Goal: Task Accomplishment & Management: Use online tool/utility

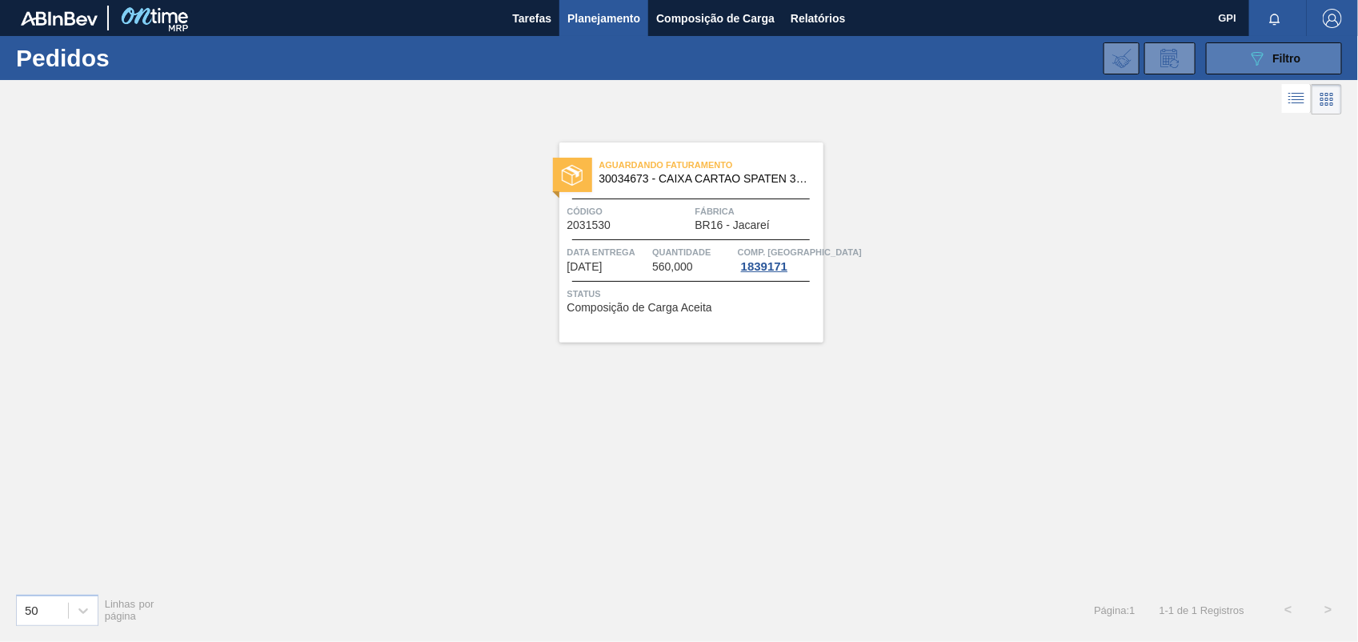
click at [1234, 65] on button "089F7B8B-B2A5-4AFE-B5C0-19BA573D28AC Filtro" at bounding box center [1274, 58] width 136 height 32
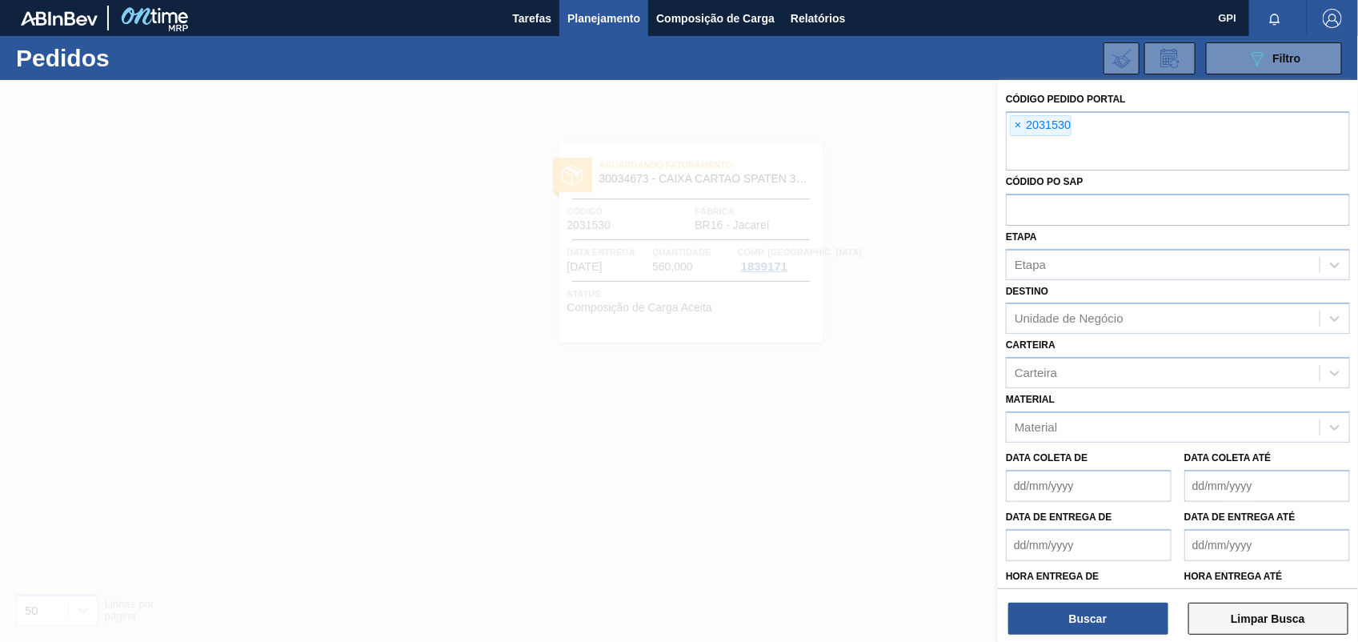
click at [1258, 622] on button "Limpar Busca" at bounding box center [1268, 619] width 160 height 32
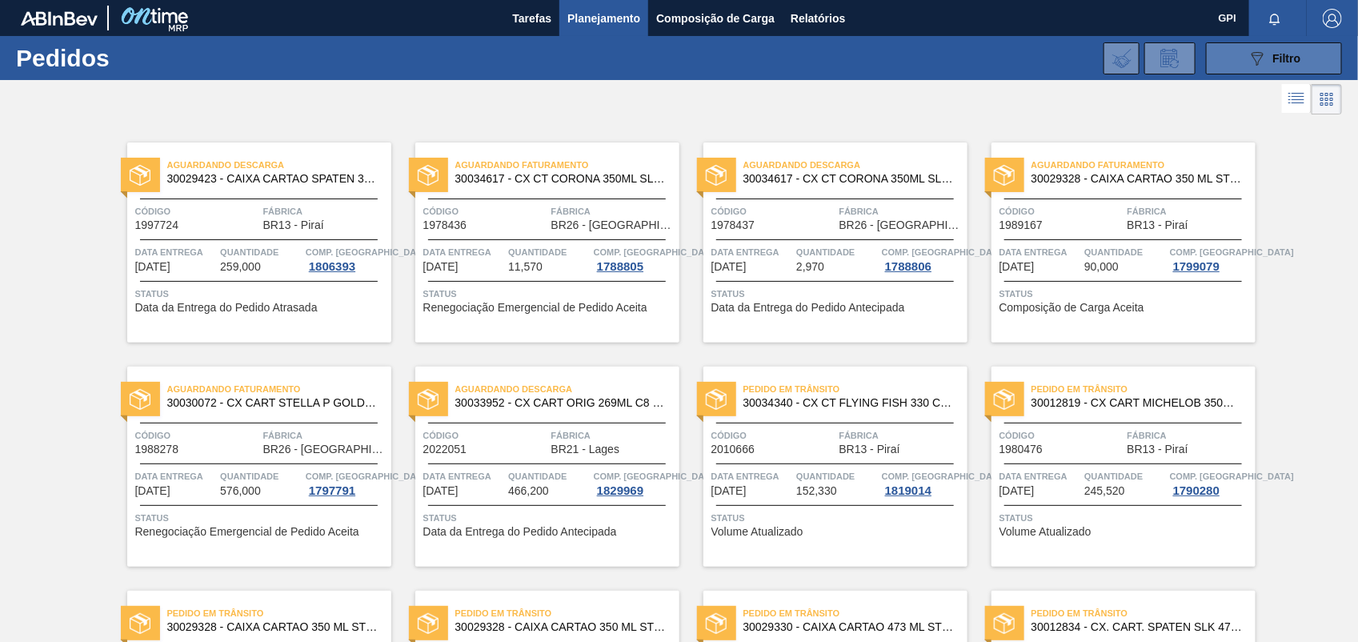
click at [1261, 49] on icon "089F7B8B-B2A5-4AFE-B5C0-19BA573D28AC" at bounding box center [1257, 58] width 19 height 19
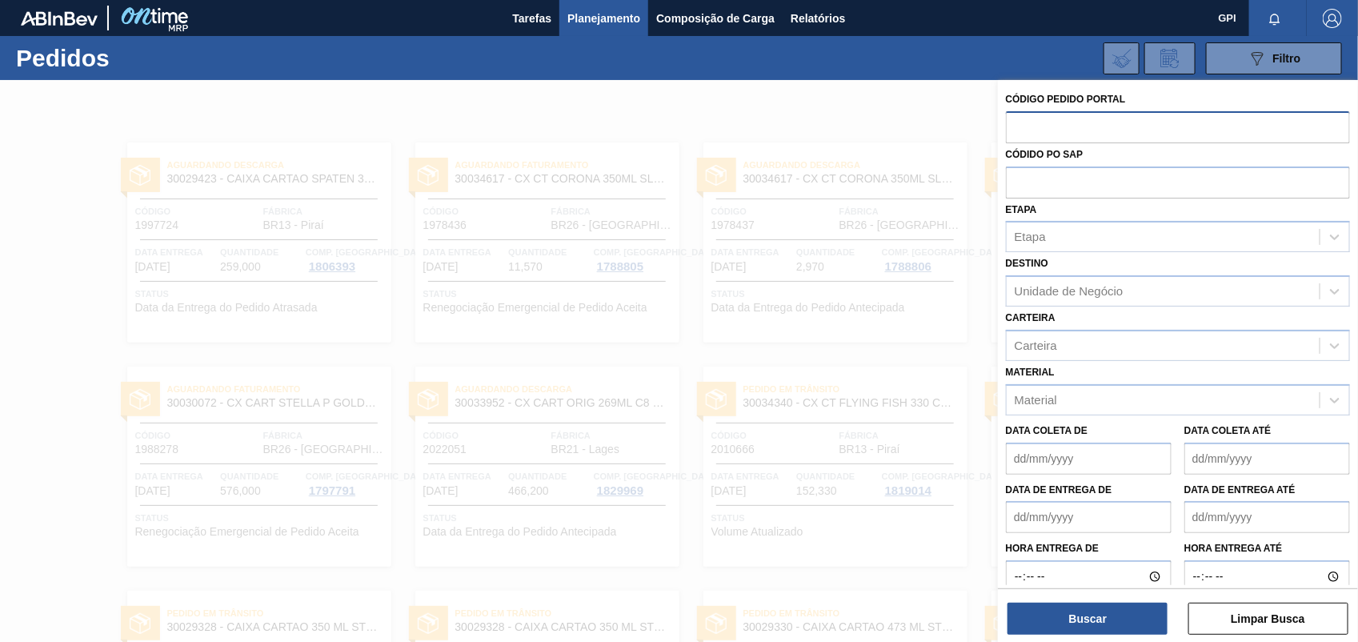
click at [1016, 118] on input "text" at bounding box center [1178, 126] width 344 height 30
type input "2031501"
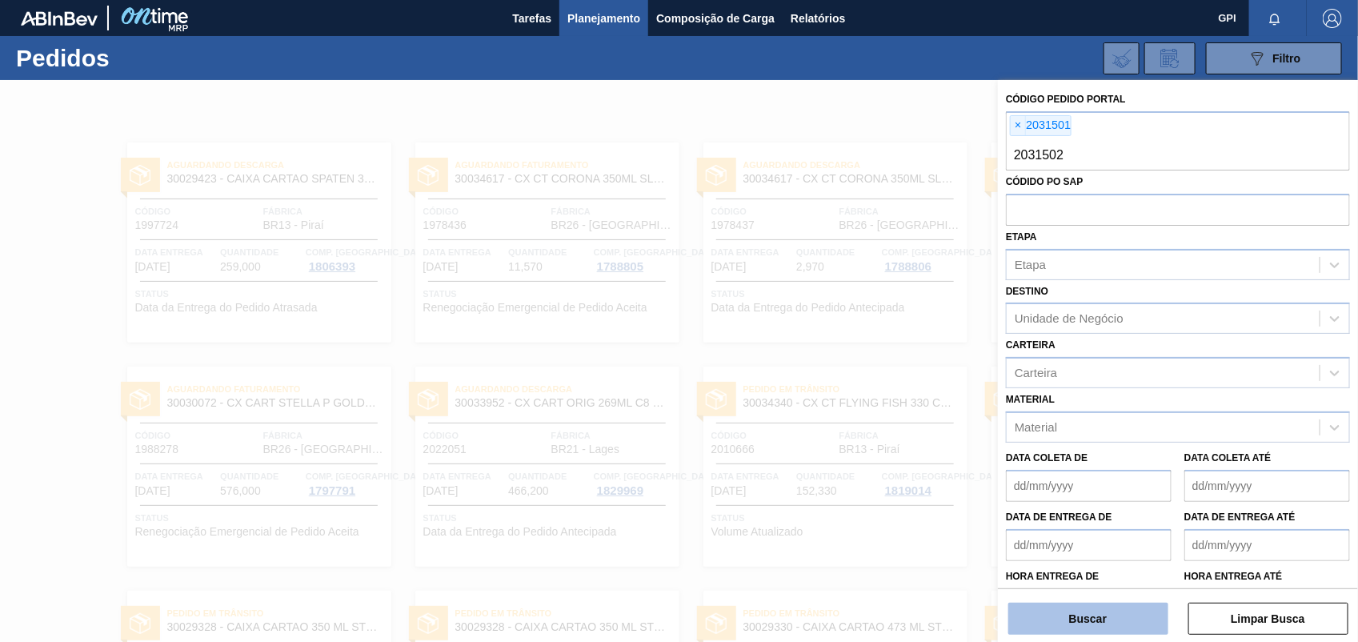
type input "2031502"
click at [1105, 607] on button "Buscar" at bounding box center [1088, 619] width 160 height 32
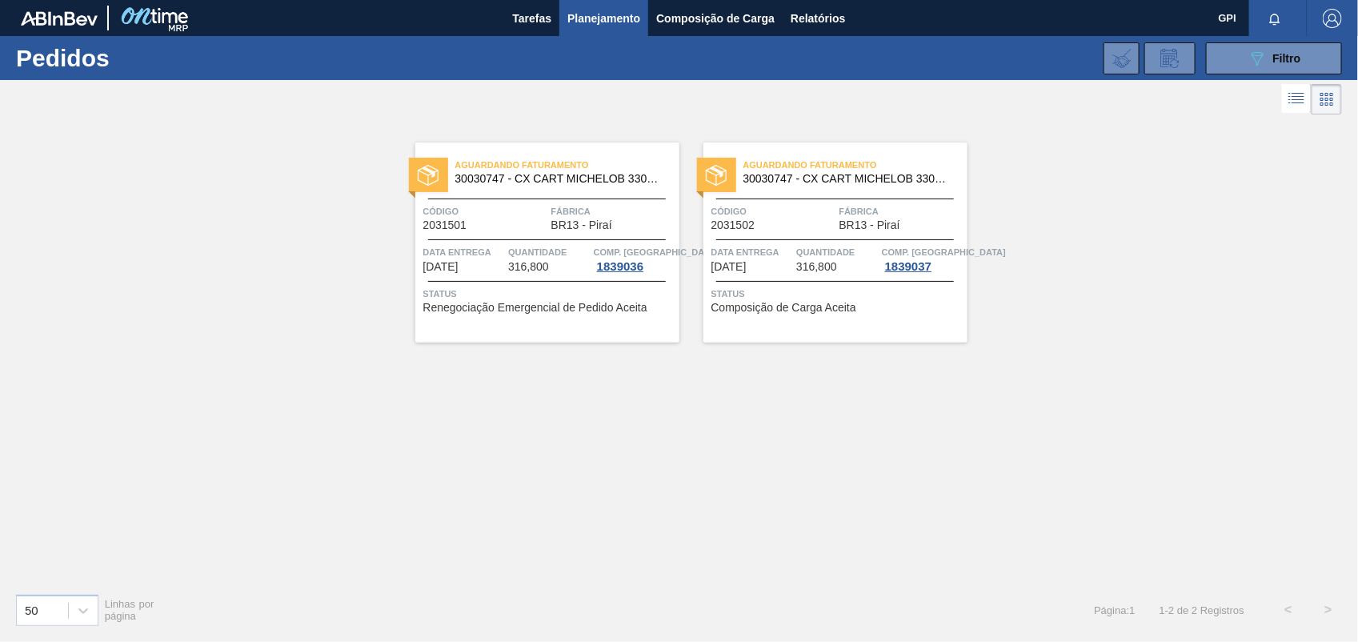
click at [519, 214] on span "Código" at bounding box center [485, 211] width 124 height 16
click at [762, 201] on div "Aguardando Faturamento 30030747 - CX CART MICHELOB 330ML C6 SGLUTEN NIV24 Códig…" at bounding box center [835, 242] width 264 height 200
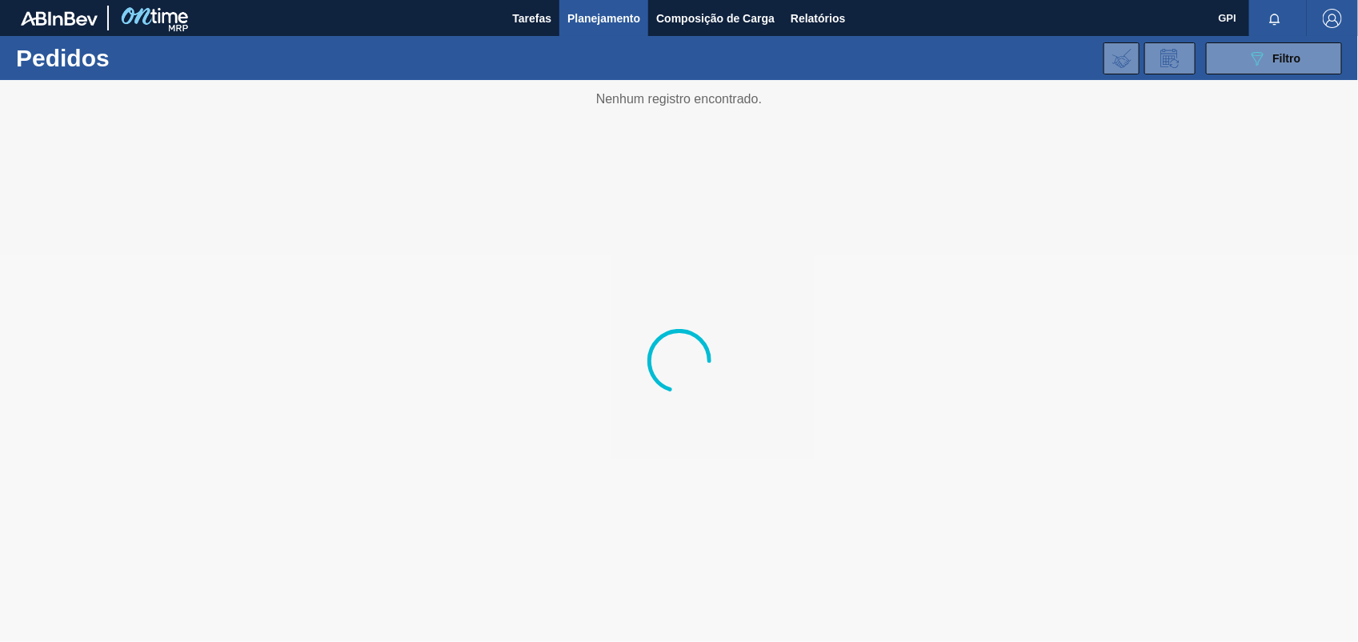
click at [1235, 76] on div "089F7B8B-B2A5-4AFE-B5C0-19BA573D28AC Filtro Código Pedido Portal × 2031501 × 20…" at bounding box center [800, 58] width 1100 height 48
click at [1253, 56] on icon at bounding box center [1258, 59] width 12 height 14
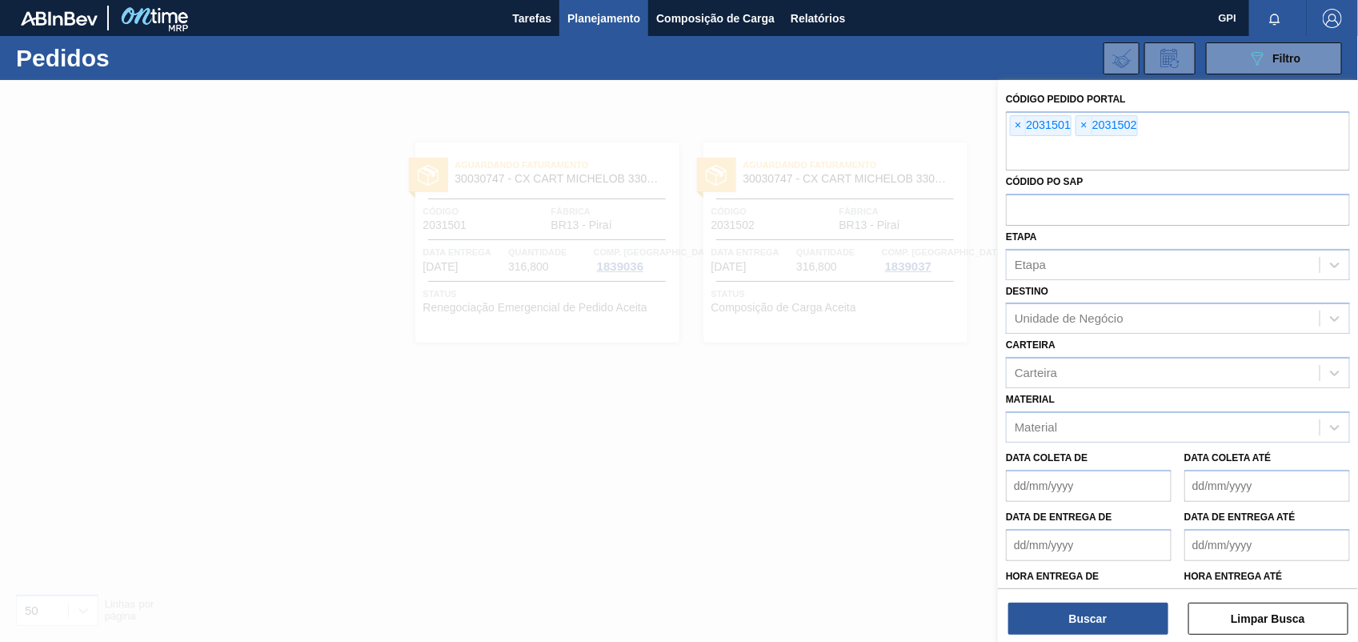
click at [1018, 129] on span "×" at bounding box center [1018, 125] width 15 height 19
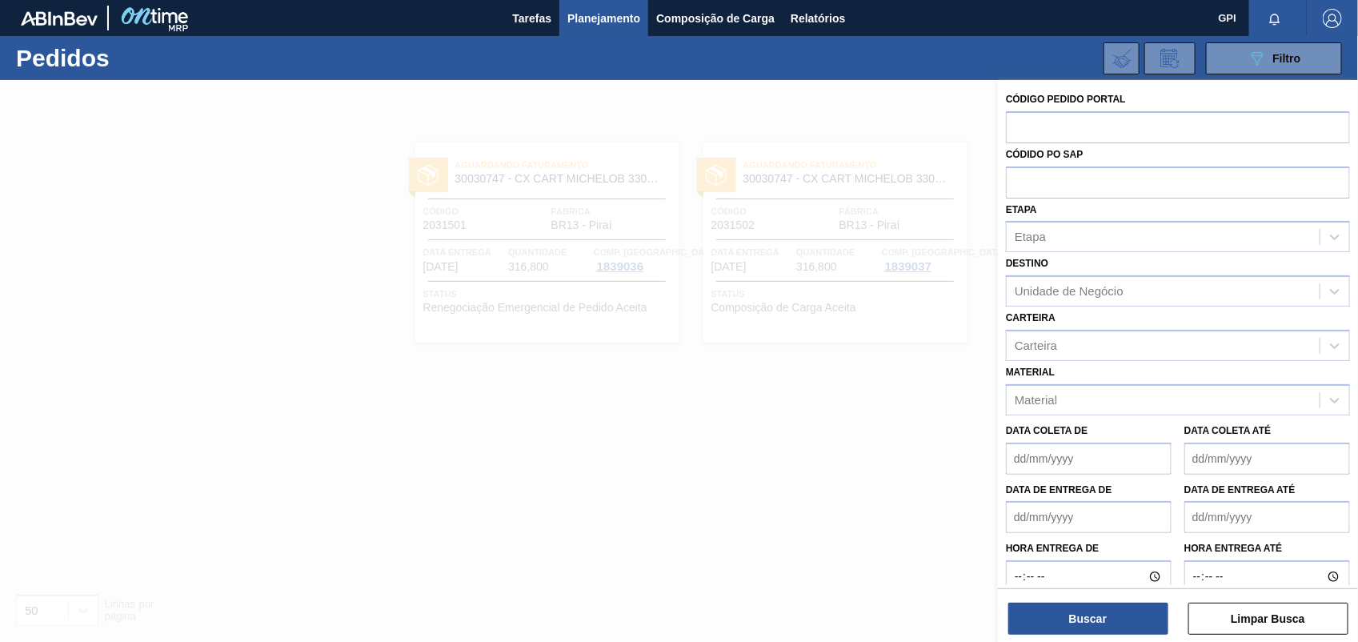
click at [1018, 129] on input "text" at bounding box center [1178, 126] width 344 height 30
paste input "text"
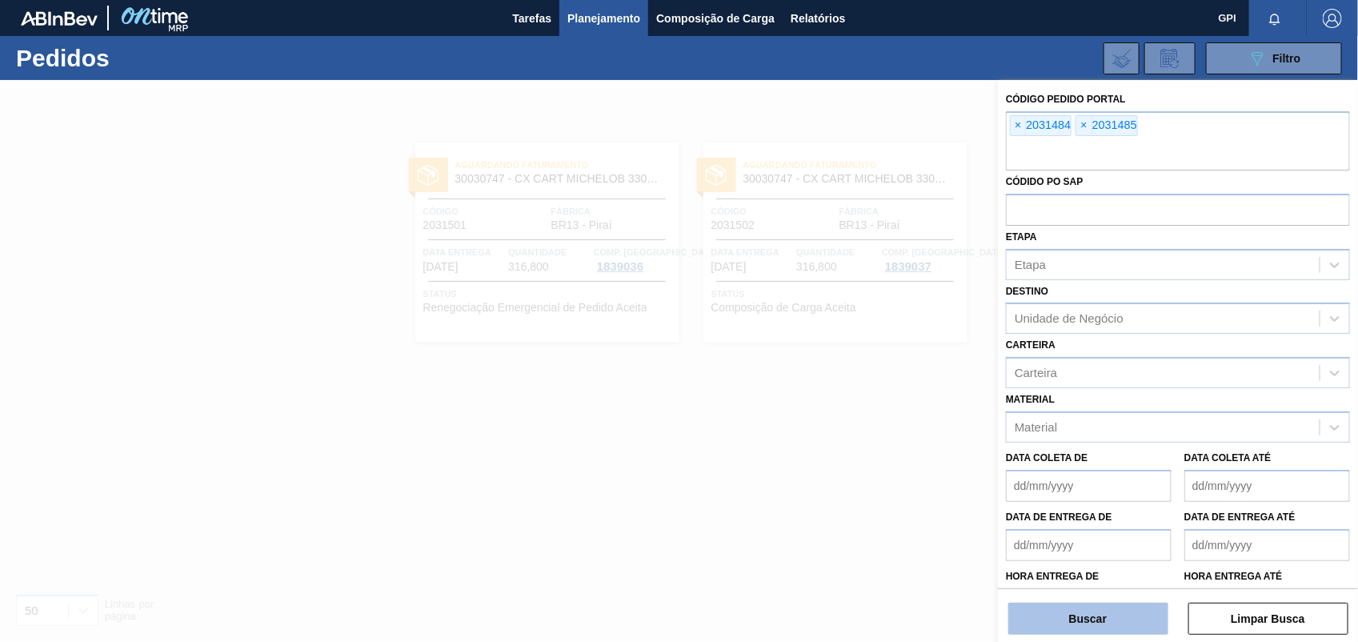
click at [1125, 620] on button "Buscar" at bounding box center [1088, 619] width 160 height 32
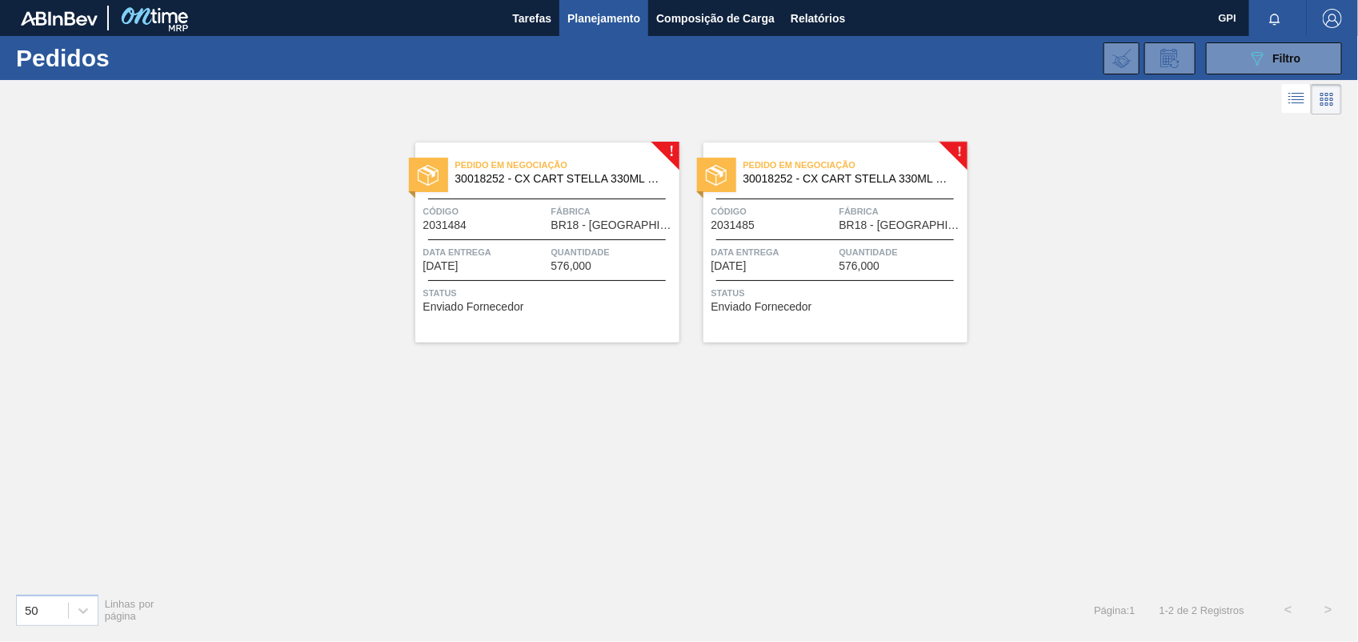
click at [536, 221] on div "Código 2031484" at bounding box center [485, 217] width 124 height 28
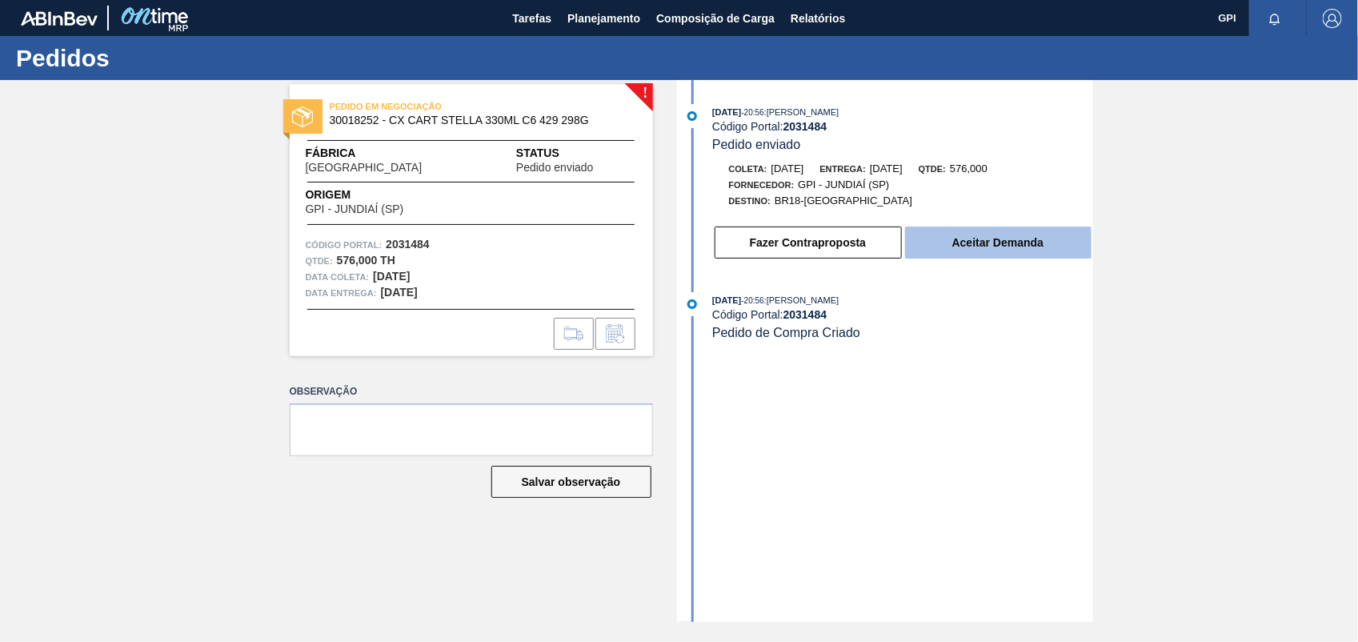
click at [958, 246] on button "Aceitar Demanda" at bounding box center [998, 242] width 186 height 32
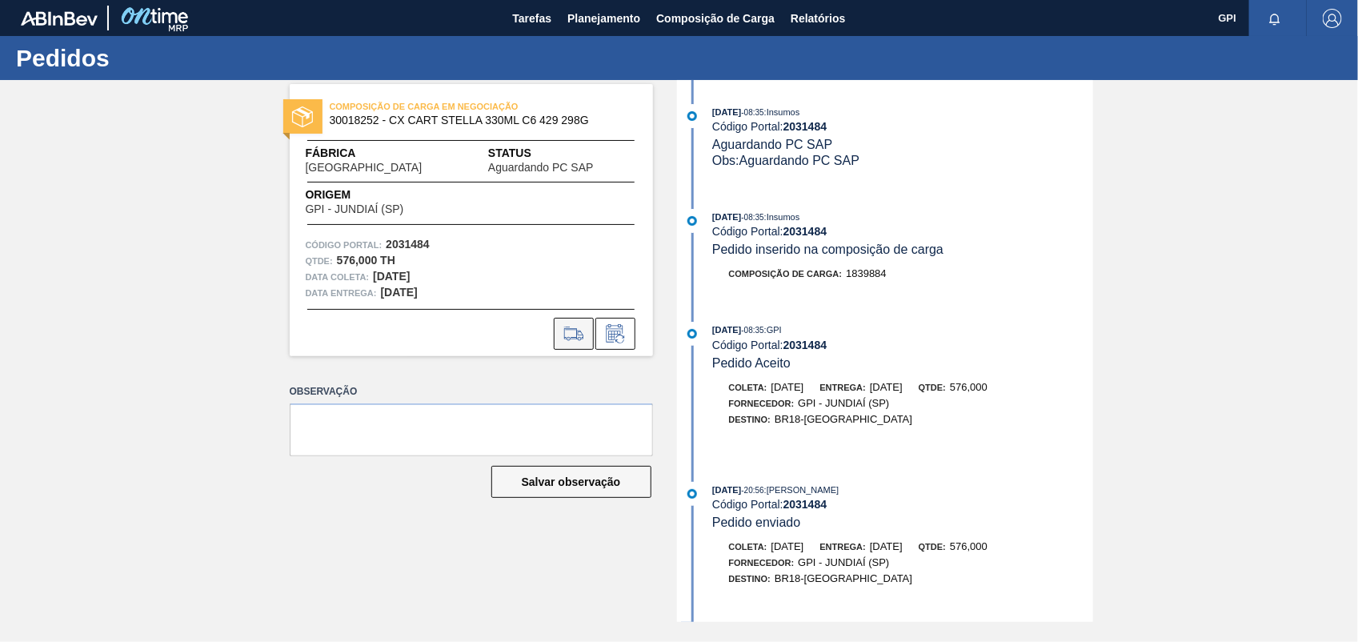
click at [567, 335] on icon at bounding box center [574, 333] width 26 height 19
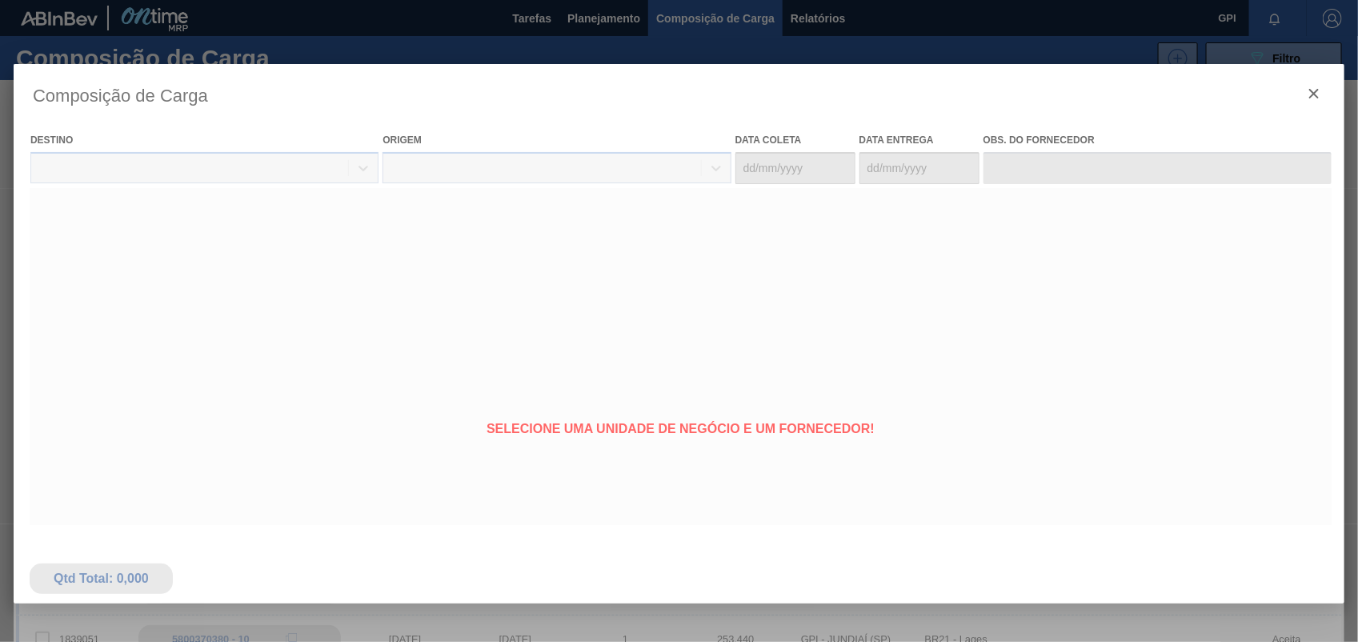
type coleta "03/10/2025"
type entrega "10/10/2025"
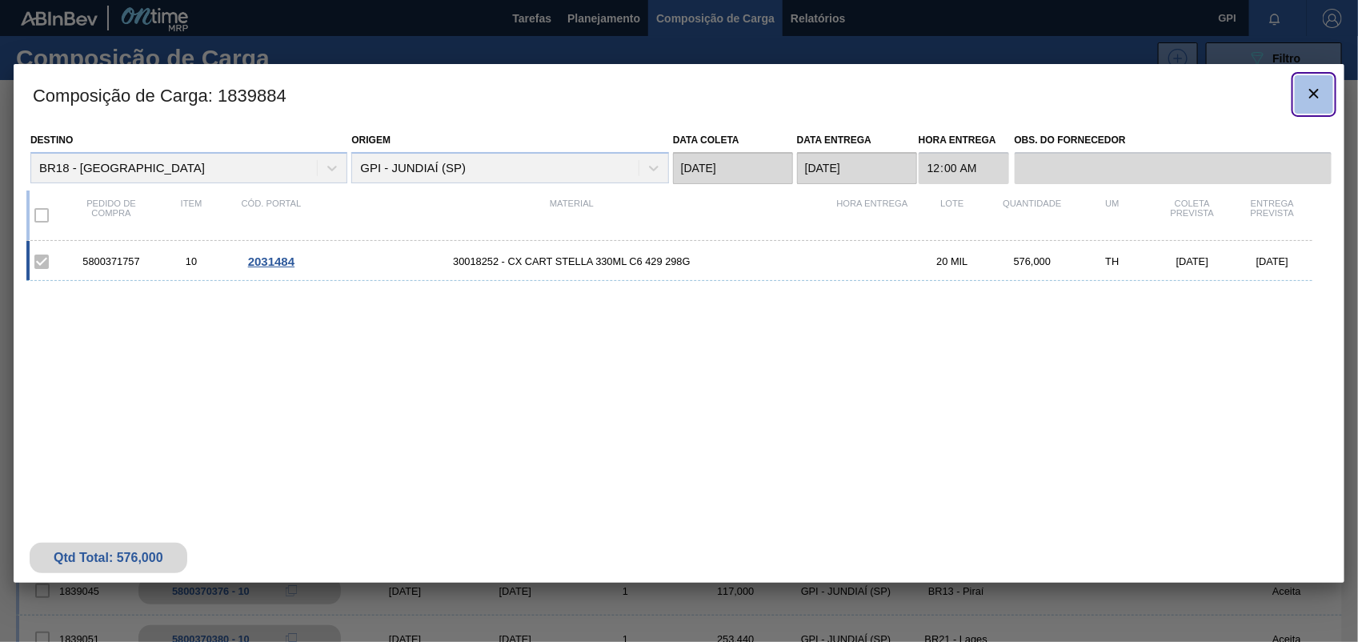
click at [1327, 97] on button "botão de ícone" at bounding box center [1314, 94] width 38 height 38
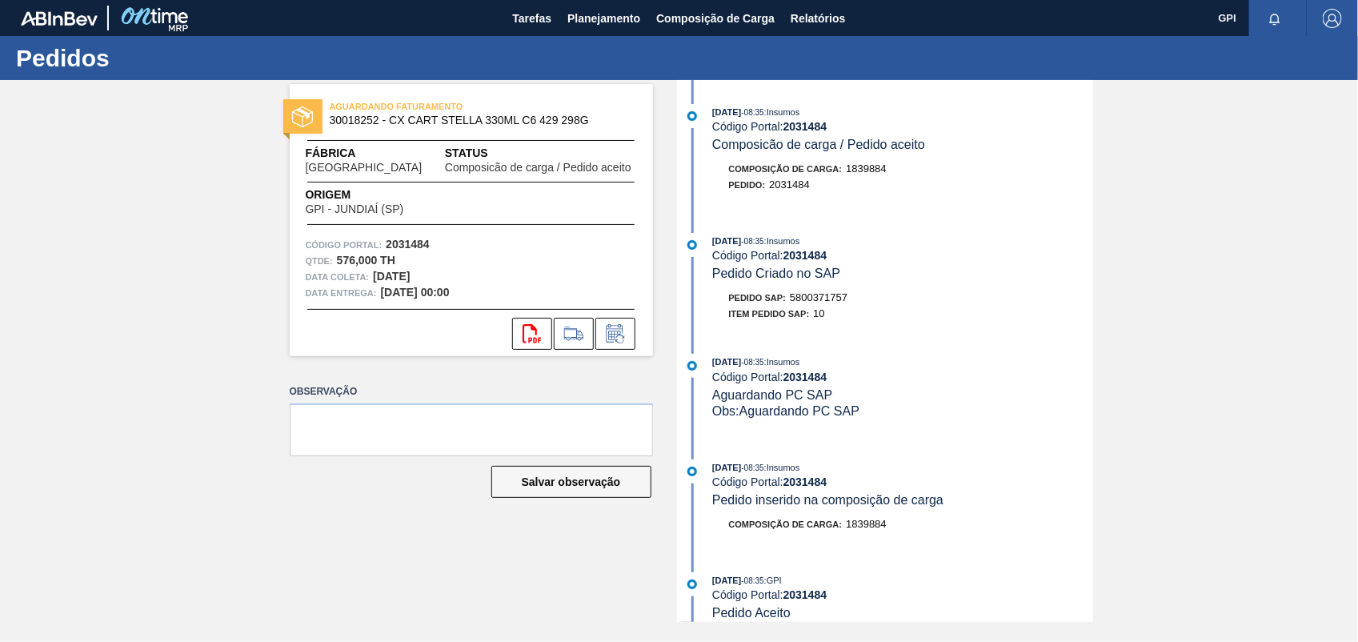
click at [805, 303] on span "5800371757" at bounding box center [819, 297] width 58 height 12
click at [807, 303] on span "5800371757" at bounding box center [819, 297] width 58 height 12
copy span "5800371757"
click at [398, 237] on div "Código Portal: 2031484" at bounding box center [471, 245] width 331 height 16
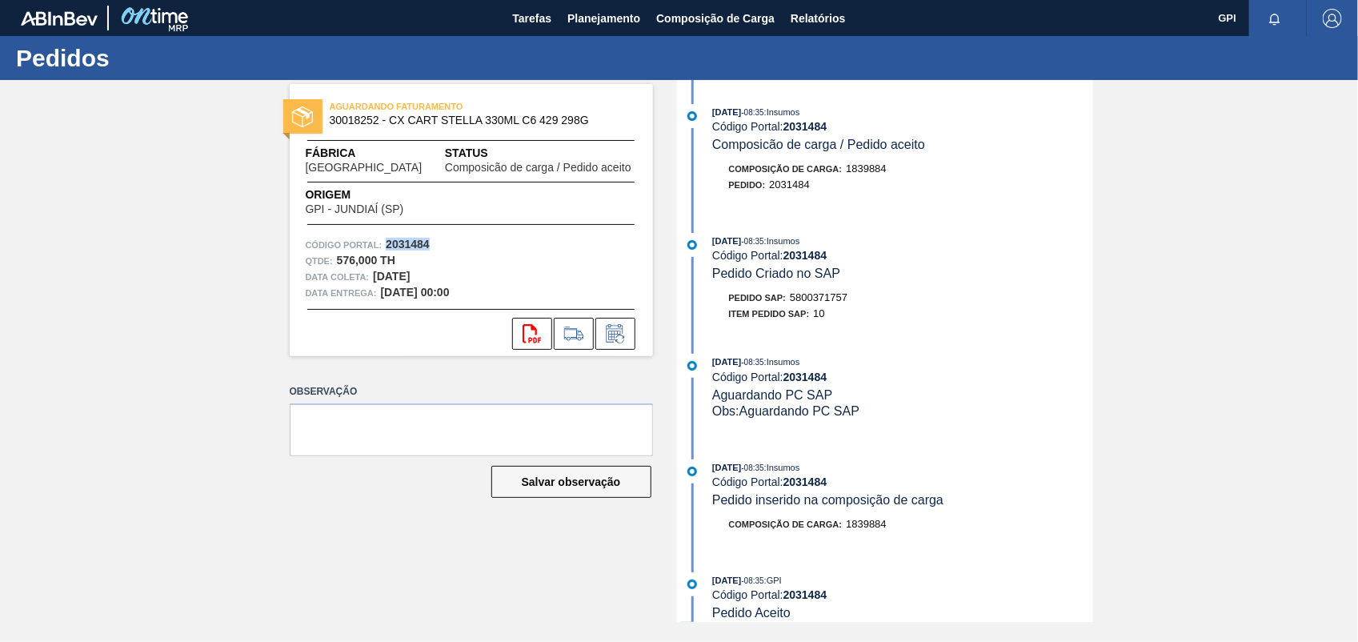
click at [398, 237] on div "Código Portal: 2031484" at bounding box center [471, 245] width 331 height 16
copy strong "2031484"
click at [531, 331] on icon "svg{fill:#ff0000}" at bounding box center [532, 333] width 19 height 19
click at [81, 296] on div "AGUARDANDO FATURAMENTO 30018252 - CX CART STELLA 330ML C6 429 298G Fábrica Pern…" at bounding box center [679, 351] width 1358 height 542
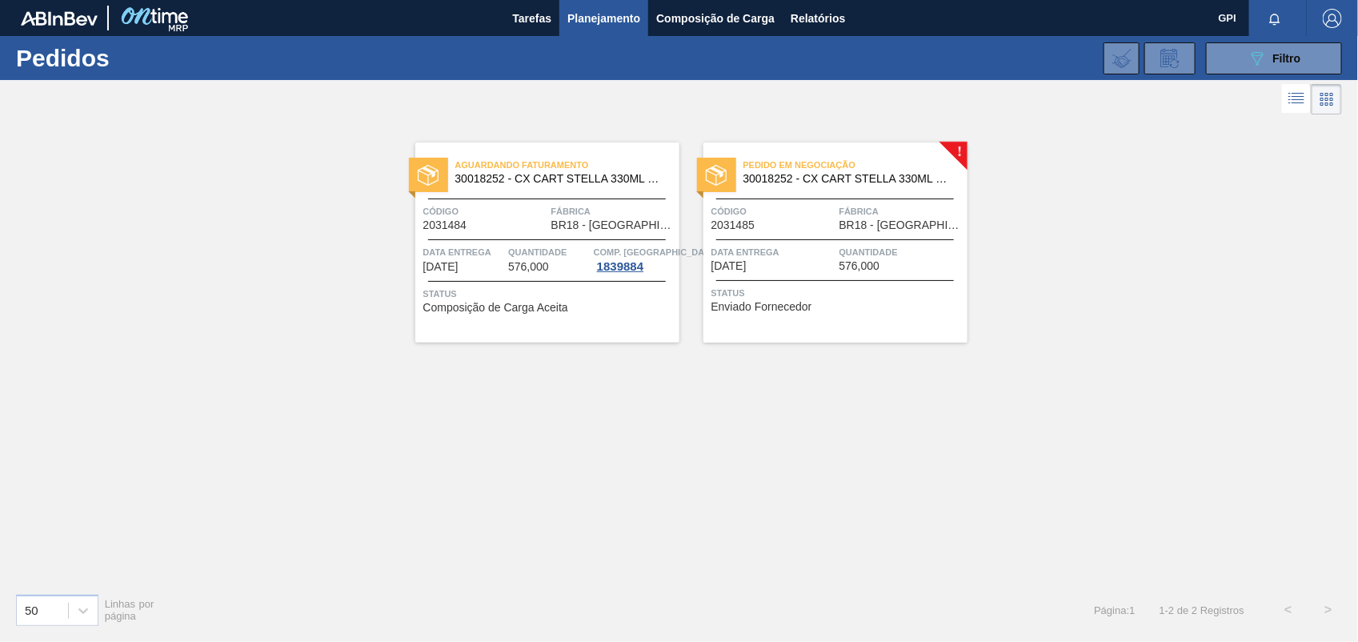
click at [786, 258] on span "Data entrega" at bounding box center [773, 252] width 124 height 16
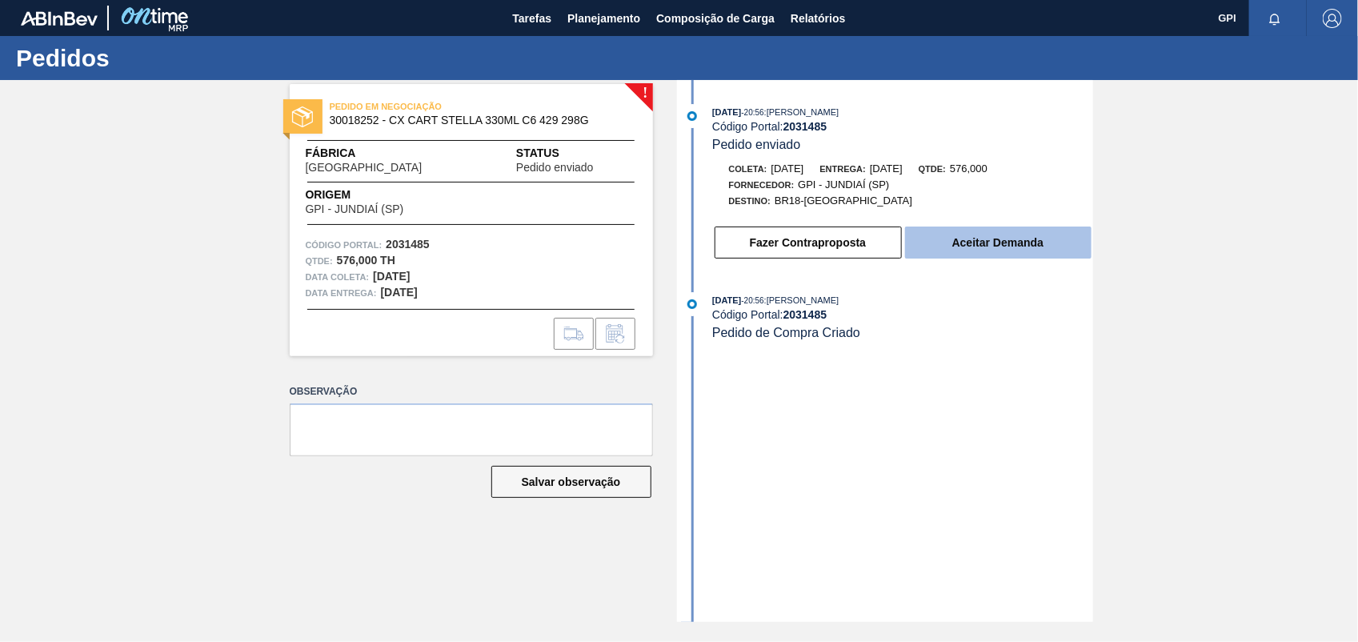
click at [996, 258] on button "Aceitar Demanda" at bounding box center [998, 242] width 186 height 32
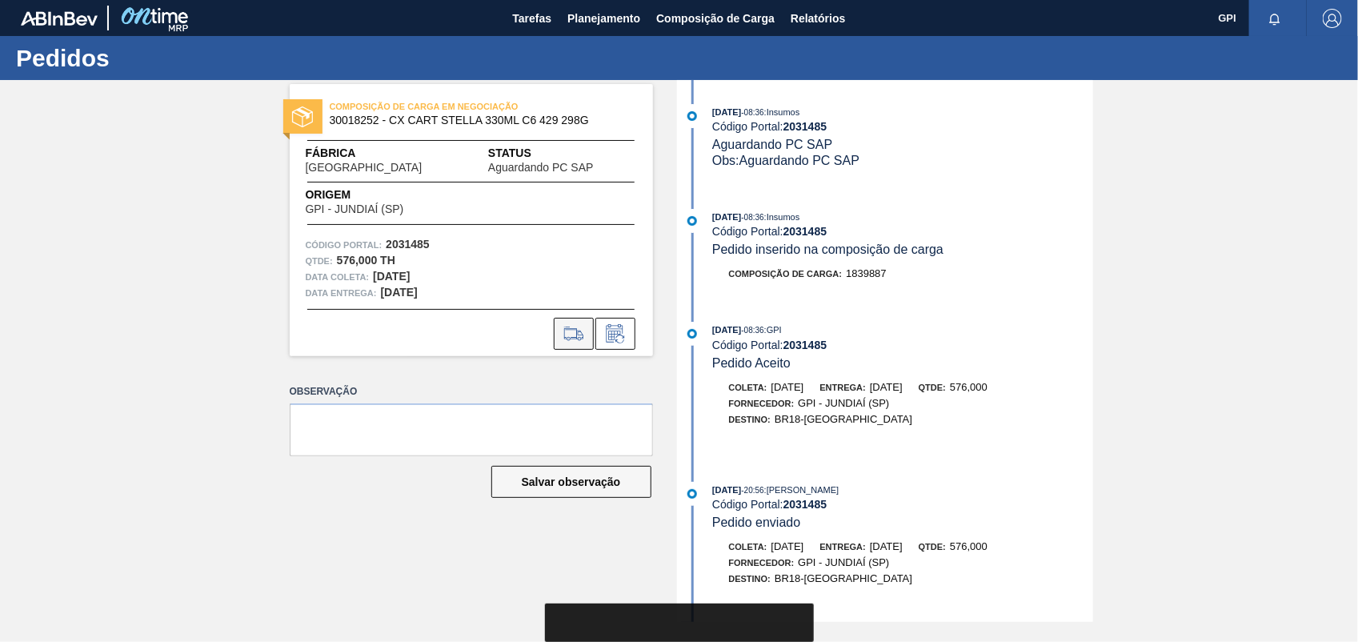
click at [569, 331] on icon at bounding box center [574, 333] width 26 height 19
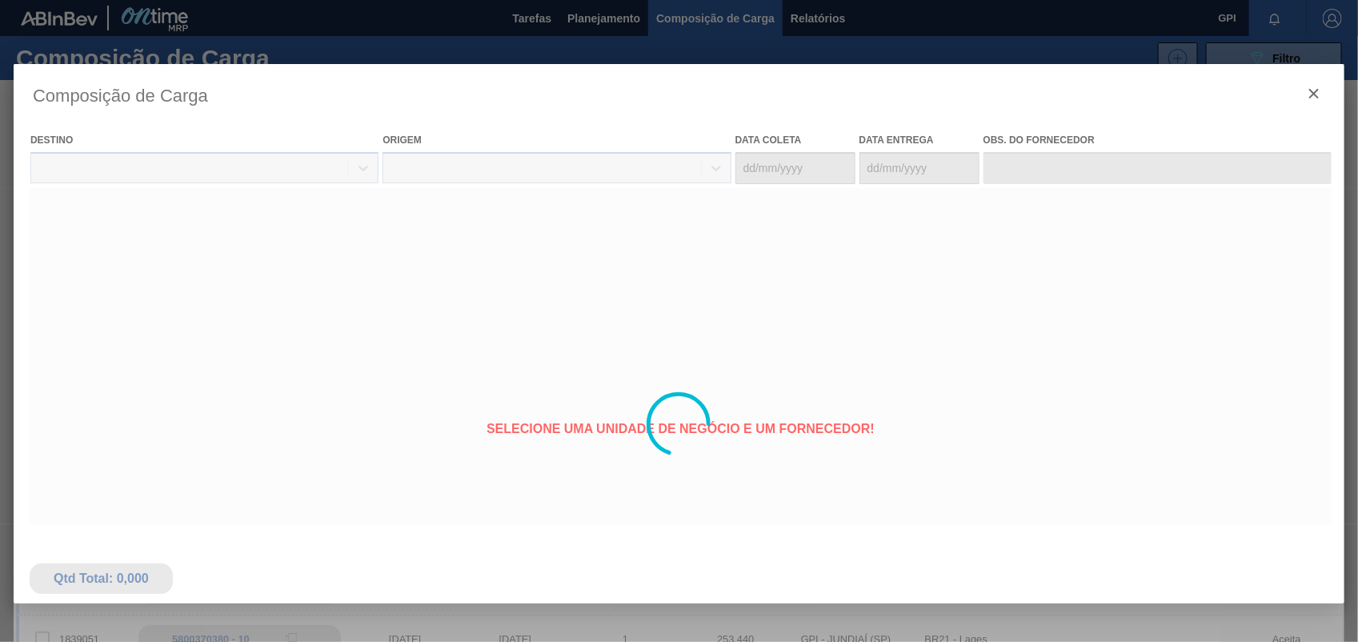
type coleta "17/10/2025"
type entrega "[DATE]"
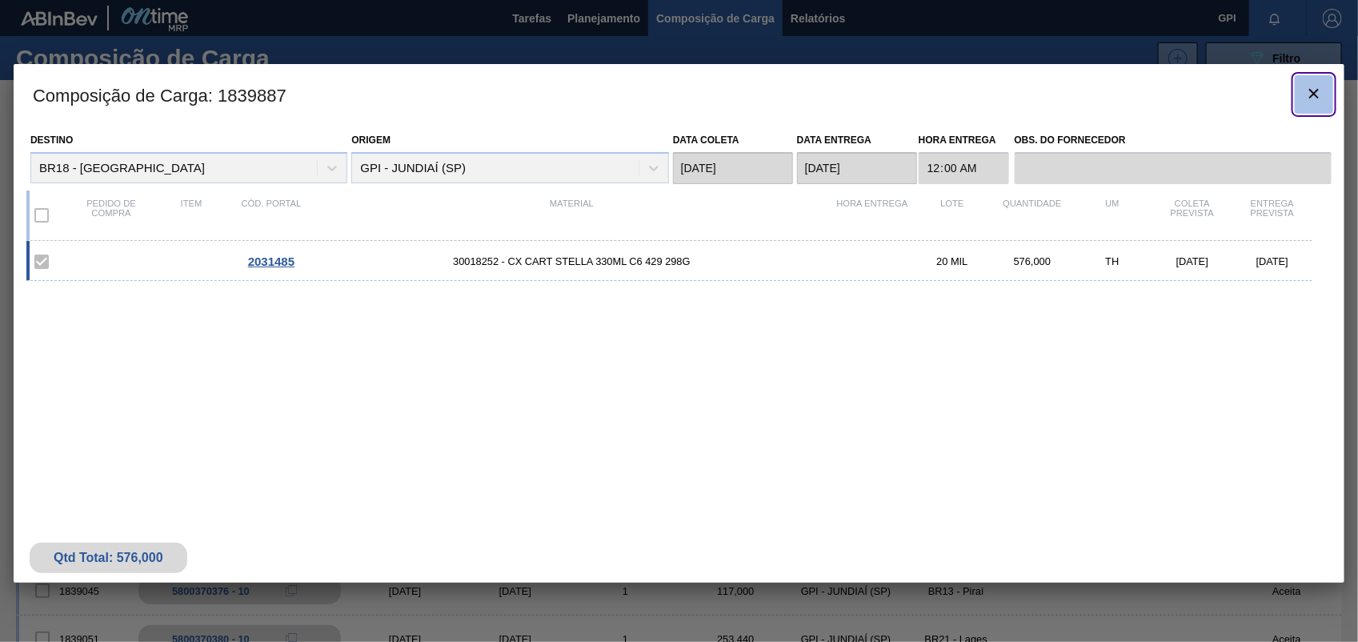
click at [1309, 88] on icon "botão de ícone" at bounding box center [1313, 93] width 19 height 19
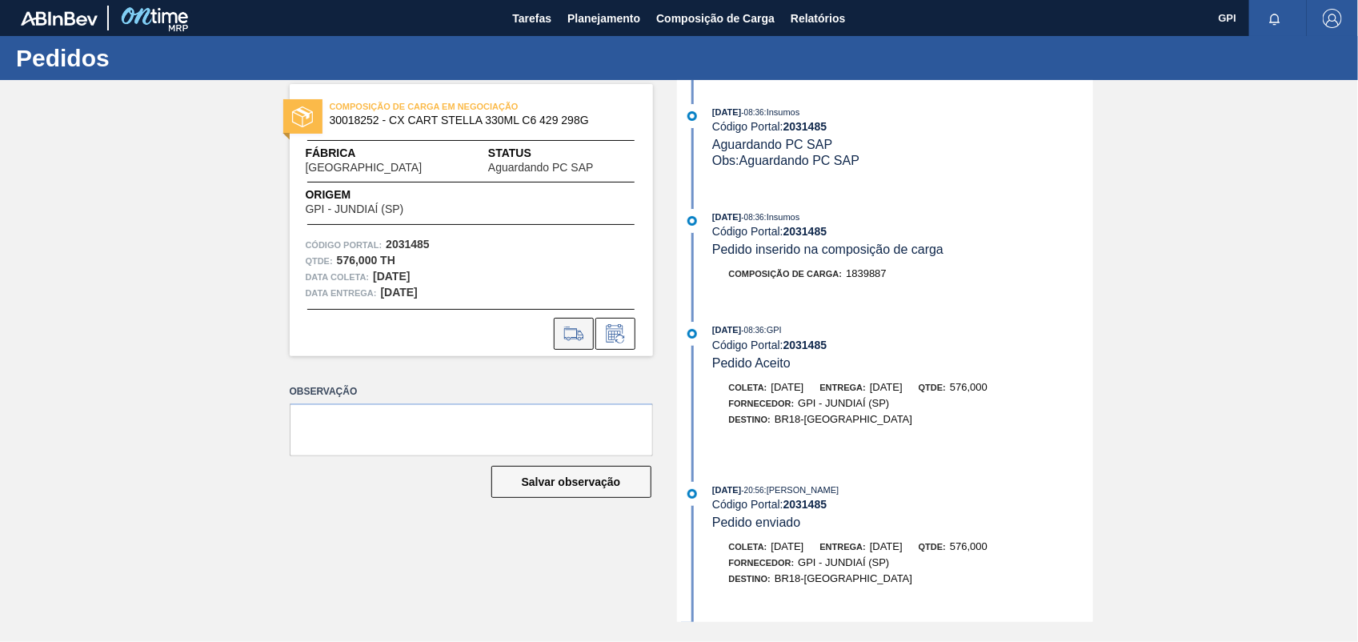
click at [563, 324] on icon at bounding box center [574, 333] width 26 height 19
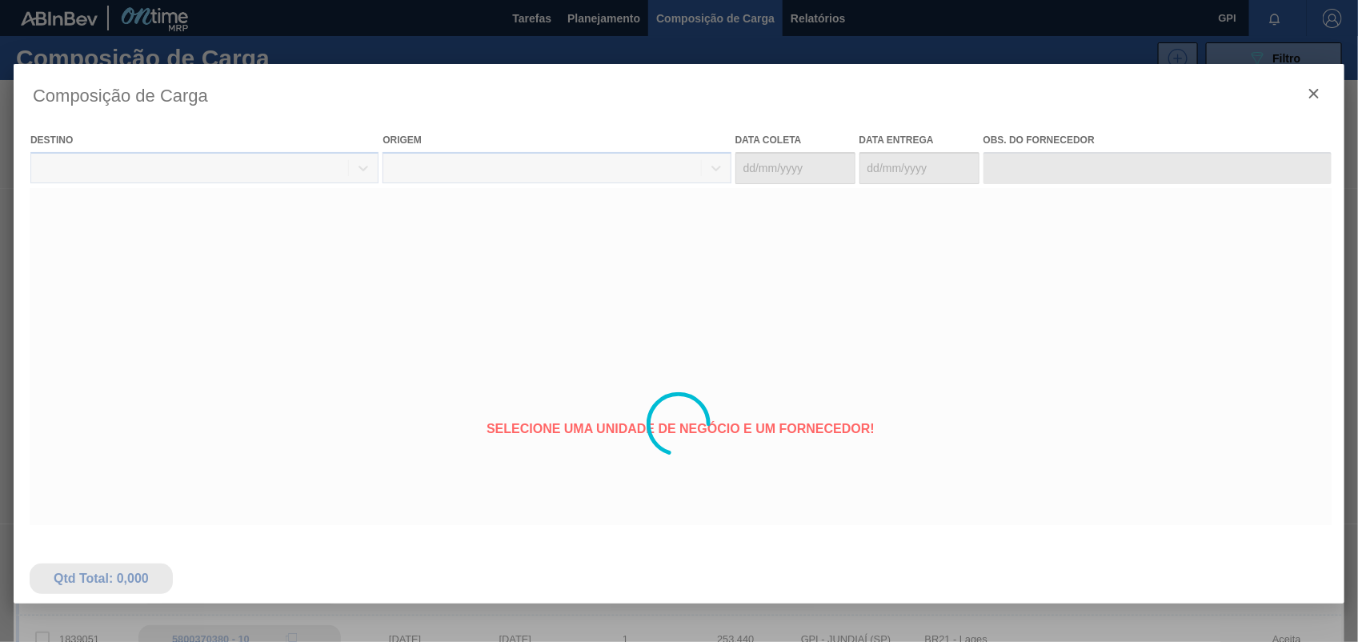
type coleta "17/10/2025"
type entrega "[DATE]"
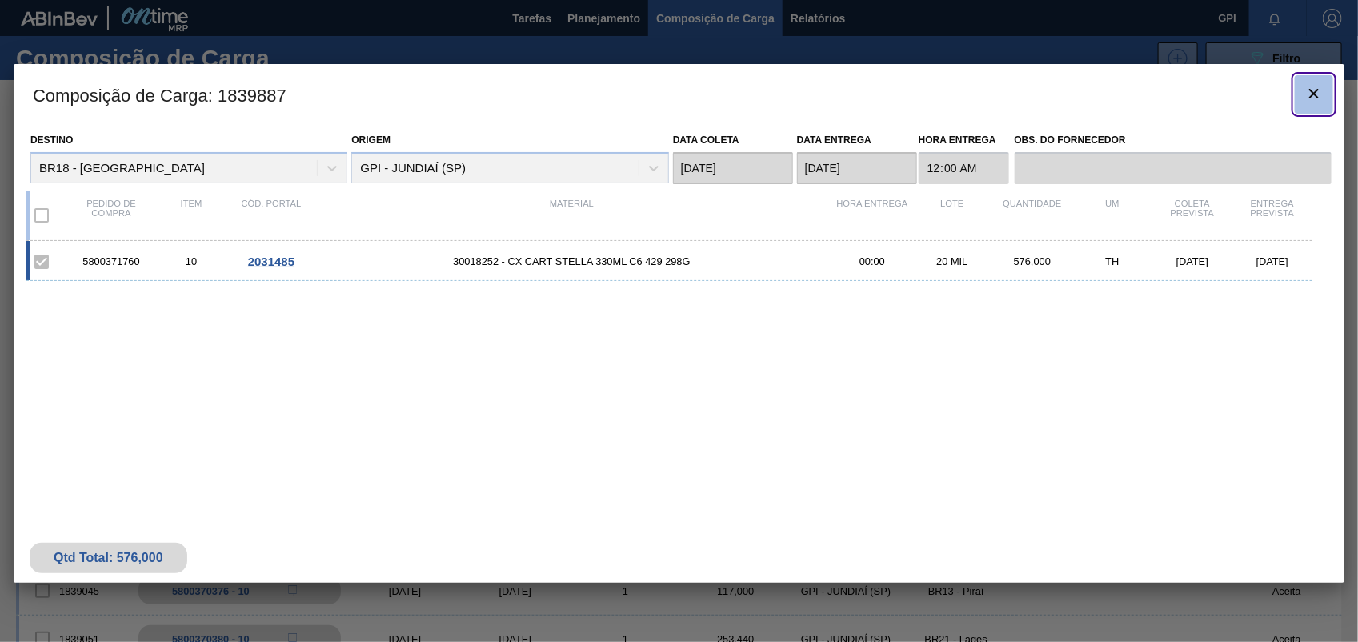
click at [1320, 106] on button "botão de ícone" at bounding box center [1314, 94] width 38 height 38
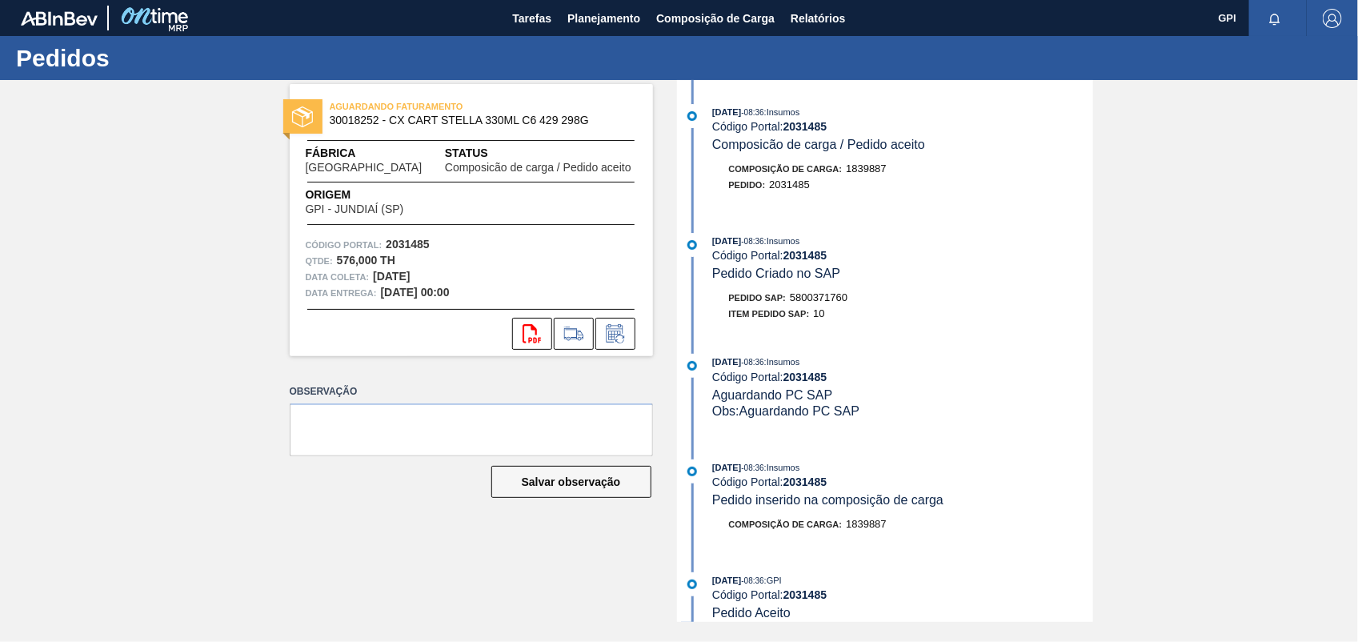
click at [801, 303] on span "5800371760" at bounding box center [819, 297] width 58 height 12
copy span "5800371760"
click at [402, 246] on strong "2031485" at bounding box center [408, 244] width 44 height 13
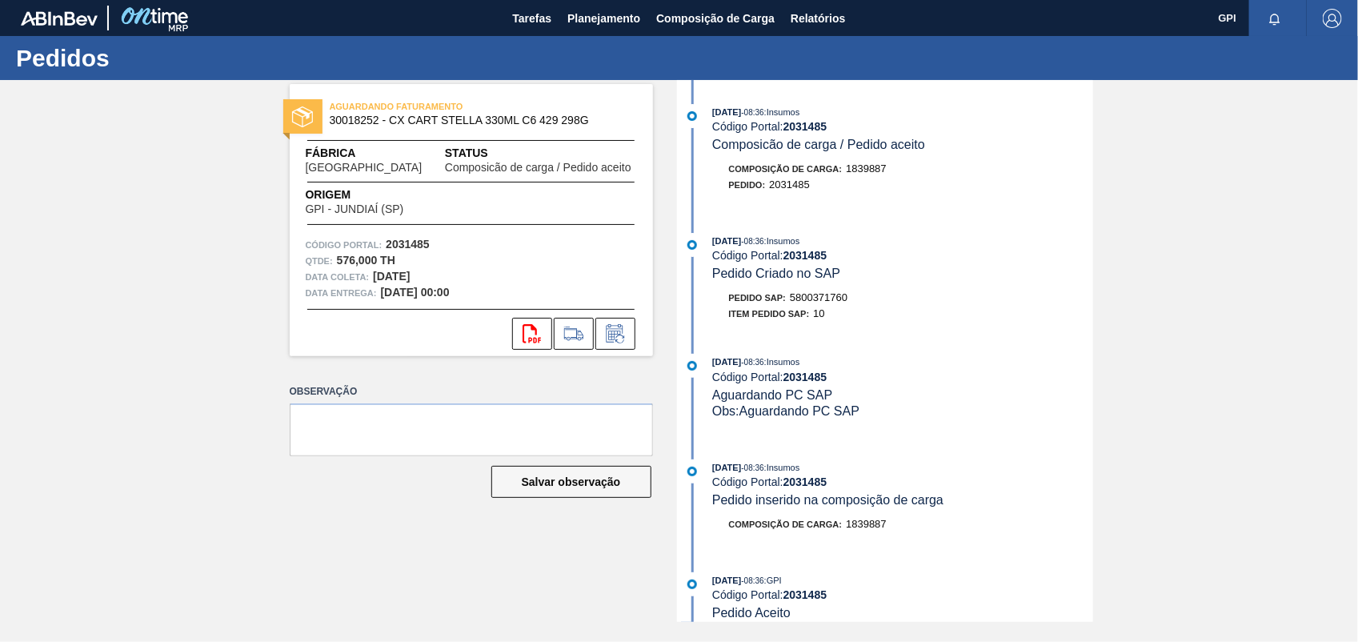
click at [429, 241] on strong "2031485" at bounding box center [408, 244] width 44 height 13
click at [424, 244] on strong "2031485" at bounding box center [408, 244] width 44 height 13
copy strong "2031485"
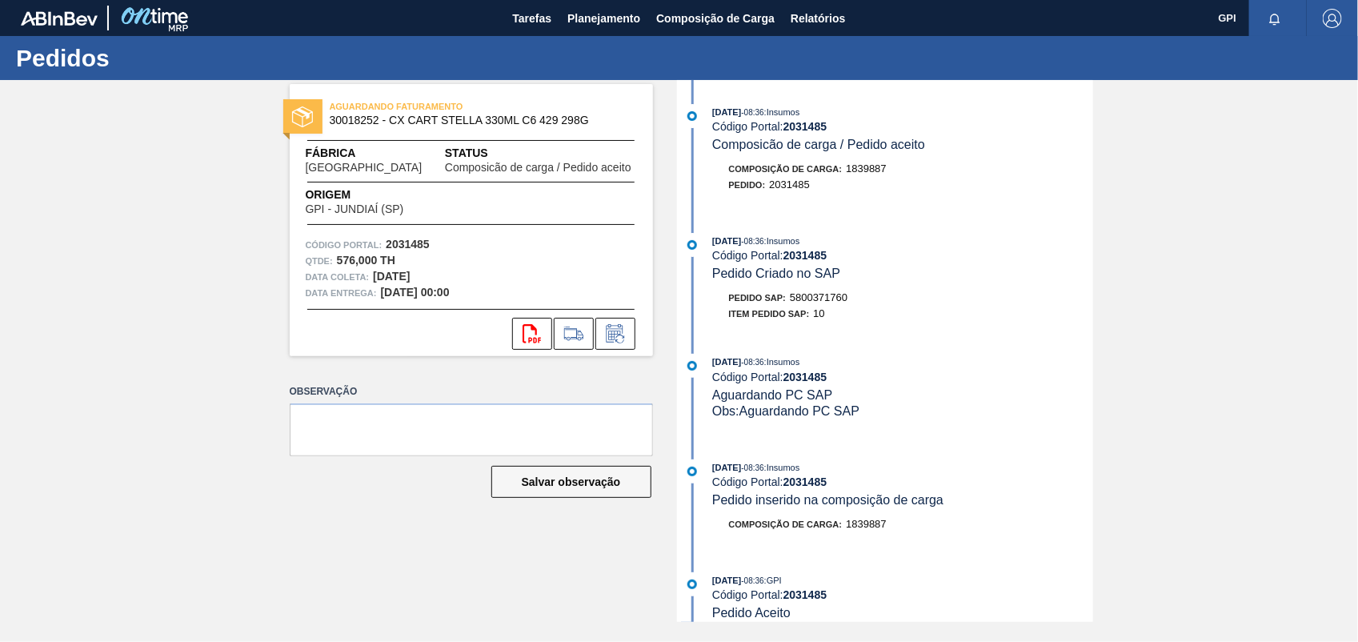
click at [509, 323] on div "svg{fill:#ff0000}" at bounding box center [471, 334] width 363 height 32
click at [518, 324] on button "svg{fill:#ff0000}" at bounding box center [532, 334] width 40 height 32
click at [1073, 313] on div "Item pedido SAP: 10" at bounding box center [903, 314] width 380 height 16
click at [1242, 324] on div "AGUARDANDO FATURAMENTO 30018252 - CX CART STELLA 330ML C6 429 298G Fábrica Pern…" at bounding box center [679, 351] width 1358 height 542
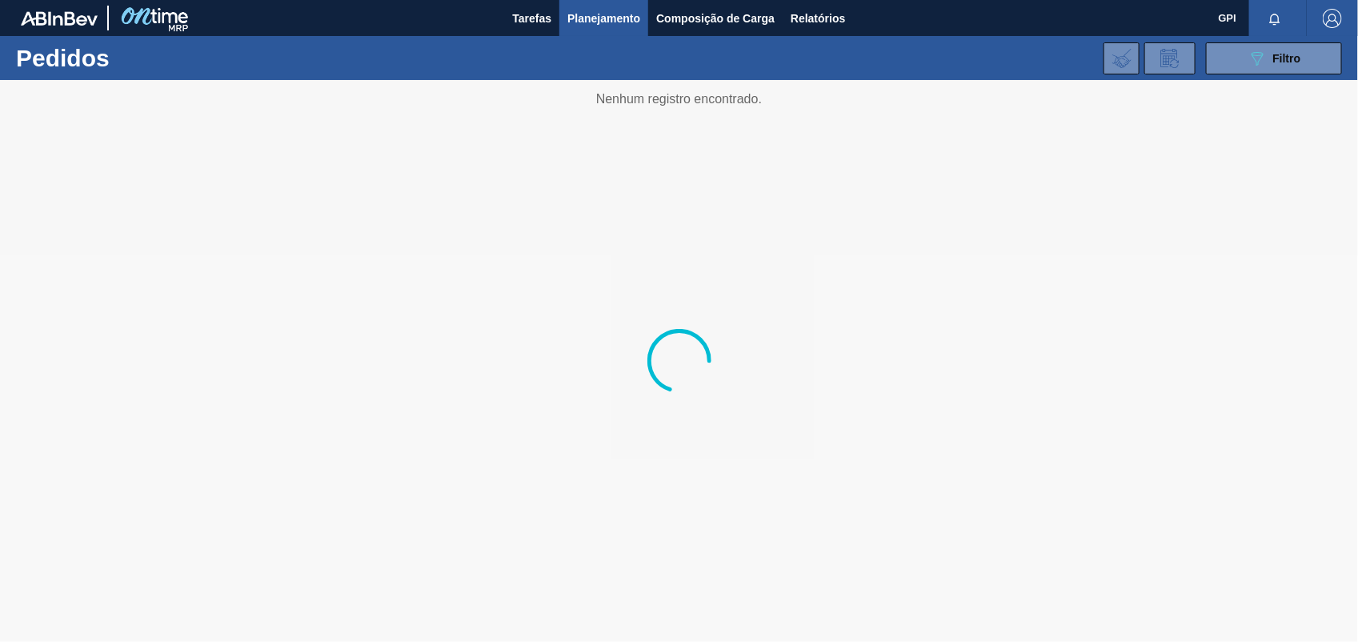
click at [1304, 74] on div "089F7B8B-B2A5-4AFE-B5C0-19BA573D28AC Filtro Código Pedido Portal × 2031484 × 20…" at bounding box center [800, 58] width 1100 height 48
click at [1298, 56] on span "Filtro" at bounding box center [1287, 58] width 28 height 13
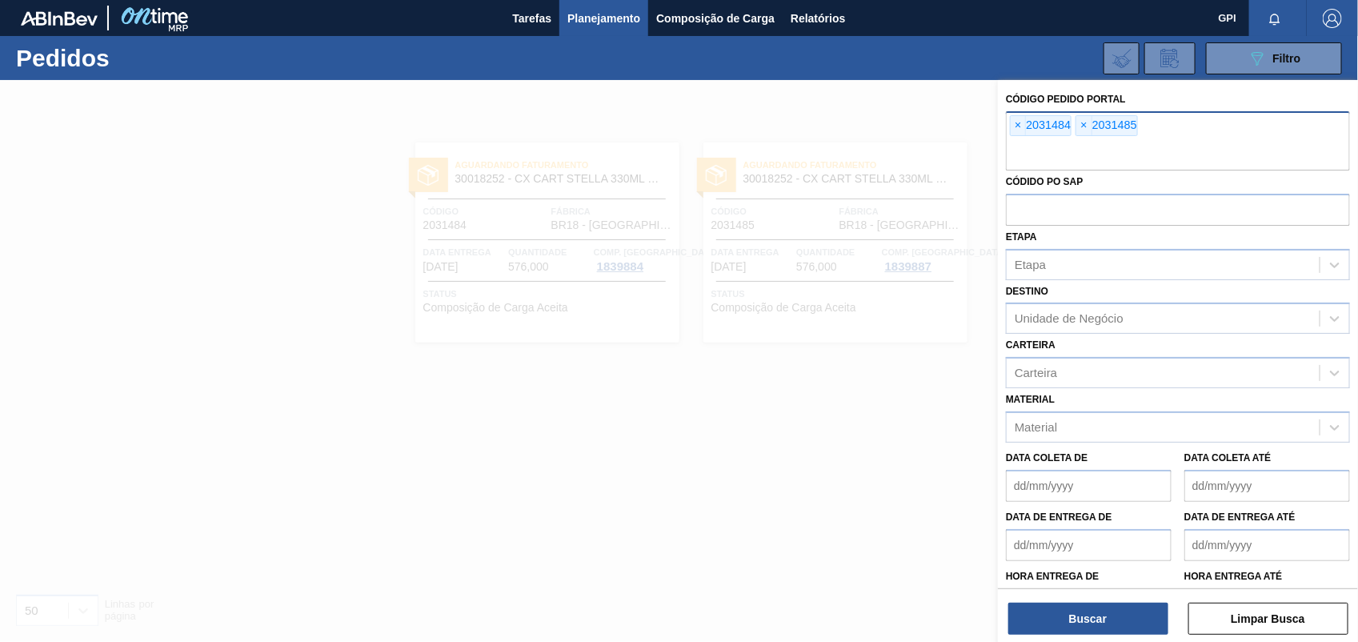
click at [1030, 126] on div "× 2031484" at bounding box center [1041, 125] width 62 height 21
click at [1013, 128] on span "×" at bounding box center [1018, 125] width 15 height 19
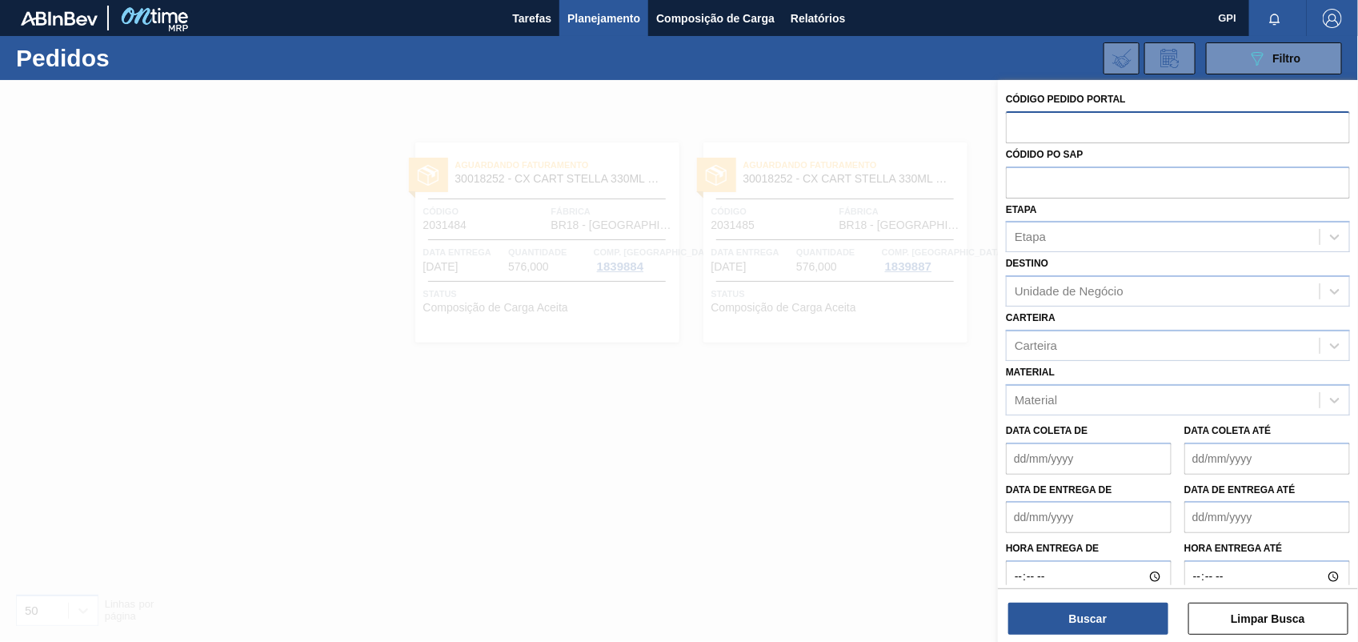
paste input "2031486"
type input "2031486"
click at [1126, 623] on button "Buscar" at bounding box center [1088, 619] width 160 height 32
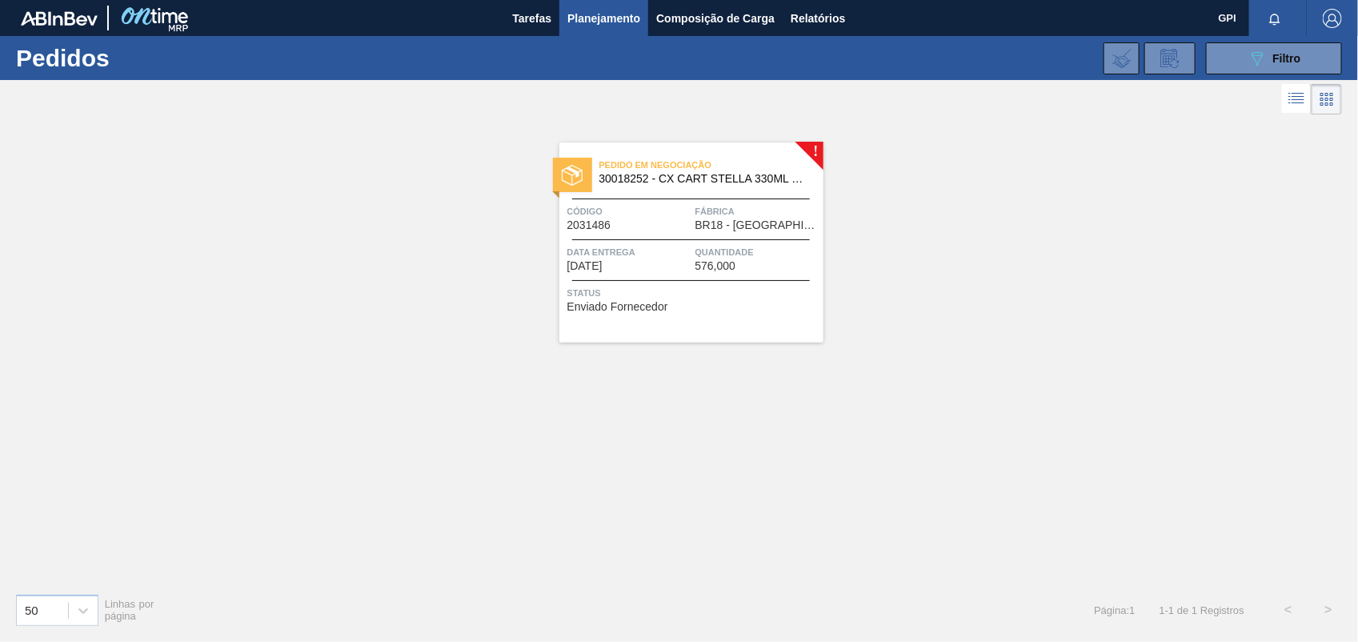
click at [684, 238] on div "Pedido em Negociação 30018252 - CX CART STELLA 330ML C6 429 298G Código 2031486…" at bounding box center [691, 242] width 264 height 200
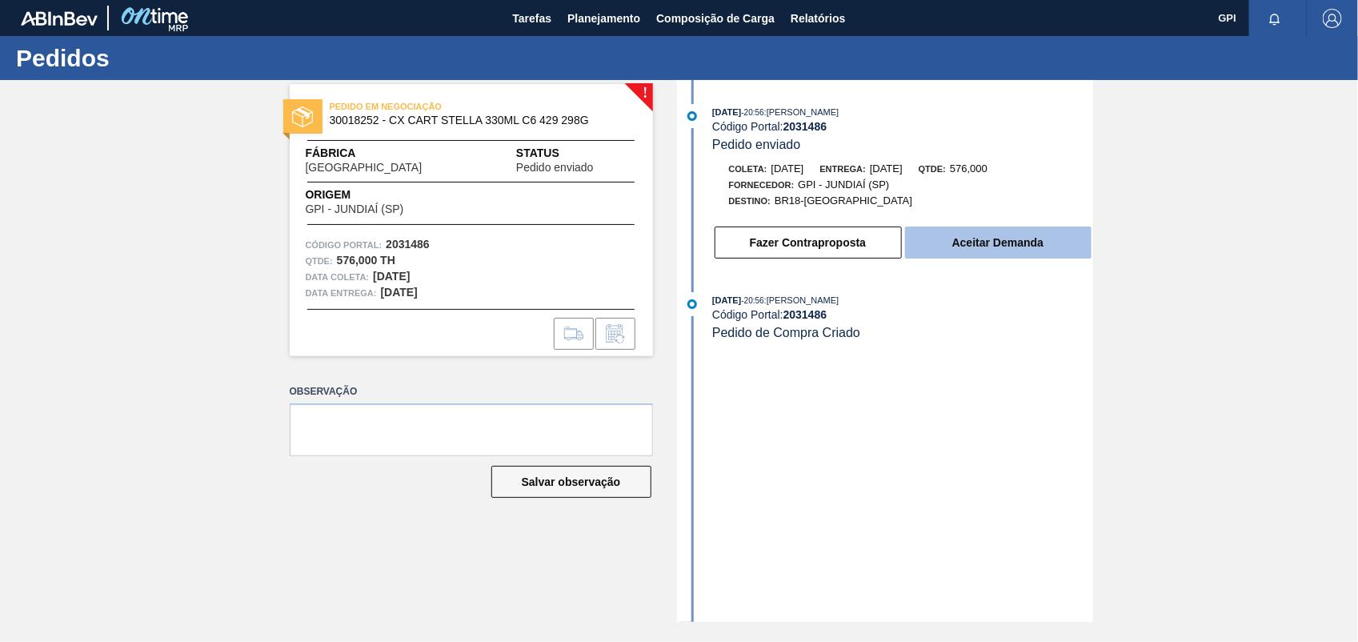
click at [957, 242] on button "Aceitar Demanda" at bounding box center [998, 242] width 186 height 32
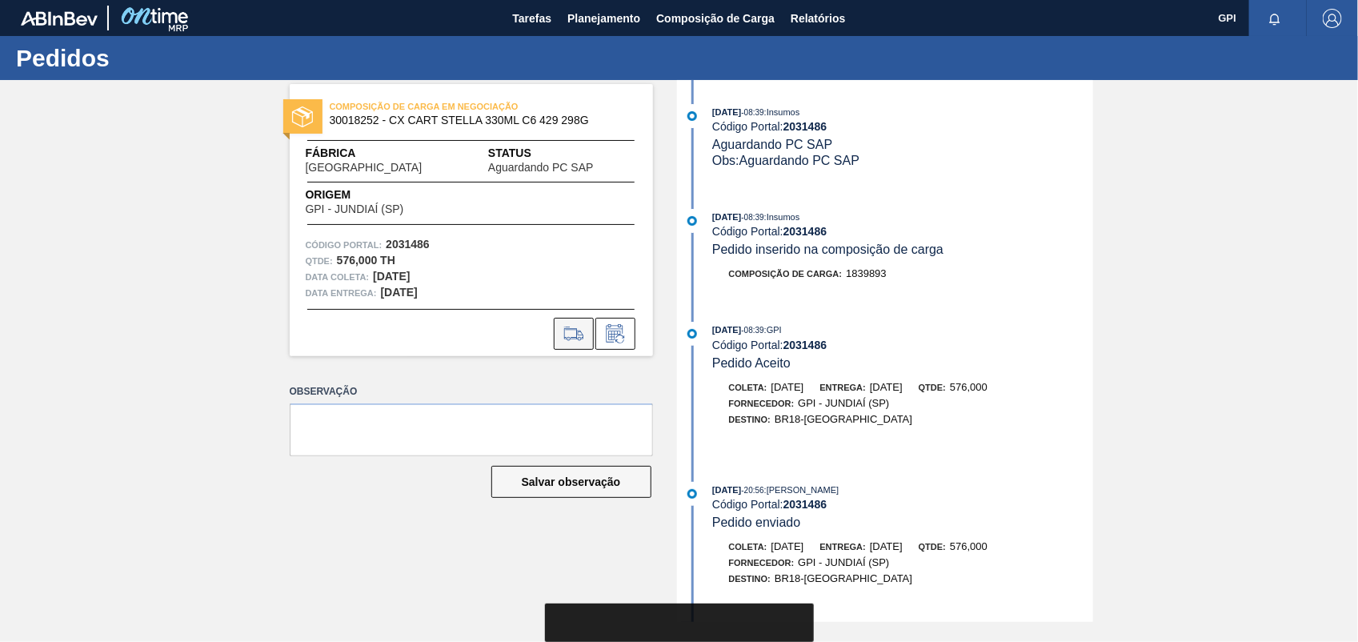
click at [568, 340] on icon at bounding box center [574, 339] width 14 height 4
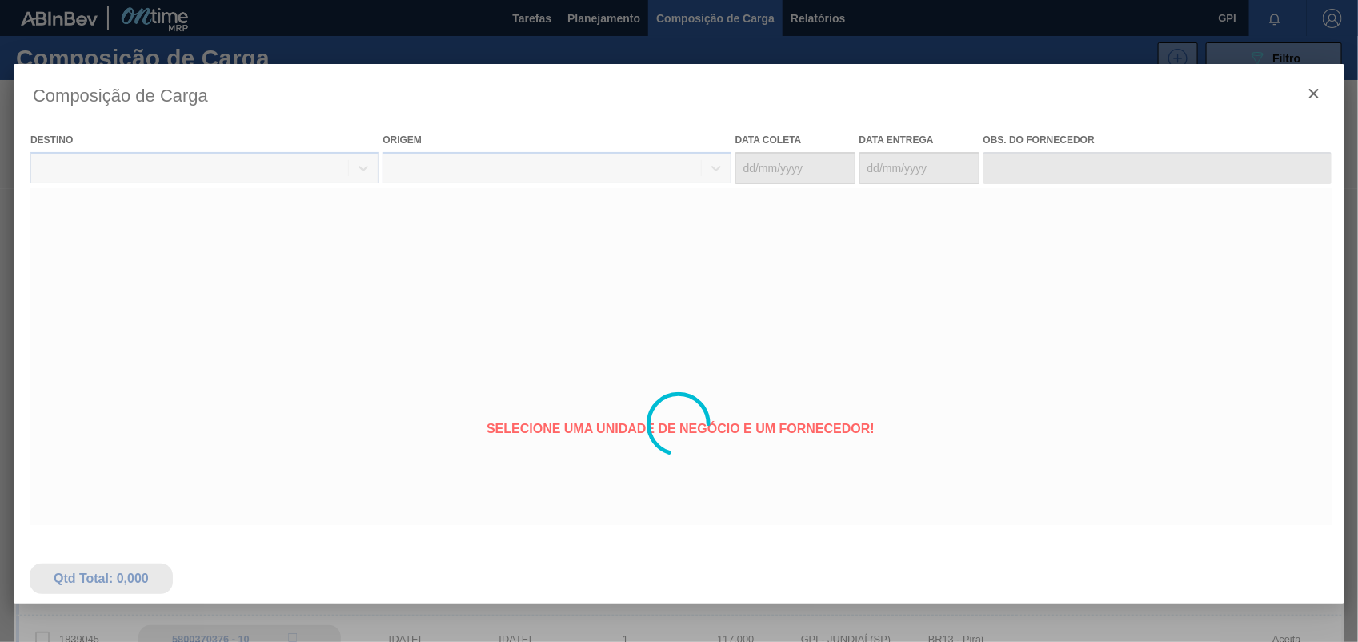
type coleta "12/11/2025"
type entrega "19/11/2025"
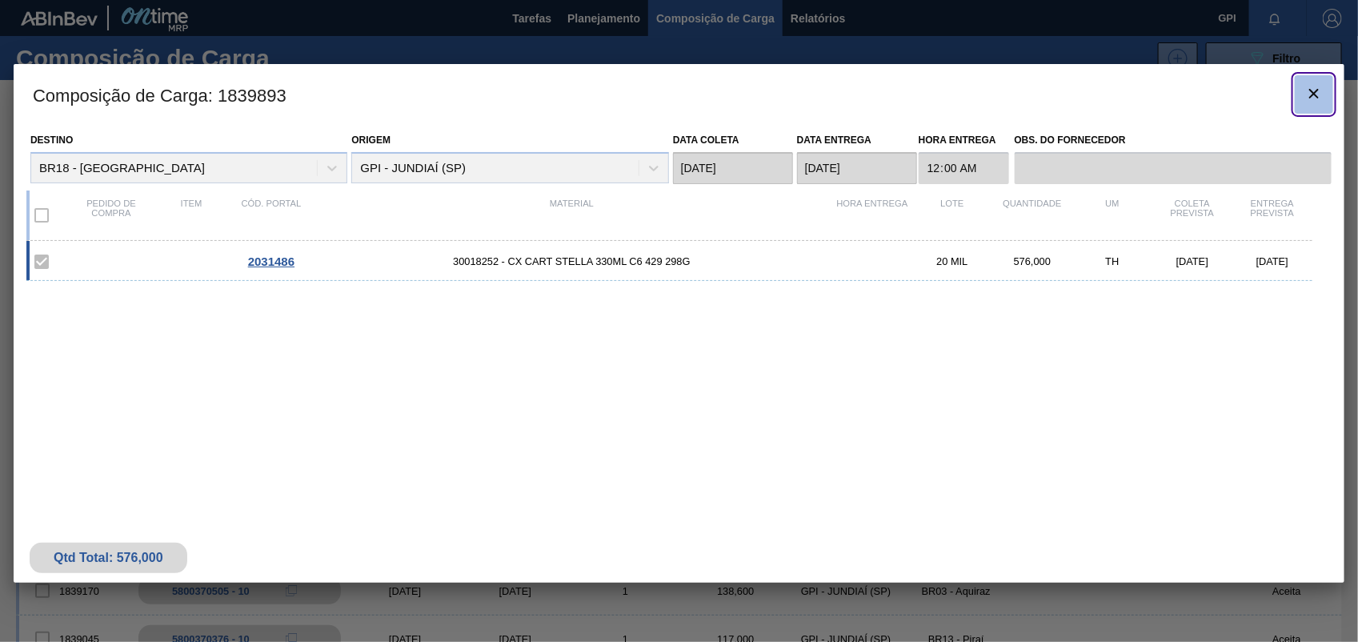
click at [1306, 98] on icon "botão de ícone" at bounding box center [1313, 93] width 19 height 19
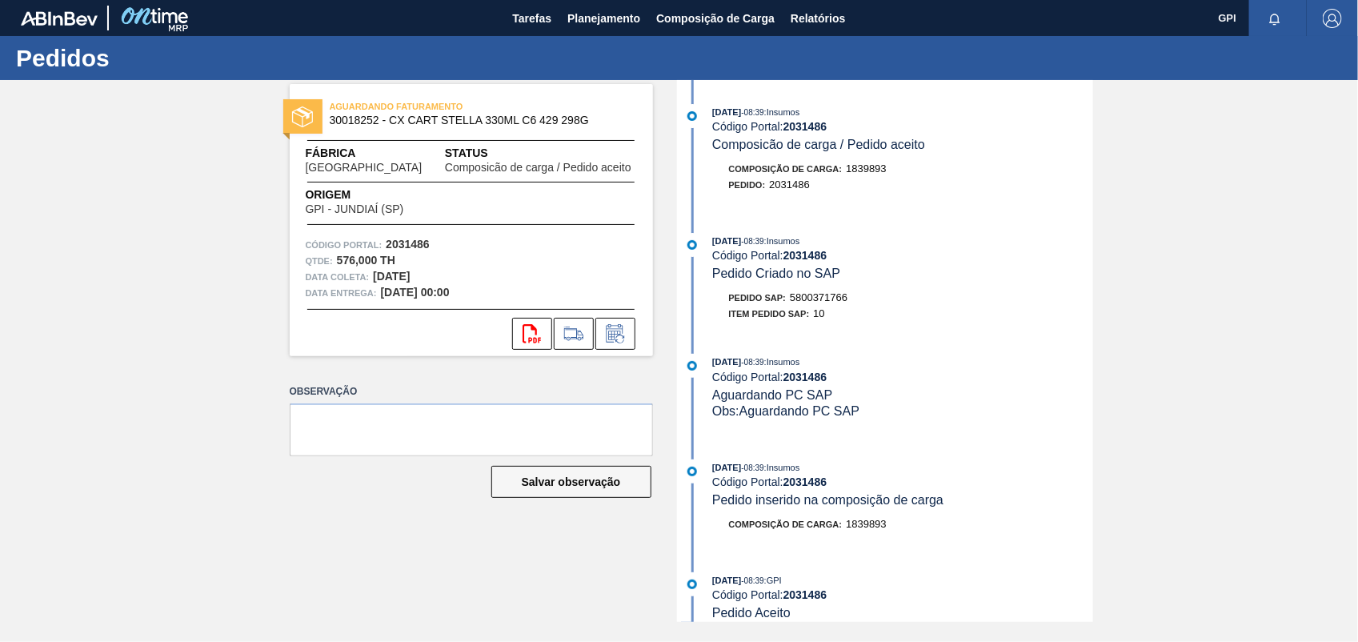
click at [813, 302] on span "5800371766" at bounding box center [819, 297] width 58 height 12
copy span "5800371766"
click at [391, 245] on strong "2031486" at bounding box center [408, 244] width 44 height 13
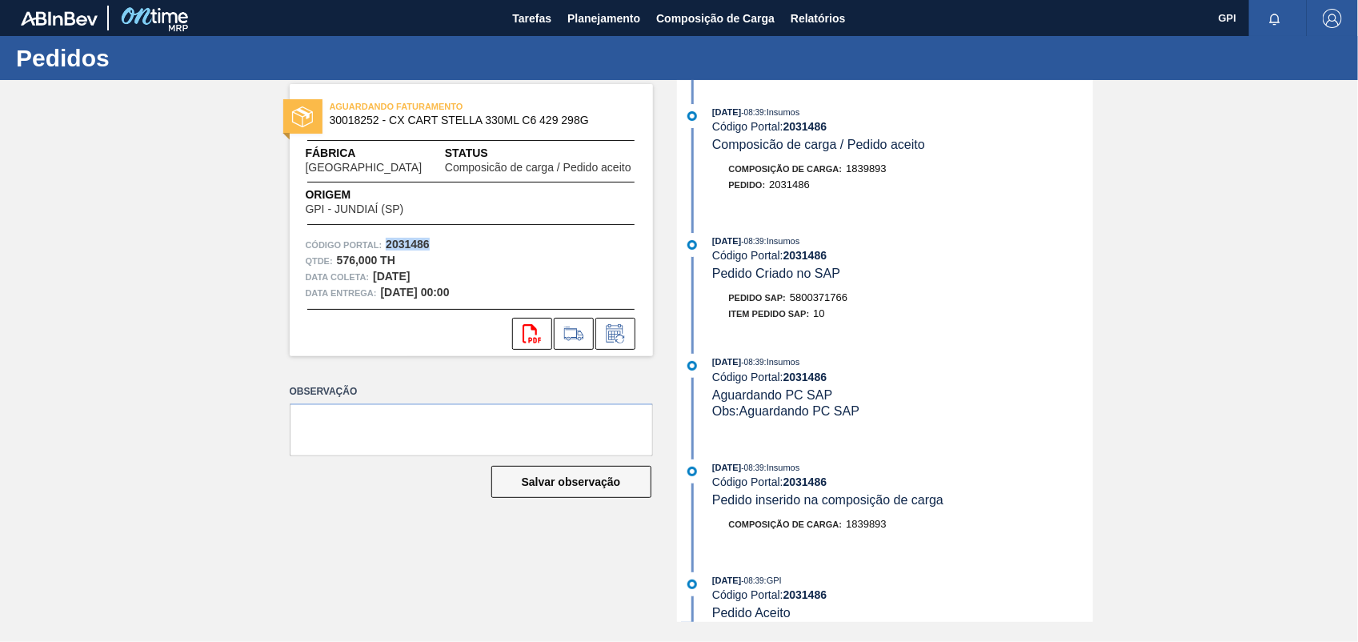
copy strong "2031486"
click at [524, 341] on icon at bounding box center [532, 333] width 18 height 19
click at [1116, 265] on div "AGUARDANDO FATURAMENTO 30018252 - CX CART STELLA 330ML C6 429 298G Fábrica Pern…" at bounding box center [679, 351] width 1358 height 542
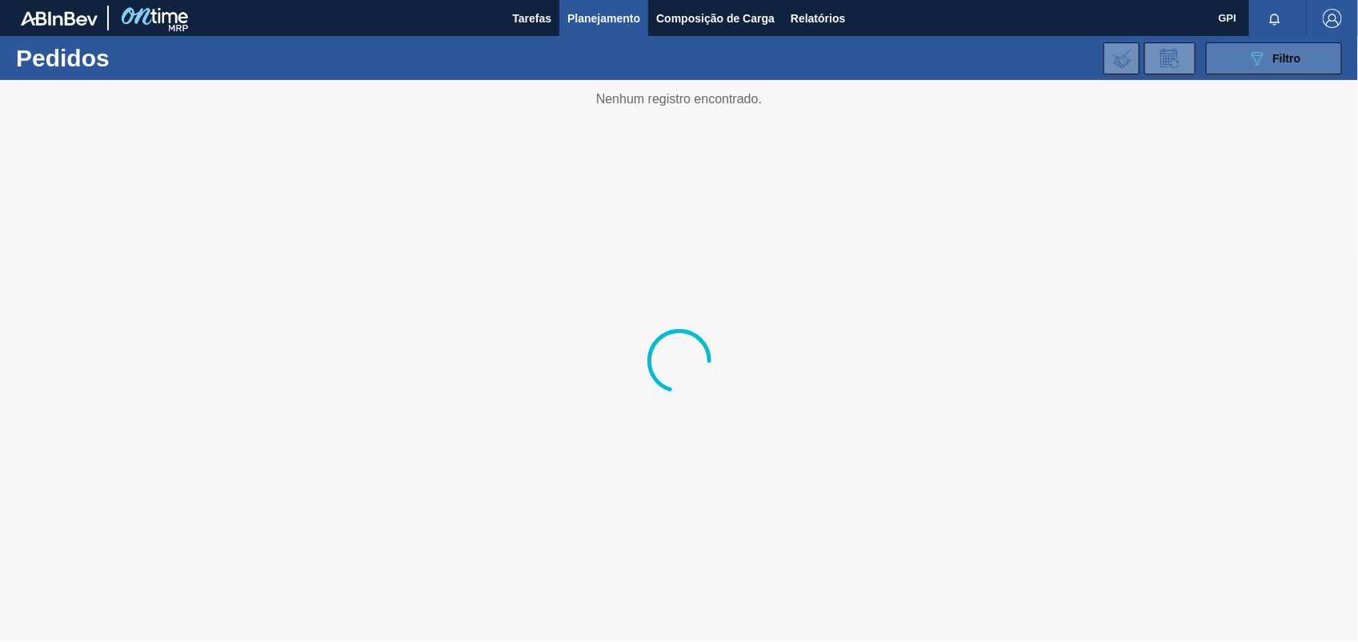
click at [1260, 66] on icon "089F7B8B-B2A5-4AFE-B5C0-19BA573D28AC" at bounding box center [1257, 58] width 19 height 19
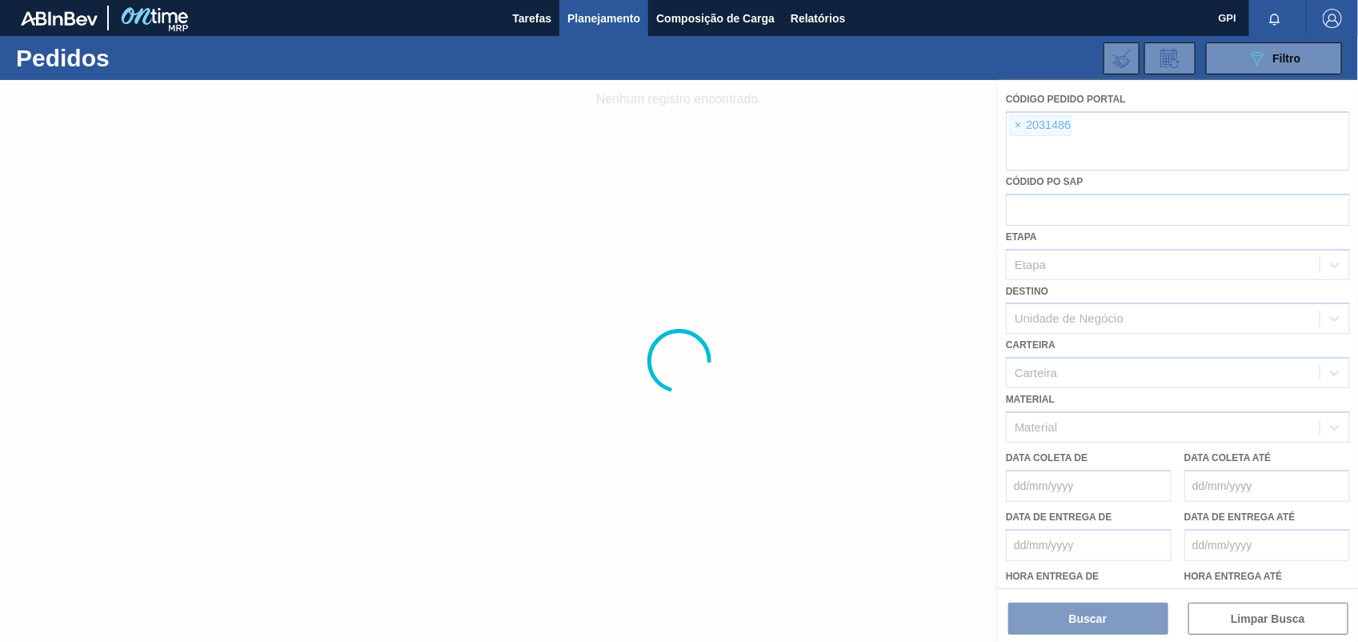
click at [1017, 129] on div at bounding box center [679, 361] width 1358 height 562
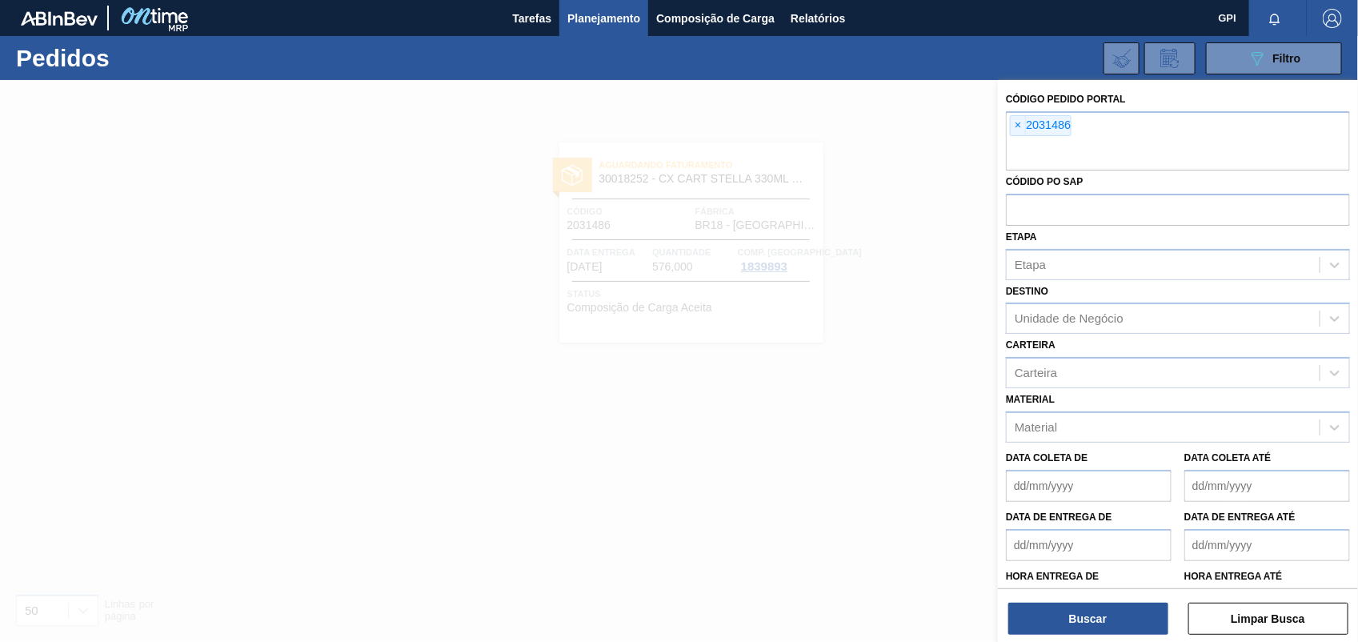
click at [1017, 129] on span "×" at bounding box center [1018, 125] width 15 height 19
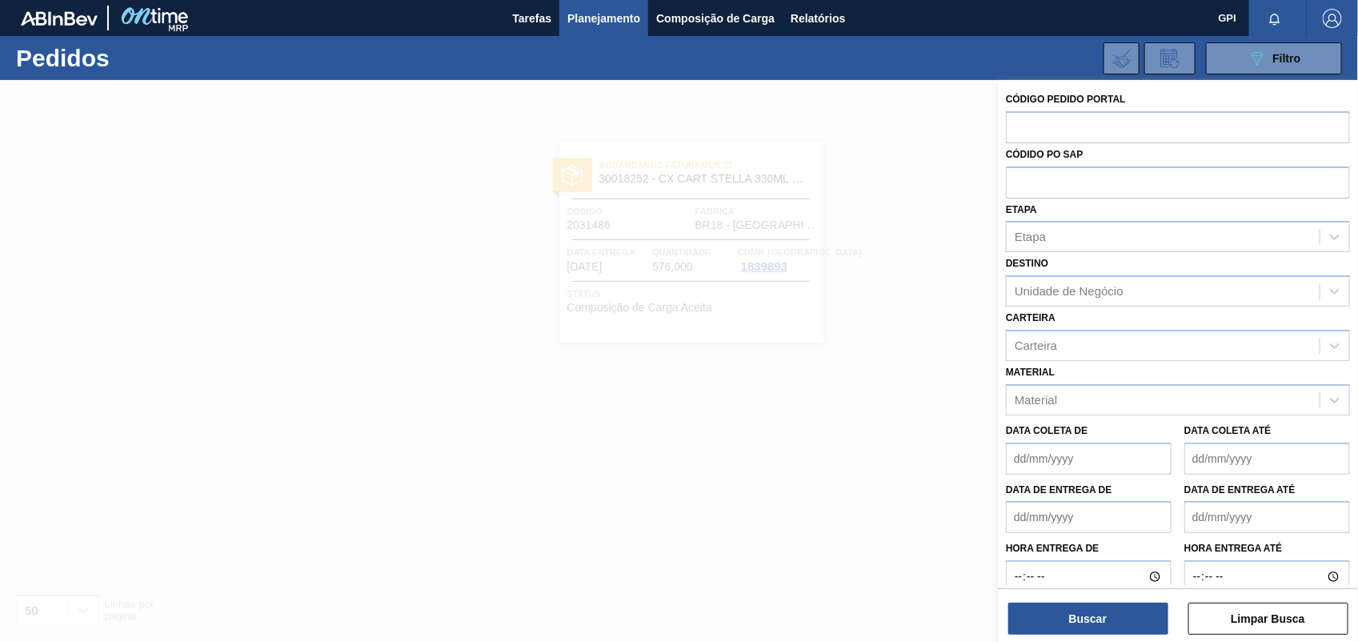
paste input "text"
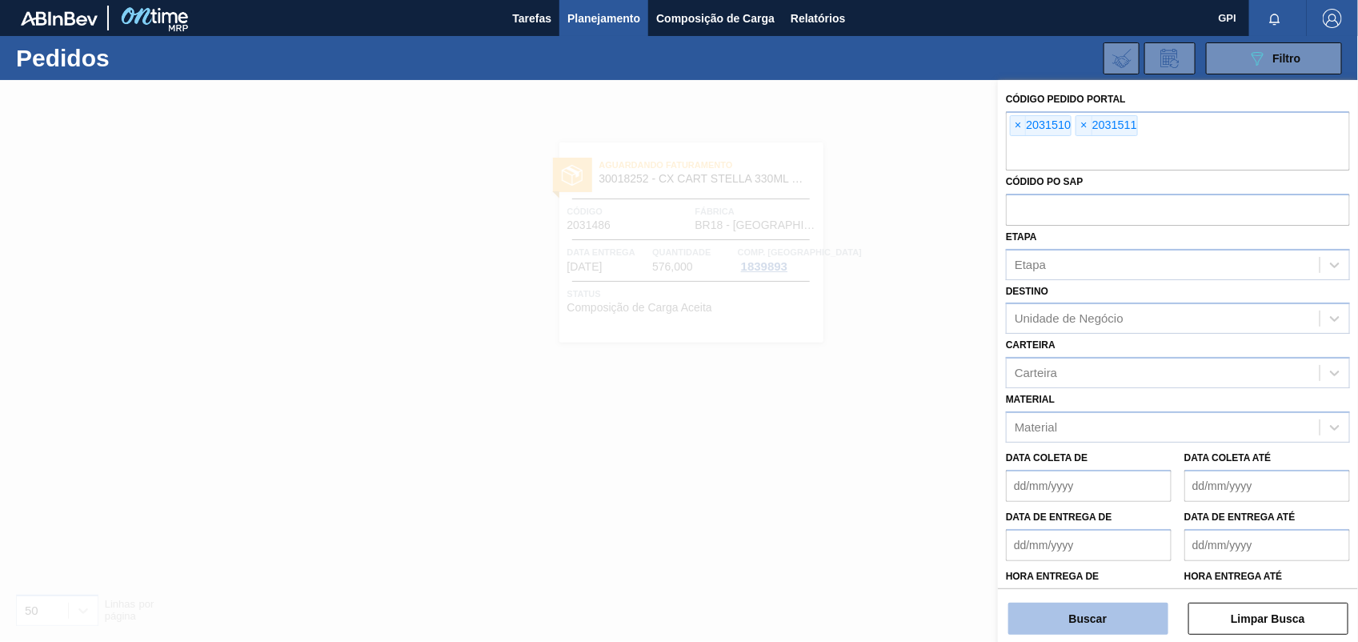
click at [1125, 627] on button "Buscar" at bounding box center [1088, 619] width 160 height 32
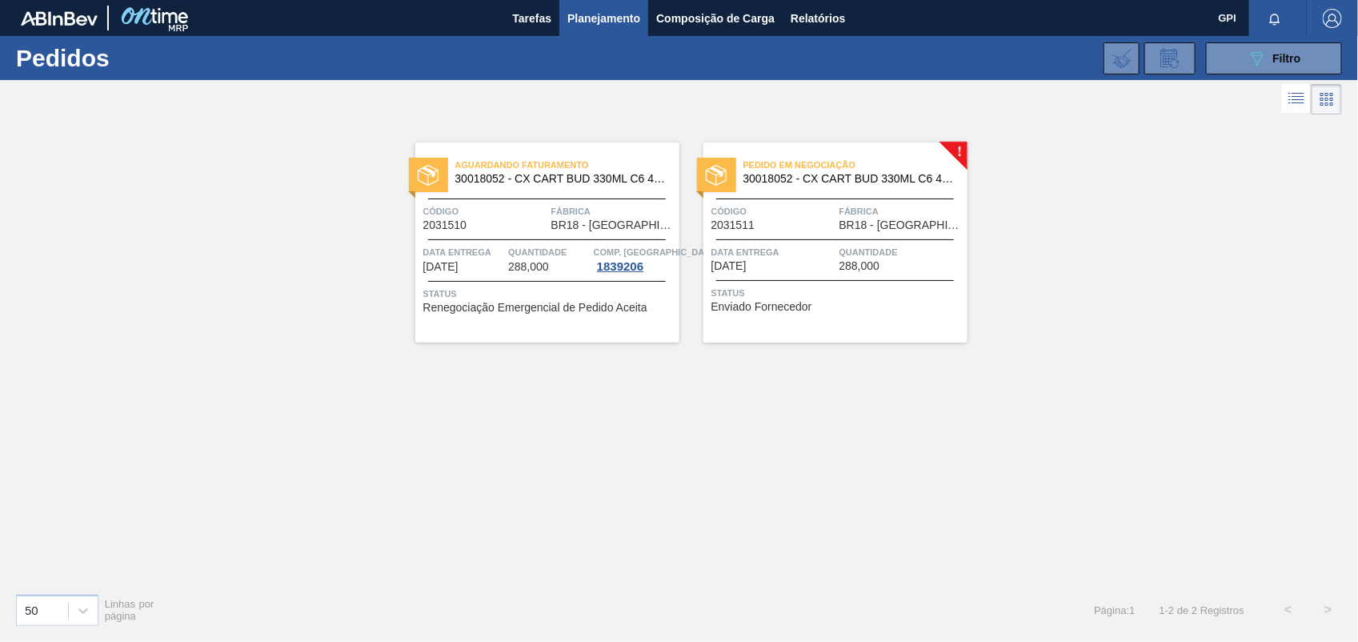
click at [502, 230] on div "Código 2031510" at bounding box center [485, 217] width 124 height 28
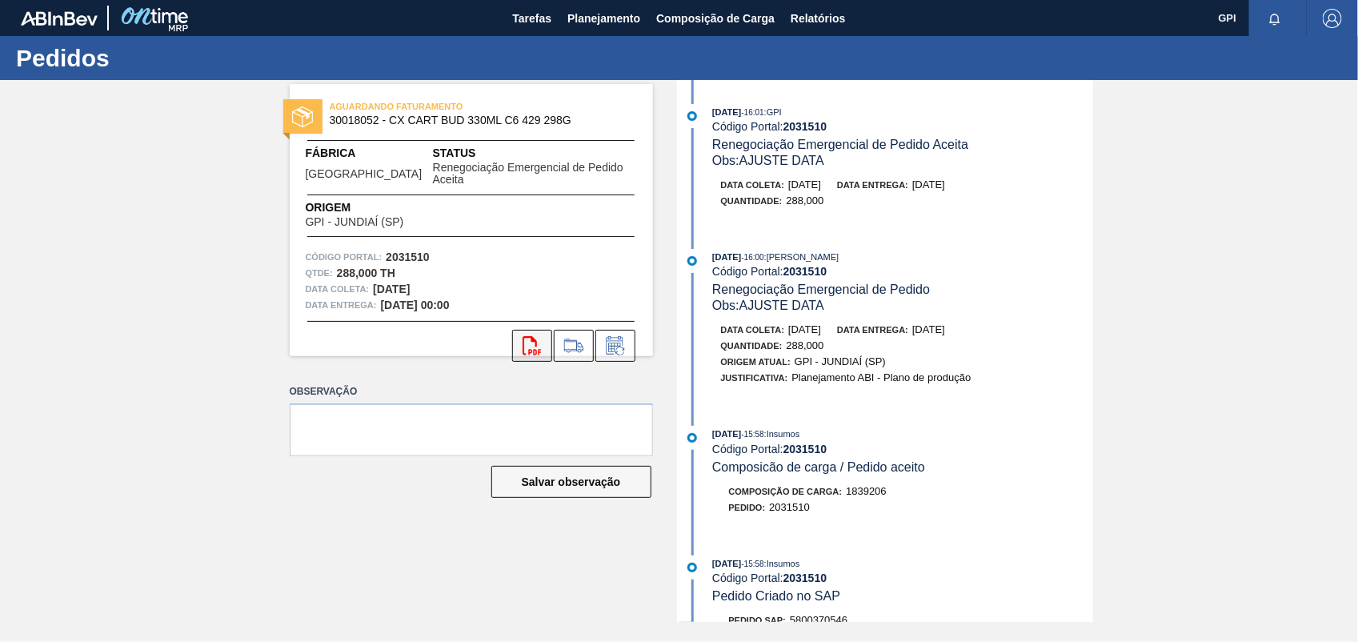
click at [532, 336] on icon "svg{fill:#ff0000}" at bounding box center [532, 345] width 19 height 19
click at [581, 336] on icon at bounding box center [574, 345] width 26 height 19
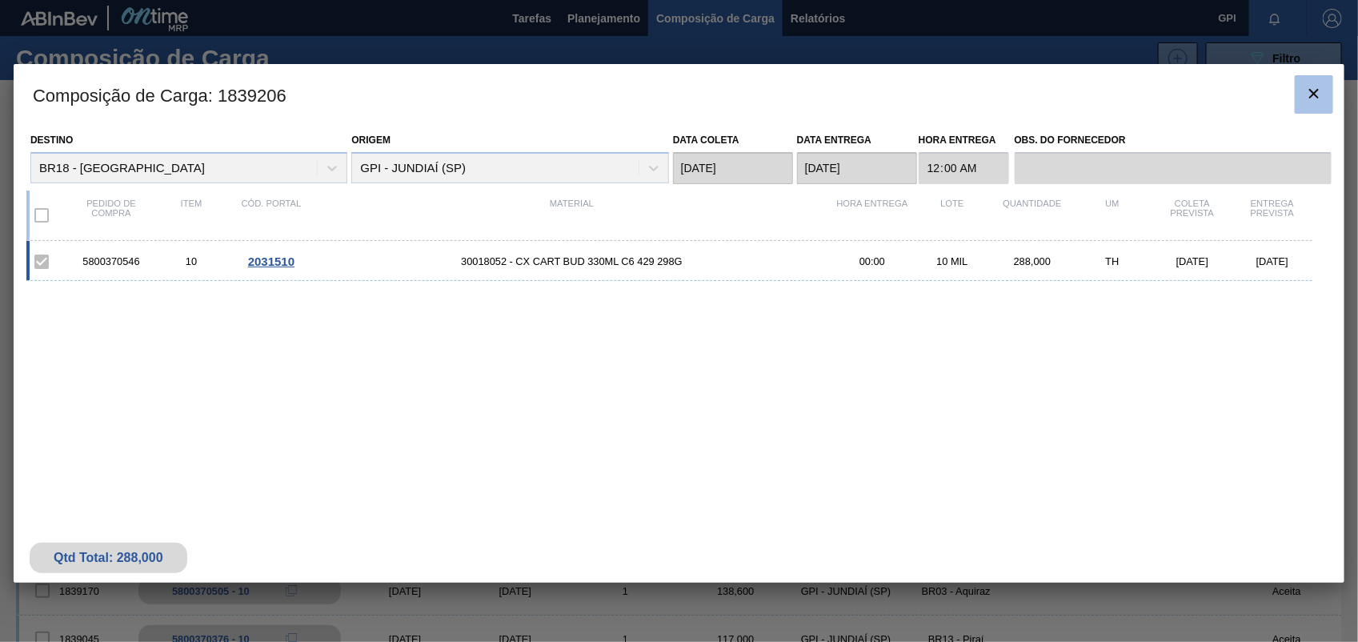
click at [1306, 97] on icon "botão de ícone" at bounding box center [1313, 93] width 19 height 19
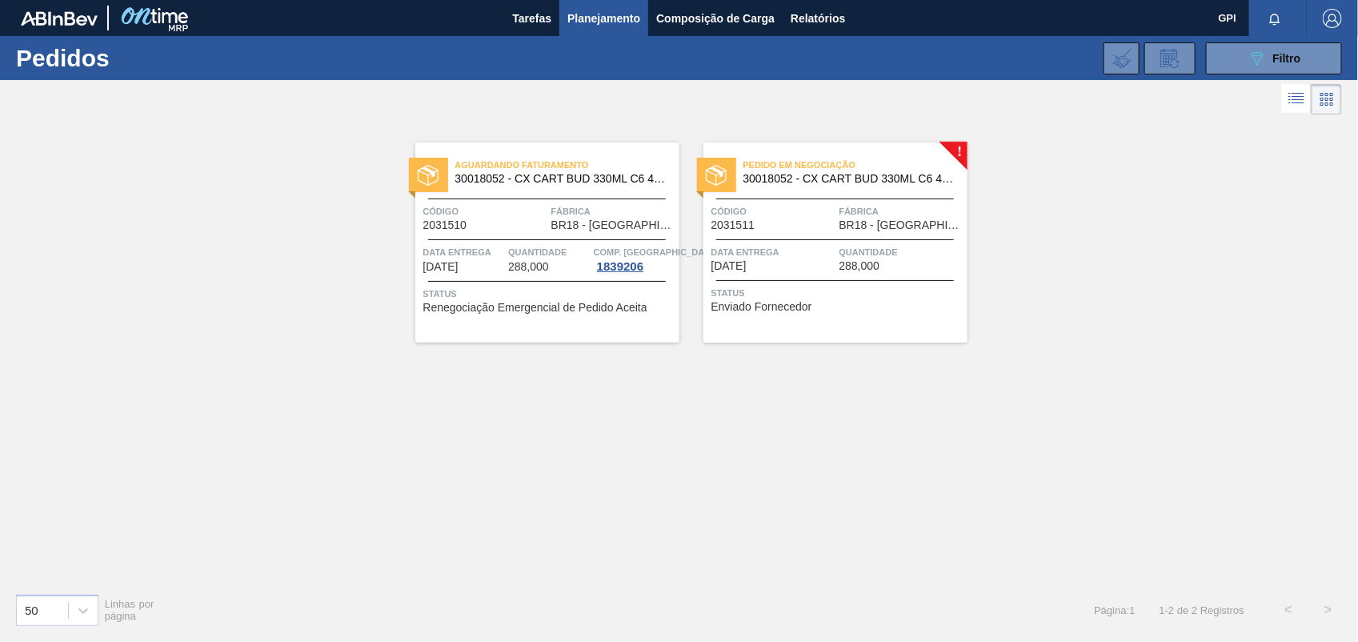
click at [507, 226] on div "Código 2031510" at bounding box center [485, 217] width 124 height 28
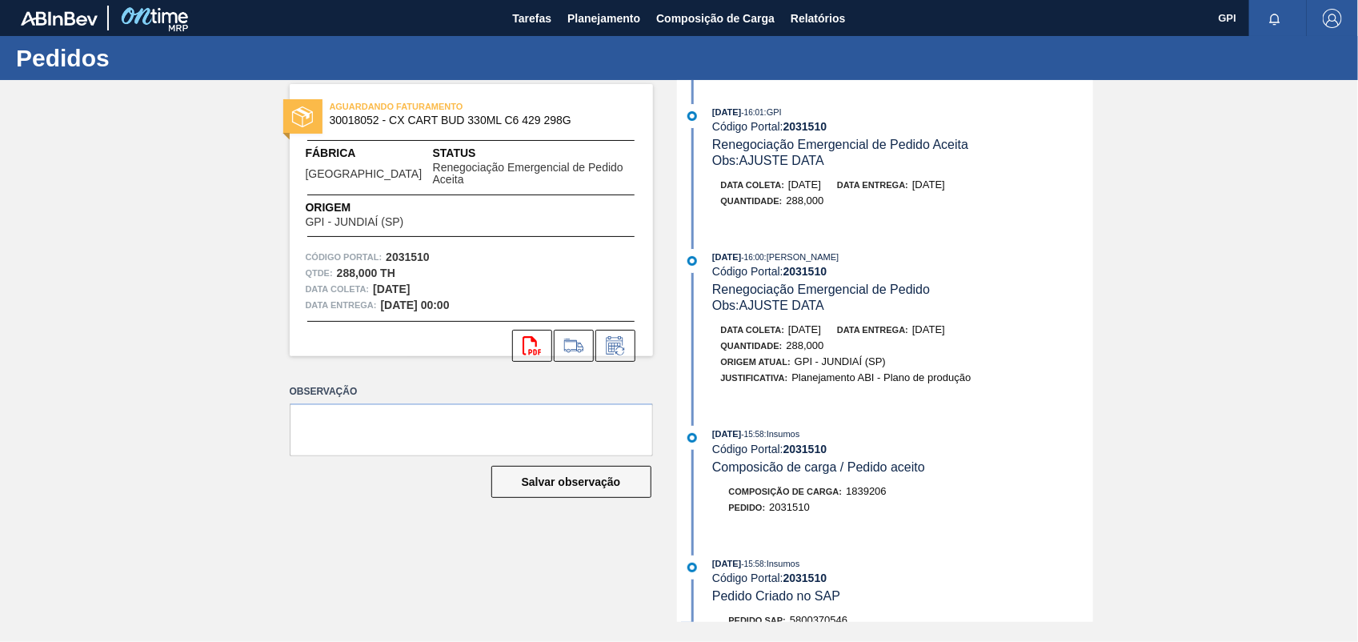
drag, startPoint x: 1090, startPoint y: 278, endPoint x: 1090, endPoint y: 310, distance: 32.0
click at [1090, 310] on div "16/09/2025 - 16:00 : CEZAR LEAO PEREIRA DE CASTRO Código Portal: 2031510 Renego…" at bounding box center [902, 281] width 380 height 65
click at [1005, 442] on div "16/09/2025 - 15:58 : Insumos" at bounding box center [902, 434] width 380 height 16
click at [831, 614] on span "5800370546" at bounding box center [819, 620] width 58 height 12
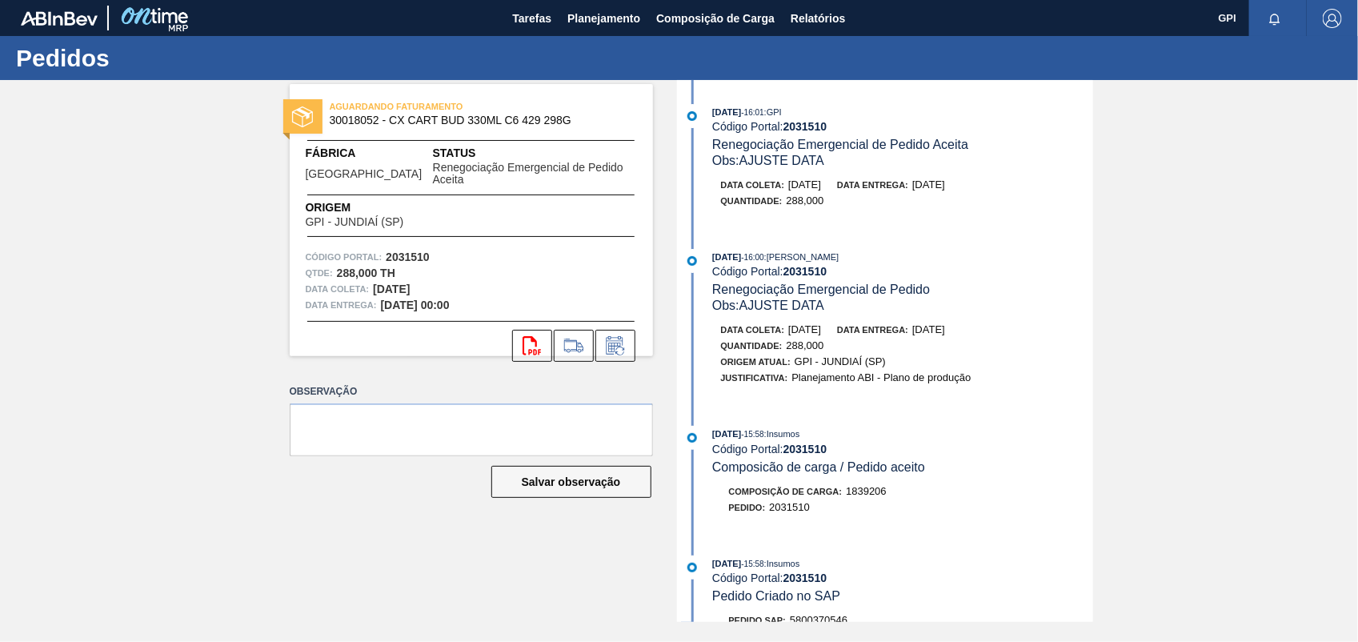
click at [396, 250] on strong "2031510" at bounding box center [408, 256] width 44 height 13
click at [536, 337] on icon "svg{fill:#ff0000}" at bounding box center [532, 345] width 19 height 19
click at [1348, 377] on div "AGUARDANDO FATURAMENTO 30018052 - CX CART BUD 330ML C6 429 298G Fábrica Pernamb…" at bounding box center [679, 351] width 1358 height 542
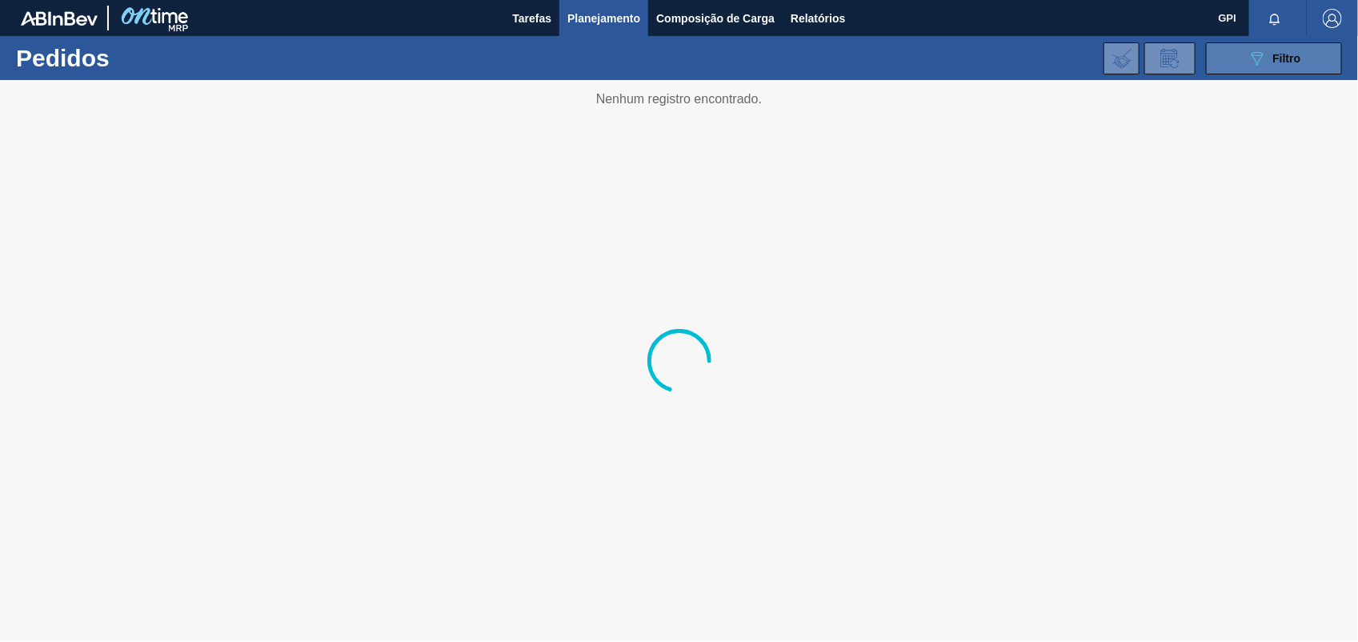
click at [1290, 58] on span "Filtro" at bounding box center [1287, 58] width 28 height 13
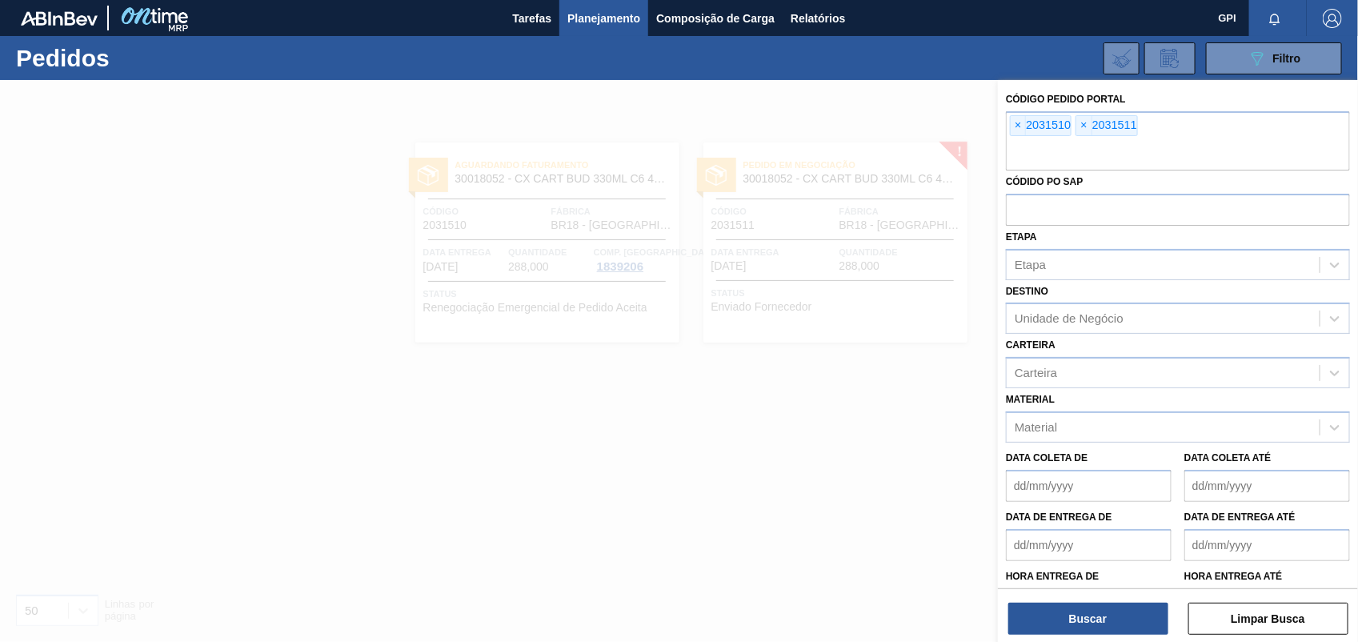
click at [1021, 125] on span "×" at bounding box center [1018, 125] width 15 height 19
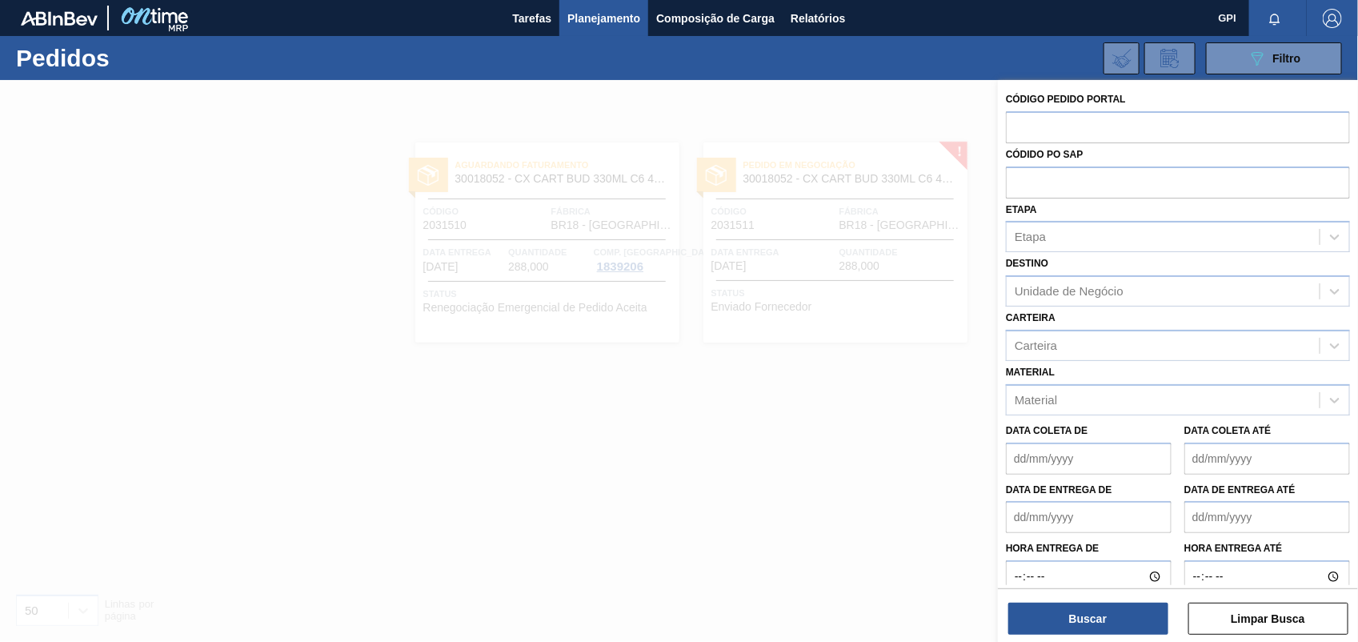
paste input "text"
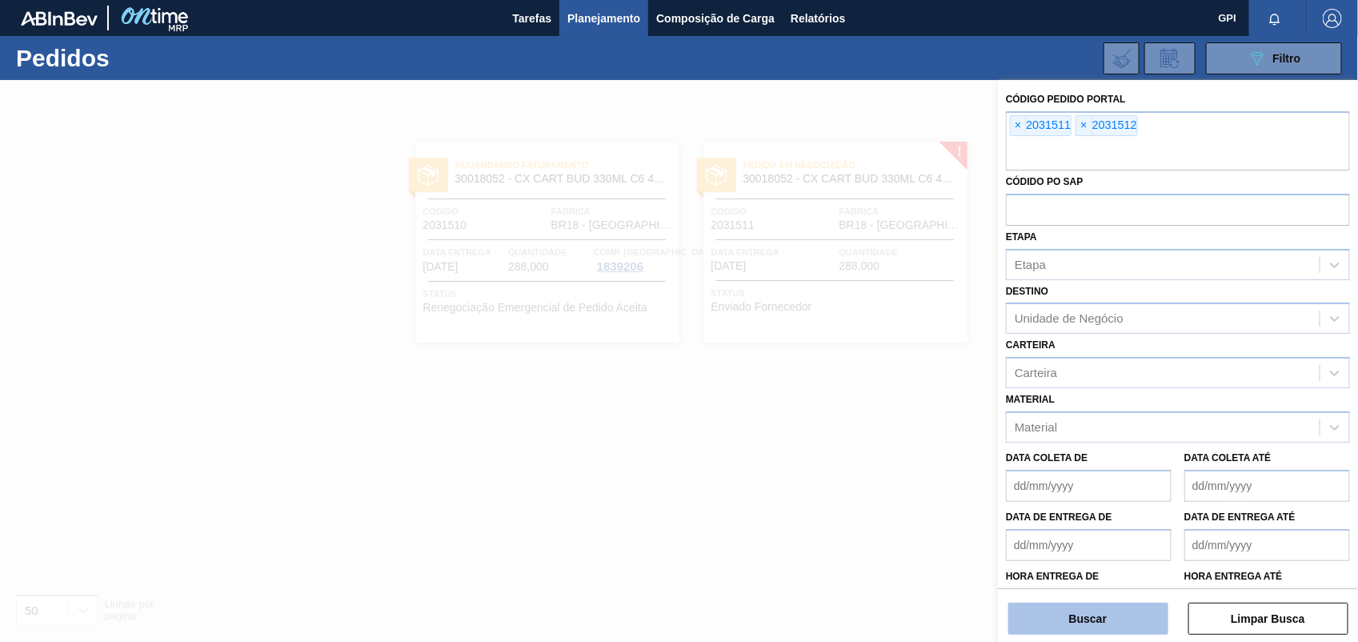
click at [1117, 623] on button "Buscar" at bounding box center [1088, 619] width 160 height 32
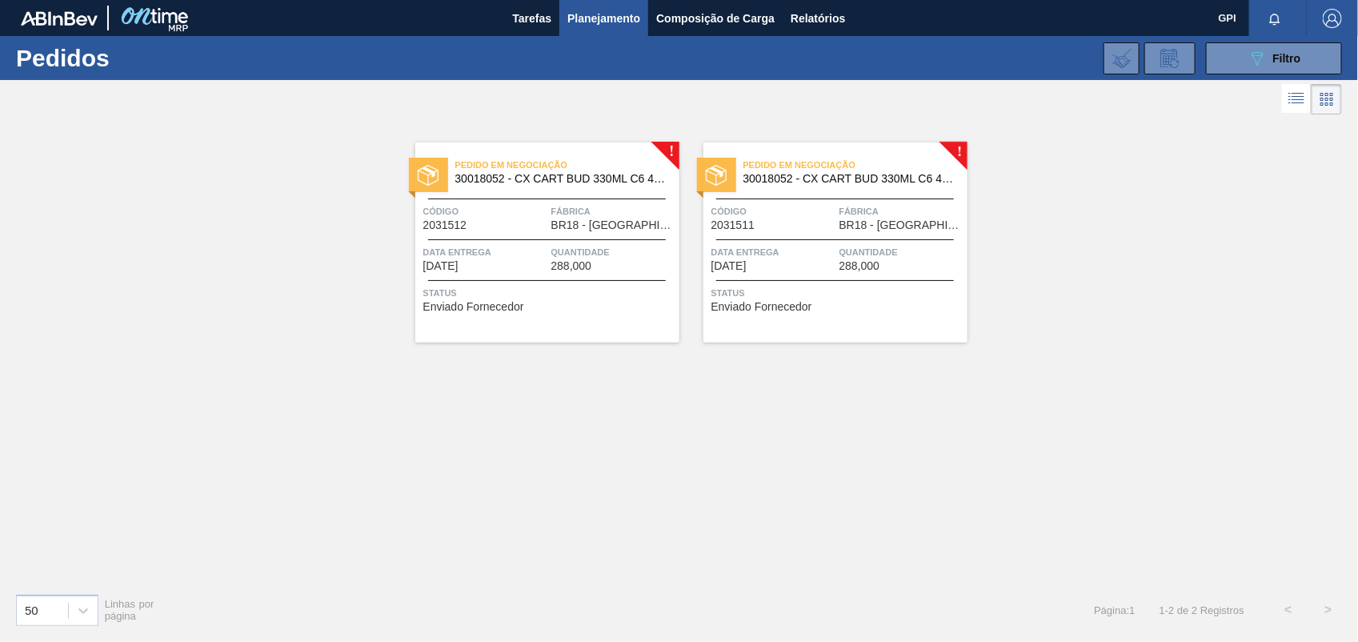
click at [816, 230] on div "Código 2031511" at bounding box center [773, 217] width 124 height 28
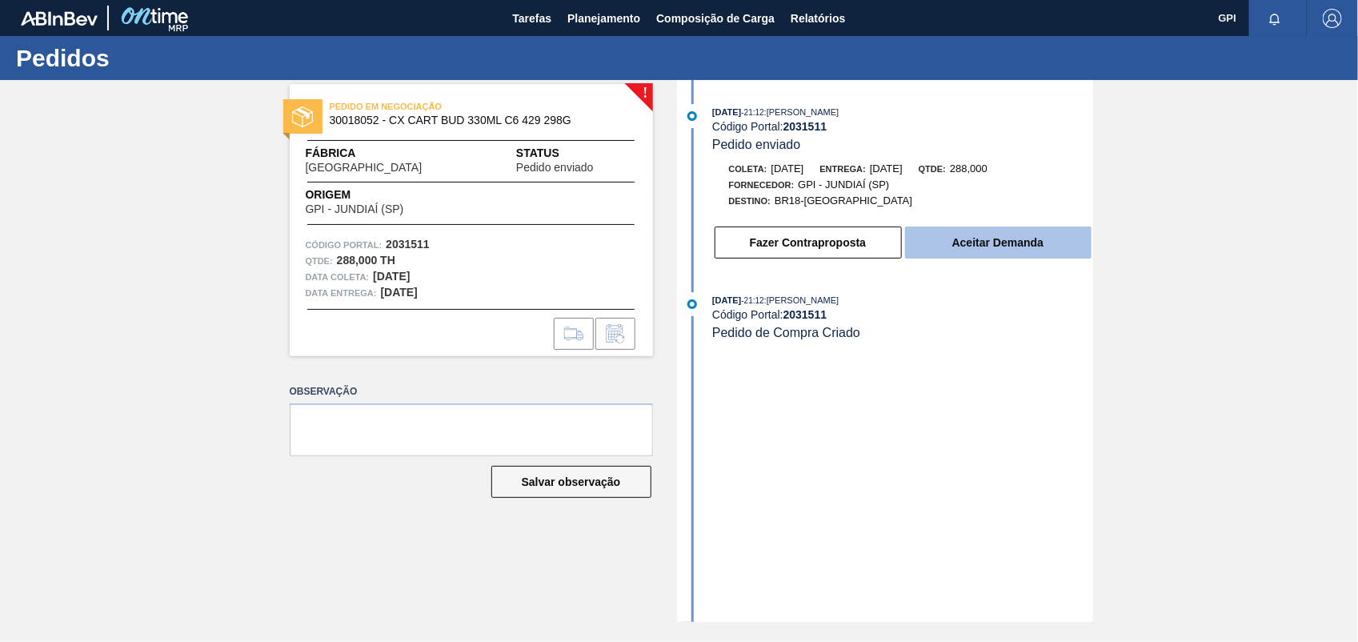
click at [972, 258] on button "Aceitar Demanda" at bounding box center [998, 242] width 186 height 32
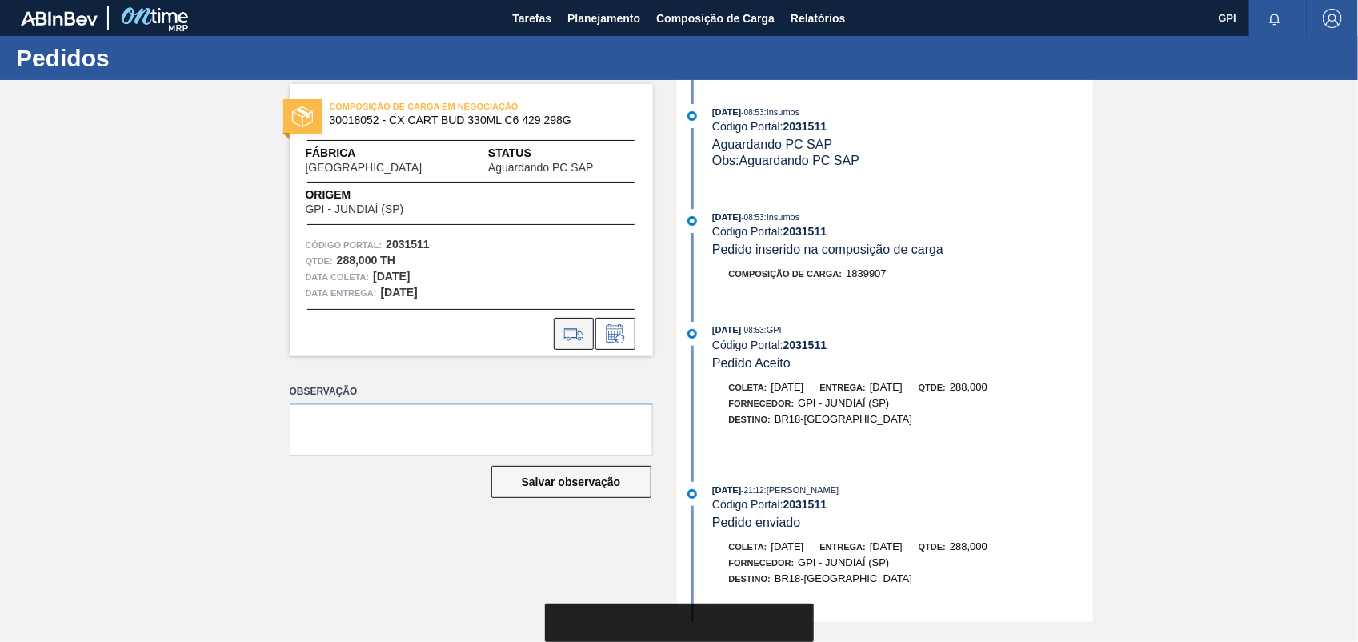
click at [566, 337] on icon at bounding box center [573, 333] width 19 height 12
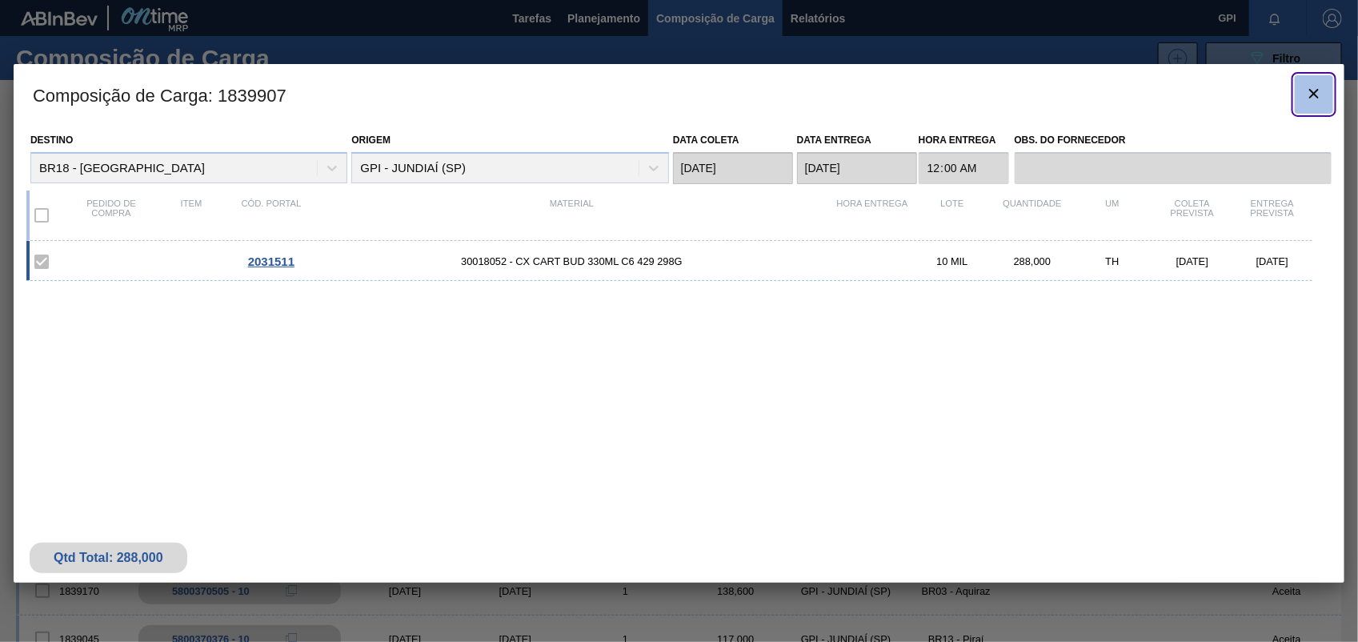
click at [1318, 110] on button "botão de ícone" at bounding box center [1314, 94] width 38 height 38
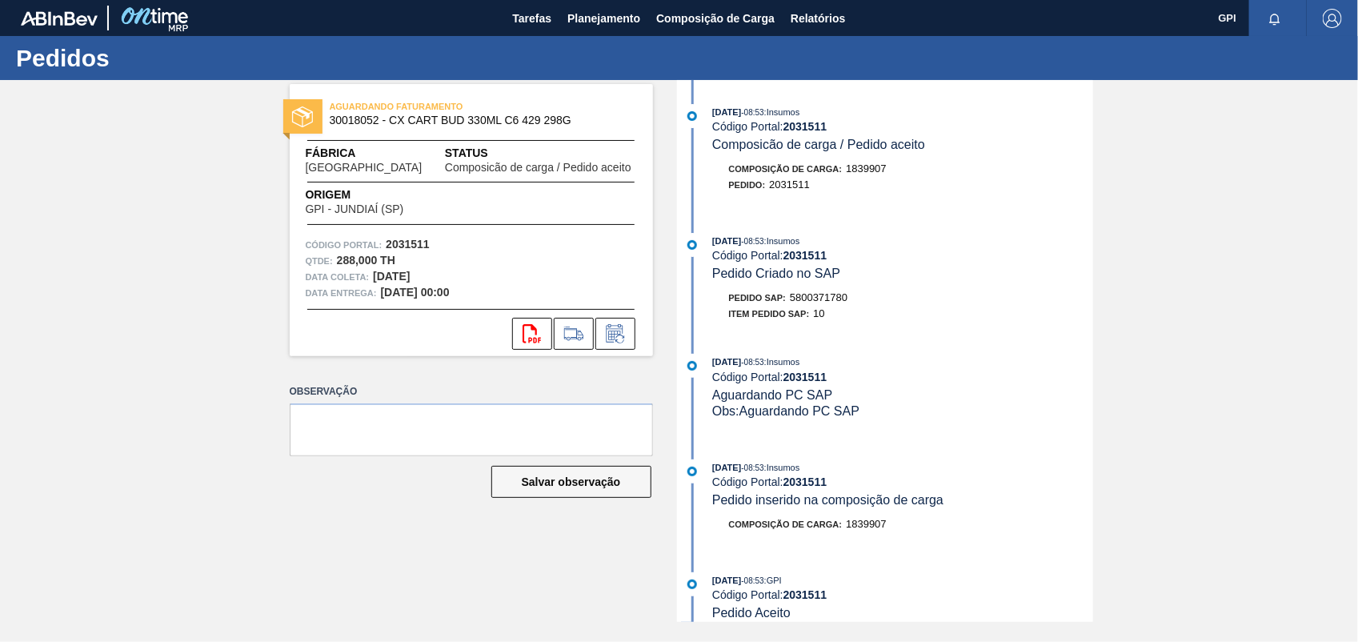
click at [829, 302] on span "5800371780" at bounding box center [819, 297] width 58 height 12
click at [413, 245] on strong "2031511" at bounding box center [408, 244] width 44 height 13
click at [537, 330] on icon "svg{fill:#ff0000}" at bounding box center [532, 333] width 19 height 19
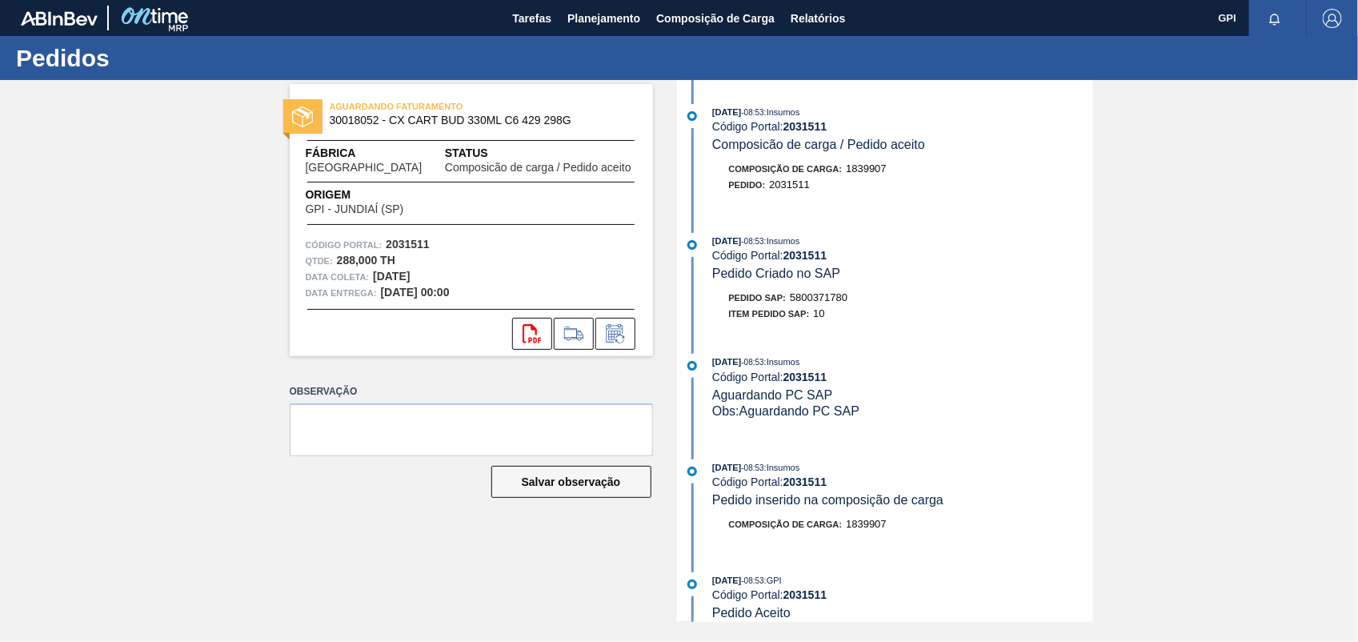
click at [1195, 189] on div "AGUARDANDO FATURAMENTO 30018052 - CX CART BUD 330ML C6 429 298G Fábrica Pernamb…" at bounding box center [679, 351] width 1358 height 542
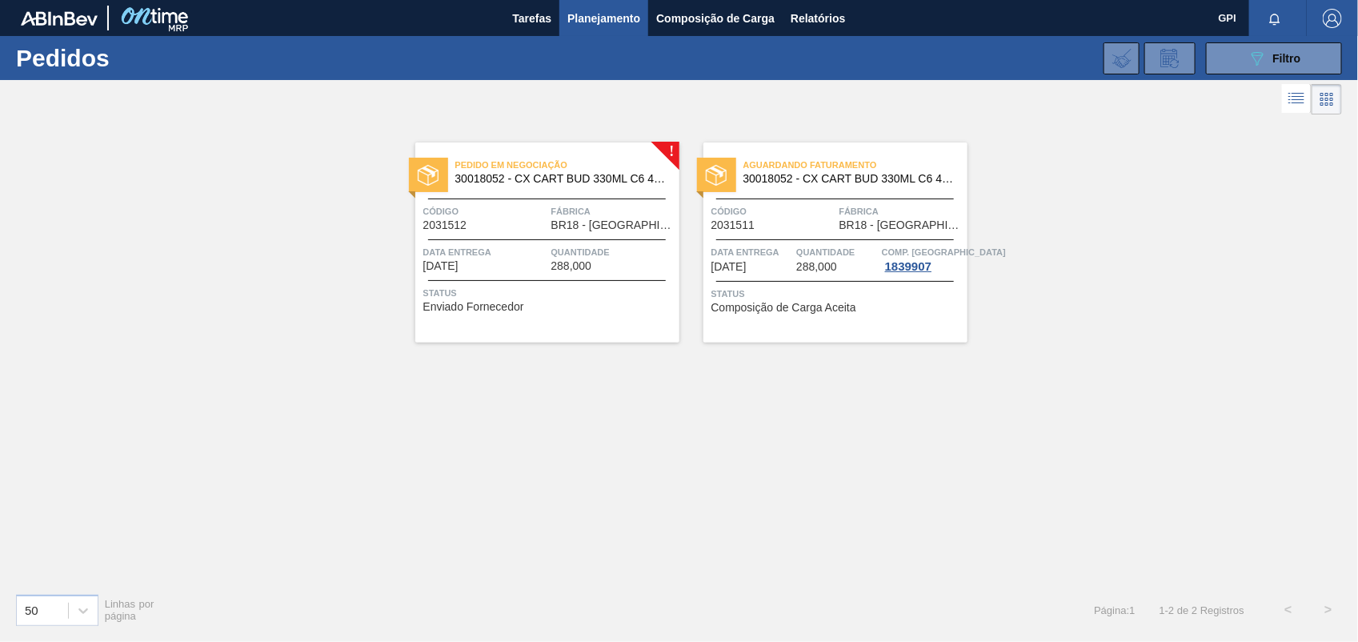
click at [499, 220] on div "Código 2031512" at bounding box center [485, 217] width 124 height 28
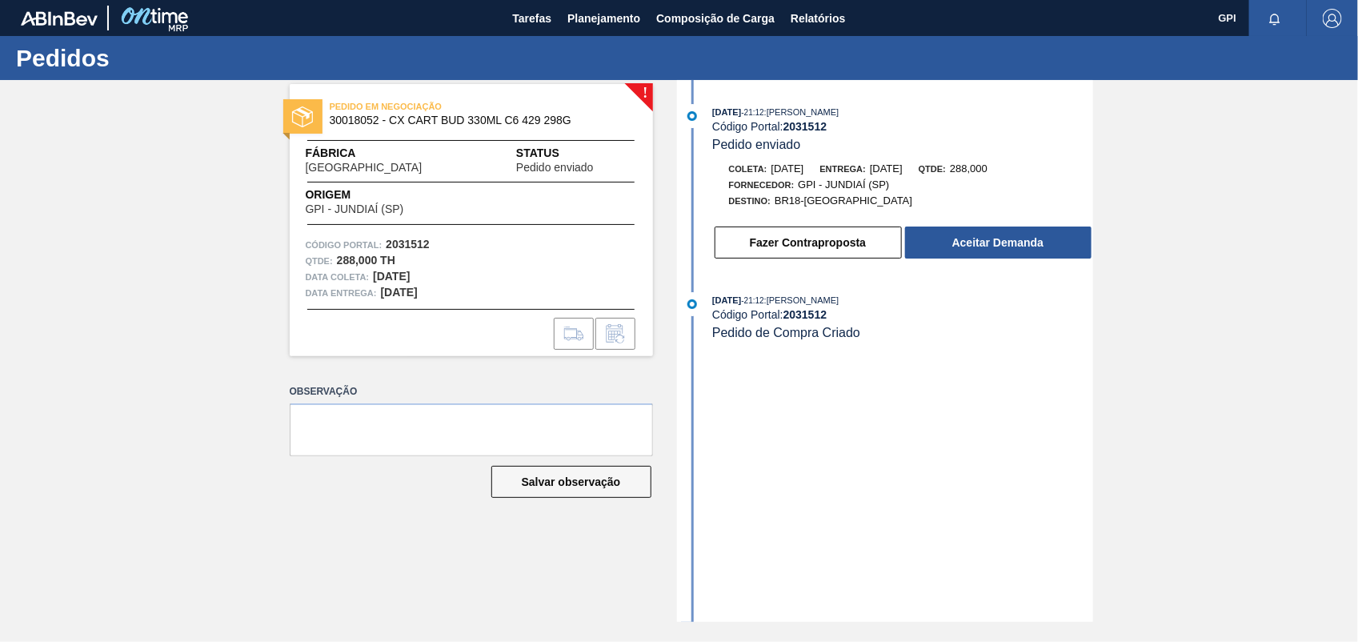
click at [1042, 265] on div "15/09/2025 - 21:12 : CEZAR LEAO PEREIRA DE CASTRO Código Portal: 2031512 Pedido…" at bounding box center [887, 186] width 412 height 164
click at [1013, 248] on button "Aceitar Demanda" at bounding box center [998, 242] width 186 height 32
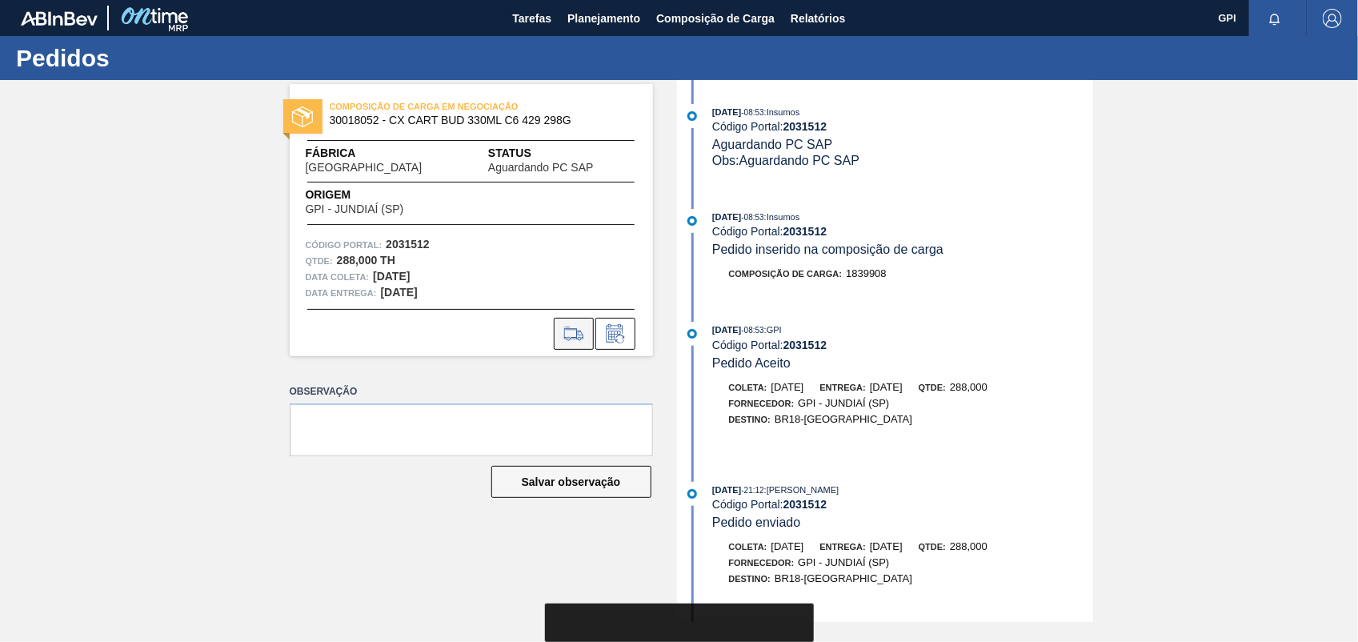
click at [556, 323] on button at bounding box center [574, 334] width 40 height 32
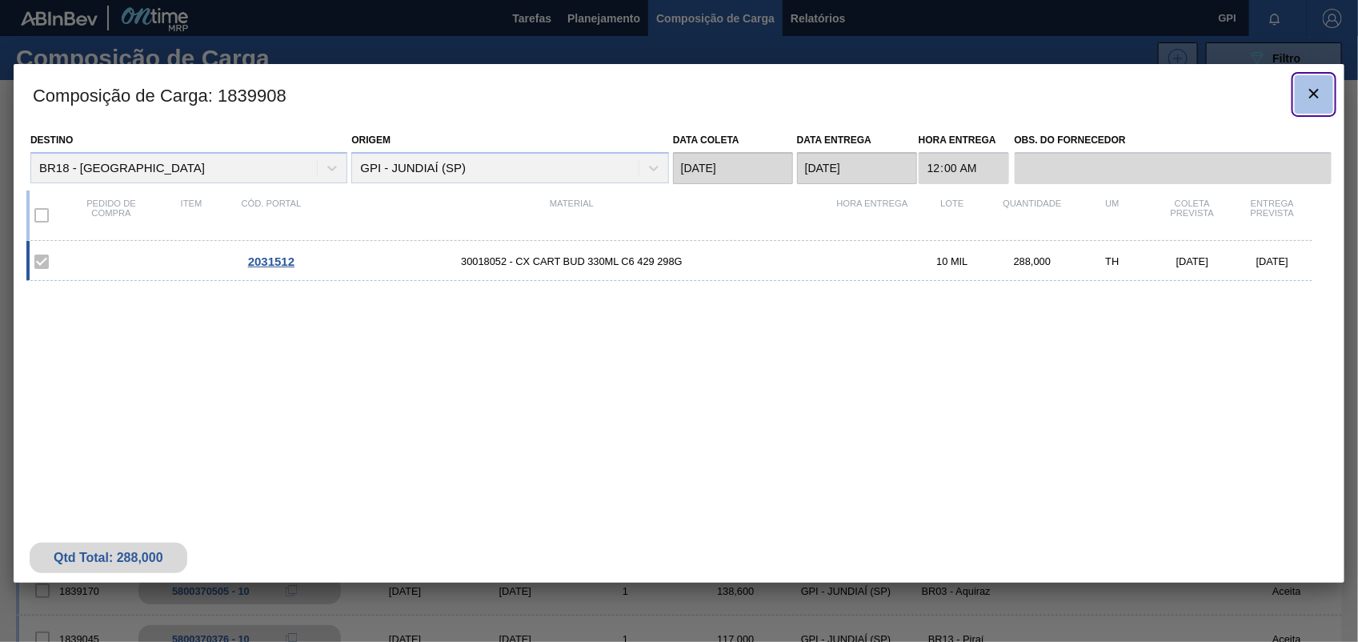
click at [1328, 97] on button "botão de ícone" at bounding box center [1314, 94] width 38 height 38
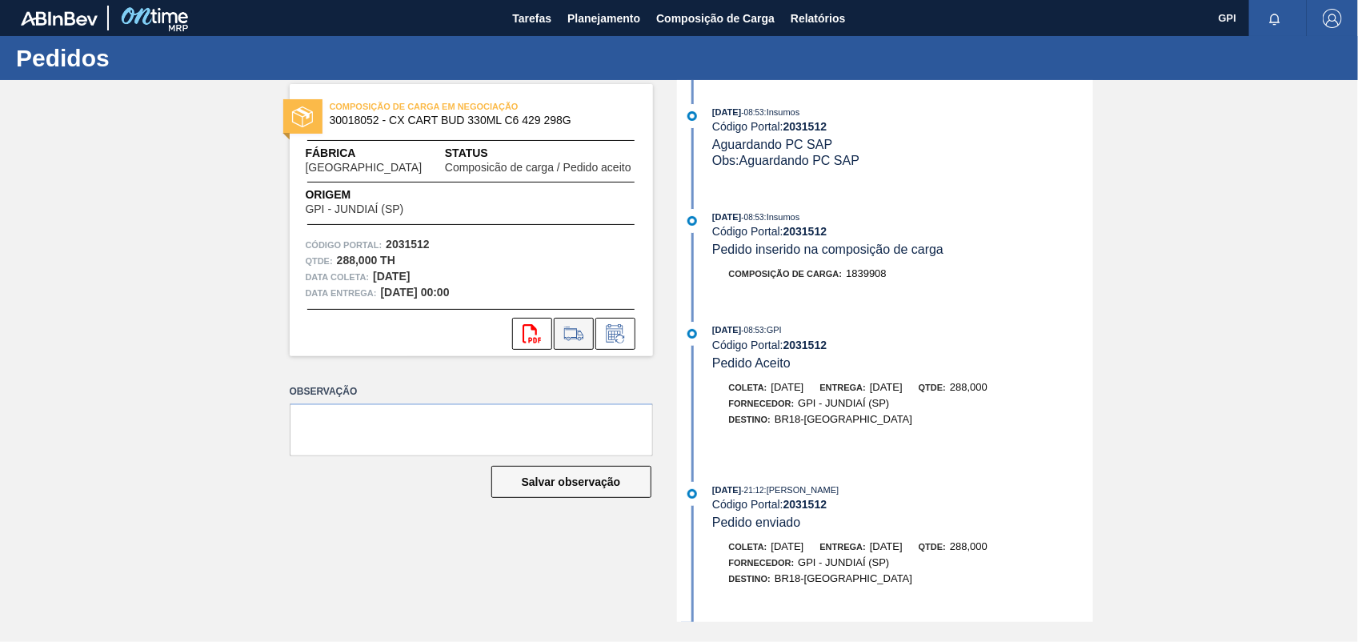
click at [567, 327] on icon at bounding box center [573, 333] width 19 height 12
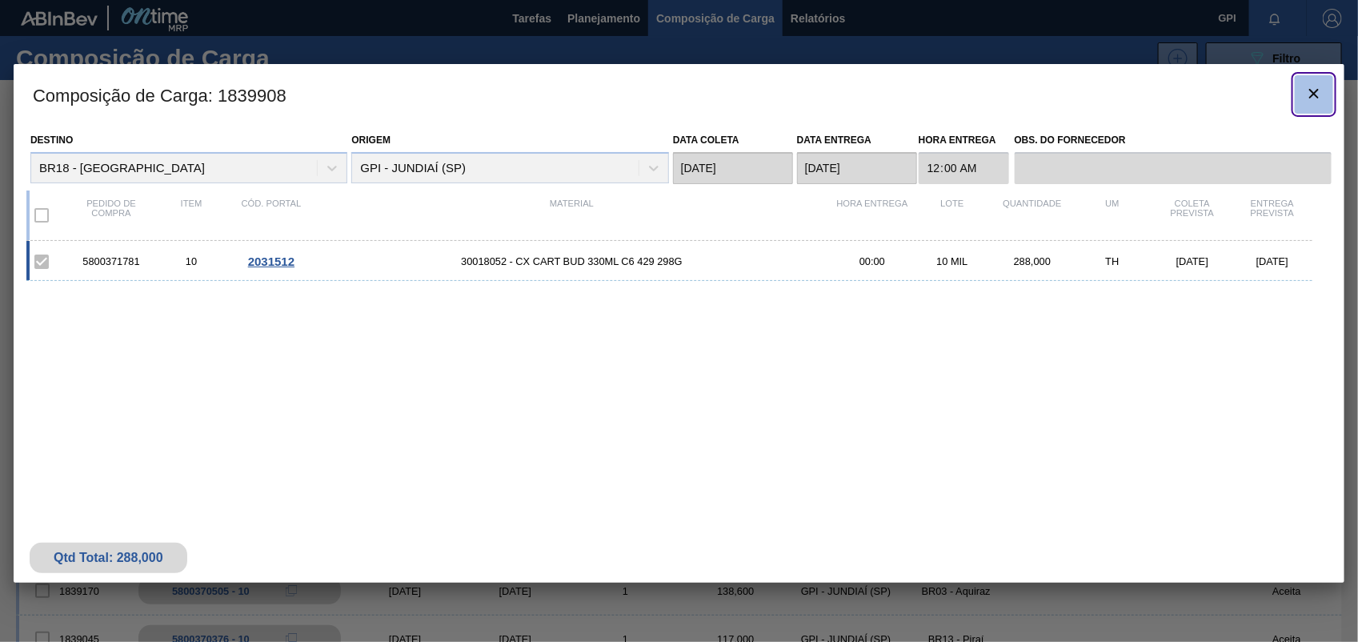
click at [1313, 98] on icon "botão de ícone" at bounding box center [1313, 93] width 19 height 19
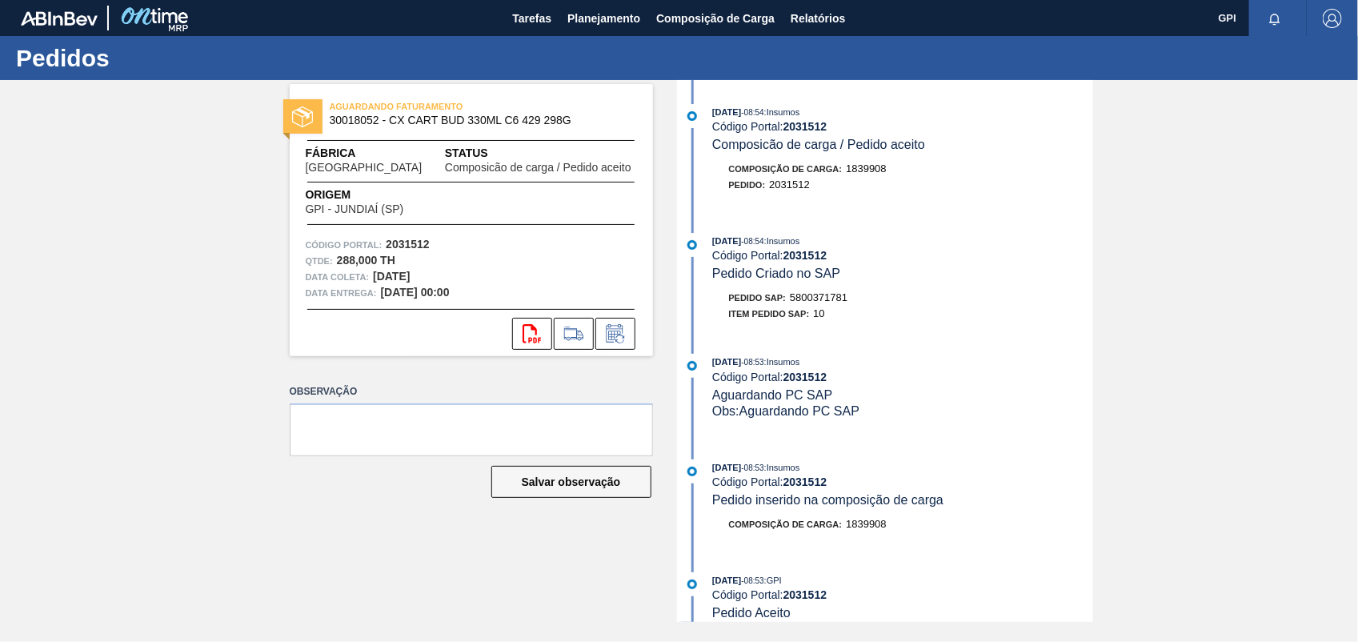
click at [827, 303] on span "5800371781" at bounding box center [819, 297] width 58 height 12
click at [408, 242] on strong "2031512" at bounding box center [408, 244] width 44 height 13
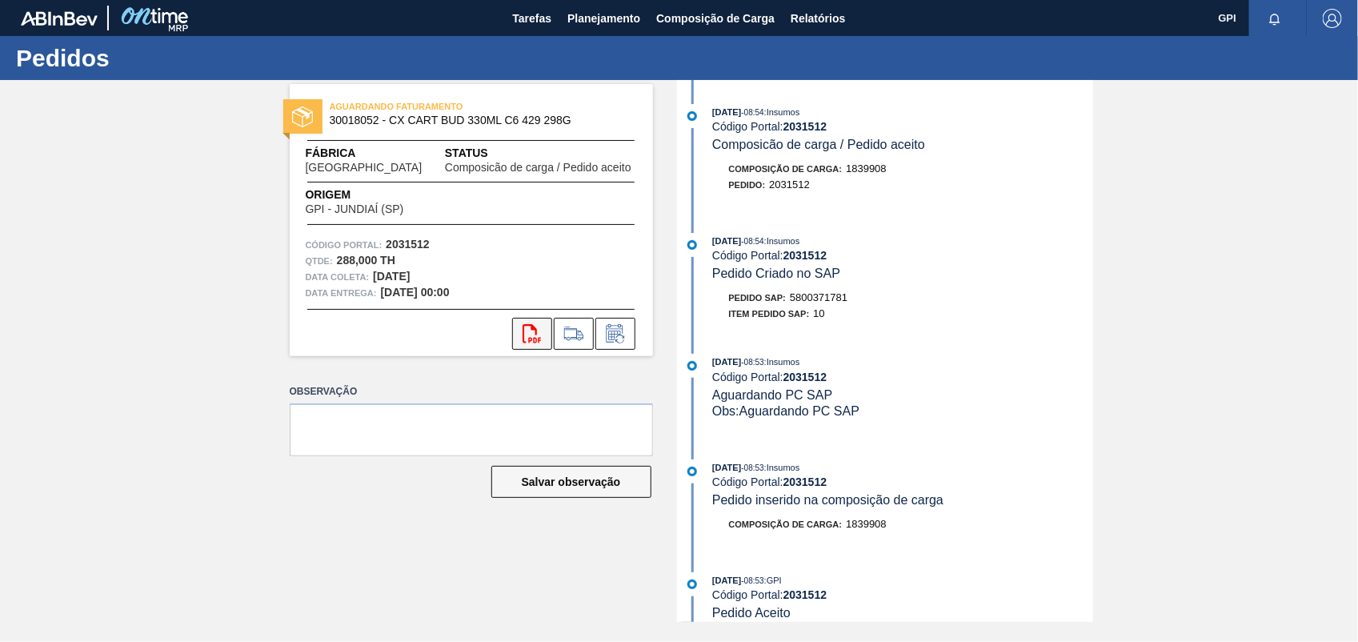
click at [536, 322] on button "svg{fill:#ff0000}" at bounding box center [532, 334] width 40 height 32
click at [1148, 348] on div "AGUARDANDO FATURAMENTO 30018052 - CX CART BUD 330ML C6 429 298G Fábrica Pernamb…" at bounding box center [679, 351] width 1358 height 542
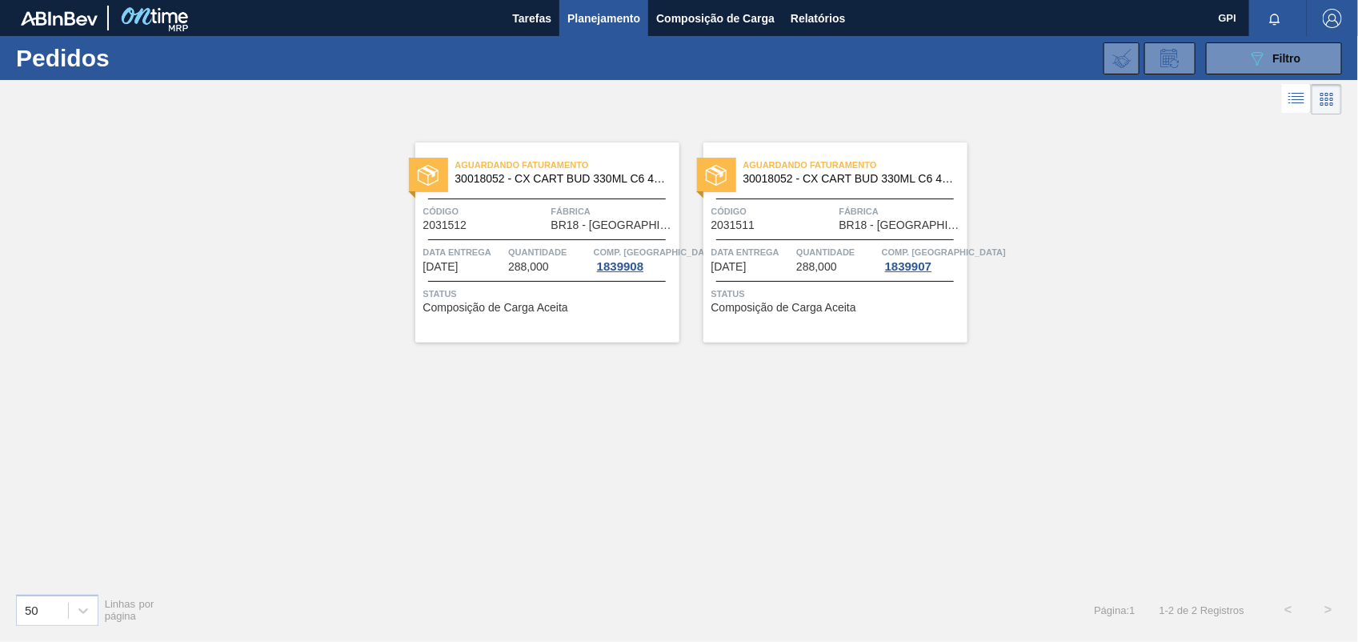
click at [498, 213] on span "Código" at bounding box center [485, 211] width 124 height 16
click at [1234, 61] on button "089F7B8B-B2A5-4AFE-B5C0-19BA573D28AC Filtro" at bounding box center [1274, 58] width 136 height 32
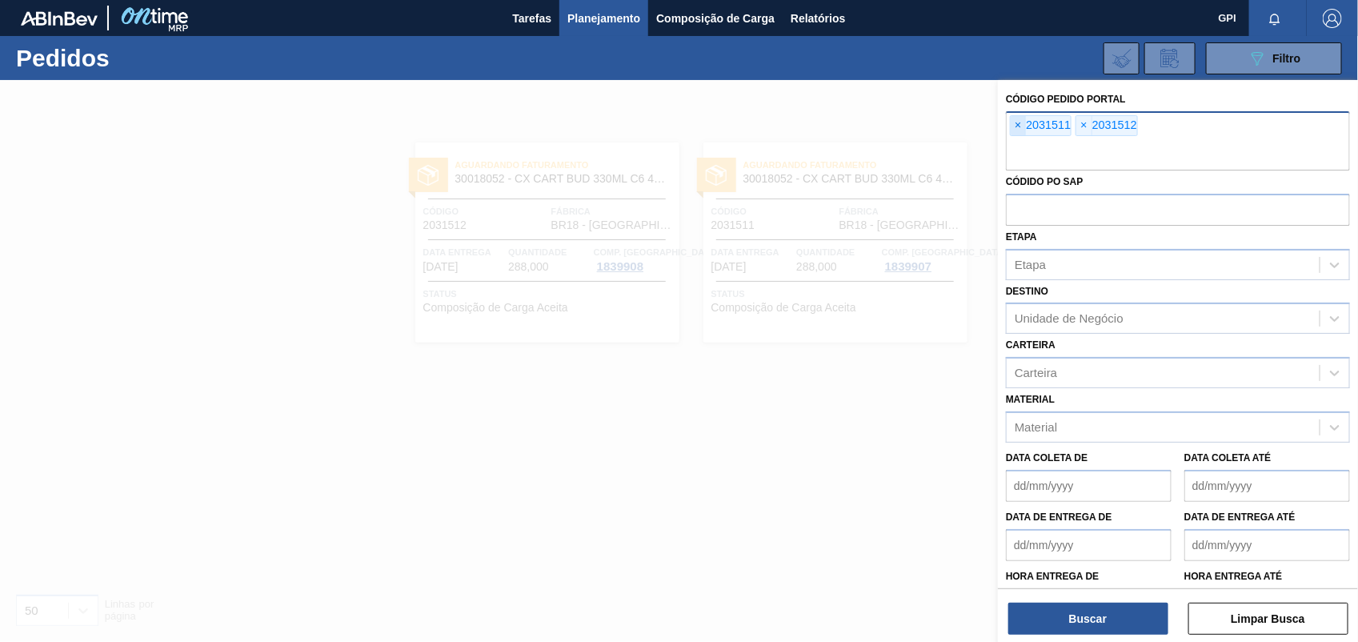
click at [1011, 118] on span "×" at bounding box center [1018, 125] width 15 height 19
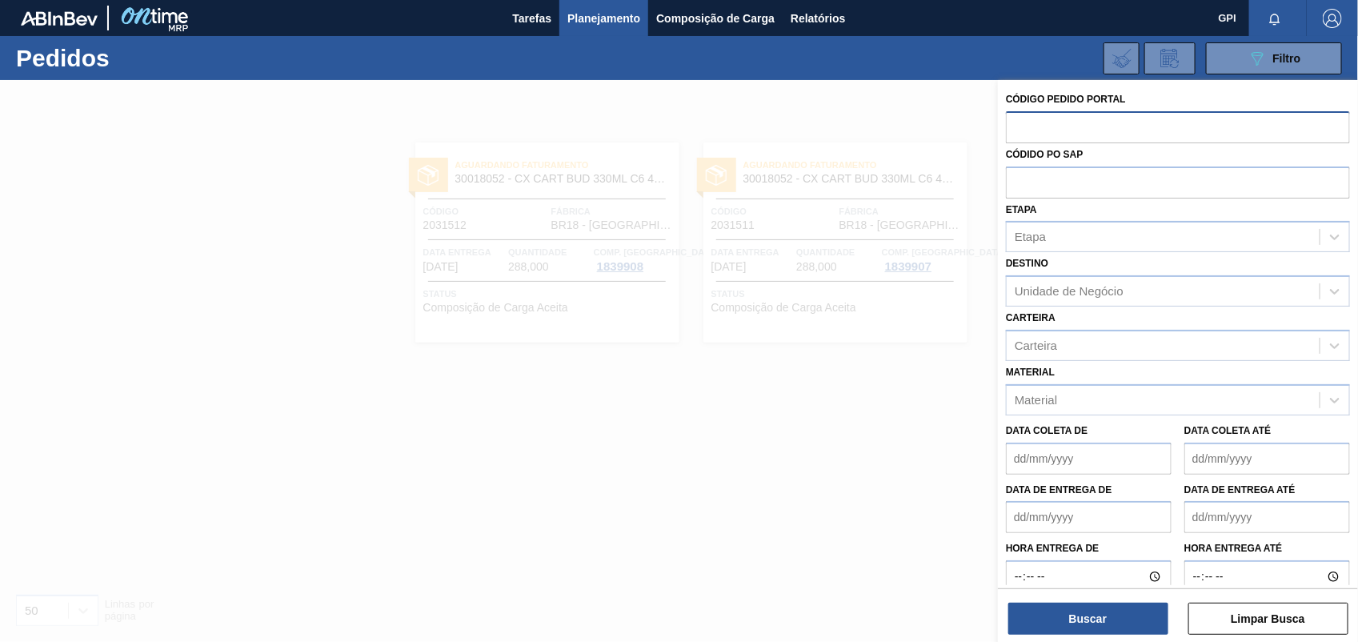
paste input "text"
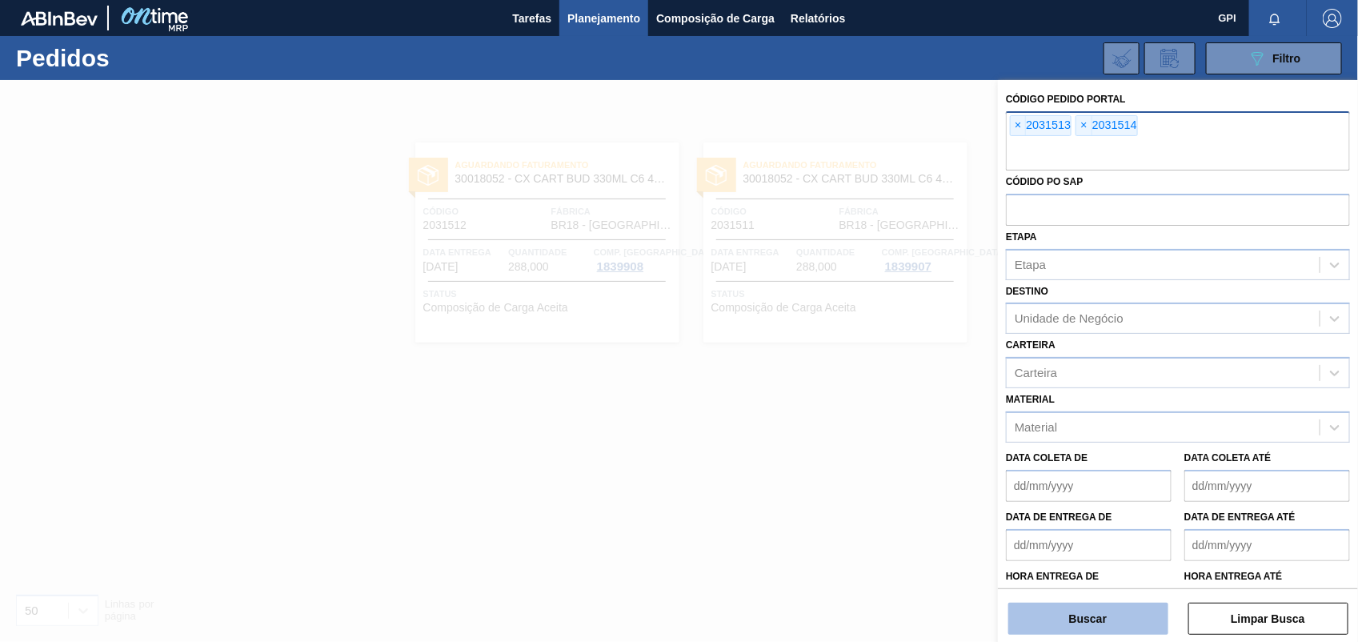
click at [1104, 622] on button "Buscar" at bounding box center [1088, 619] width 160 height 32
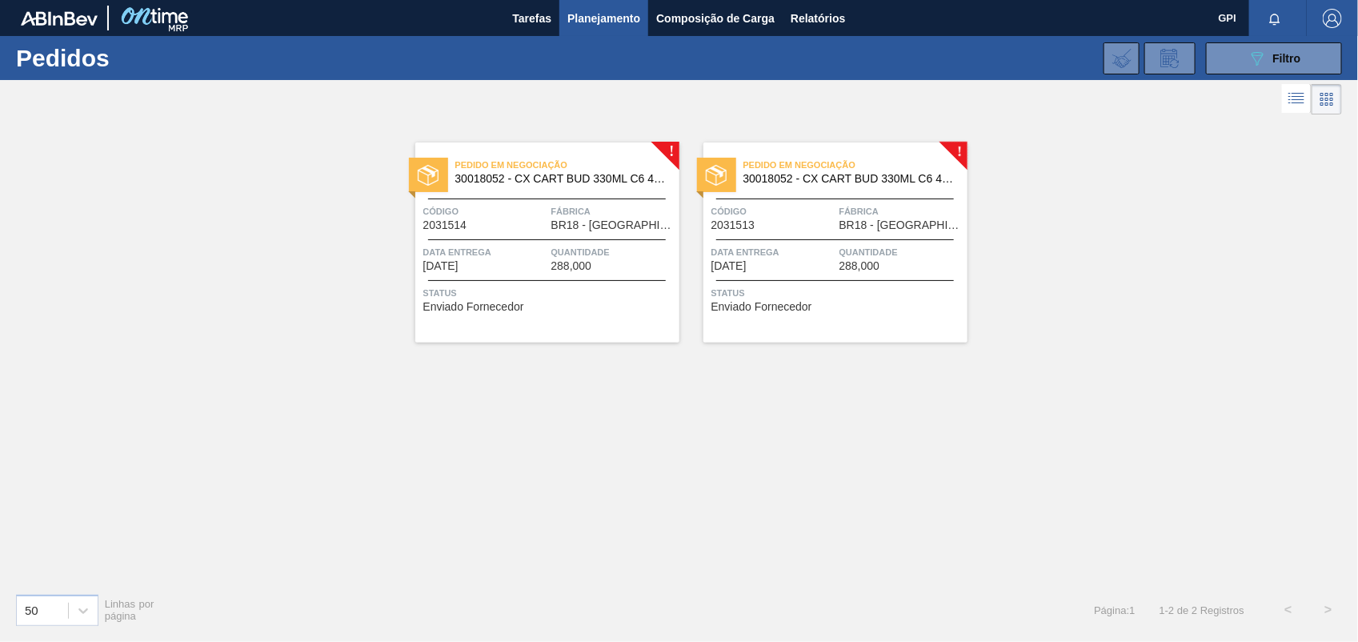
click at [752, 254] on span "Data entrega" at bounding box center [773, 252] width 124 height 16
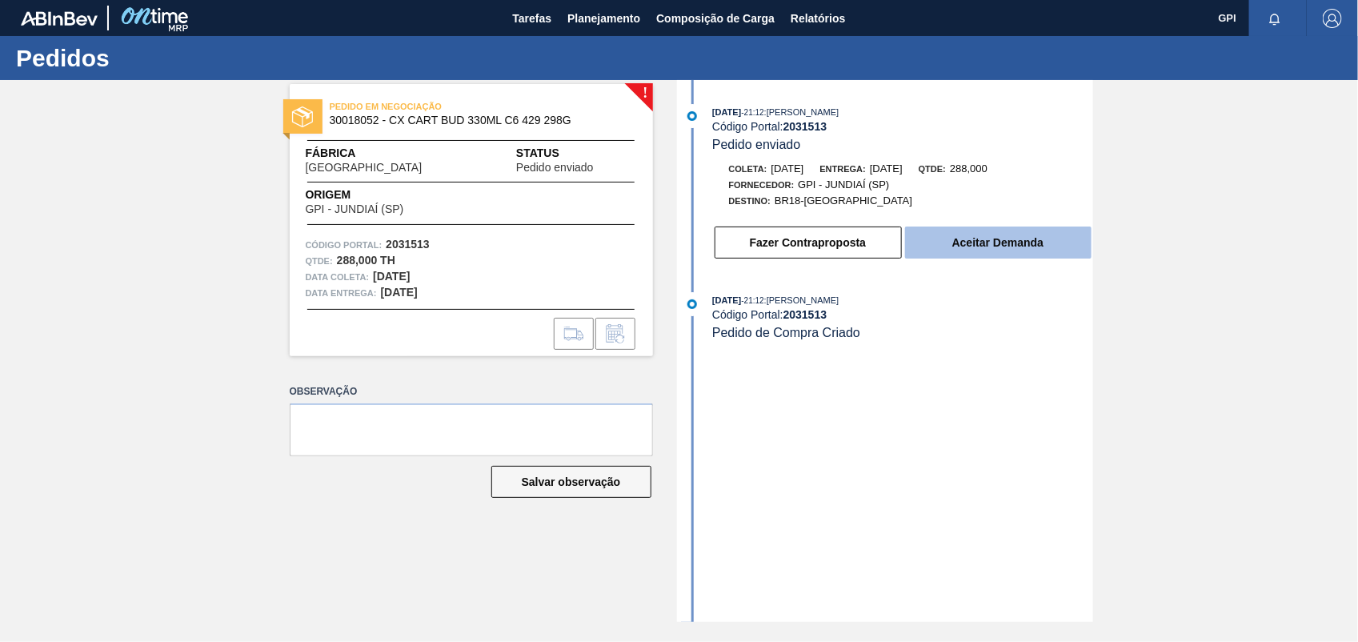
click at [977, 242] on button "Aceitar Demanda" at bounding box center [998, 242] width 186 height 32
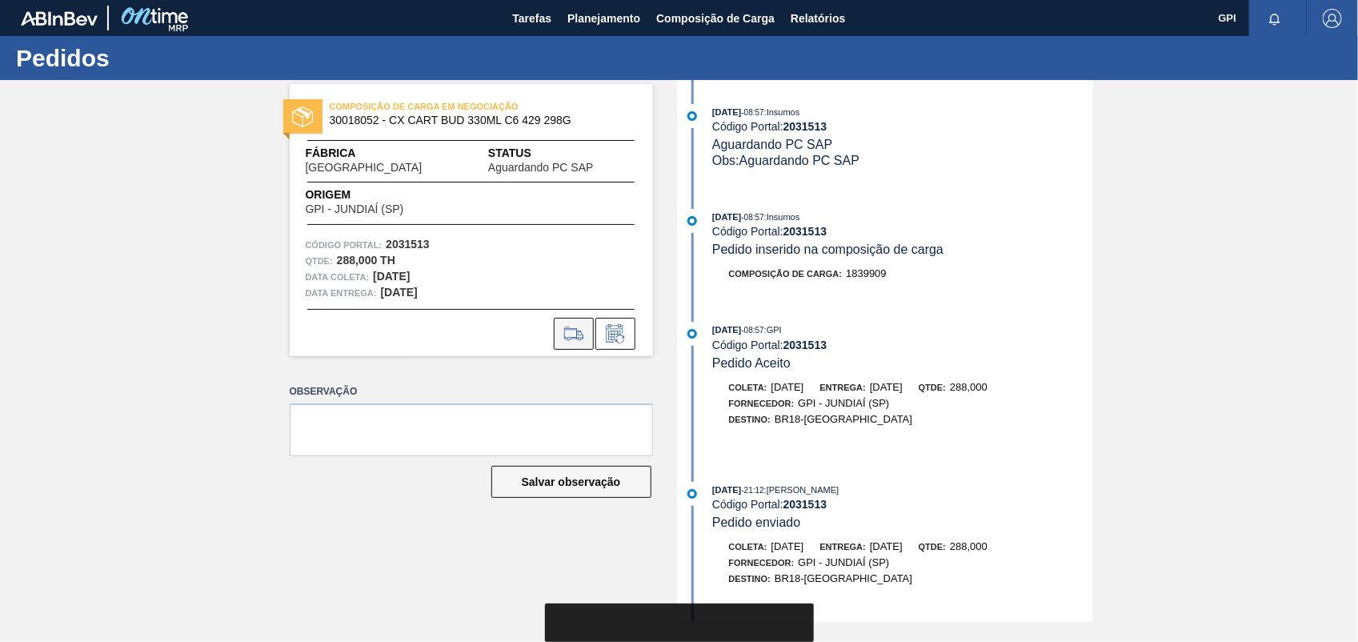
click at [568, 333] on icon at bounding box center [574, 333] width 26 height 19
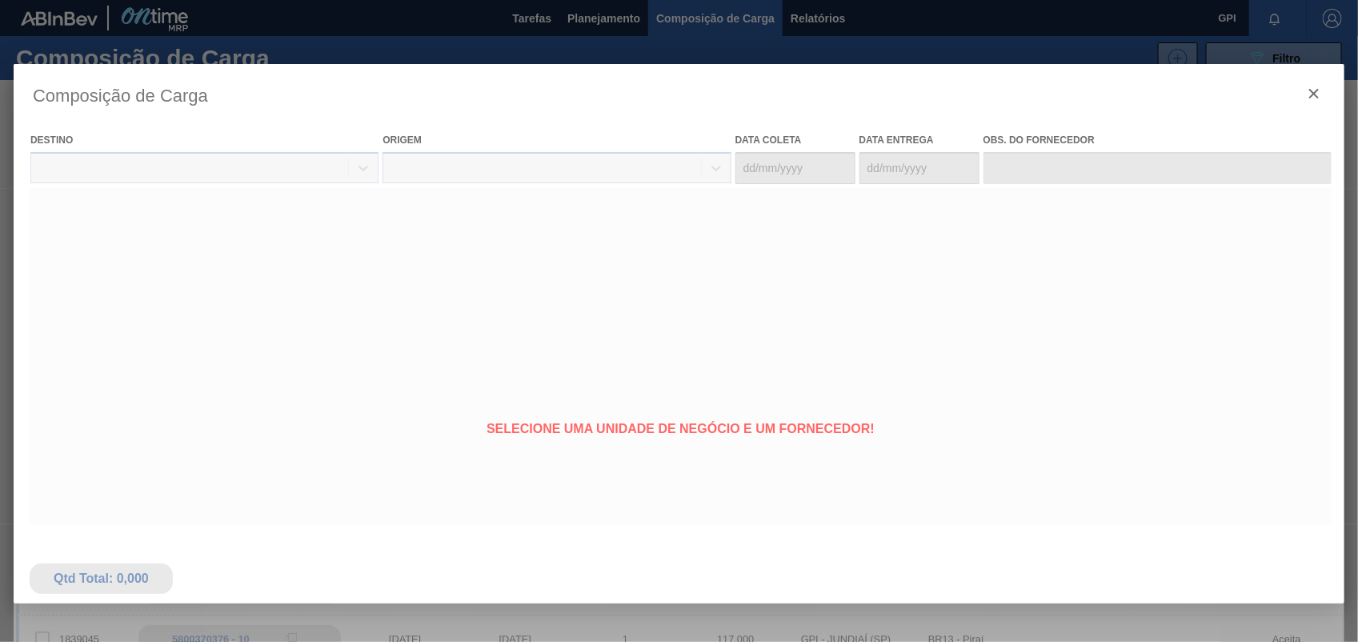
type coleta "17/10/2025"
type entrega "[DATE]"
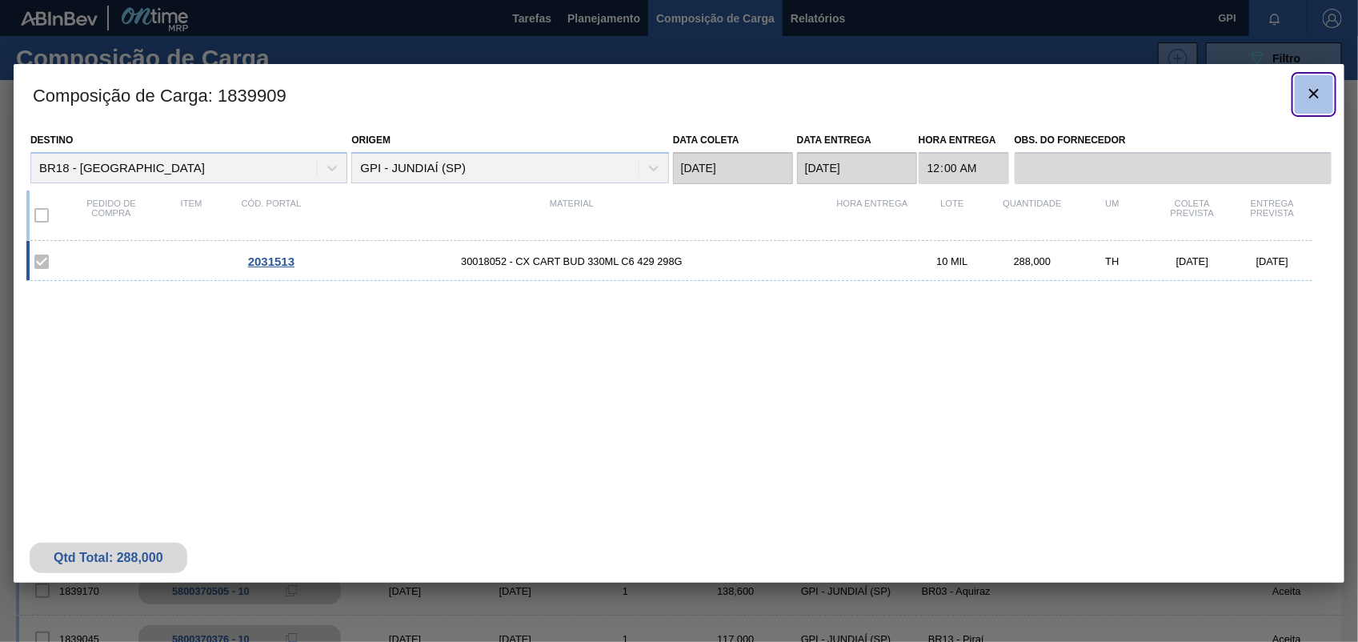
click at [1328, 98] on button "botão de ícone" at bounding box center [1314, 94] width 38 height 38
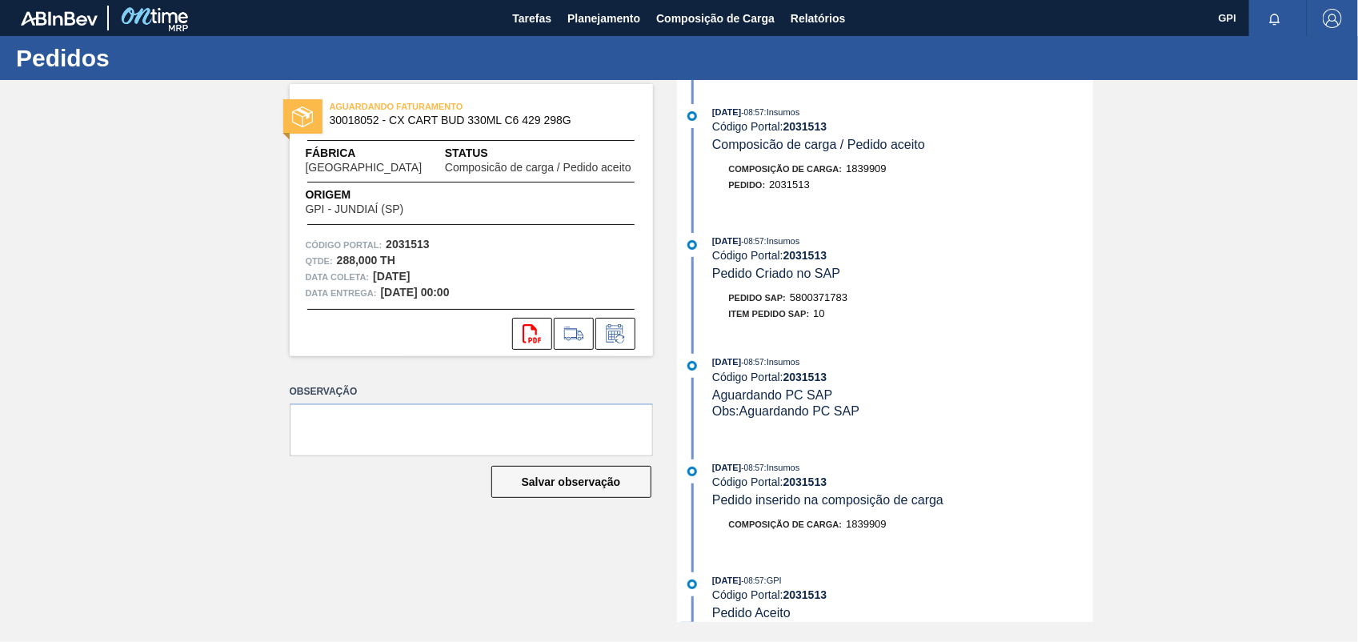
click at [816, 303] on span "5800371783" at bounding box center [819, 297] width 58 height 12
click at [816, 302] on span "5800371783" at bounding box center [819, 297] width 58 height 12
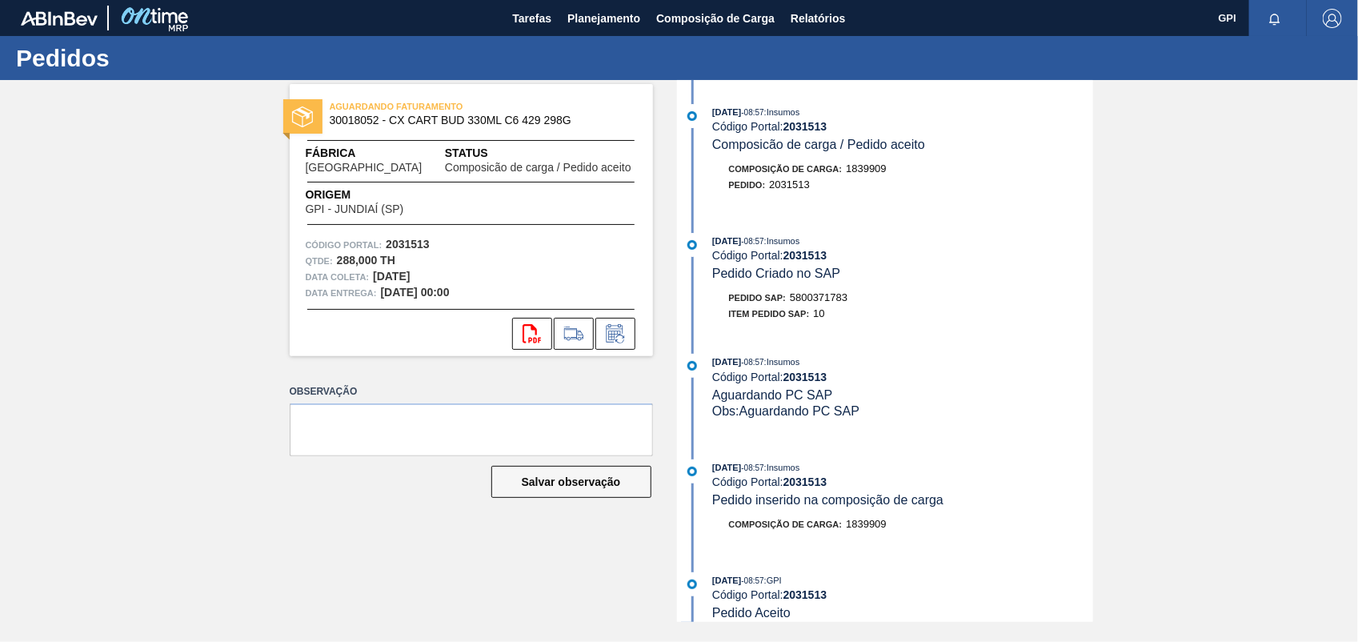
click at [817, 302] on span "5800371783" at bounding box center [819, 297] width 58 height 12
drag, startPoint x: 817, startPoint y: 302, endPoint x: 922, endPoint y: 327, distance: 107.5
click at [922, 322] on div "Item pedido SAP: 10" at bounding box center [903, 314] width 380 height 16
click at [806, 298] on span "5800371783" at bounding box center [819, 297] width 58 height 12
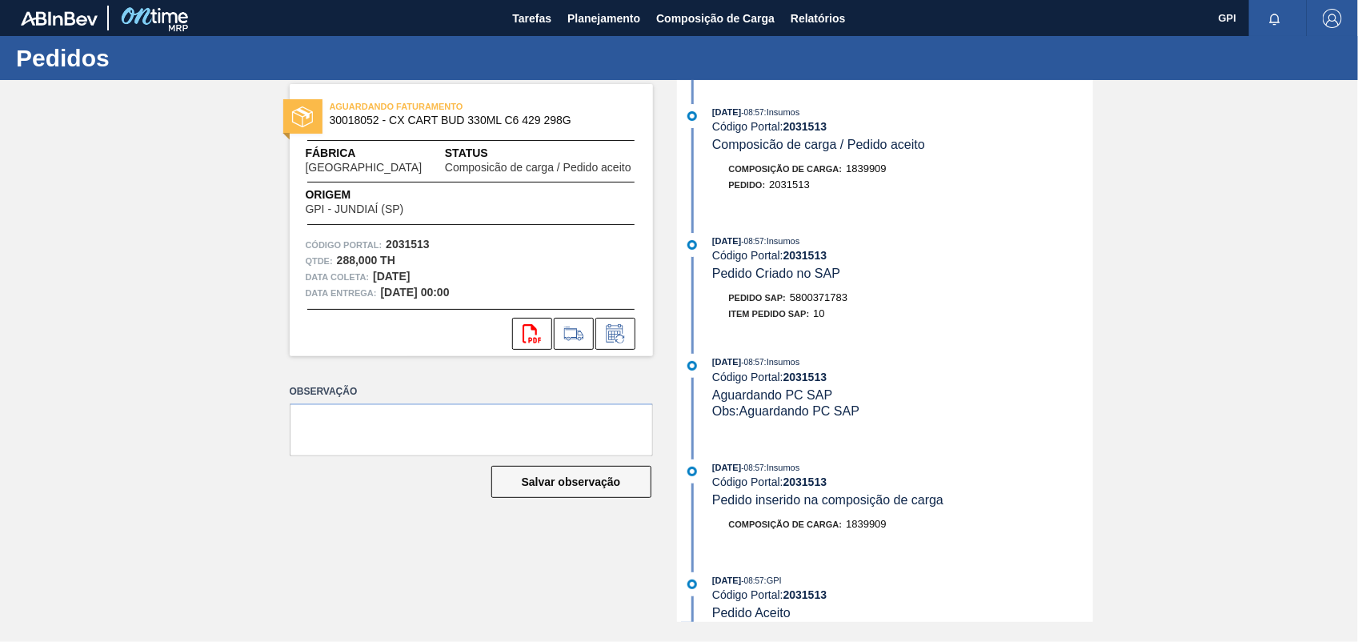
click at [806, 298] on span "5800371783" at bounding box center [819, 297] width 58 height 12
drag, startPoint x: 806, startPoint y: 298, endPoint x: 834, endPoint y: 305, distance: 28.9
click at [834, 303] on span "5800371783" at bounding box center [819, 297] width 58 height 12
click at [420, 246] on strong "2031513" at bounding box center [408, 244] width 44 height 13
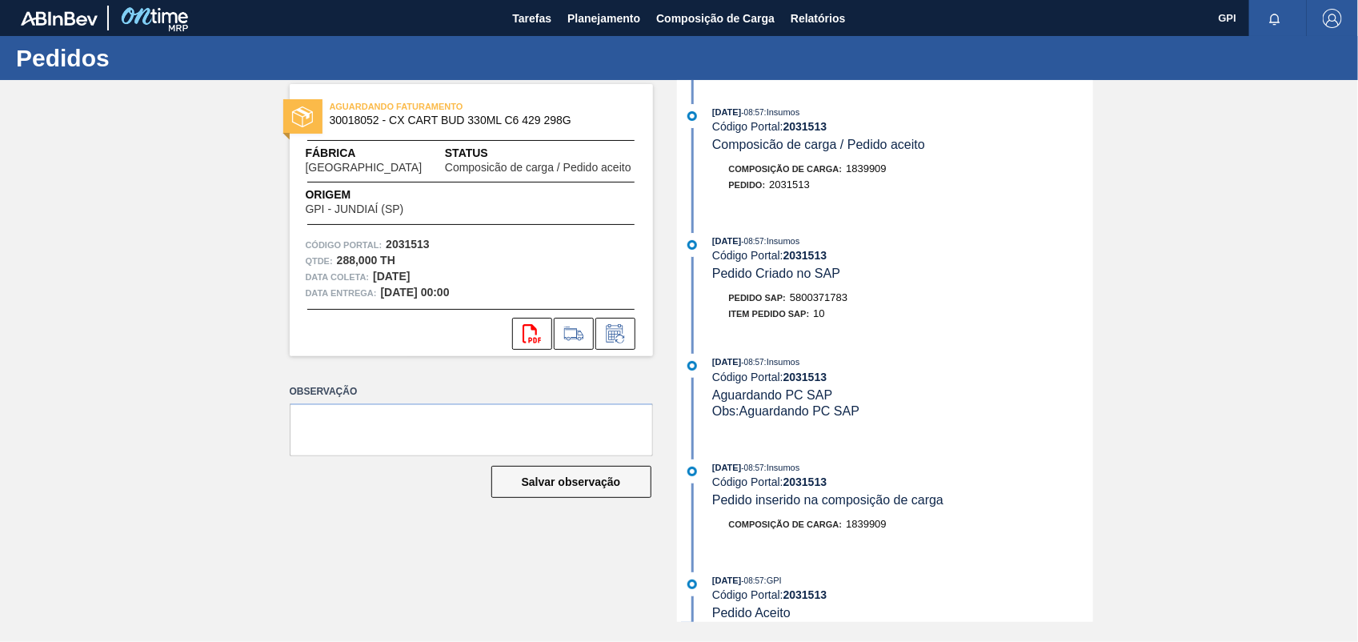
click at [420, 246] on strong "2031513" at bounding box center [408, 244] width 44 height 13
click at [529, 330] on icon "svg{fill:#ff0000}" at bounding box center [532, 333] width 19 height 19
click at [1347, 250] on div "AGUARDANDO FATURAMENTO 30018052 - CX CART BUD 330ML C6 429 298G Fábrica Pernamb…" at bounding box center [679, 351] width 1358 height 542
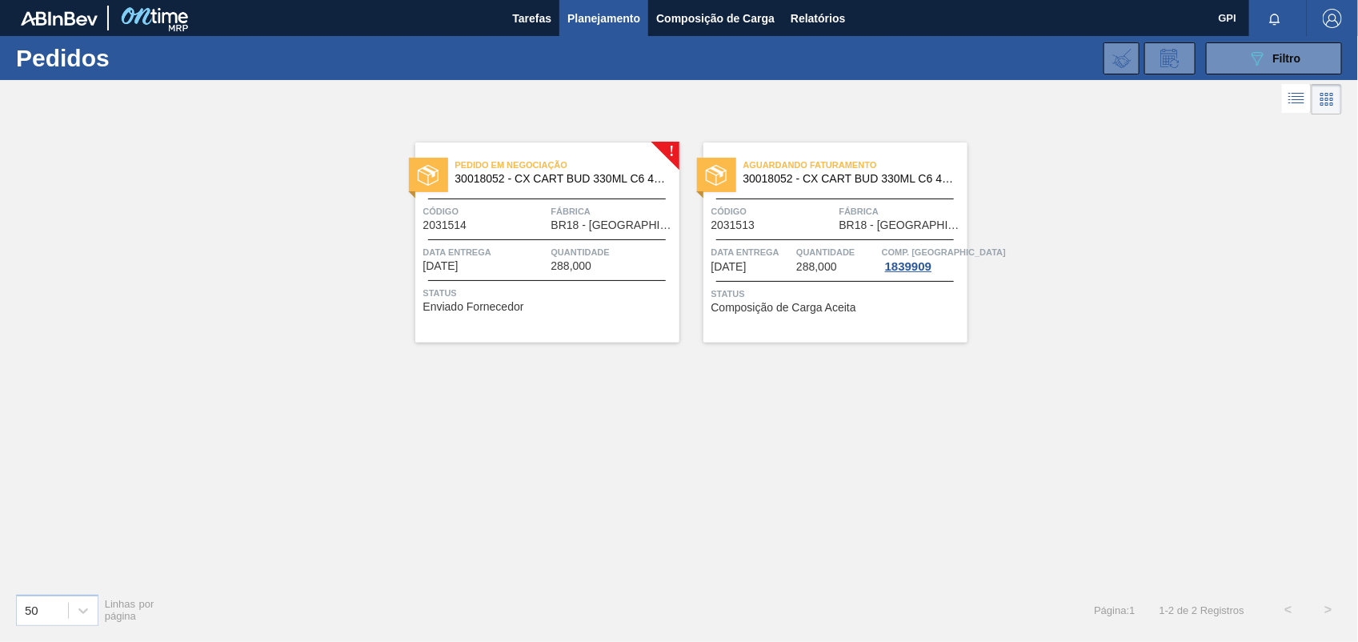
click at [494, 220] on div "Código 2031514" at bounding box center [485, 217] width 124 height 28
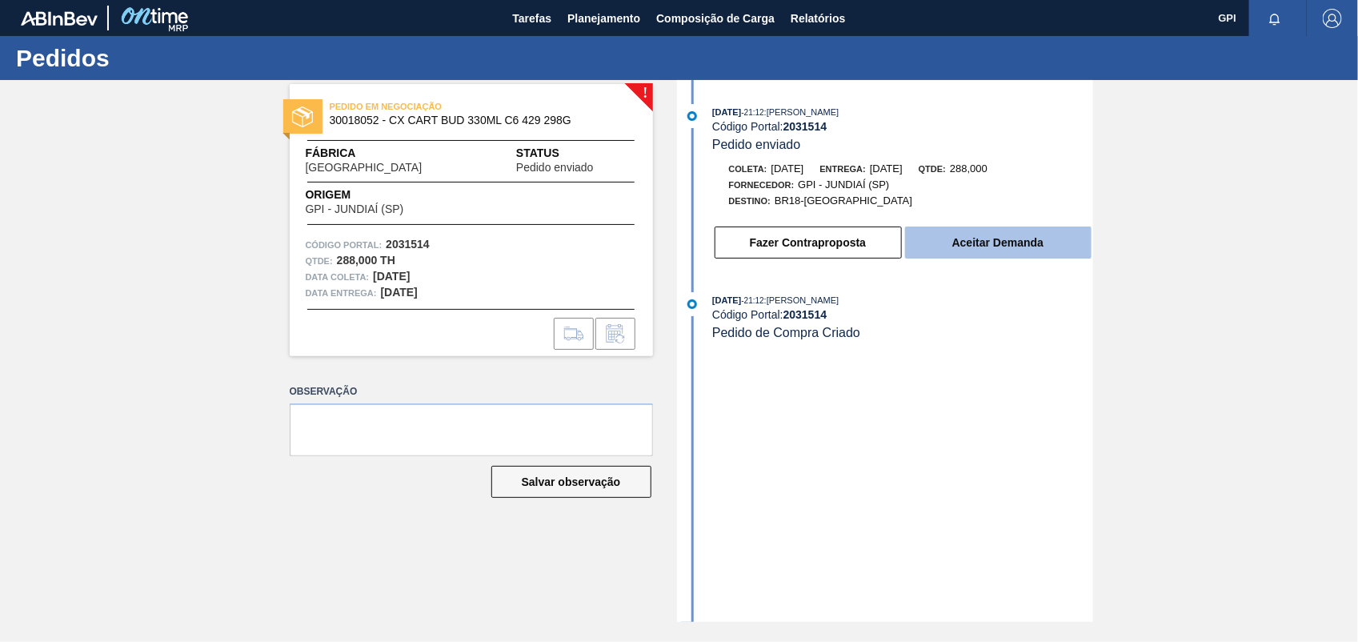
click at [1033, 242] on button "Aceitar Demanda" at bounding box center [998, 242] width 186 height 32
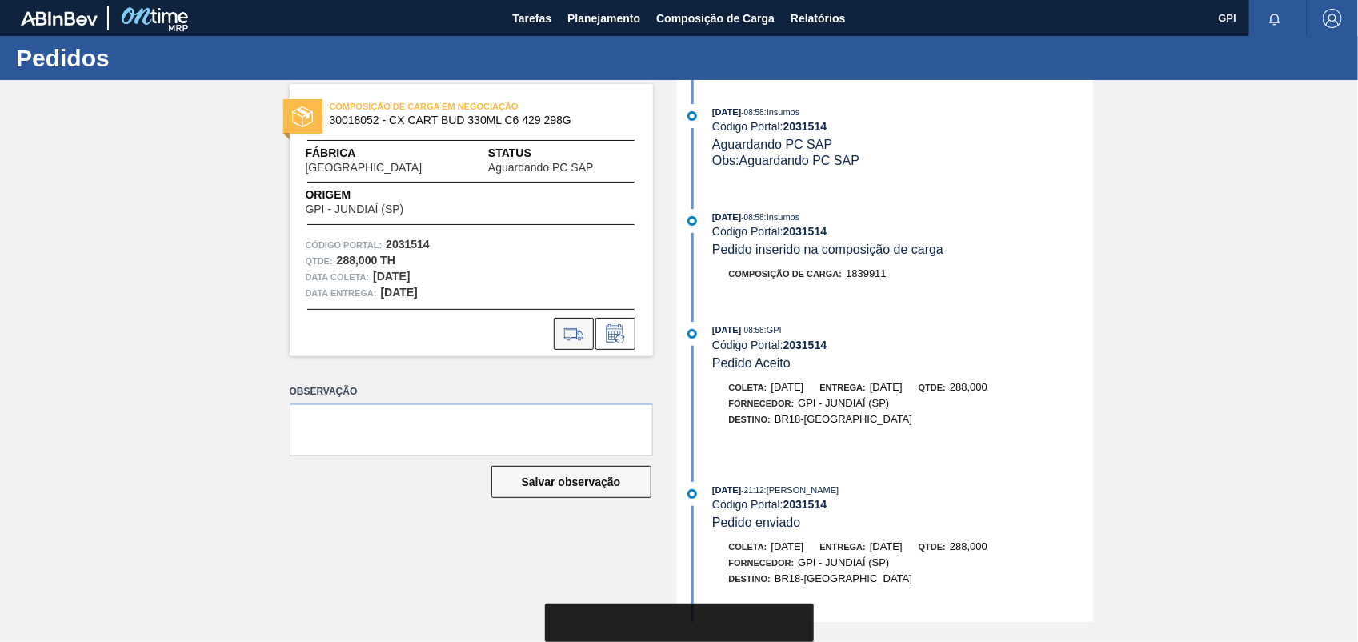
click at [572, 330] on icon at bounding box center [574, 333] width 26 height 19
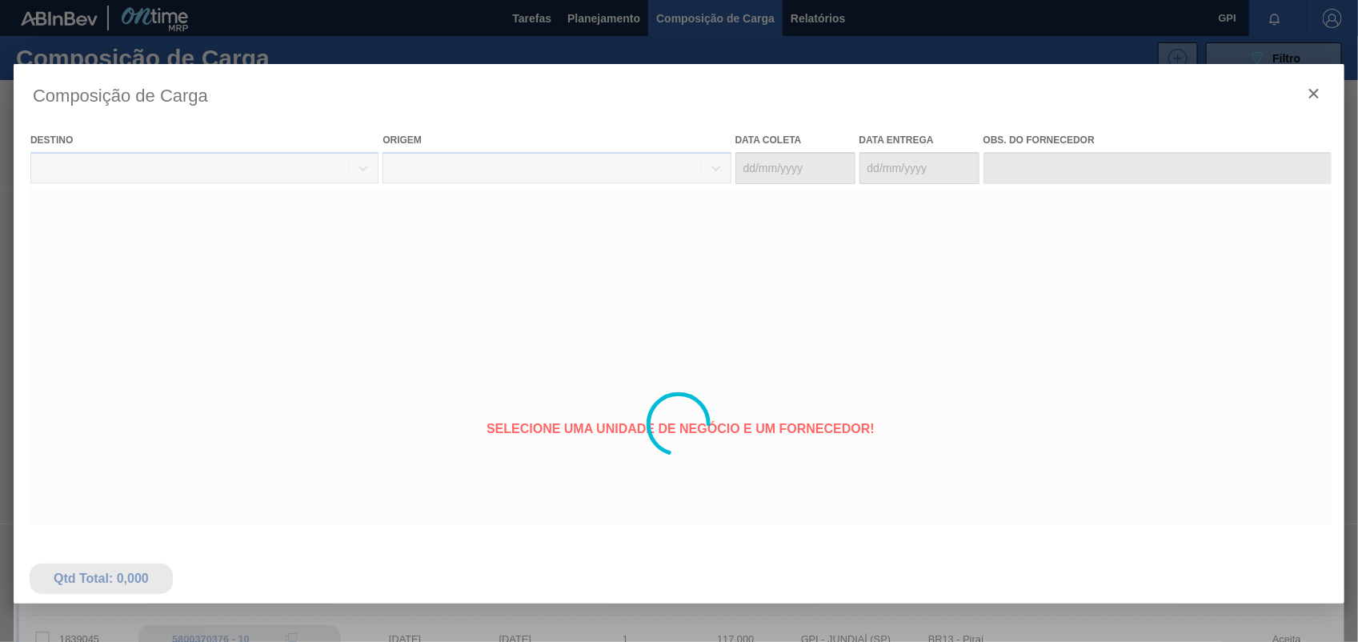
type coleta "15/10/2025"
type entrega "22/10/2025"
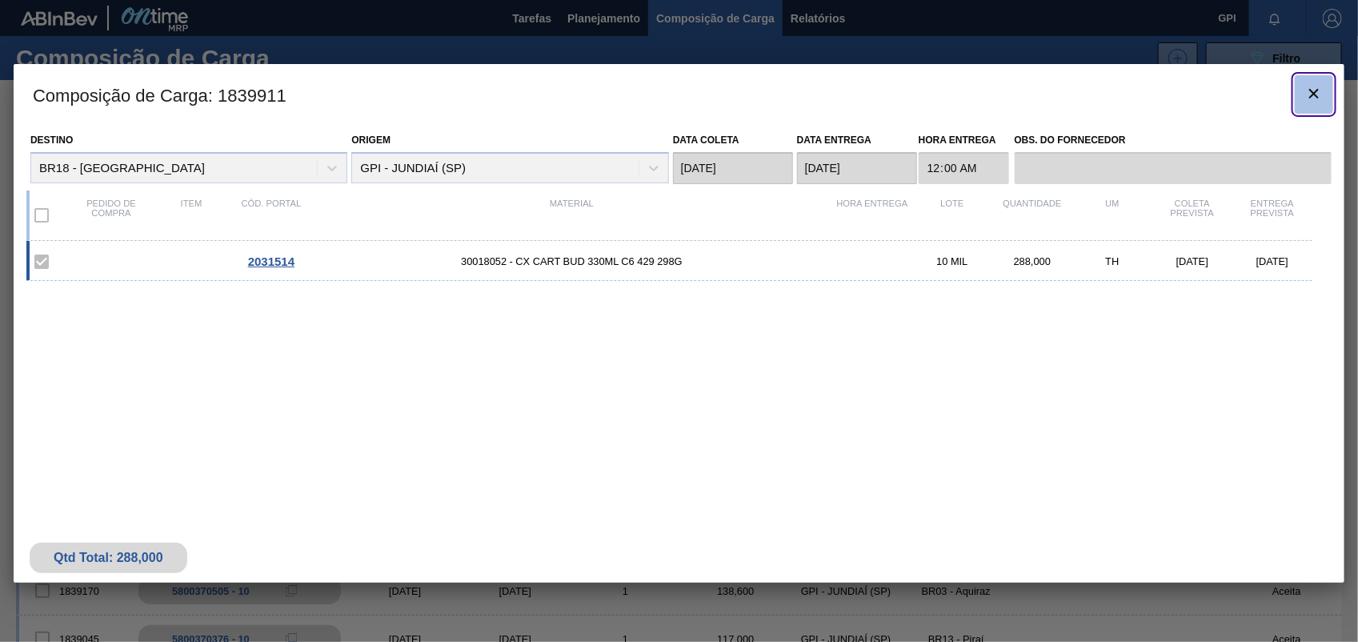
click at [1326, 88] on button "botão de ícone" at bounding box center [1314, 94] width 38 height 38
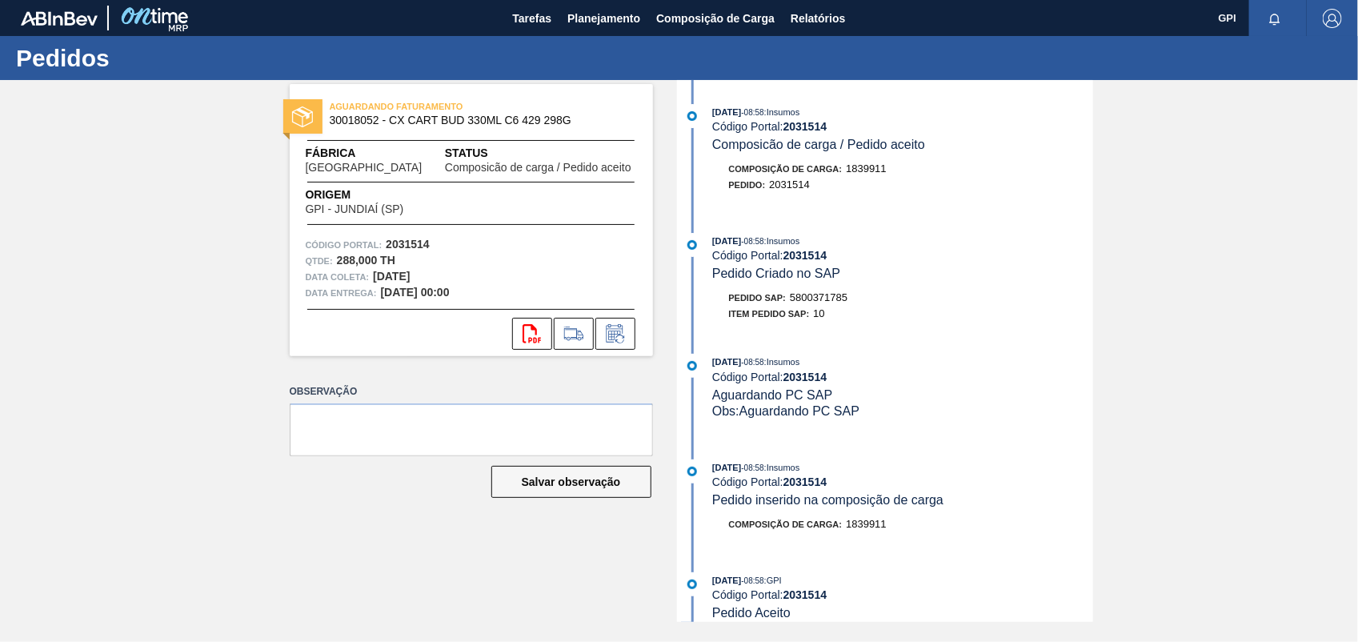
click at [833, 300] on span "5800371785" at bounding box center [819, 297] width 58 height 12
click at [388, 246] on strong "2031514" at bounding box center [408, 244] width 44 height 13
click at [545, 342] on button "svg{fill:#ff0000}" at bounding box center [532, 334] width 40 height 32
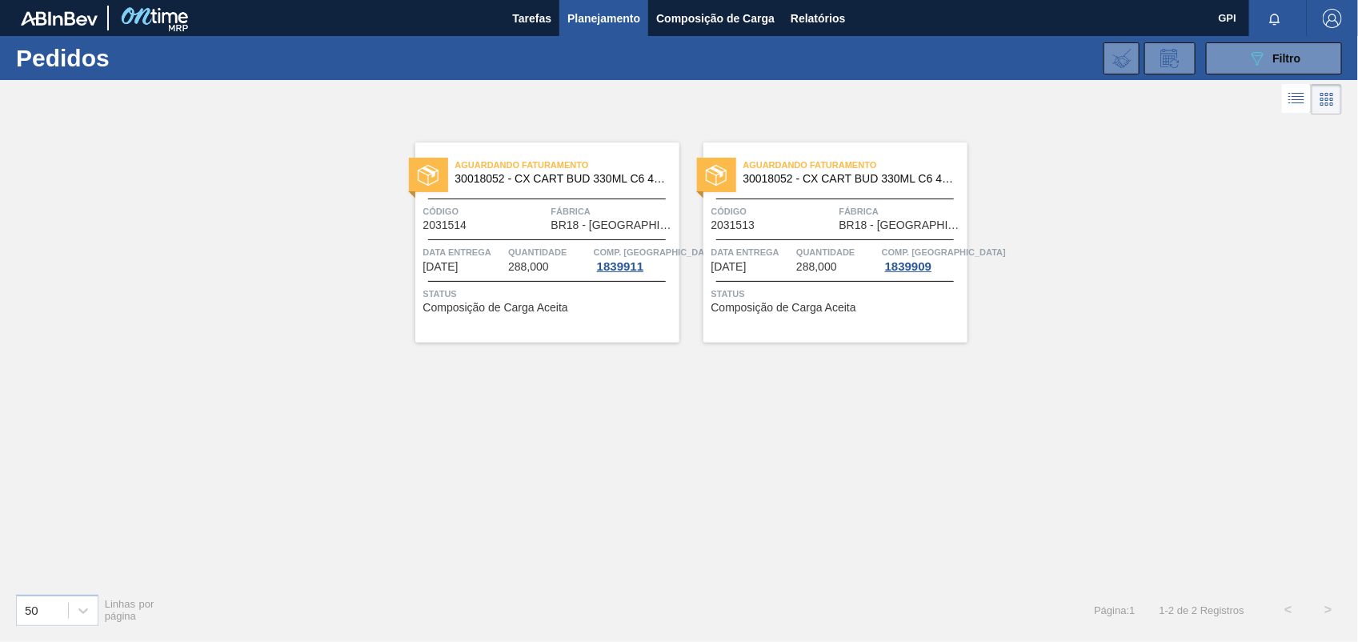
click at [797, 210] on span "Código" at bounding box center [773, 211] width 124 height 16
click at [527, 221] on div "Código 2031514" at bounding box center [485, 217] width 124 height 28
click at [1257, 36] on div "089F7B8B-B2A5-4AFE-B5C0-19BA573D28AC Filtro Código Pedido Portal × 2031513 × 20…" at bounding box center [800, 58] width 1100 height 48
click at [1205, 58] on div "089F7B8B-B2A5-4AFE-B5C0-19BA573D28AC Filtro Código Pedido Portal × 2031513 × 20…" at bounding box center [800, 58] width 1100 height 48
click at [1216, 54] on button "089F7B8B-B2A5-4AFE-B5C0-19BA573D28AC Filtro" at bounding box center [1274, 58] width 136 height 32
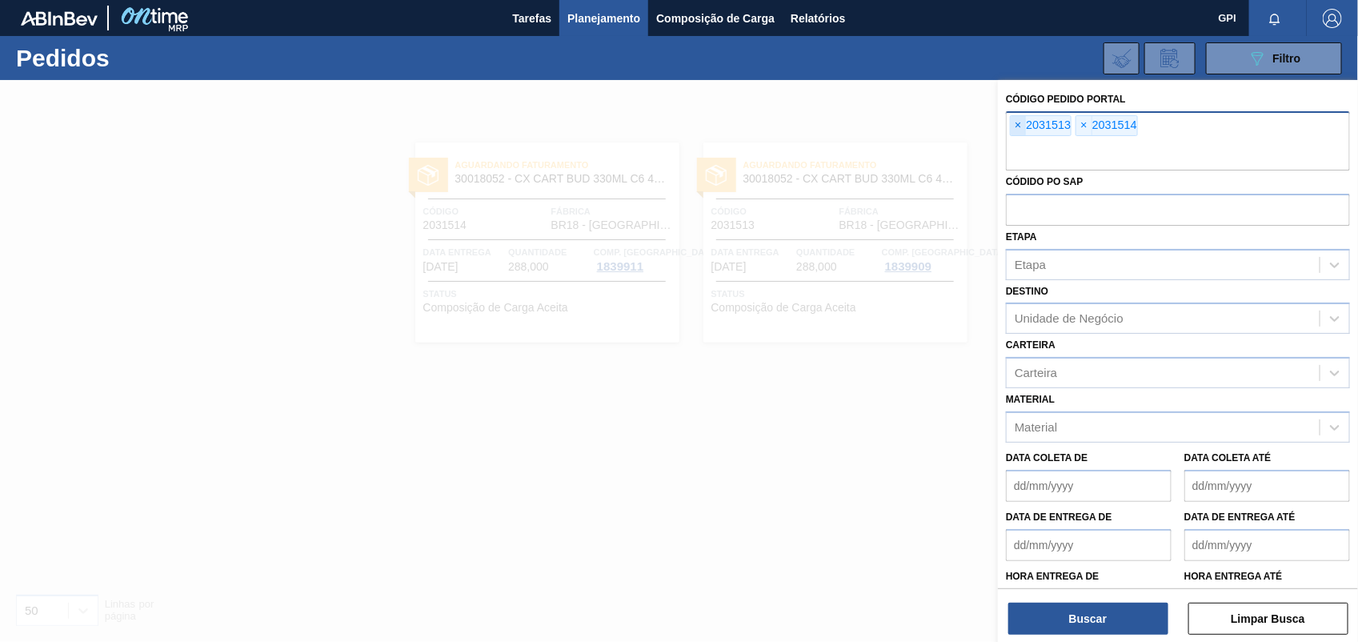
click at [1017, 124] on span "×" at bounding box center [1018, 125] width 15 height 19
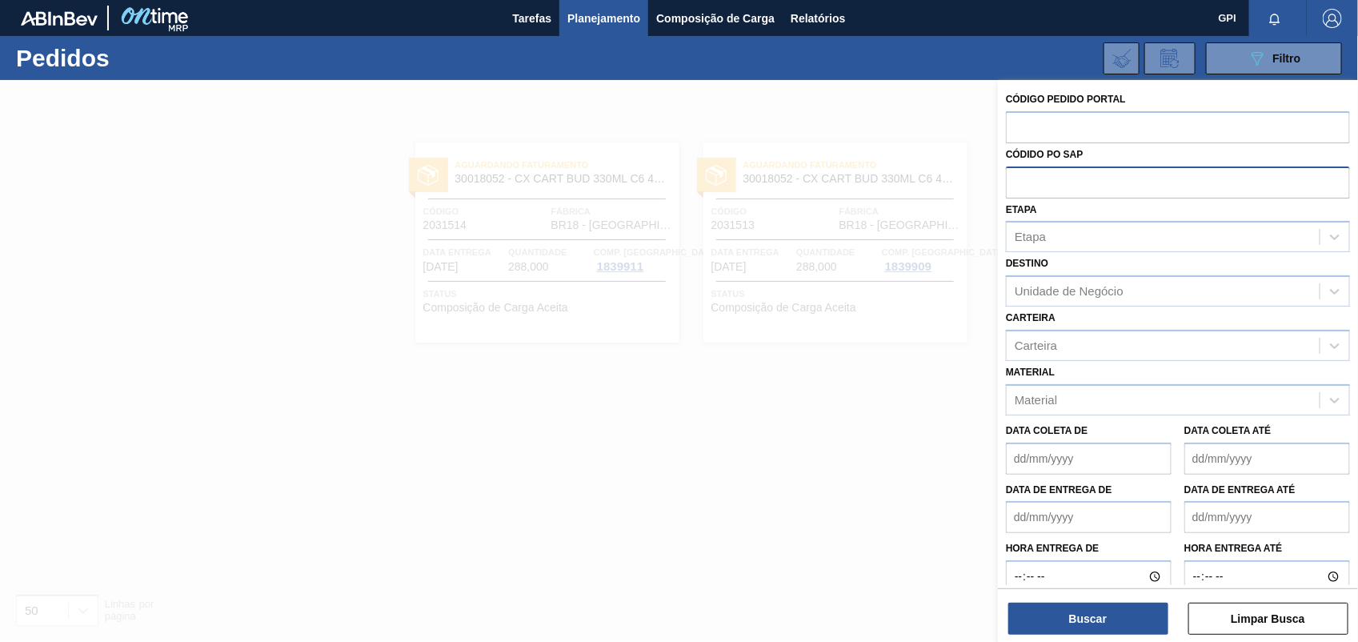
paste input "text"
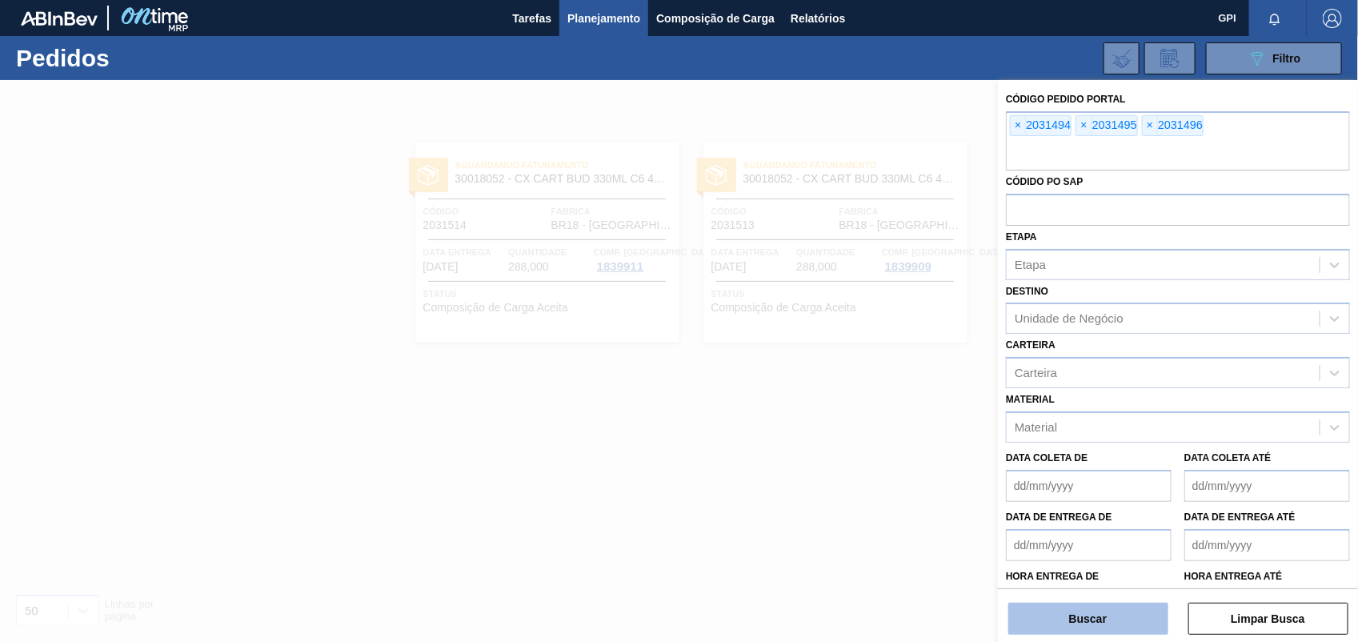
click at [1086, 624] on button "Buscar" at bounding box center [1088, 619] width 160 height 32
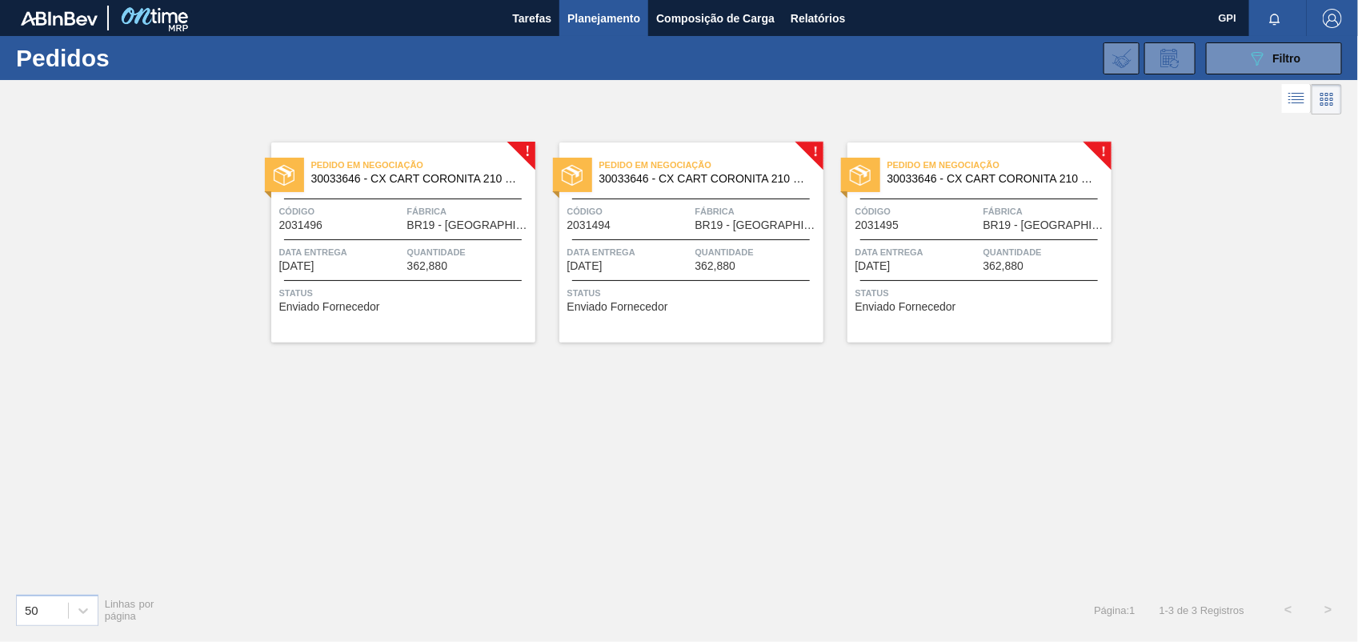
click at [658, 226] on div "Código 2031494" at bounding box center [629, 217] width 124 height 28
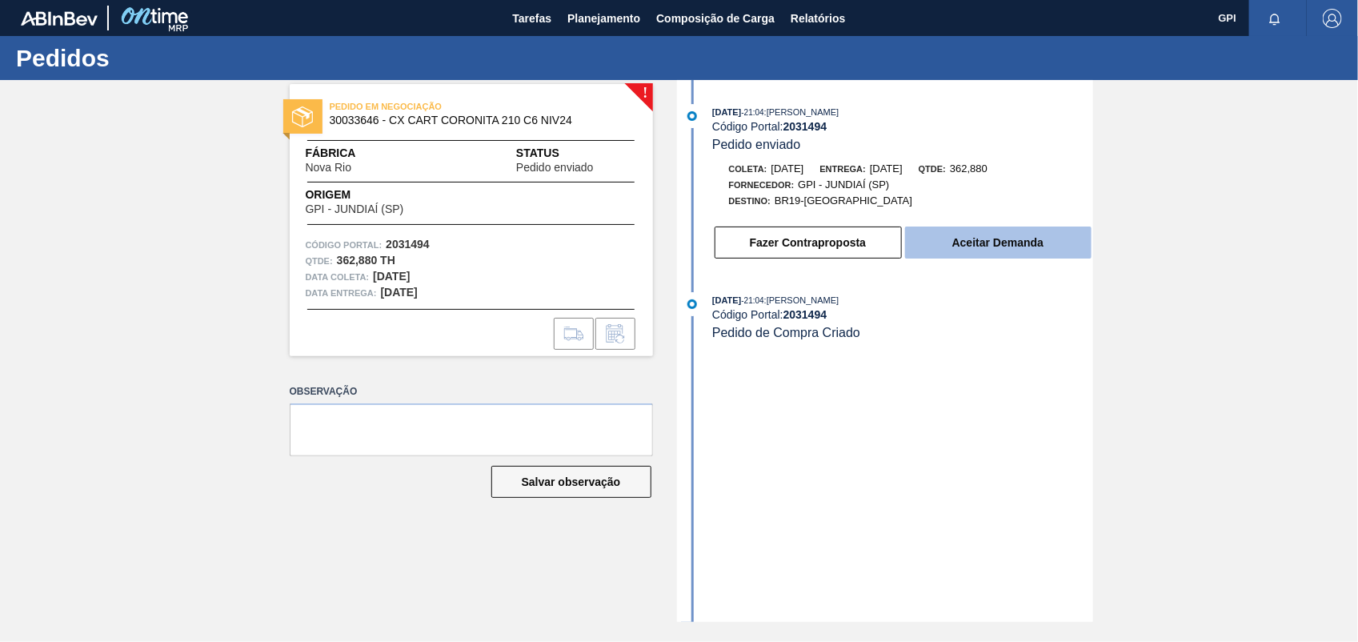
click at [993, 245] on button "Aceitar Demanda" at bounding box center [998, 242] width 186 height 32
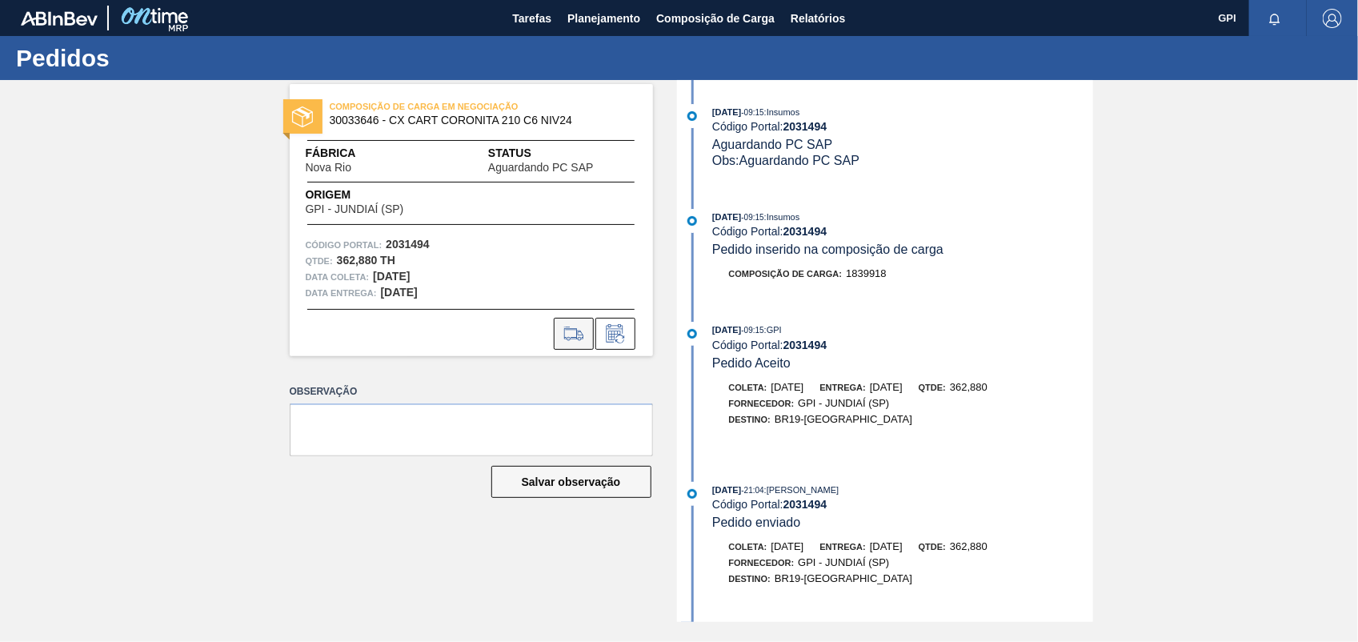
click at [590, 324] on button at bounding box center [574, 334] width 40 height 32
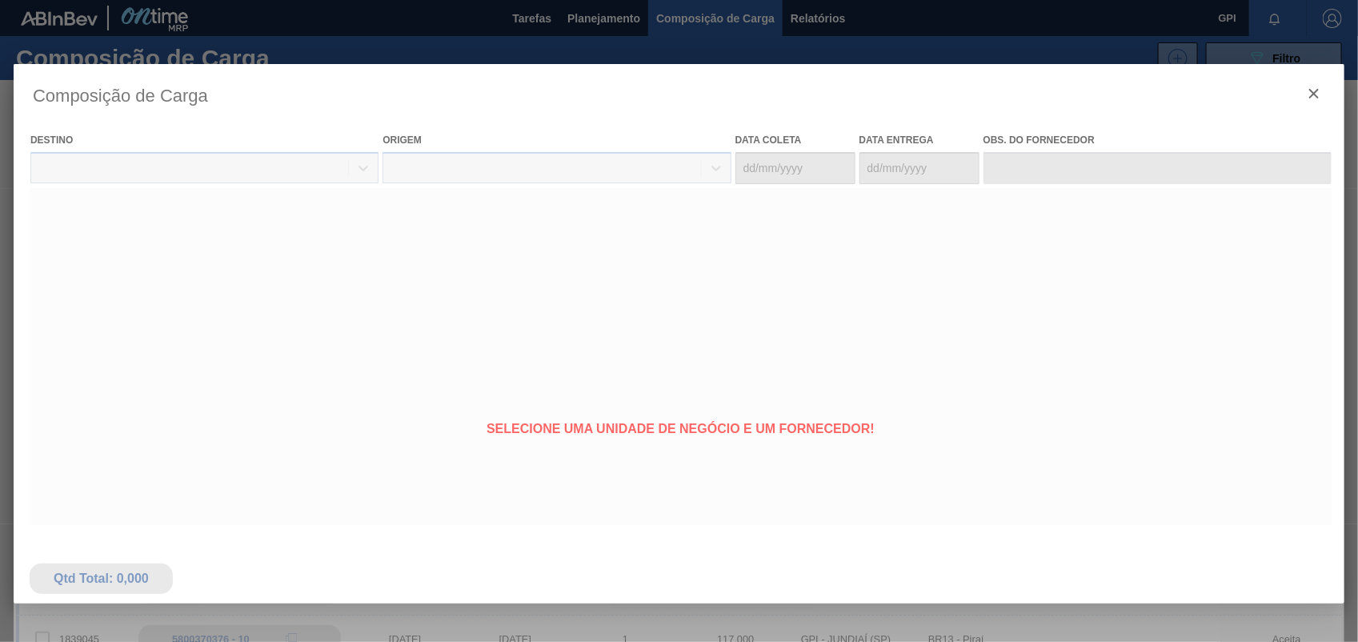
type coleta "29/10/2025"
type entrega "31/10/2025"
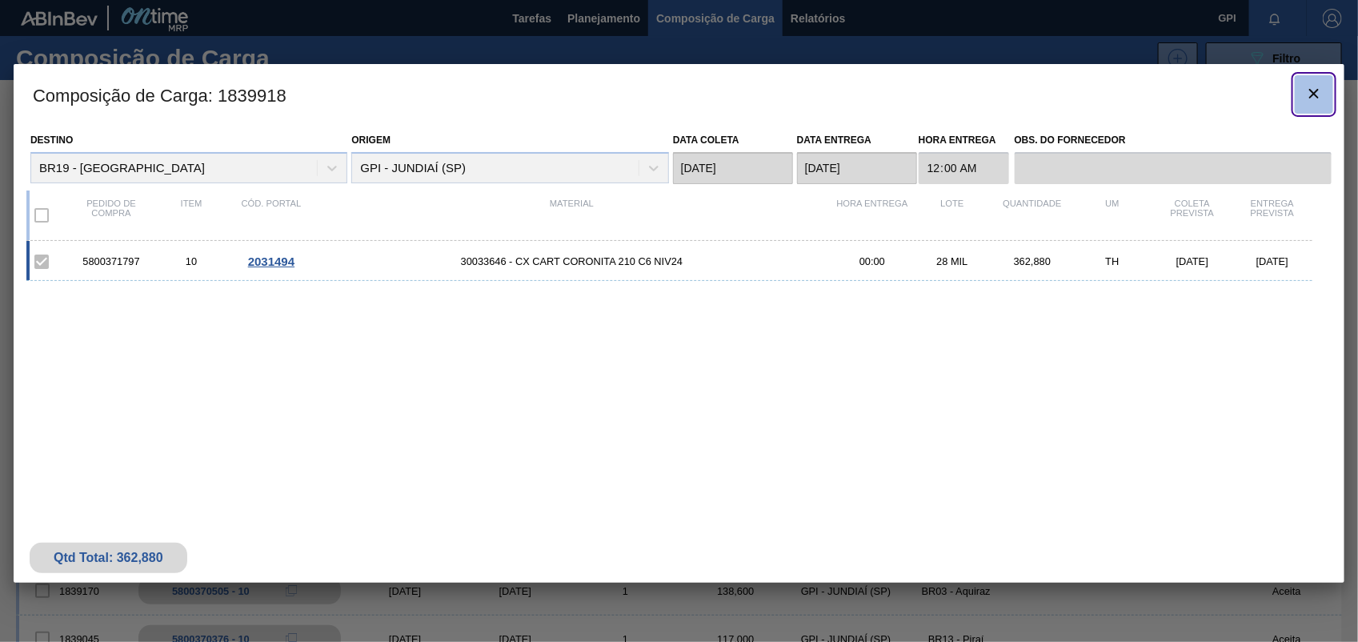
click at [1322, 94] on icon "botão de ícone" at bounding box center [1313, 93] width 19 height 19
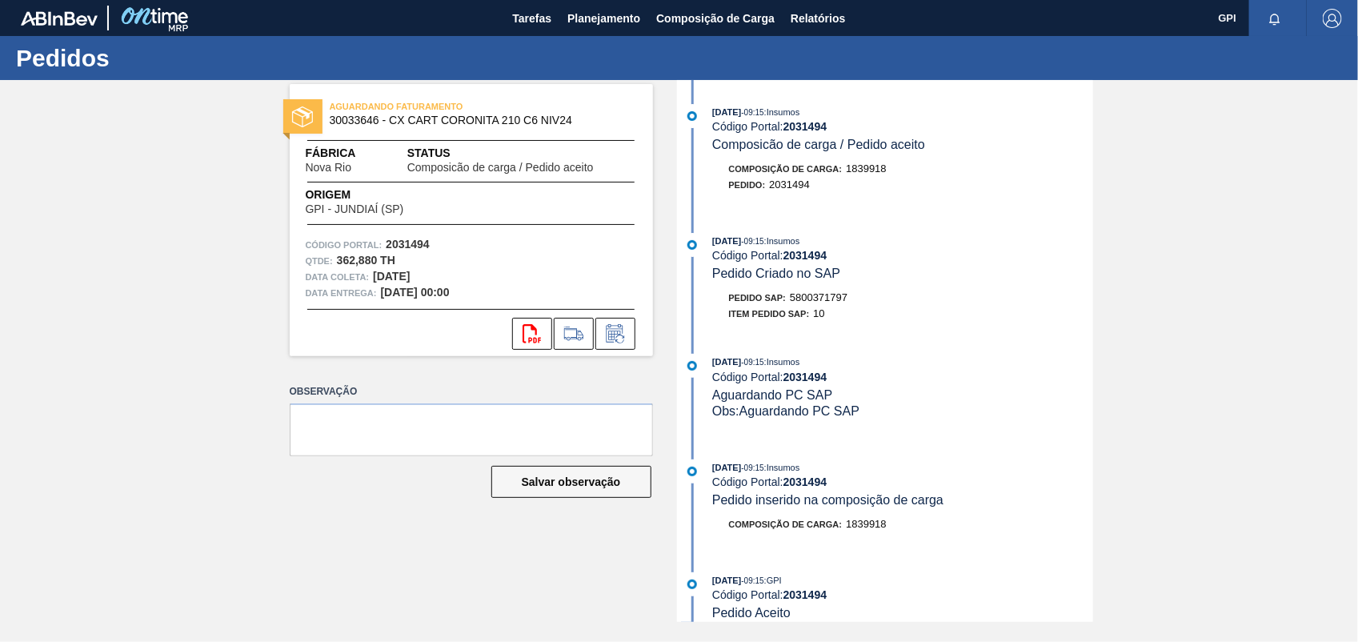
click at [838, 303] on span "5800371797" at bounding box center [819, 297] width 58 height 12
click at [416, 249] on strong "2031494" at bounding box center [408, 244] width 44 height 13
click at [536, 329] on icon at bounding box center [532, 333] width 18 height 19
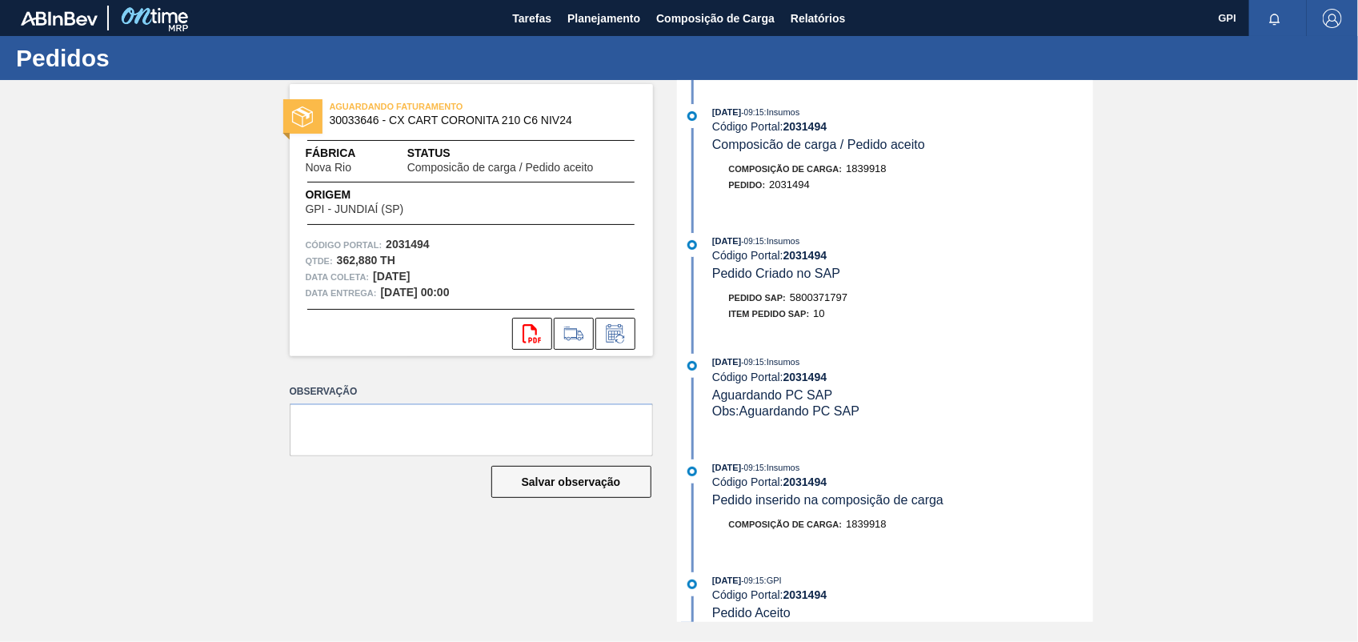
click at [1179, 308] on div "AGUARDANDO FATURAMENTO 30033646 - CX CART CORONITA 210 C6 NIV24 Fábrica Nova Ri…" at bounding box center [679, 351] width 1358 height 542
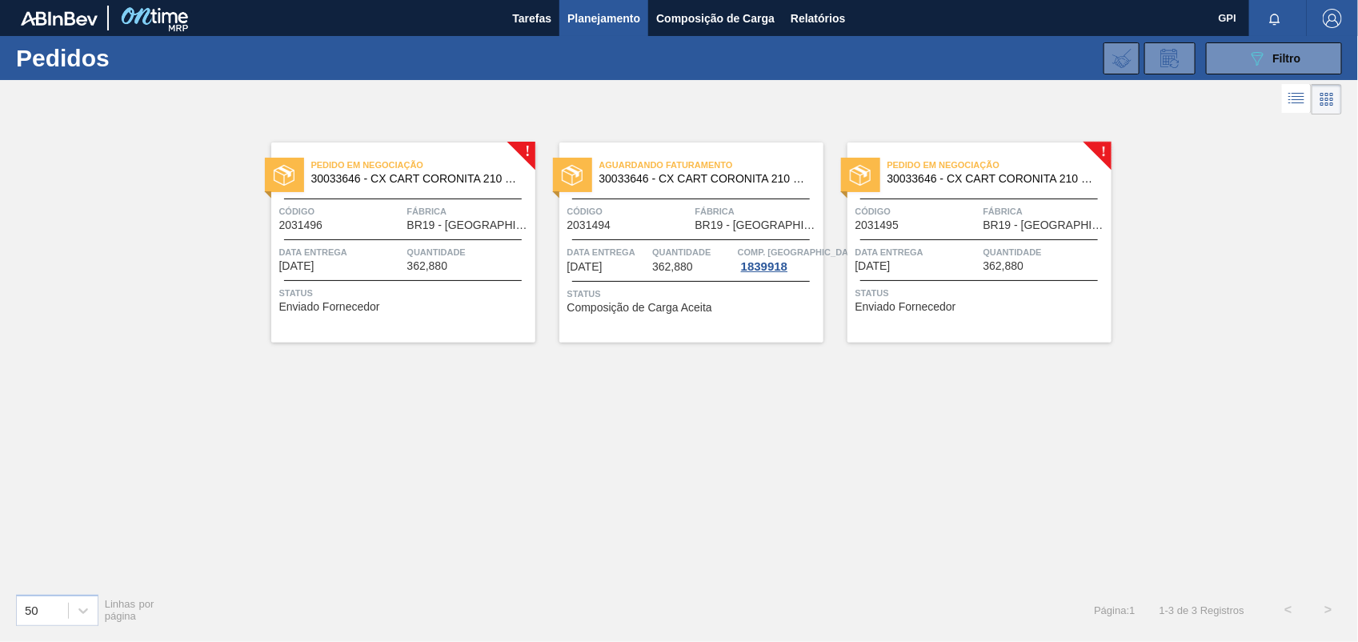
click at [1134, 226] on div "! Pedido em Negociação 30033646 - CX CART CORONITA 210 C6 NIV24 Código 2031496 …" at bounding box center [679, 349] width 1358 height 462
click at [991, 228] on span "BR19 - [GEOGRAPHIC_DATA]" at bounding box center [1046, 225] width 124 height 12
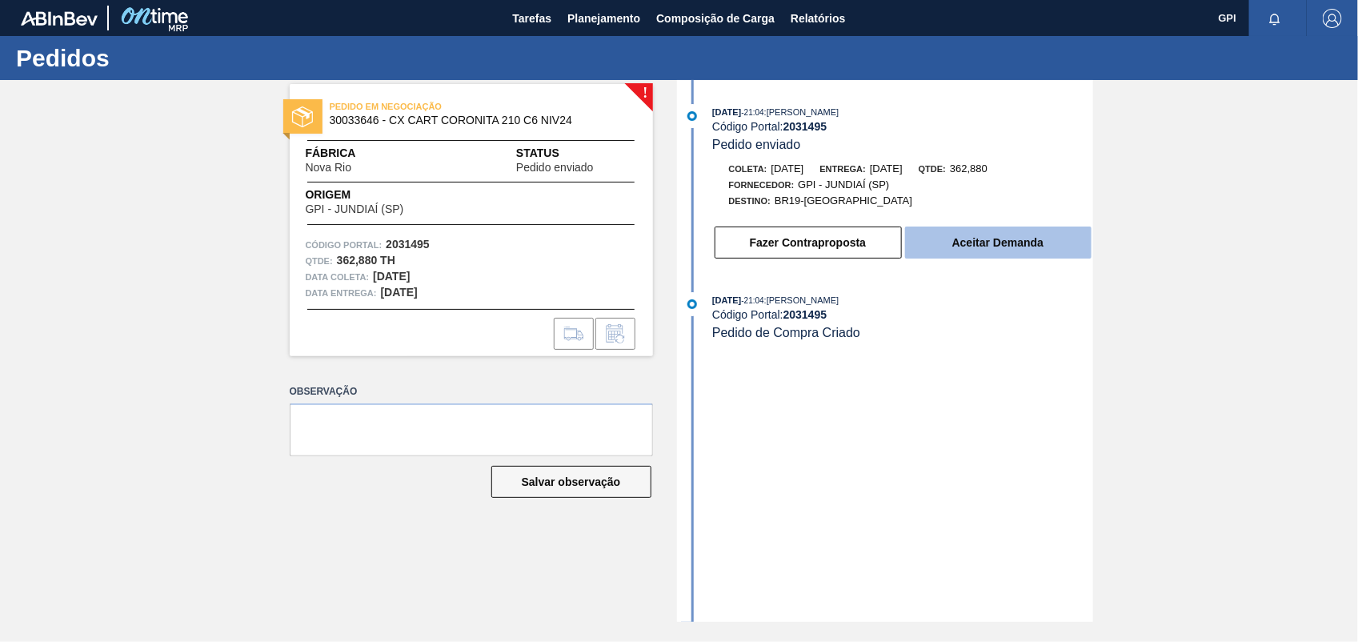
click at [998, 236] on button "Aceitar Demanda" at bounding box center [998, 242] width 186 height 32
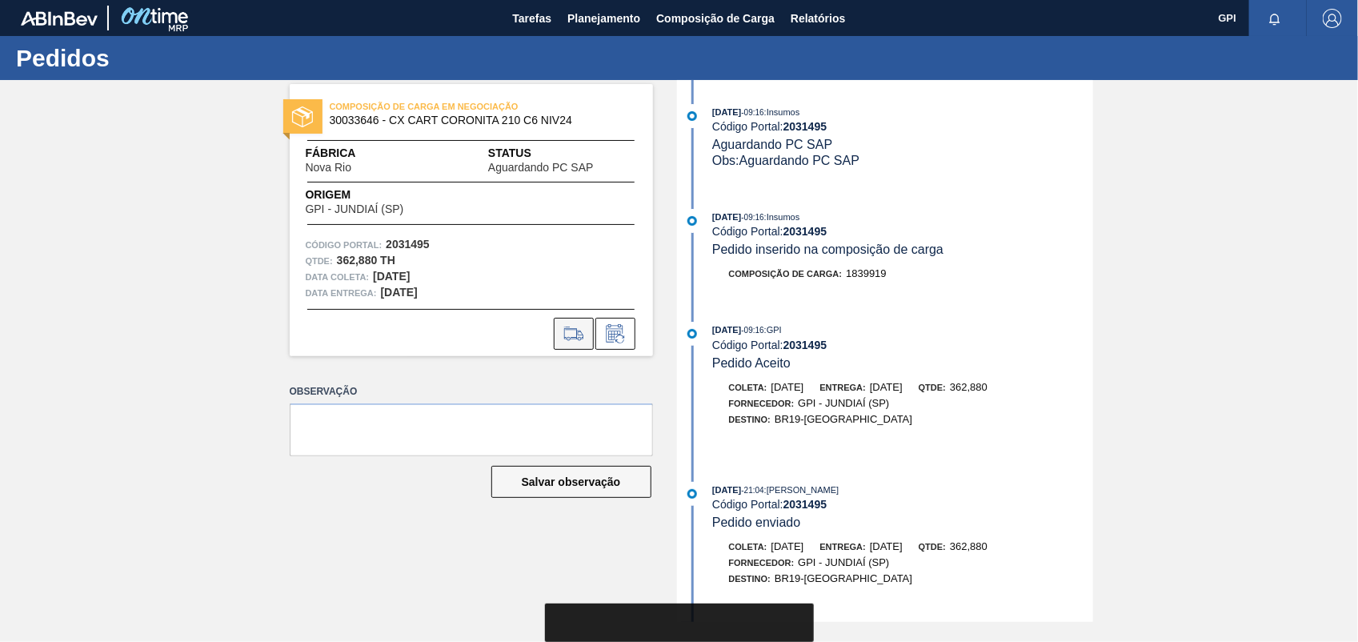
click at [571, 327] on icon at bounding box center [574, 333] width 26 height 19
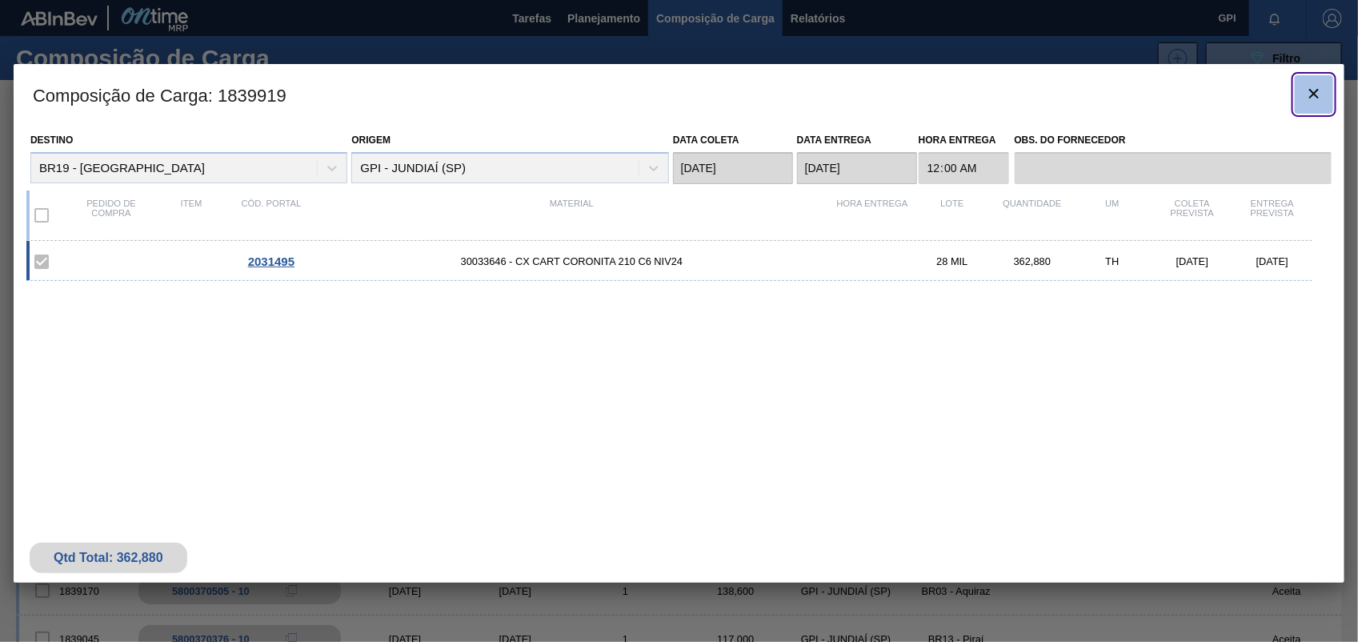
click at [1319, 90] on icon "botão de ícone" at bounding box center [1313, 93] width 19 height 19
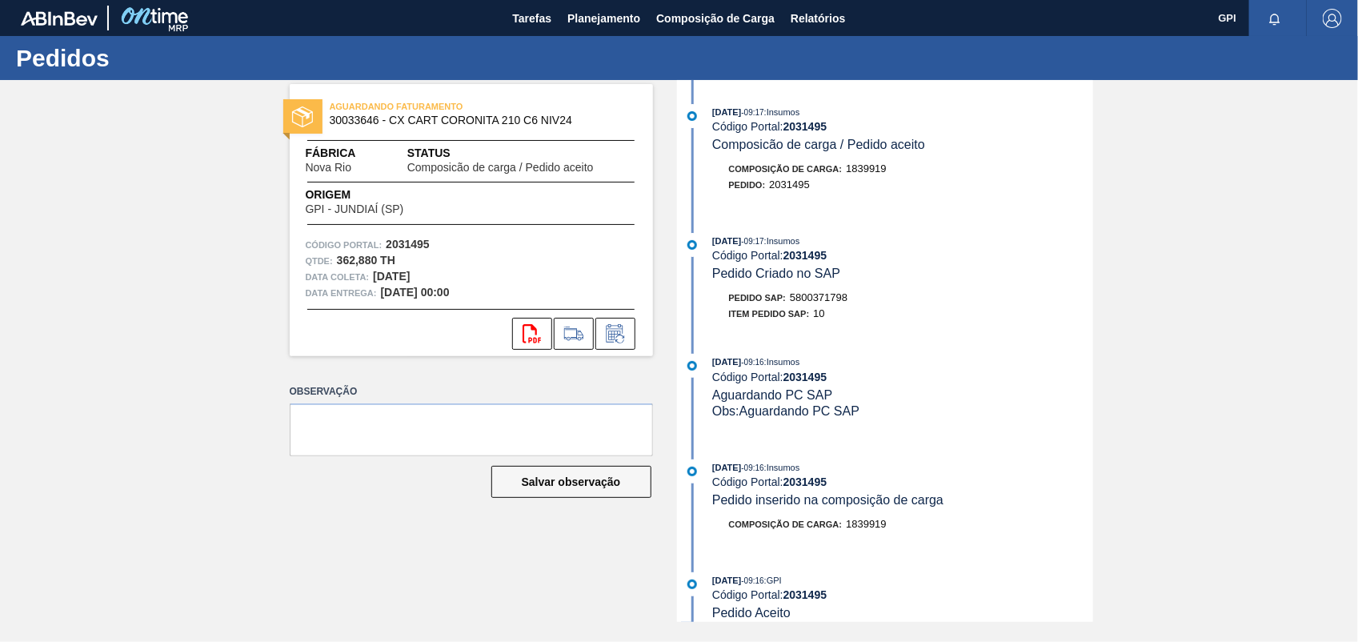
click at [836, 302] on span "5800371798" at bounding box center [819, 297] width 58 height 12
click at [412, 246] on strong "2031495" at bounding box center [408, 244] width 44 height 13
click at [535, 327] on icon "svg{fill:#ff0000}" at bounding box center [532, 333] width 19 height 19
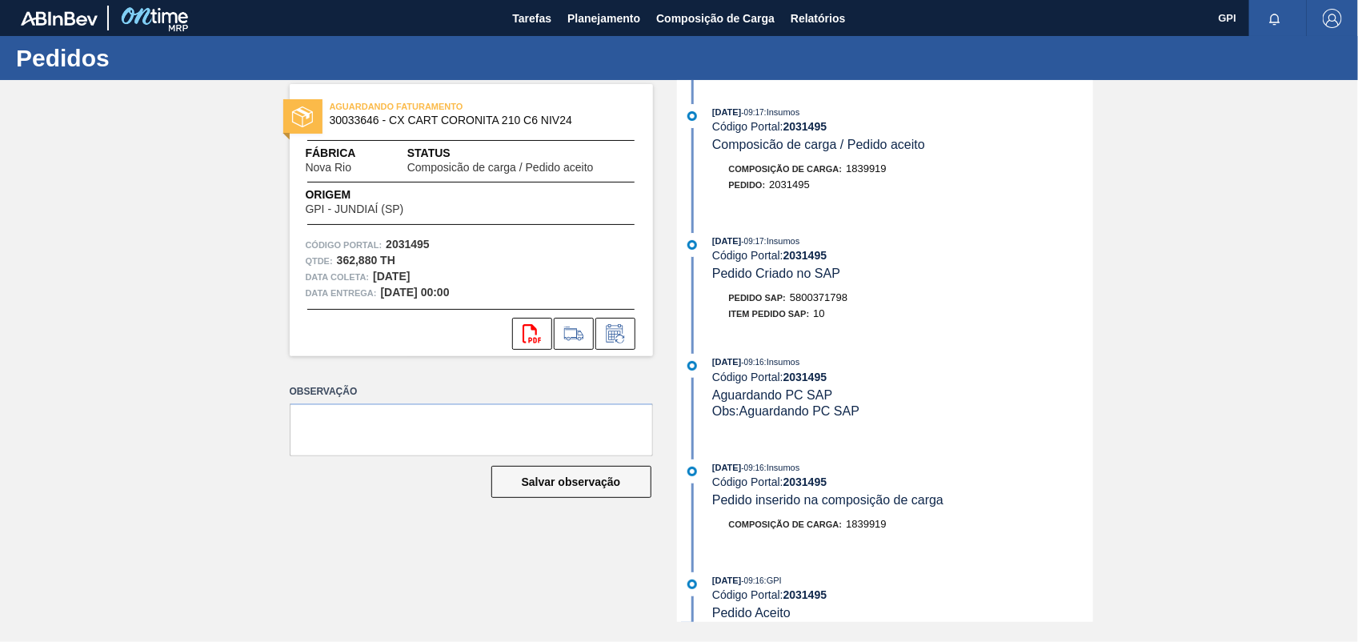
drag, startPoint x: 1090, startPoint y: 158, endPoint x: 1090, endPoint y: 174, distance: 15.2
click at [1090, 160] on div "17/09/2025 - 09:17 : Insumos Código Portal: 2031495 Composicão de carga / Pedid…" at bounding box center [887, 156] width 412 height 105
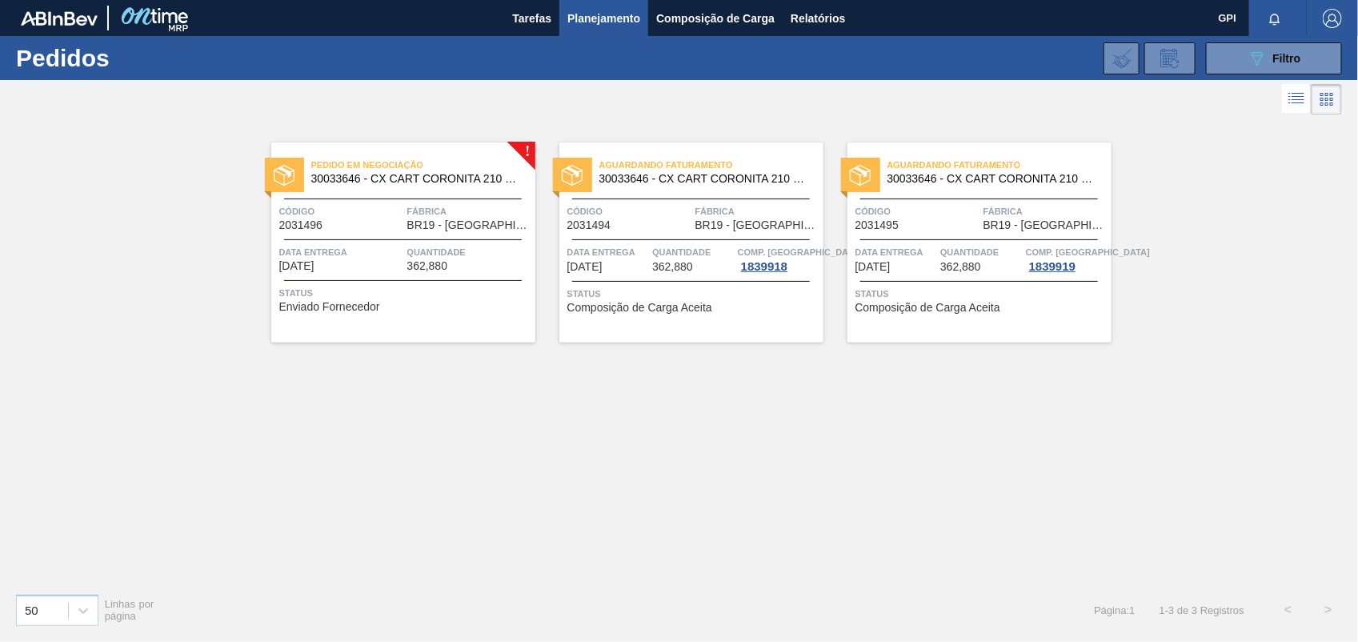
click at [314, 266] on span "29/10/2025" at bounding box center [296, 266] width 35 height 12
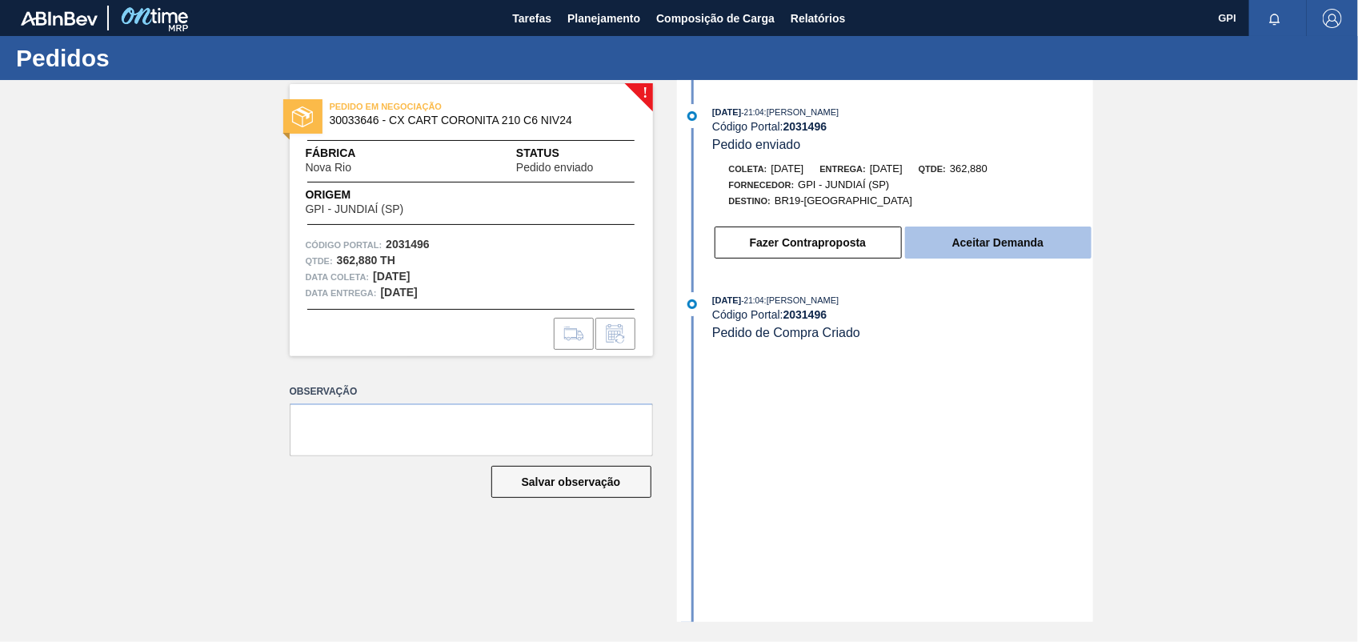
click at [998, 250] on button "Aceitar Demanda" at bounding box center [998, 242] width 186 height 32
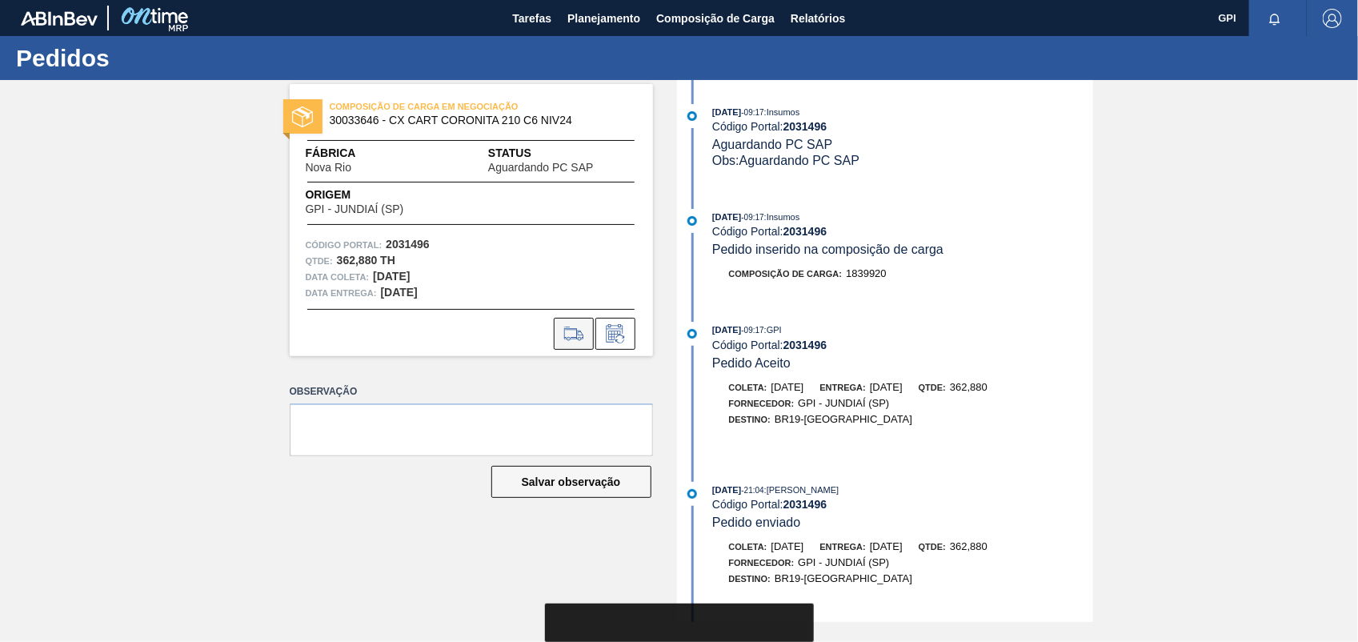
click at [580, 329] on icon at bounding box center [574, 333] width 26 height 19
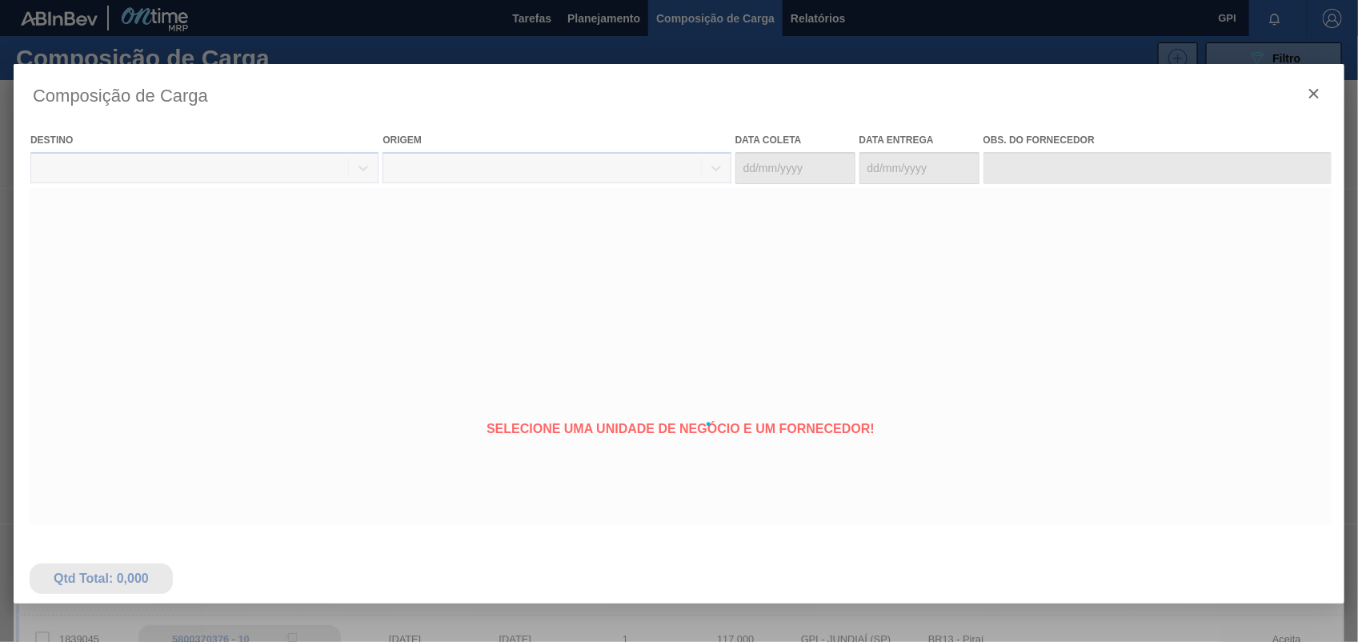
type coleta "27/10/2025"
type entrega "29/10/2025"
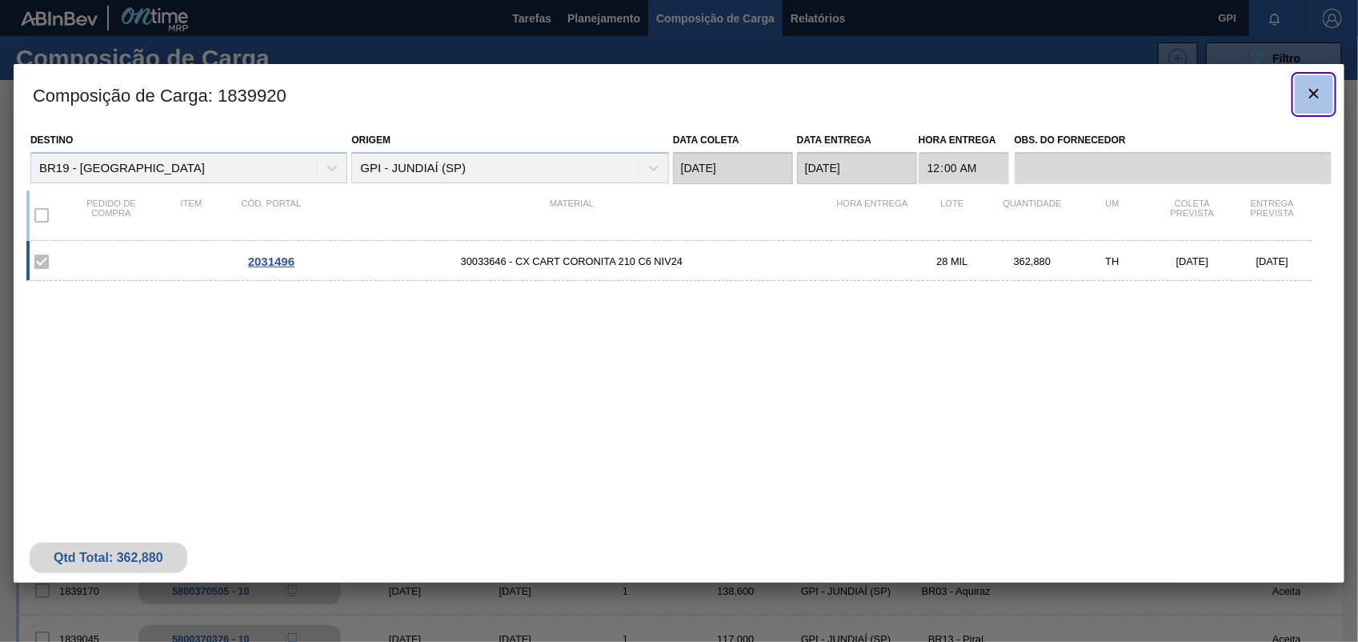
click at [1322, 100] on icon "botão de ícone" at bounding box center [1313, 93] width 19 height 19
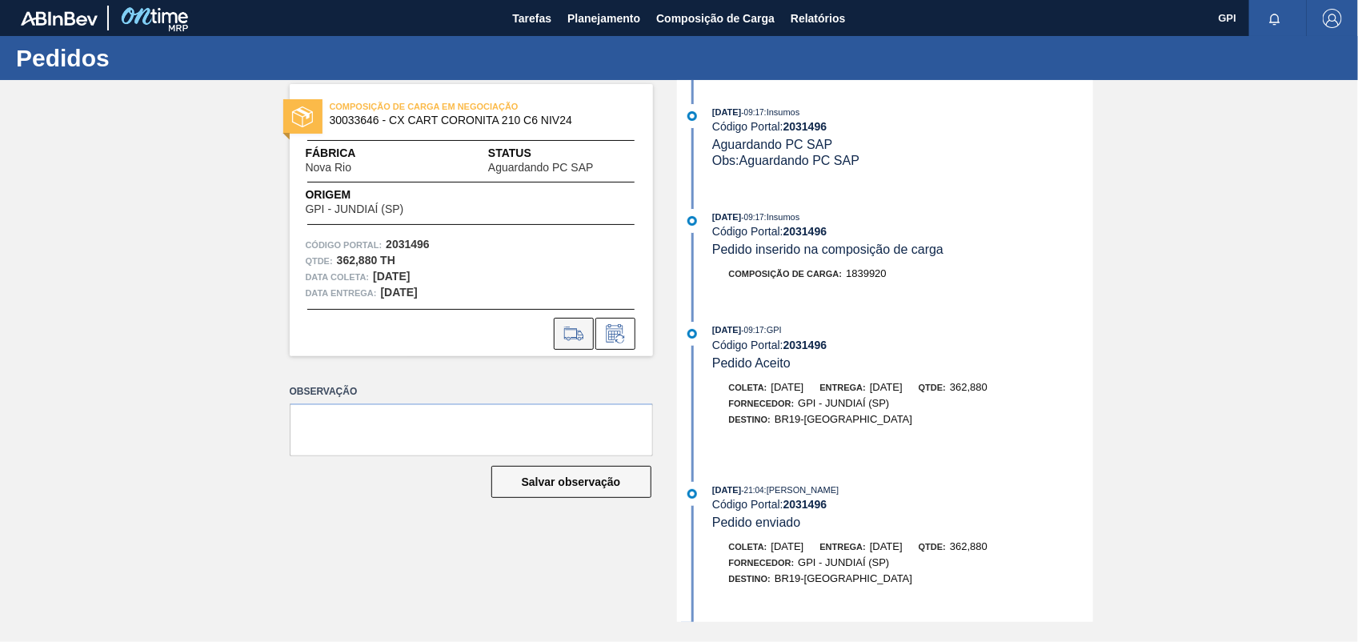
click at [586, 342] on icon at bounding box center [574, 333] width 26 height 19
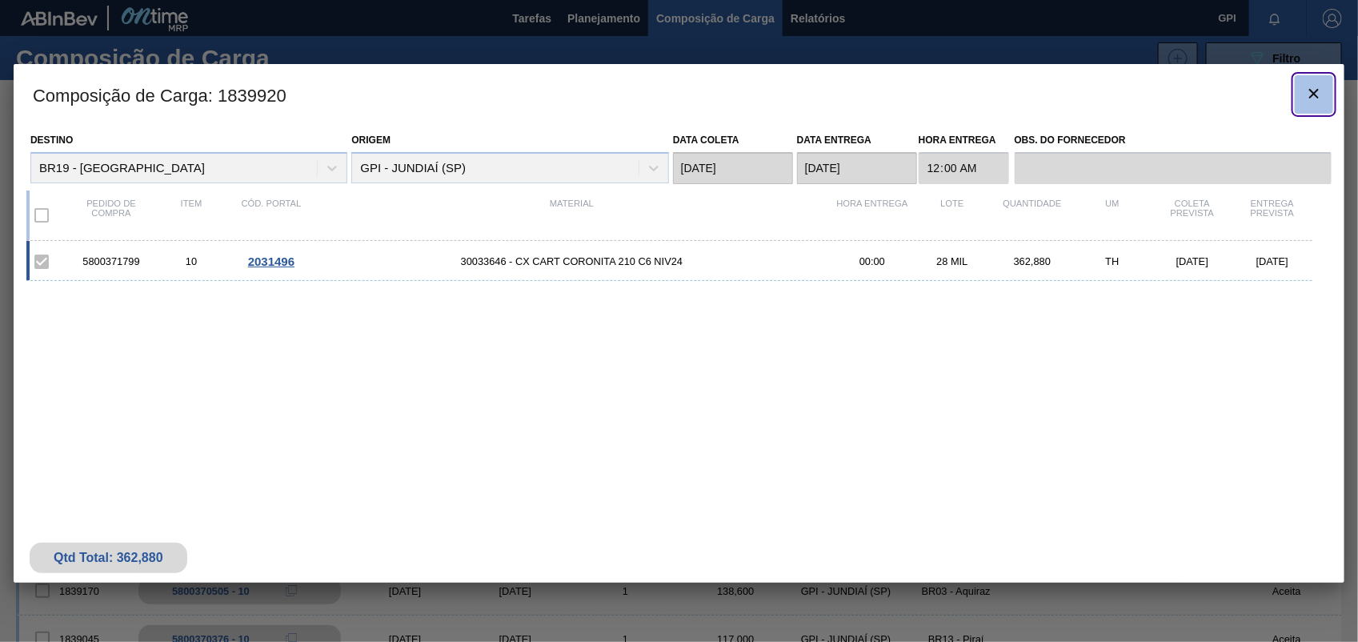
click at [1329, 102] on button "botão de ícone" at bounding box center [1314, 94] width 38 height 38
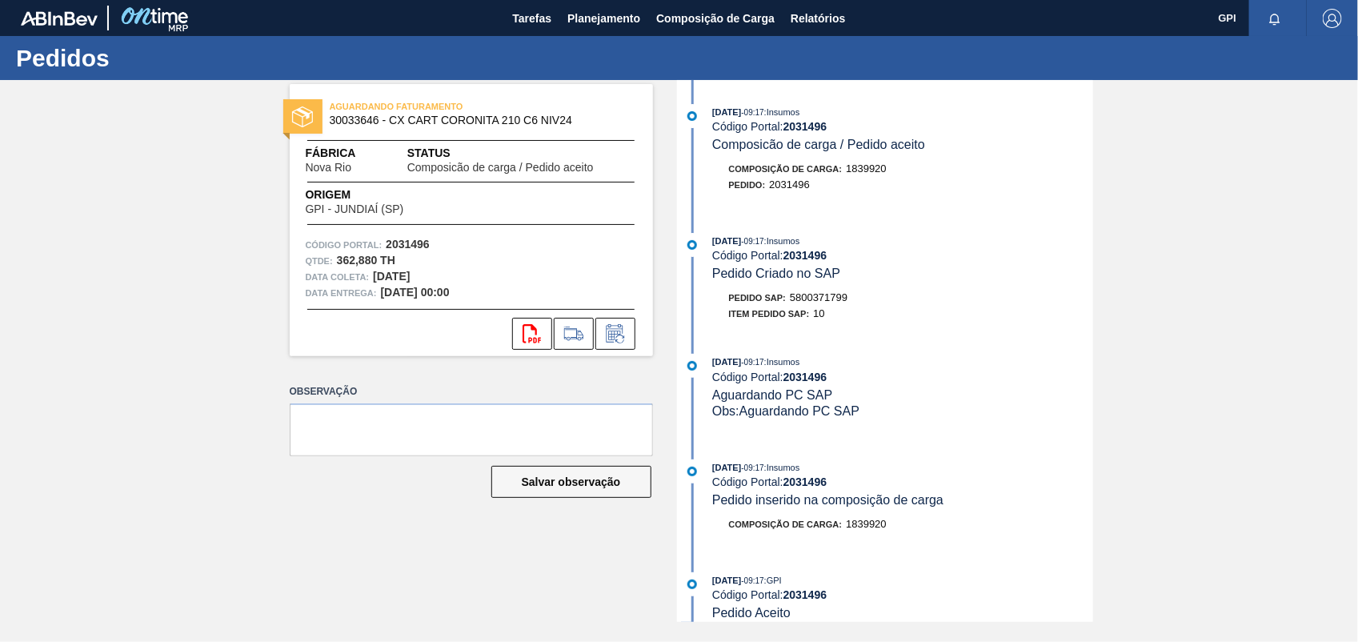
click at [815, 294] on div "Pedido SAP: 5800371799" at bounding box center [788, 298] width 119 height 16
click at [815, 300] on span "5800371799" at bounding box center [819, 297] width 58 height 12
click at [815, 301] on span "5800371799" at bounding box center [819, 297] width 58 height 12
click at [411, 250] on strong "2031496" at bounding box center [408, 244] width 44 height 13
click at [411, 249] on strong "2031496" at bounding box center [408, 244] width 44 height 13
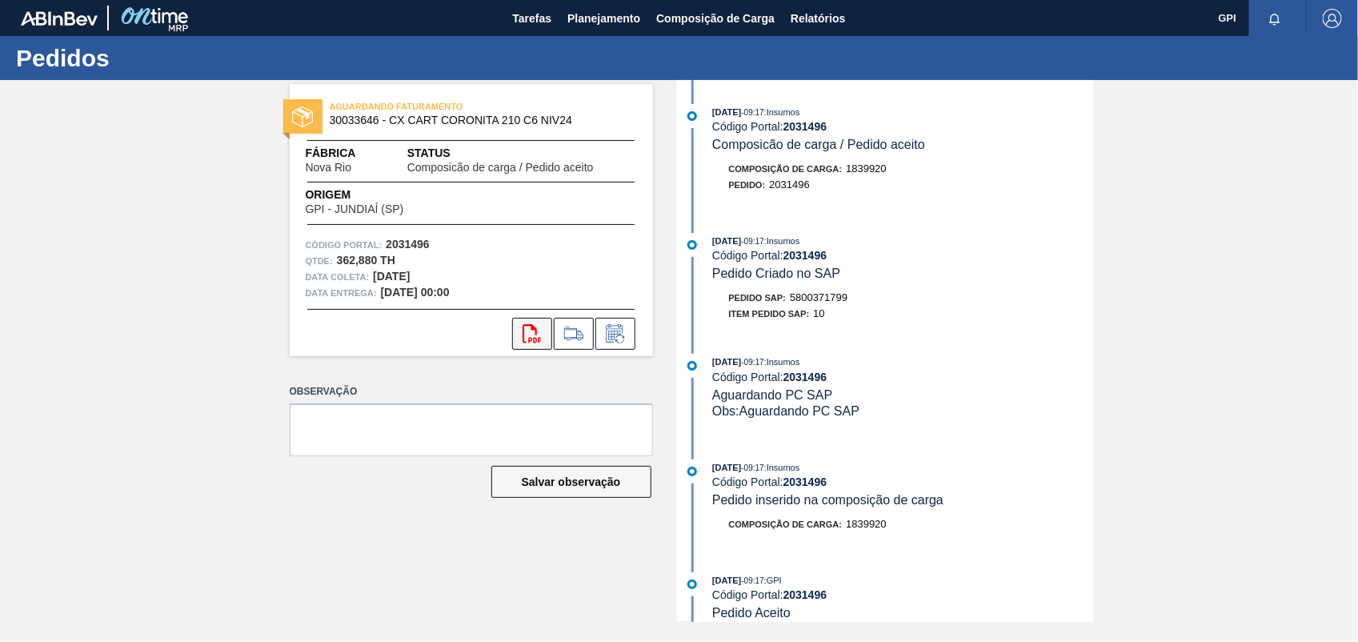
click at [528, 341] on icon "svg{fill:#ff0000}" at bounding box center [532, 333] width 19 height 19
click at [1164, 369] on div "AGUARDANDO FATURAMENTO 30033646 - CX CART CORONITA 210 C6 NIV24 Fábrica Nova Ri…" at bounding box center [679, 351] width 1358 height 542
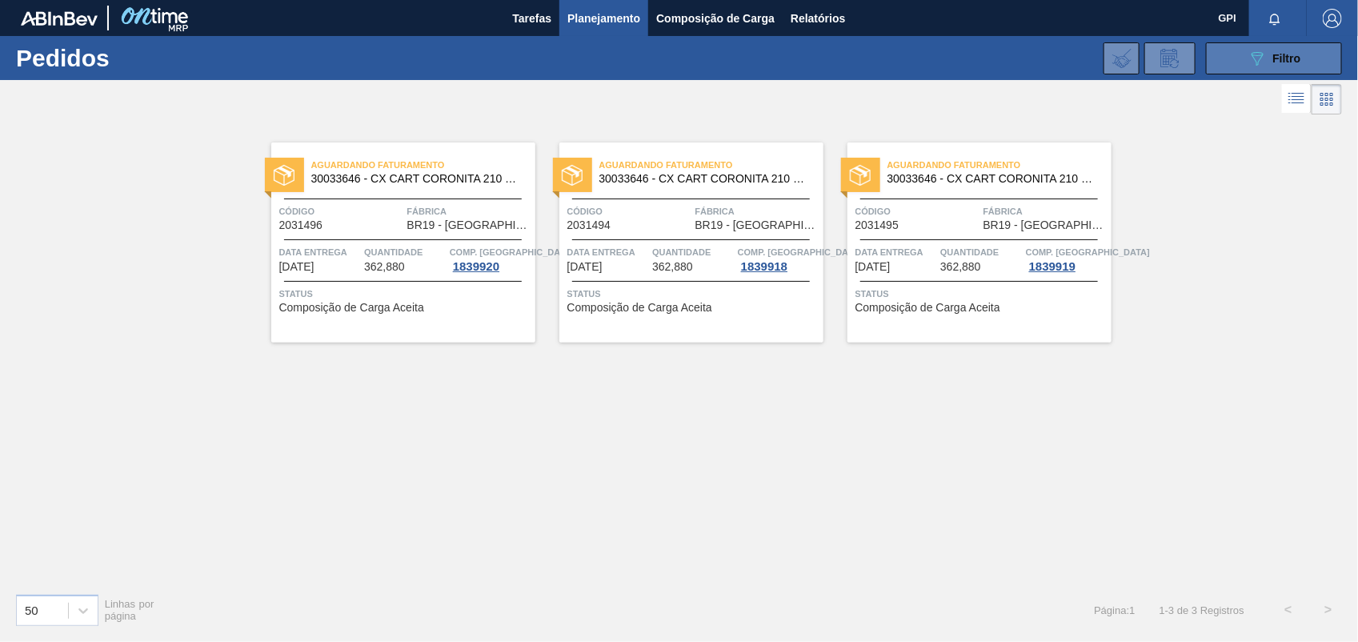
click at [1238, 66] on button "089F7B8B-B2A5-4AFE-B5C0-19BA573D28AC Filtro" at bounding box center [1274, 58] width 136 height 32
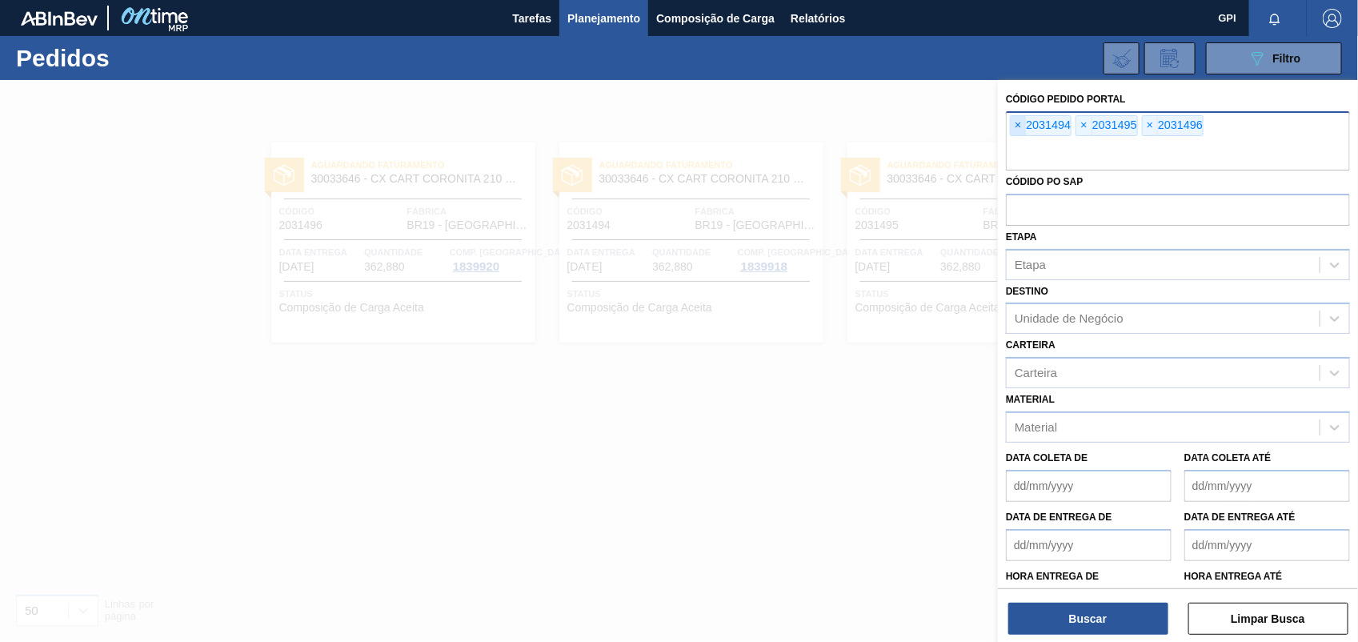
click at [1022, 130] on span "×" at bounding box center [1018, 125] width 15 height 19
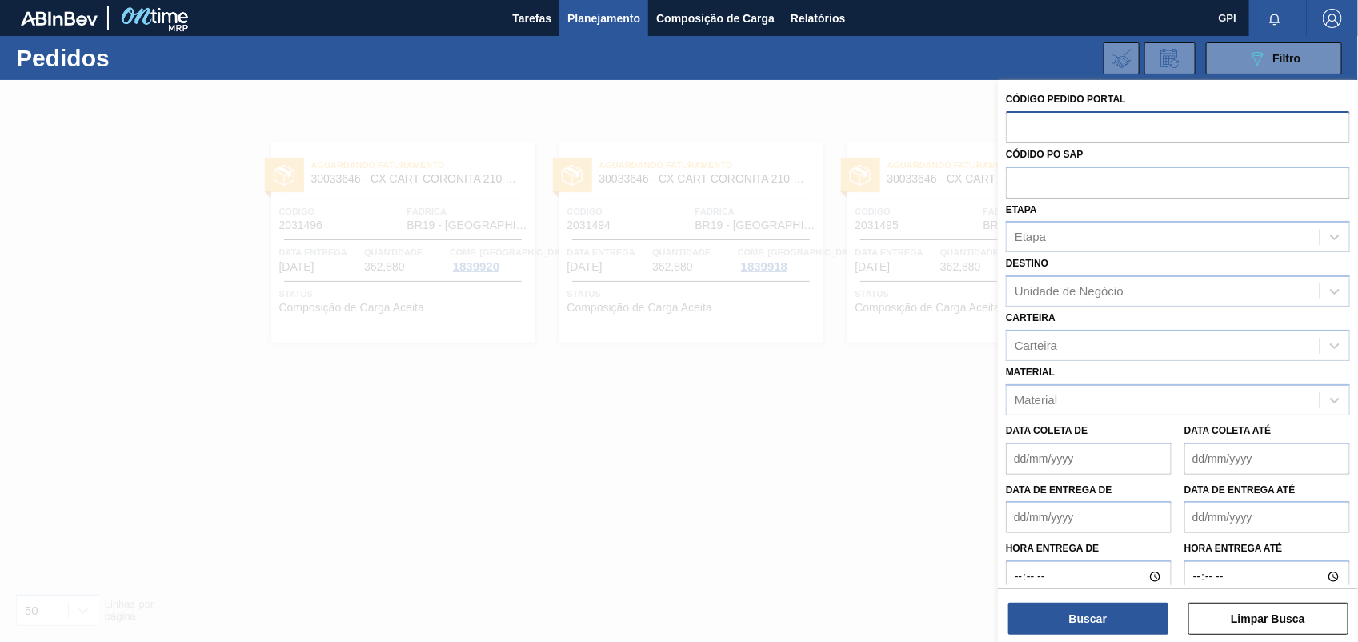
paste input "text"
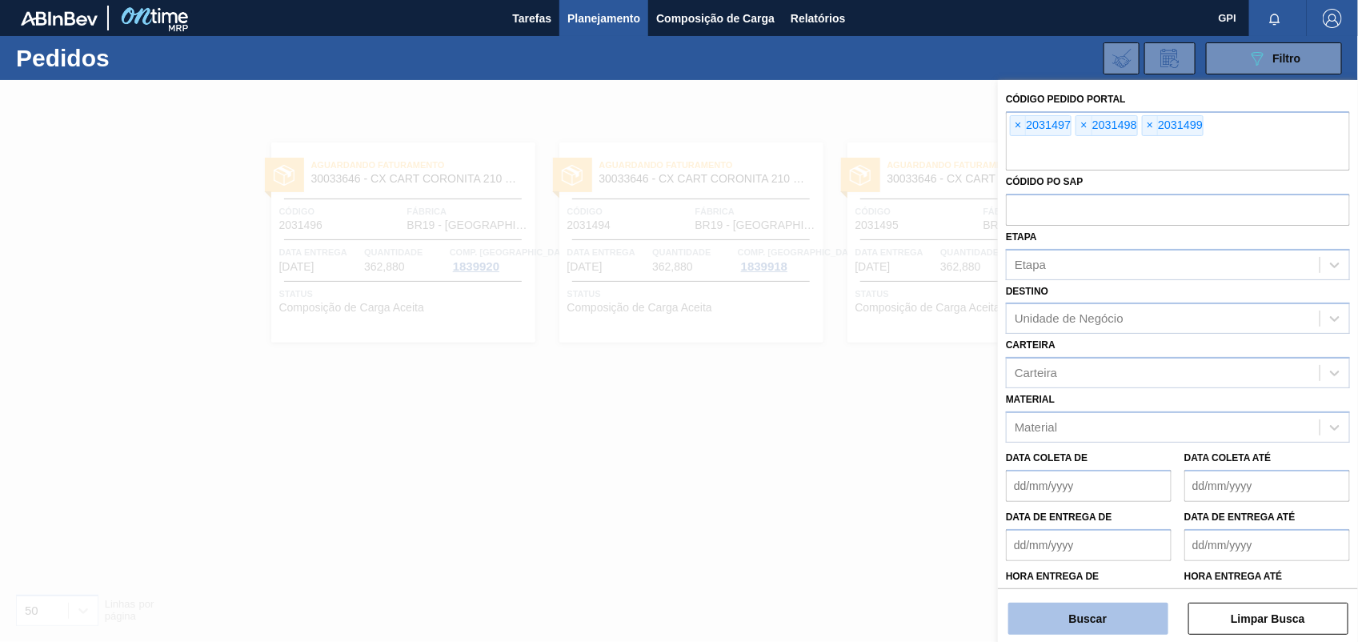
click at [1112, 630] on button "Buscar" at bounding box center [1088, 619] width 160 height 32
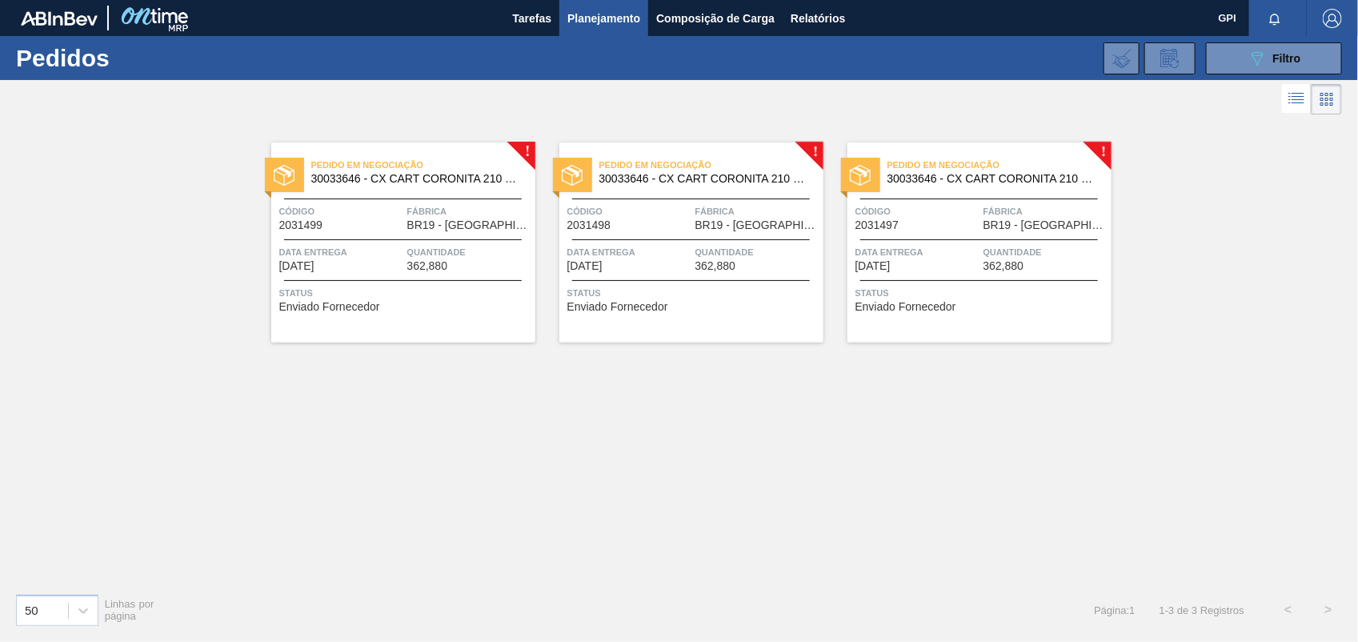
click at [948, 234] on div "Pedido em Negociação 30033646 - CX CART CORONITA 210 C6 NIV24 Código 2031497 Fá…" at bounding box center [979, 242] width 264 height 200
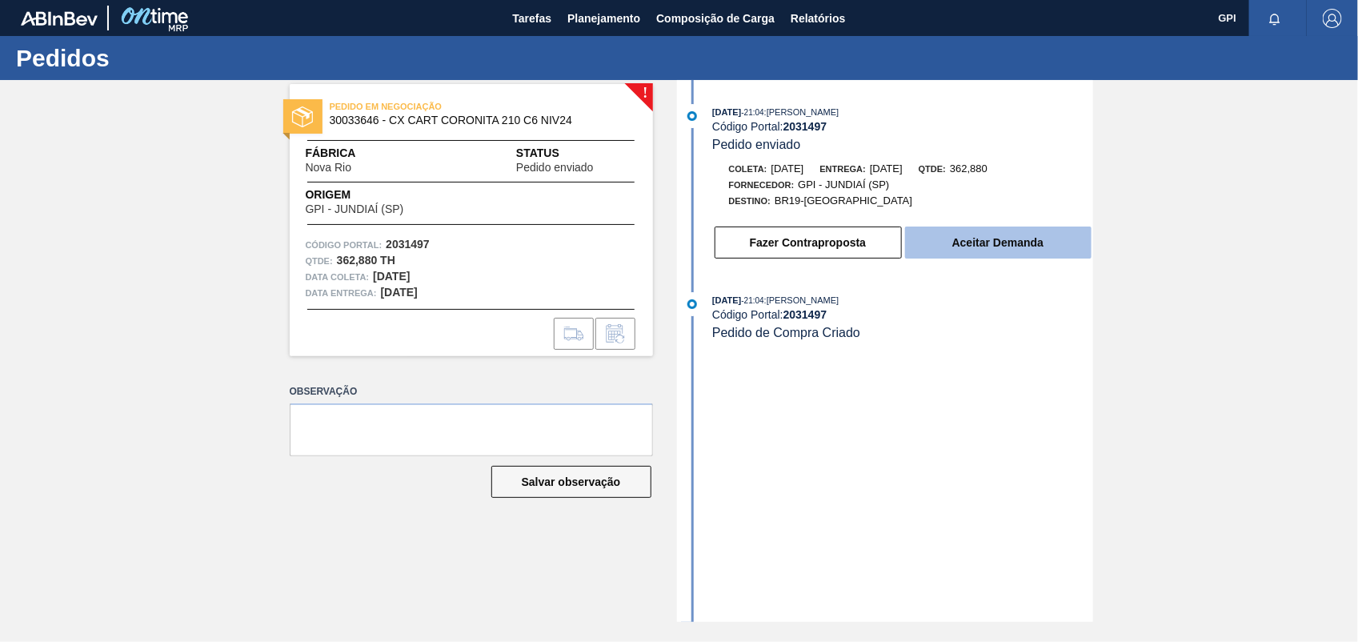
click at [1022, 236] on button "Aceitar Demanda" at bounding box center [998, 242] width 186 height 32
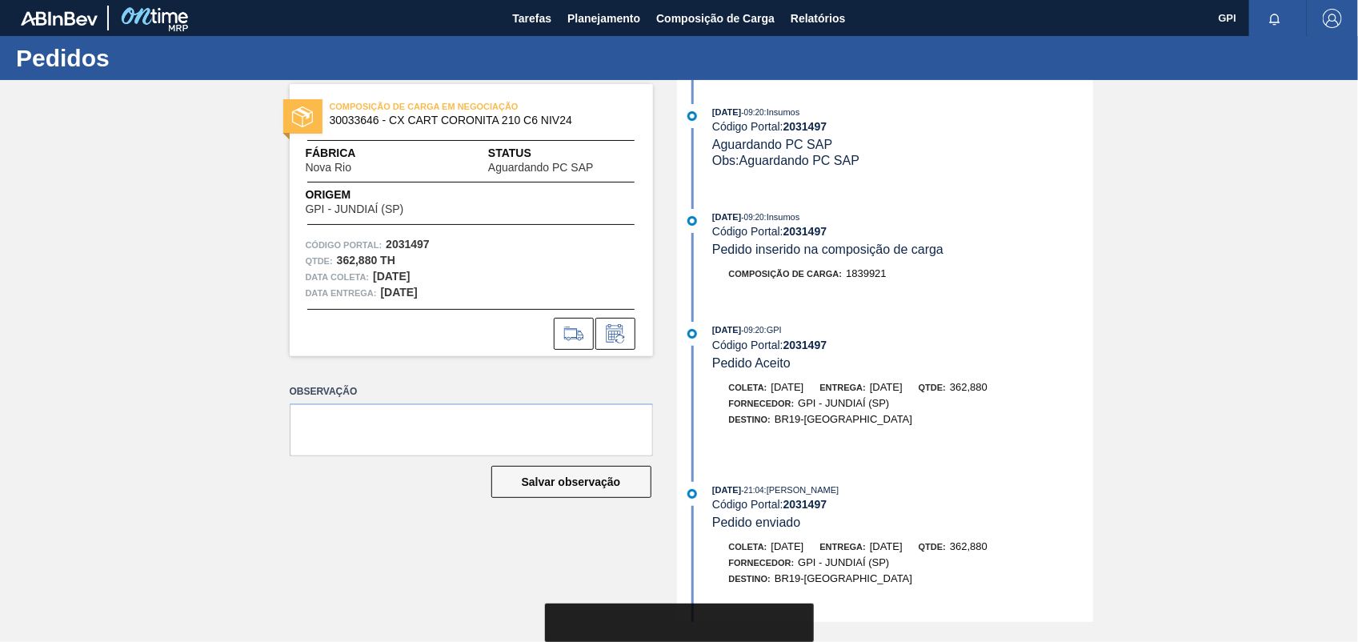
click at [559, 316] on div at bounding box center [471, 329] width 363 height 41
click at [570, 327] on icon at bounding box center [574, 333] width 26 height 19
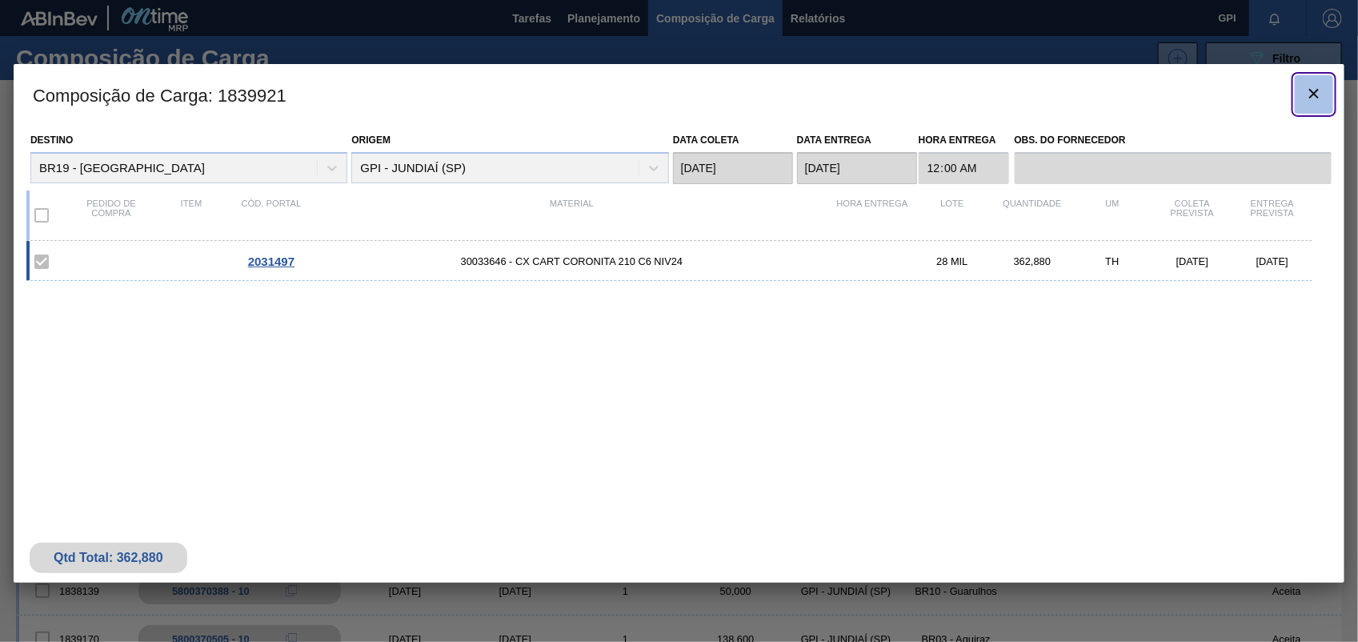
click at [1305, 89] on icon "botão de ícone" at bounding box center [1313, 93] width 19 height 19
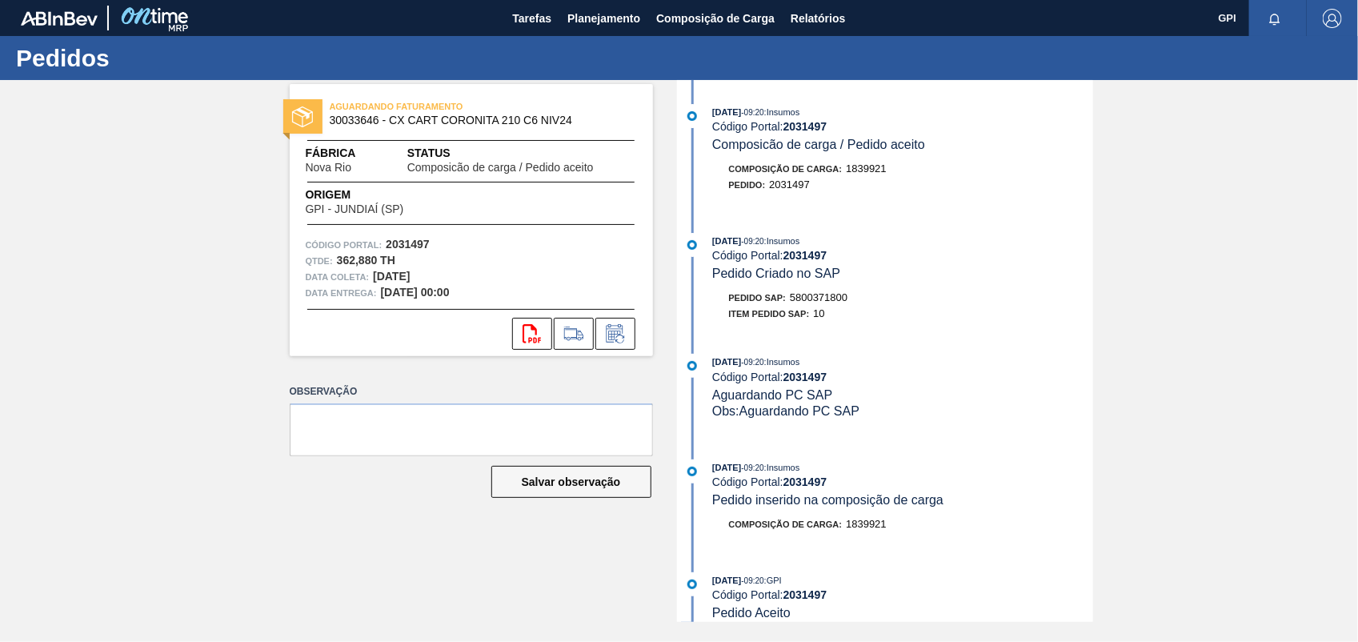
click at [818, 297] on span "5800371800" at bounding box center [819, 297] width 58 height 12
click at [415, 246] on strong "2031497" at bounding box center [408, 244] width 44 height 13
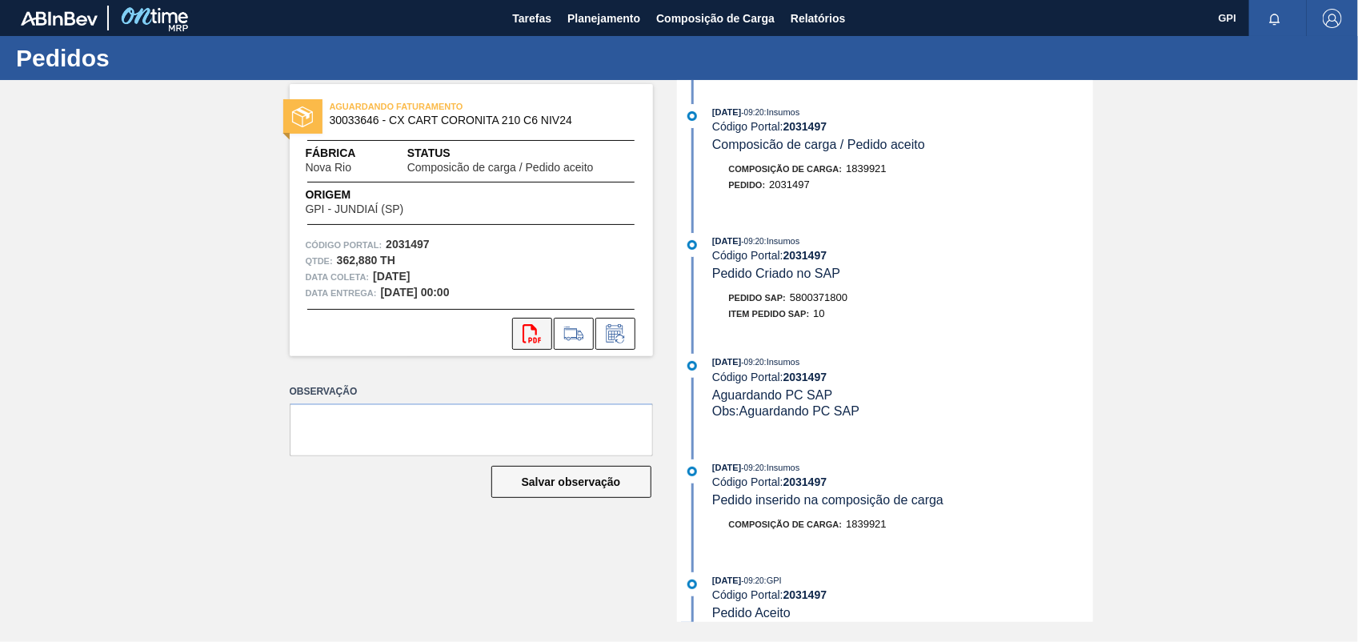
click at [529, 326] on icon "svg{fill:#ff0000}" at bounding box center [532, 333] width 19 height 19
click at [1357, 487] on div "AGUARDANDO FATURAMENTO 30033646 - CX CART CORONITA 210 C6 NIV24 Fábrica Nova Ri…" at bounding box center [679, 351] width 1358 height 542
click at [1267, 424] on div "AGUARDANDO FATURAMENTO 30033646 - CX CART CORONITA 210 C6 NIV24 Fábrica Nova Ri…" at bounding box center [679, 351] width 1358 height 542
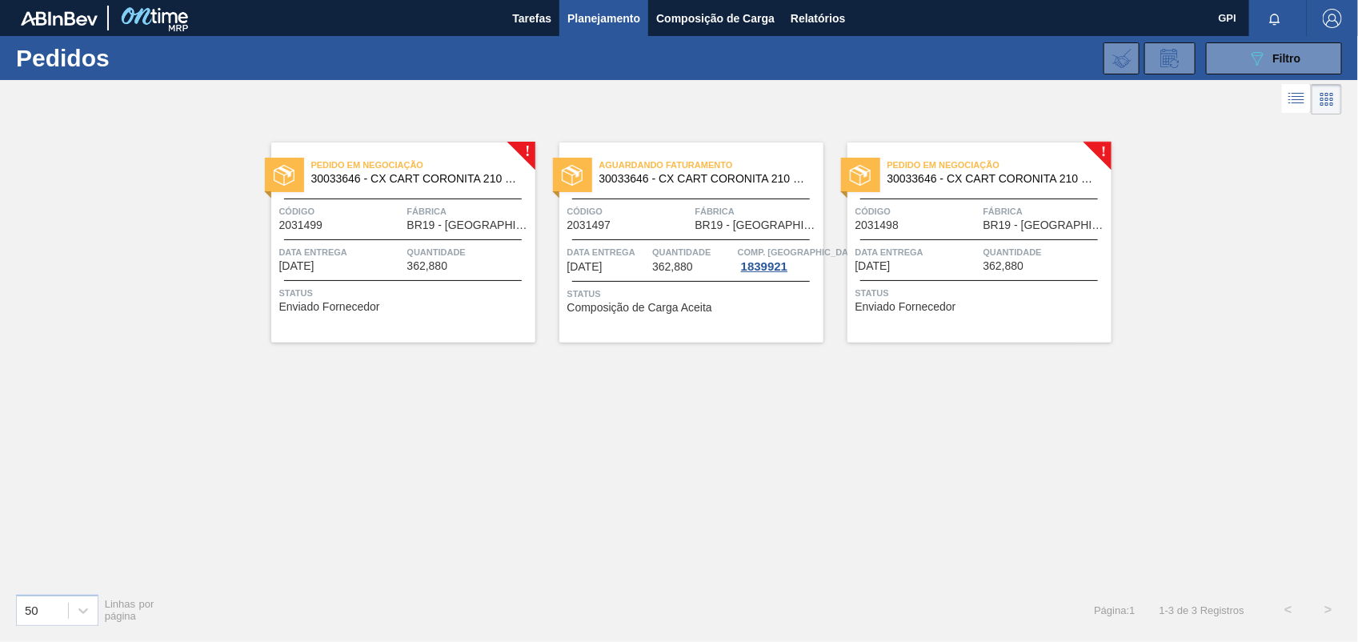
click at [968, 209] on span "Código" at bounding box center [917, 211] width 124 height 16
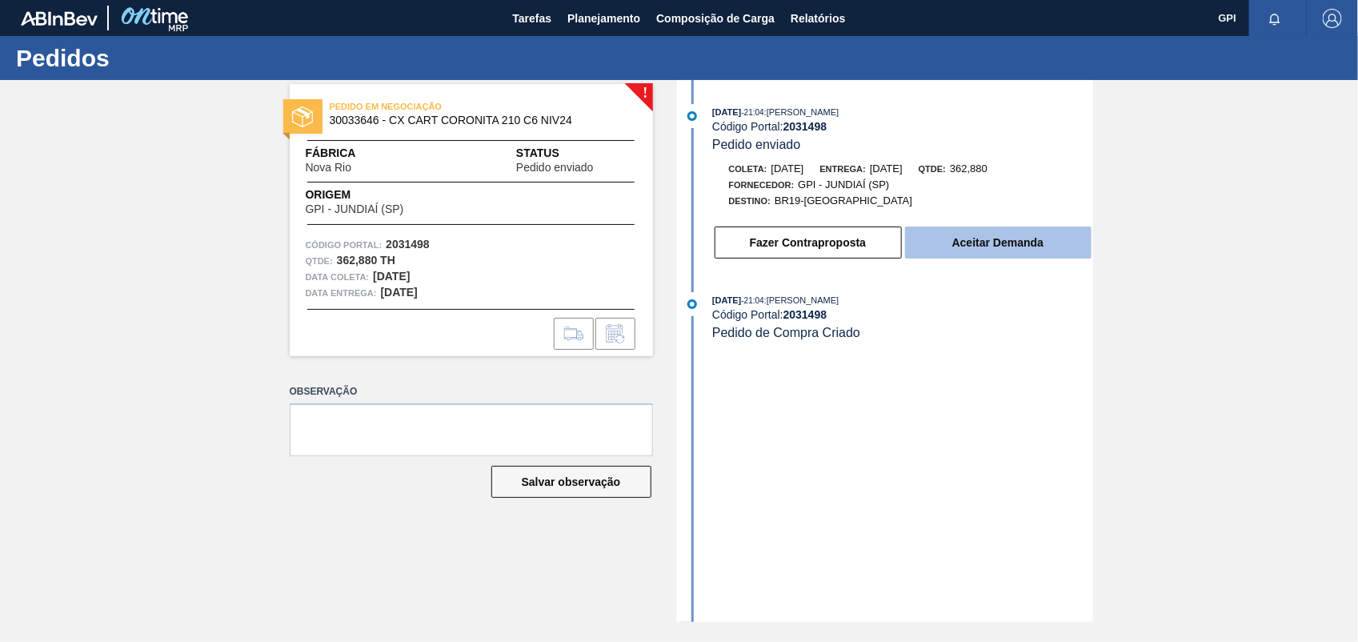
click at [973, 242] on button "Aceitar Demanda" at bounding box center [998, 242] width 186 height 32
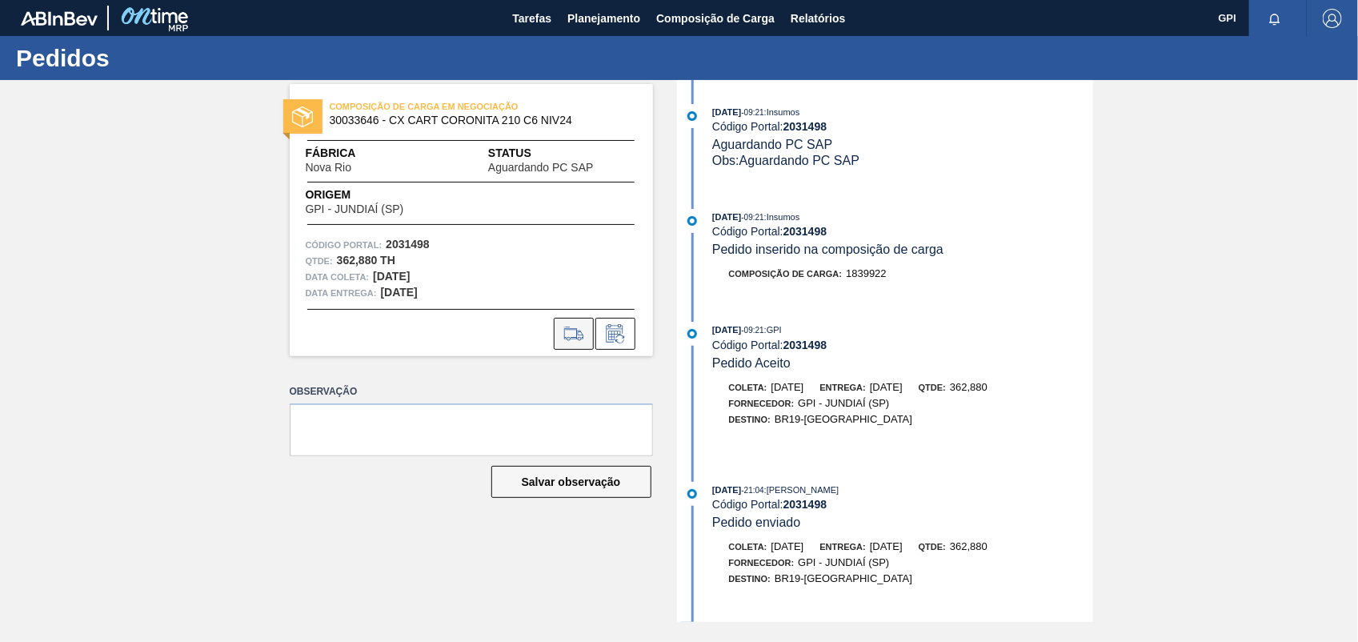
click at [572, 332] on icon at bounding box center [574, 333] width 26 height 19
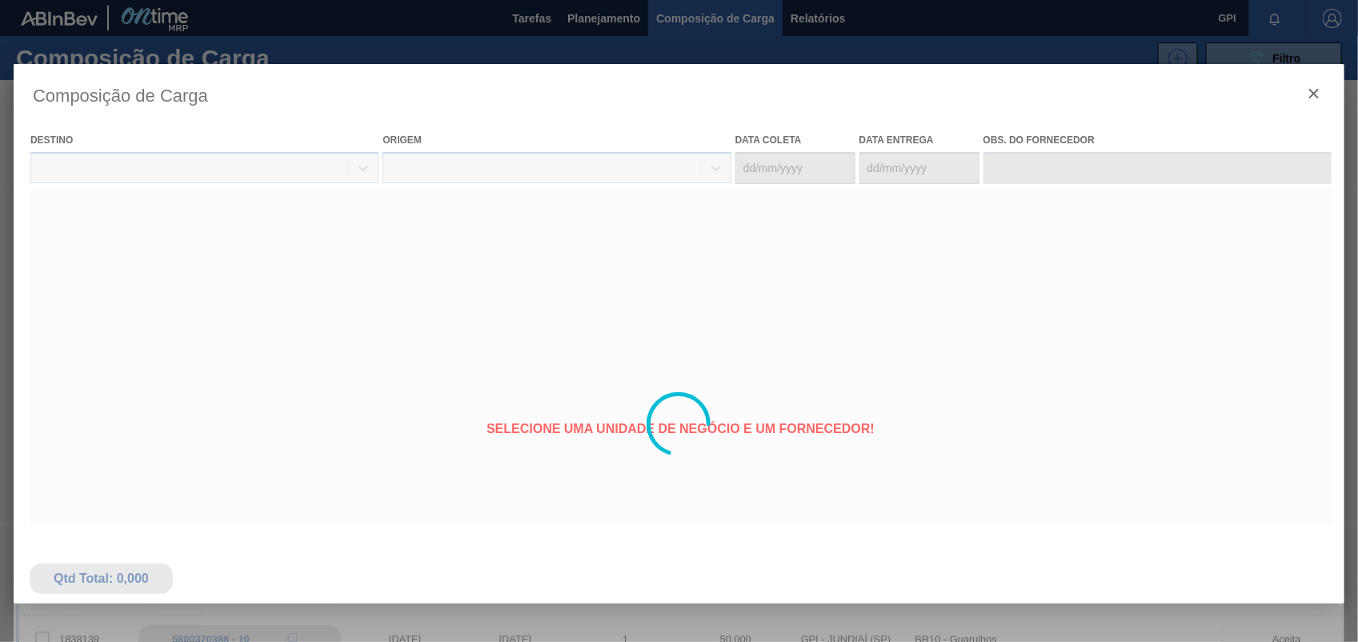
type coleta "19/11/2025"
type entrega "21/11/2025"
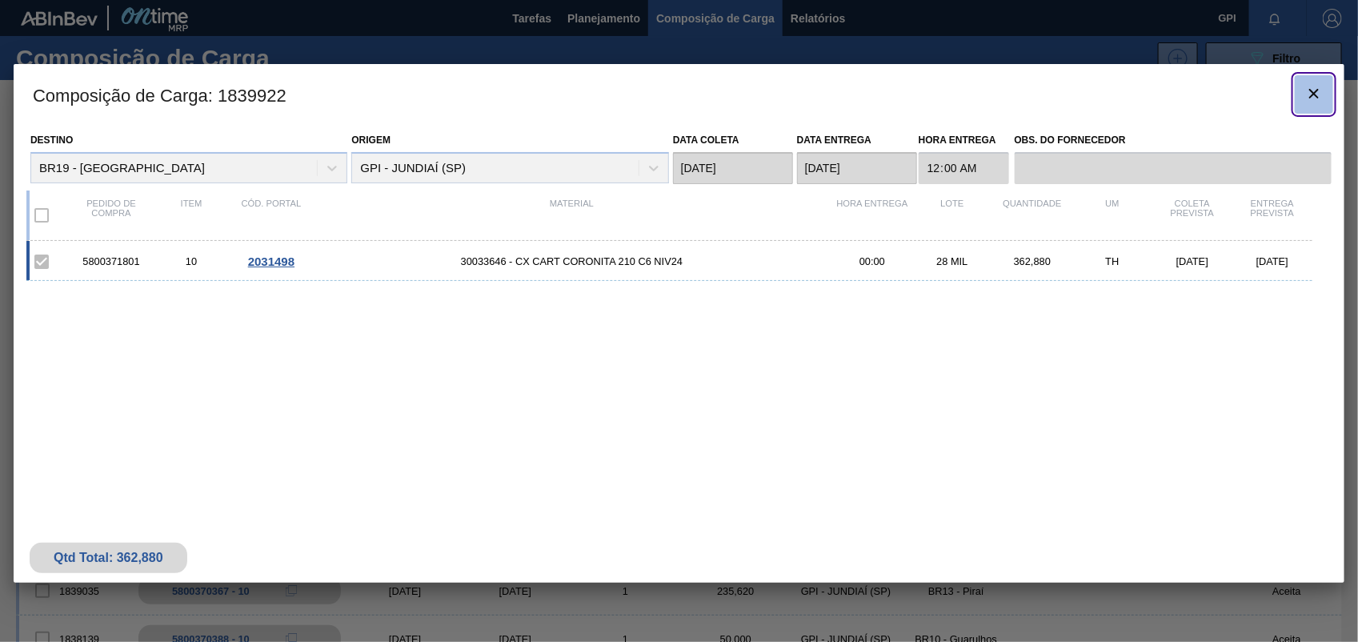
click at [1304, 98] on icon "botão de ícone" at bounding box center [1313, 93] width 19 height 19
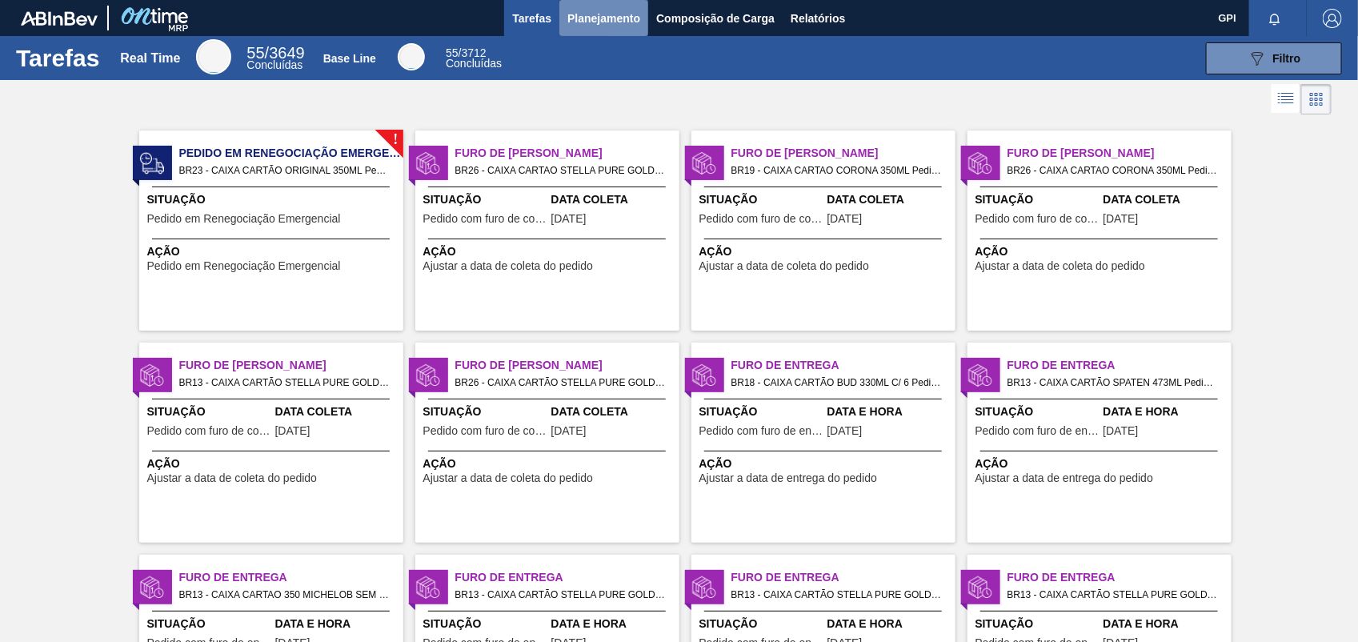
click at [613, 32] on button "Planejamento" at bounding box center [603, 18] width 89 height 36
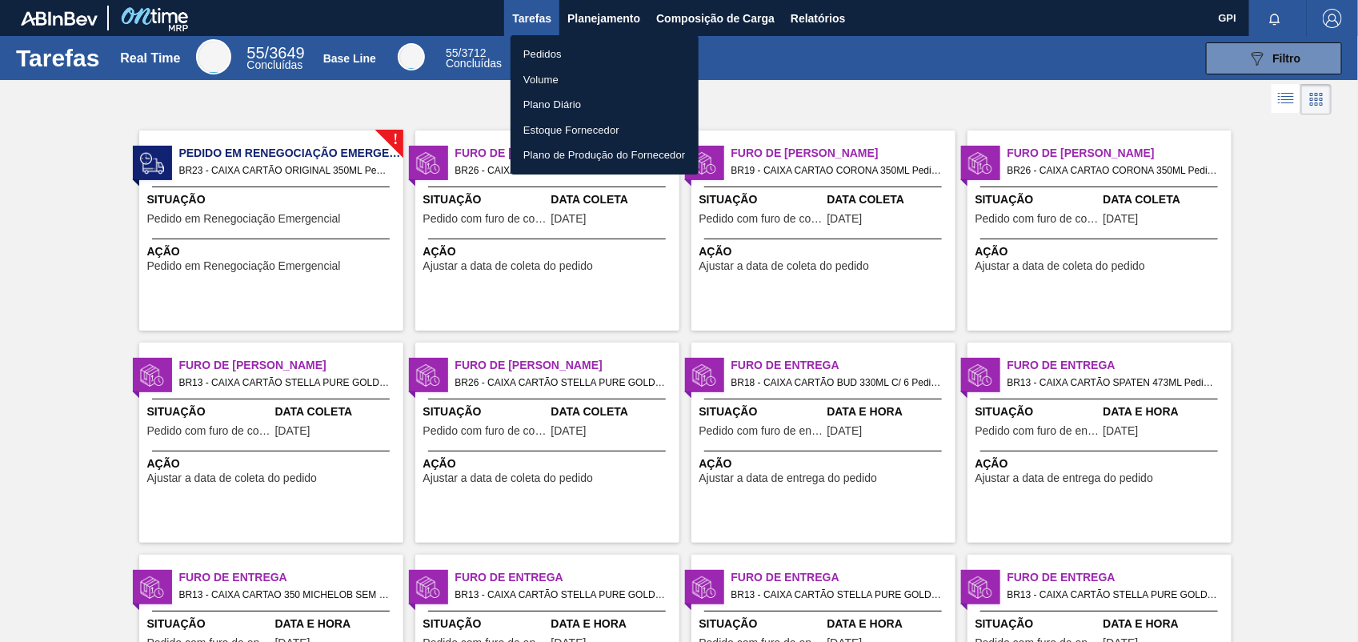
click at [549, 44] on li "Pedidos" at bounding box center [605, 55] width 188 height 26
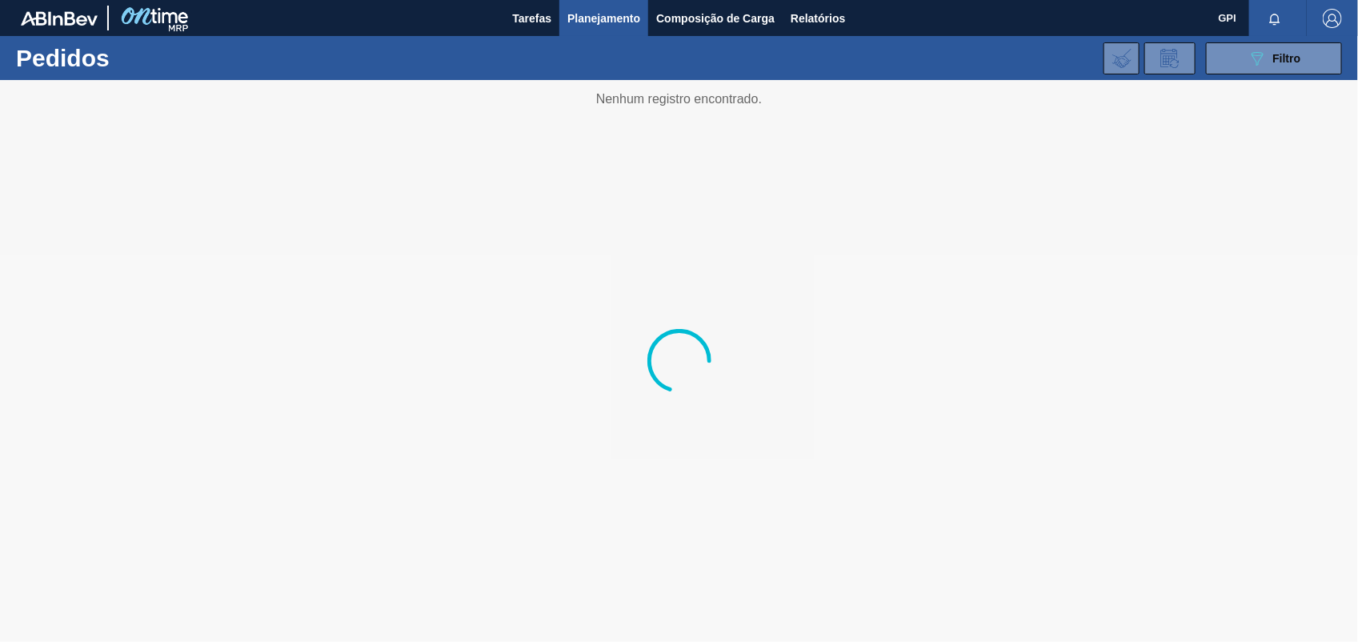
click at [1218, 74] on div "089F7B8B-B2A5-4AFE-B5C0-19BA573D28AC Filtro Código Pedido Portal × 2031497 × 20…" at bounding box center [800, 58] width 1100 height 48
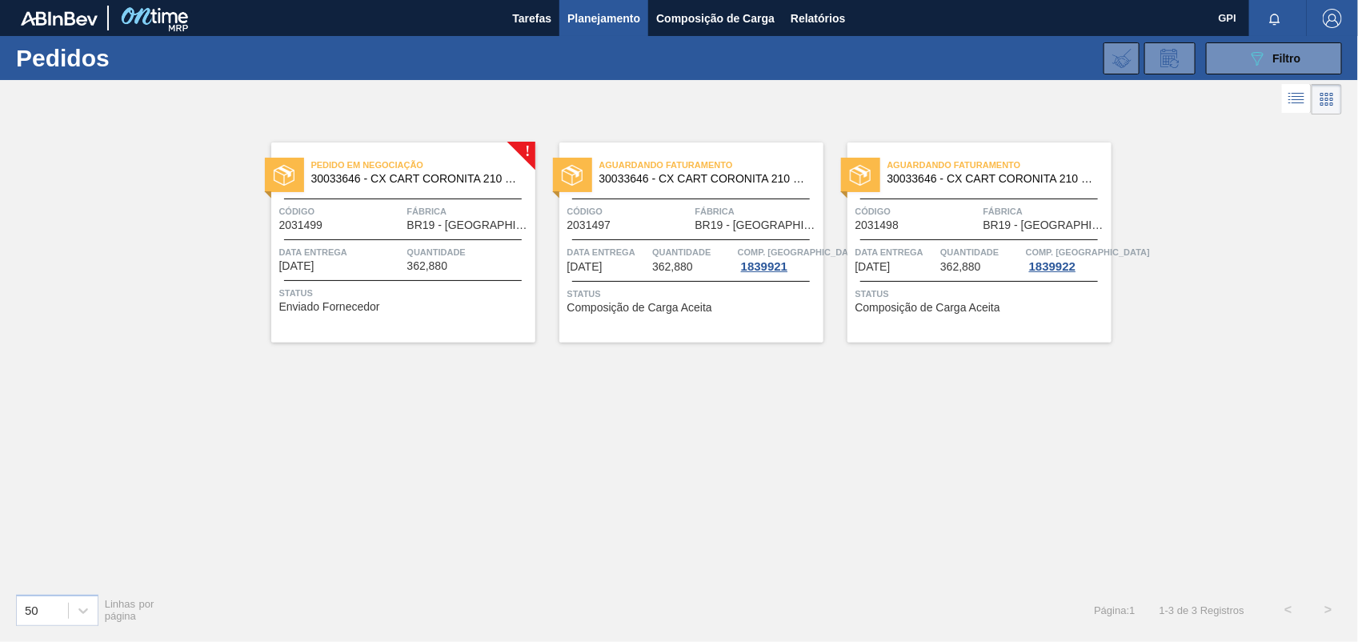
click at [989, 229] on span "BR19 - [GEOGRAPHIC_DATA]" at bounding box center [1046, 225] width 124 height 12
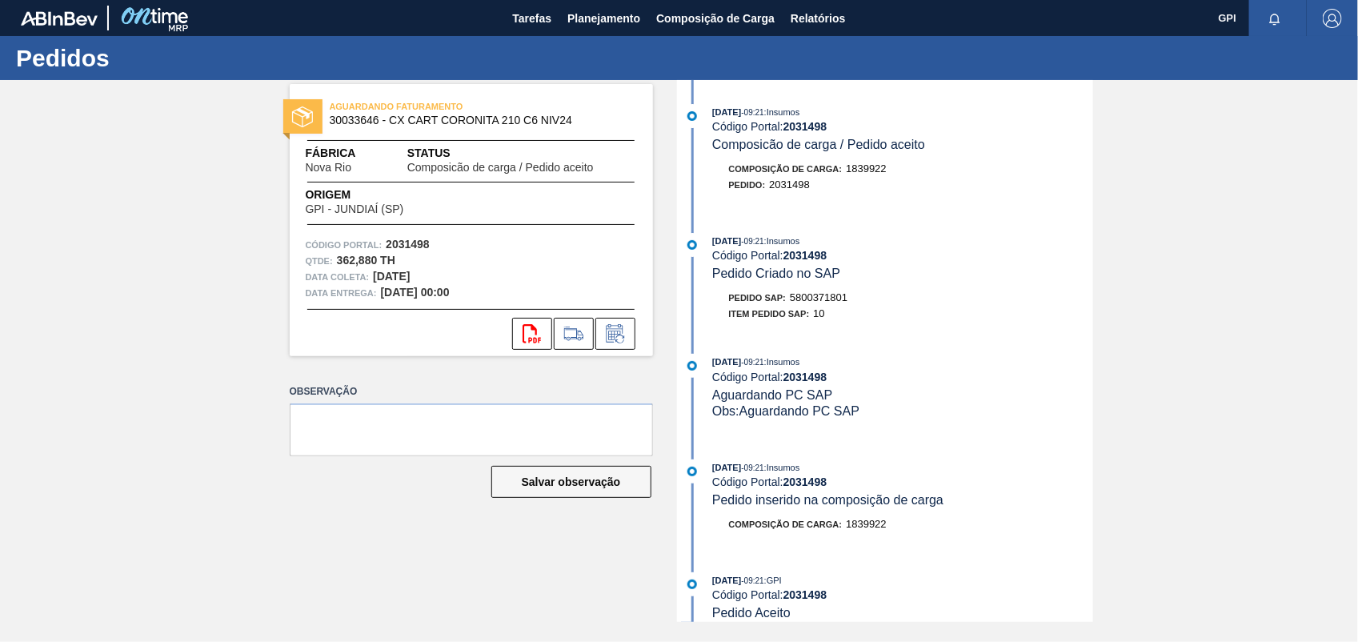
click at [425, 250] on strong "2031498" at bounding box center [408, 244] width 44 height 13
copy strong "2031498"
click at [516, 326] on button "svg{fill:#ff0000}" at bounding box center [532, 334] width 40 height 32
click at [1207, 224] on div "AGUARDANDO FATURAMENTO 30033646 - CX CART CORONITA 210 C6 NIV24 Fábrica Nova Ri…" at bounding box center [679, 351] width 1358 height 542
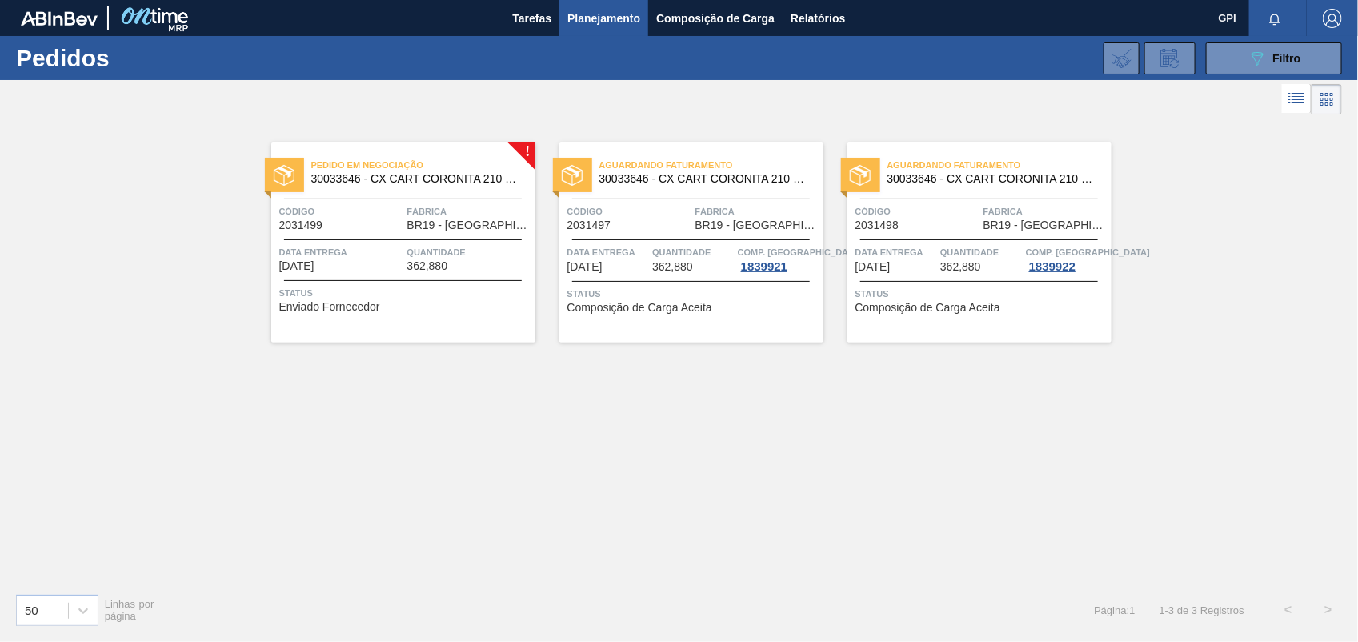
click at [371, 236] on div "Pedido em Negociação 30033646 - CX CART CORONITA 210 C6 NIV24 Código 2031499 Fá…" at bounding box center [403, 242] width 264 height 200
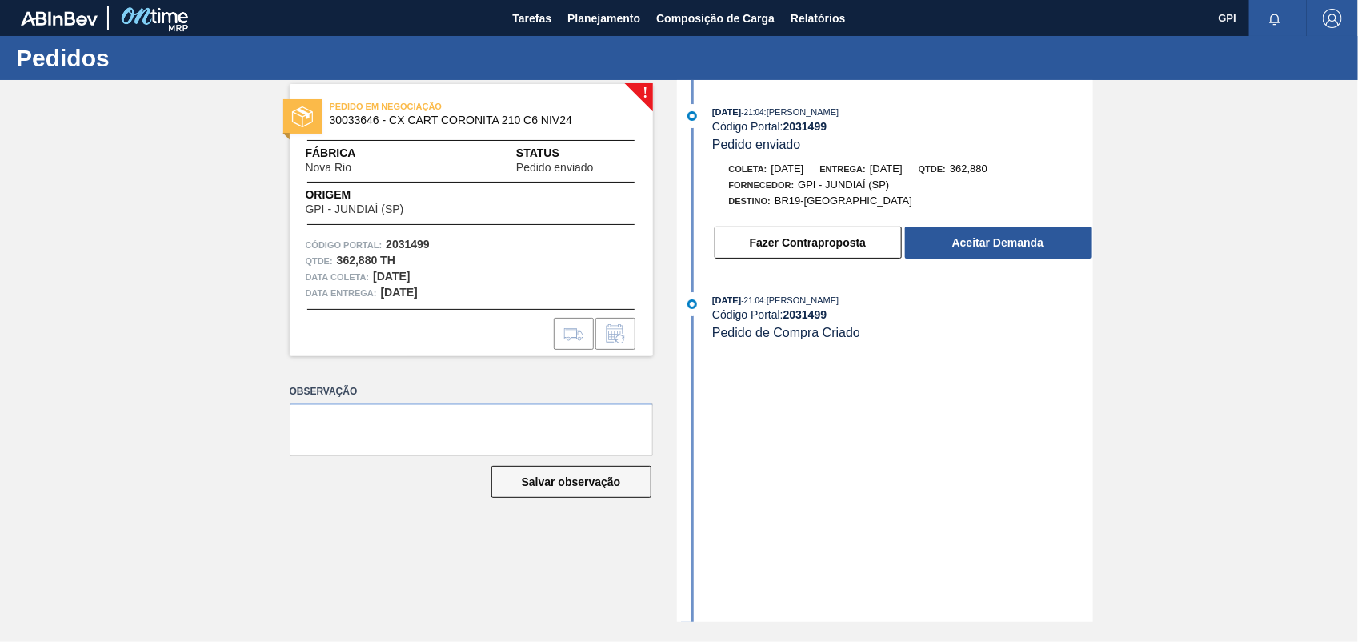
click at [1015, 265] on div "15/09/2025 - 21:04 : CEZAR LEAO PEREIRA DE CASTRO Código Portal: 2031499 Pedido…" at bounding box center [887, 186] width 412 height 164
click at [1020, 254] on button "Aceitar Demanda" at bounding box center [998, 242] width 186 height 32
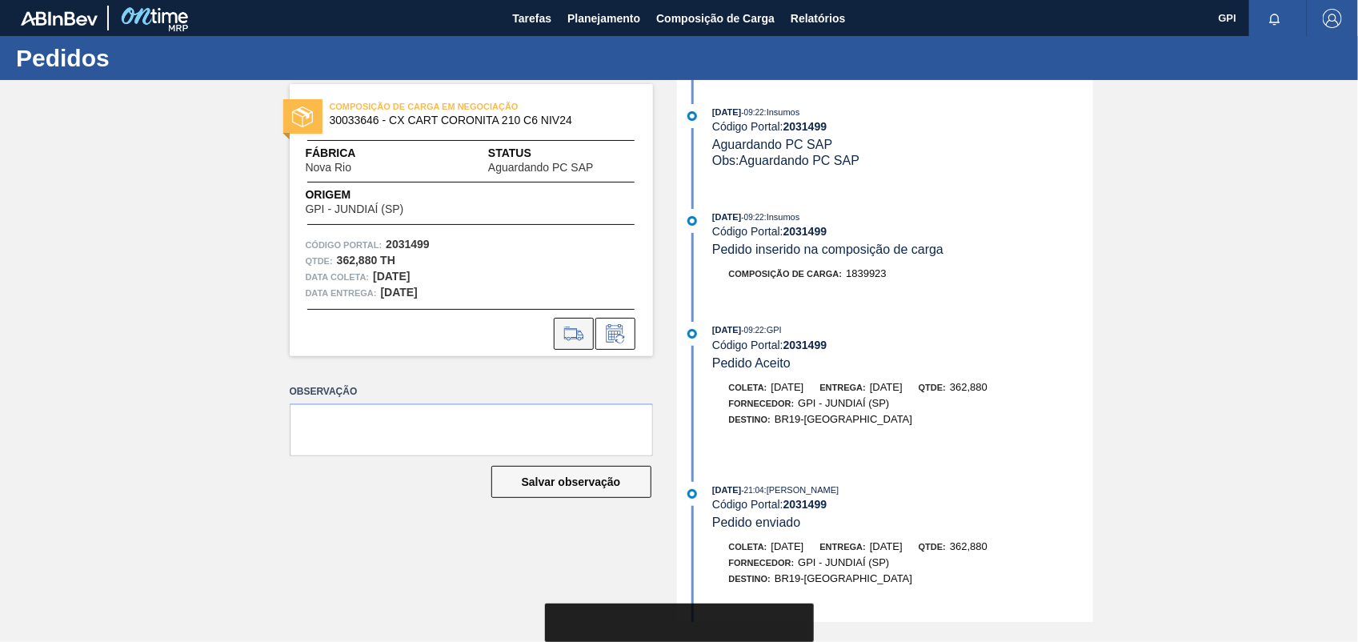
click at [580, 336] on icon at bounding box center [574, 333] width 26 height 19
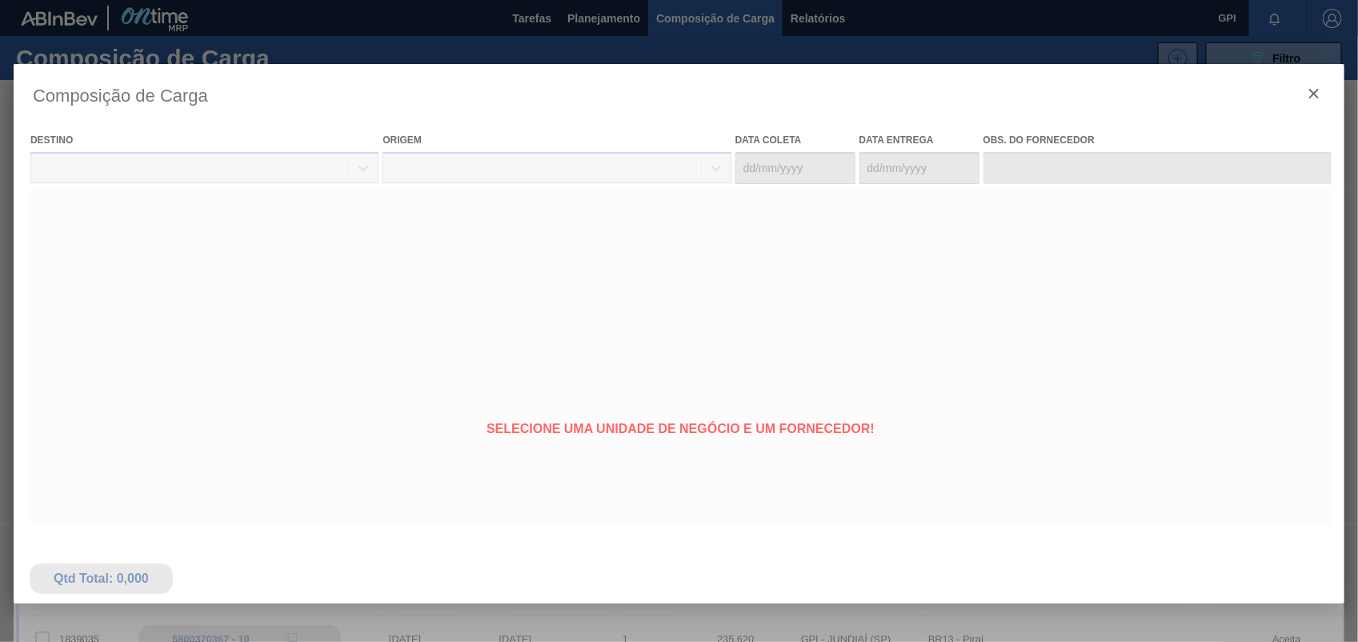
type coleta "17/11/2025"
type entrega "19/11/2025"
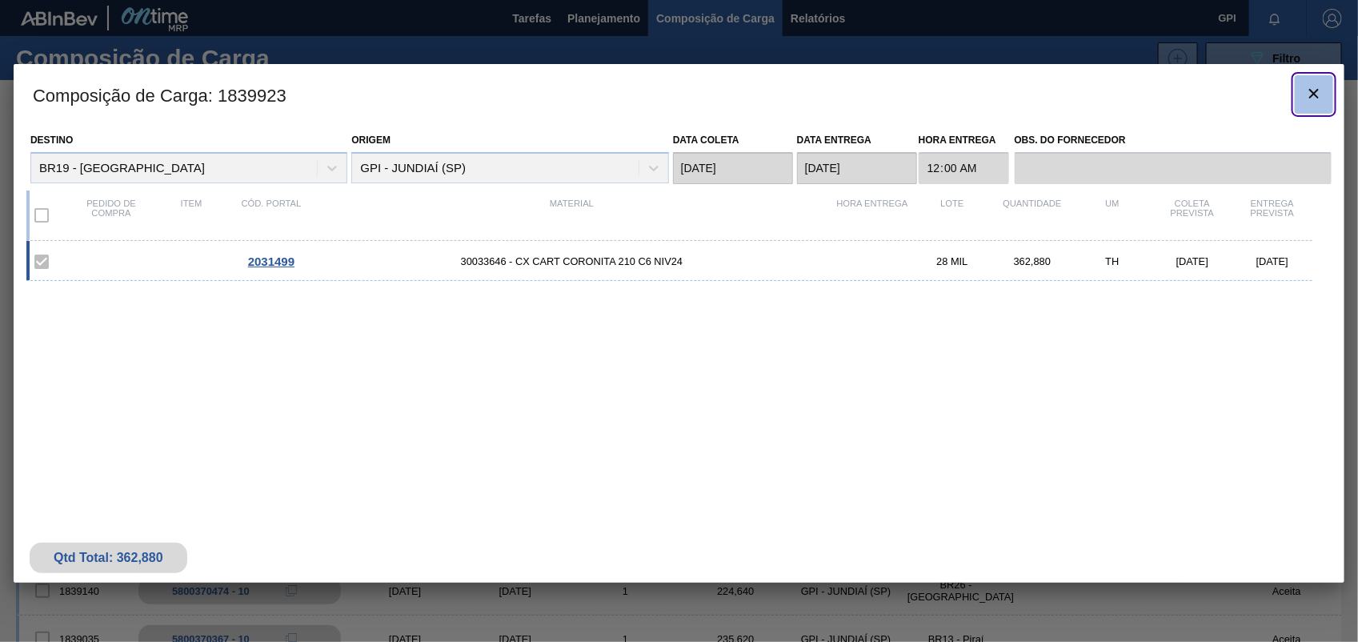
click at [1305, 90] on button "botão de ícone" at bounding box center [1314, 94] width 38 height 38
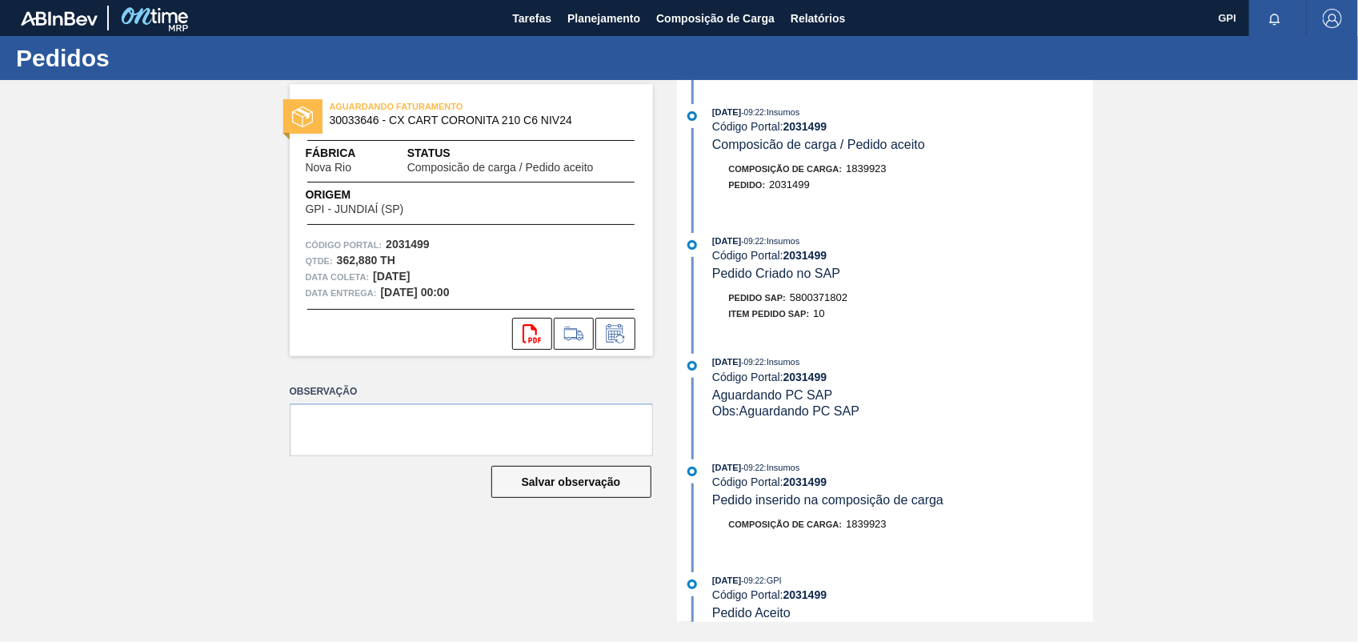
click at [803, 288] on div "17/09/2025 - 09:22 : Insumos Código Portal: 2031499 Pedido Criado no SAP Pedido…" at bounding box center [887, 281] width 412 height 97
click at [805, 297] on span "5800371802" at bounding box center [819, 297] width 58 height 12
copy span "5800371802"
click at [403, 250] on strong "2031499" at bounding box center [408, 244] width 44 height 13
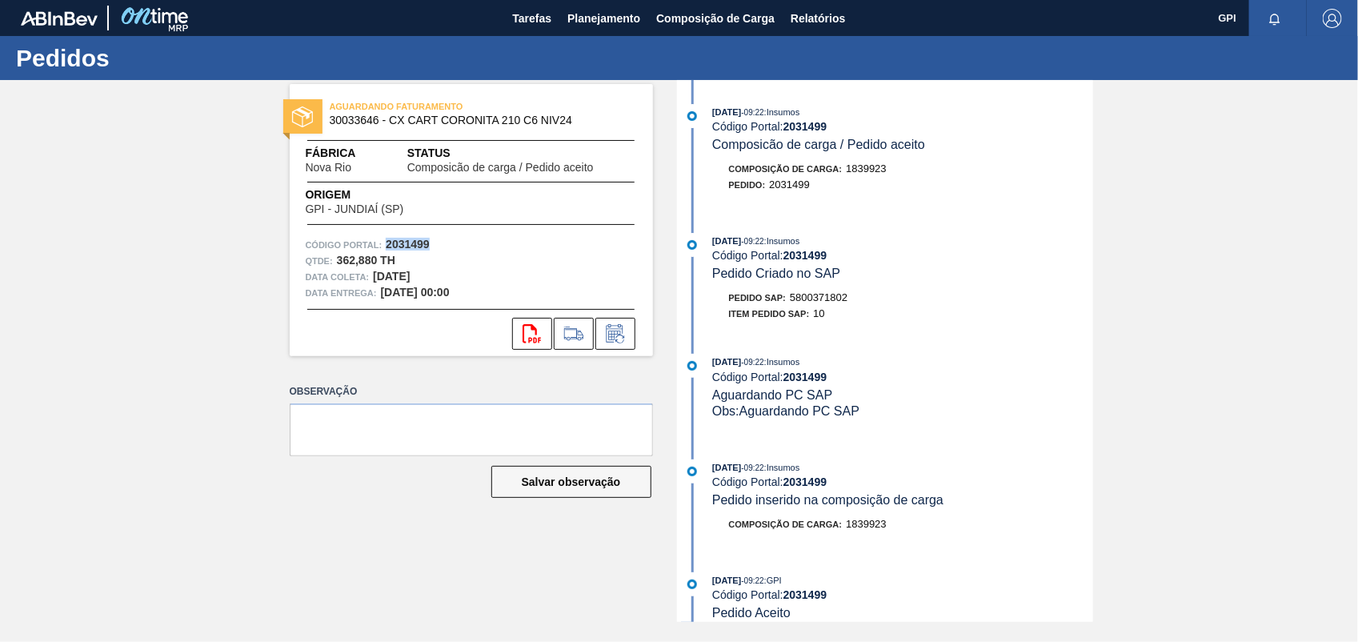
click at [403, 250] on strong "2031499" at bounding box center [408, 244] width 44 height 13
copy strong "2031499"
click at [516, 336] on button "svg{fill:#ff0000}" at bounding box center [532, 334] width 40 height 32
click at [1150, 253] on div "AGUARDANDO FATURAMENTO 30033646 - CX CART CORONITA 210 C6 NIV24 Fábrica Nova Ri…" at bounding box center [679, 351] width 1358 height 542
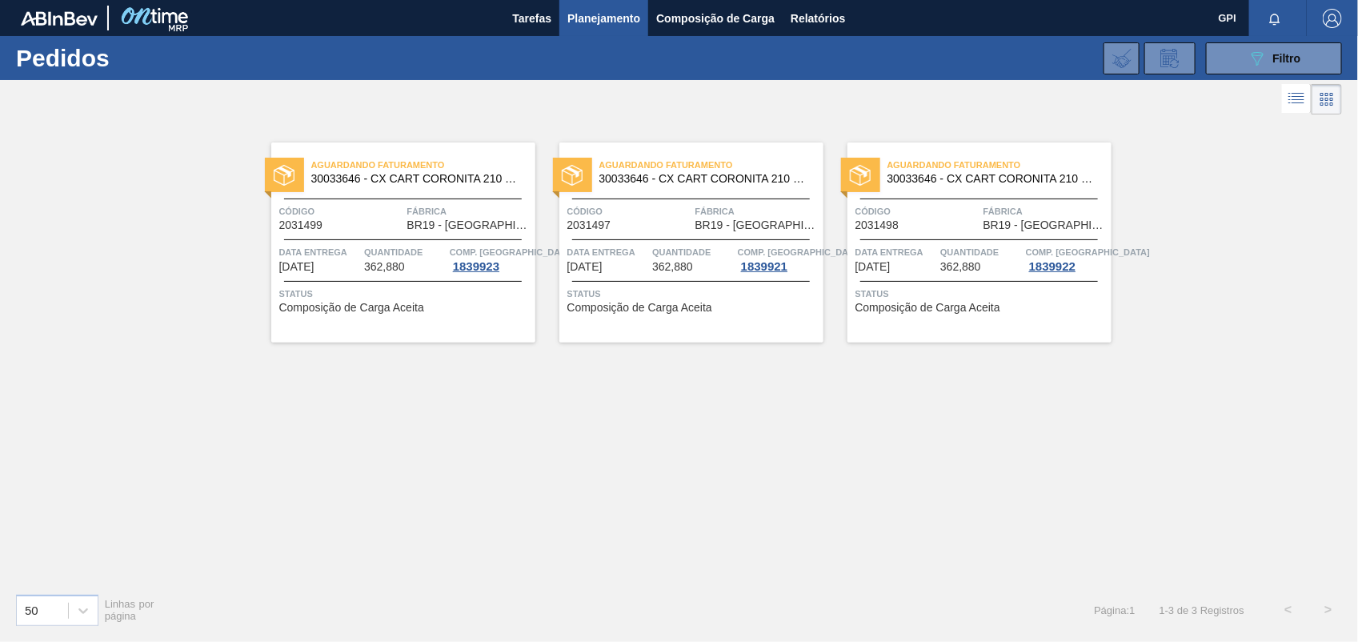
click at [981, 204] on div "Código 2031498 Fábrica BR19 - Nova Rio" at bounding box center [979, 217] width 264 height 28
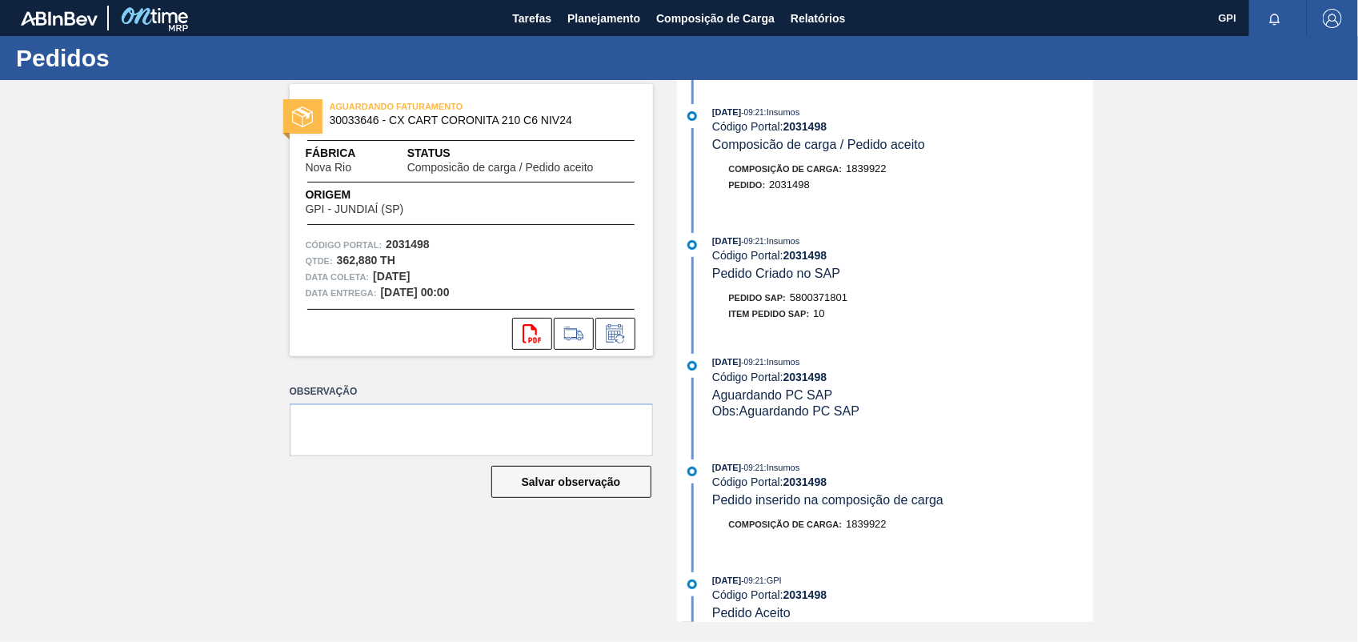
click at [840, 301] on span "5800371801" at bounding box center [819, 297] width 58 height 12
copy span "5800371801"
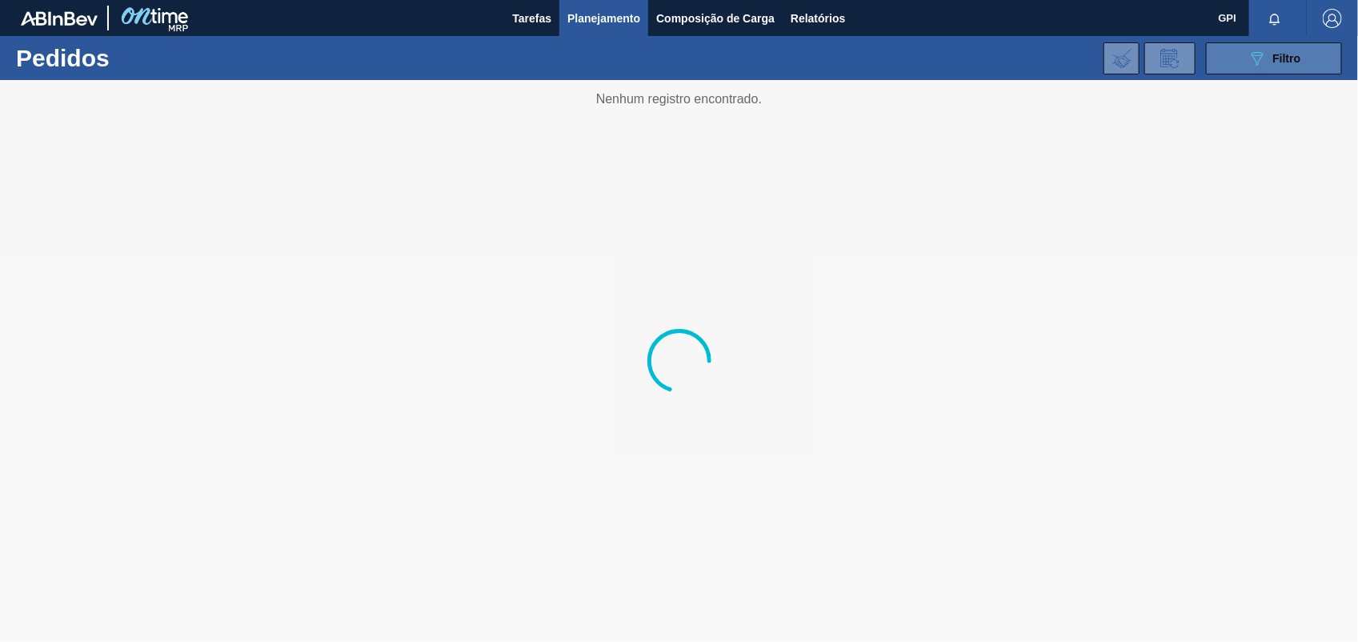
click at [1311, 66] on button "089F7B8B-B2A5-4AFE-B5C0-19BA573D28AC Filtro" at bounding box center [1274, 58] width 136 height 32
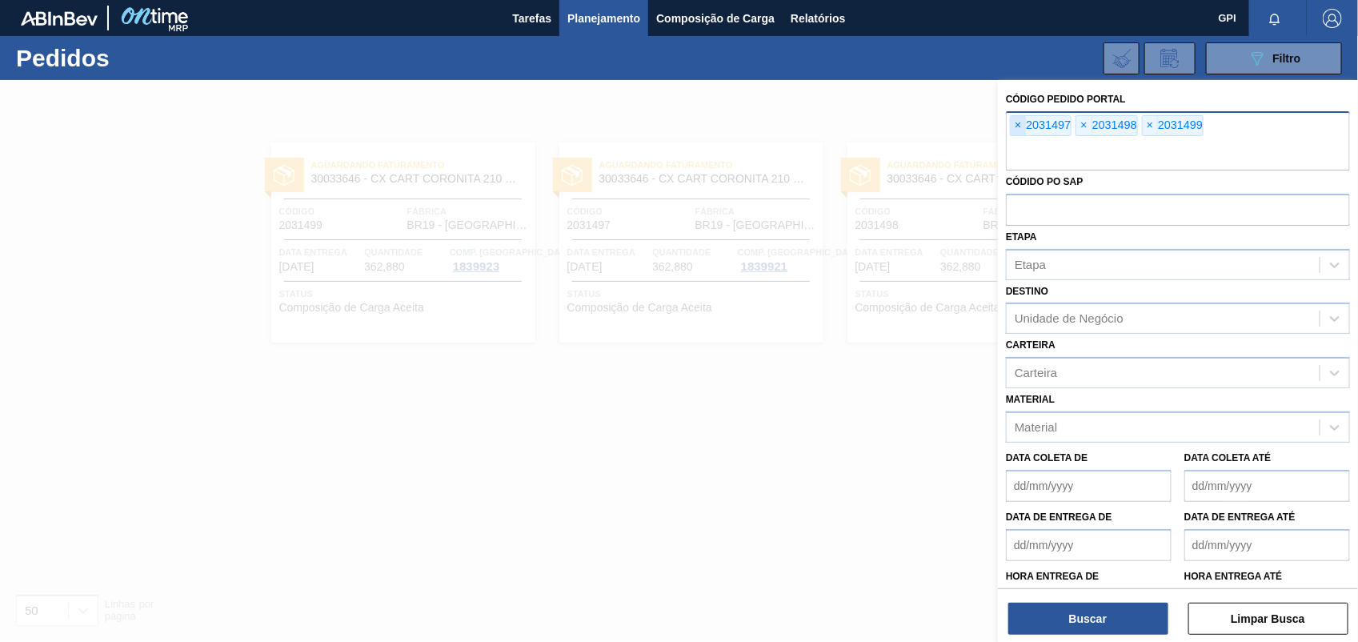
click at [1016, 126] on span "×" at bounding box center [1018, 125] width 15 height 19
click at [1016, 140] on input "text" at bounding box center [1178, 155] width 344 height 30
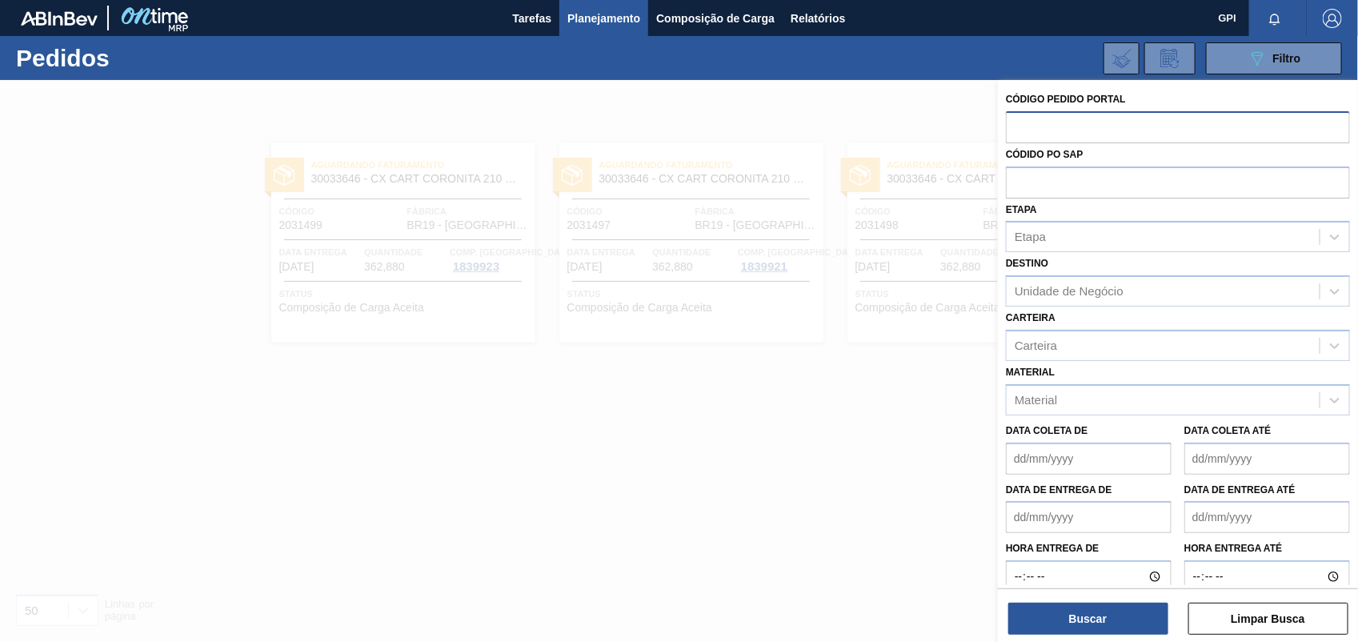
paste input "text"
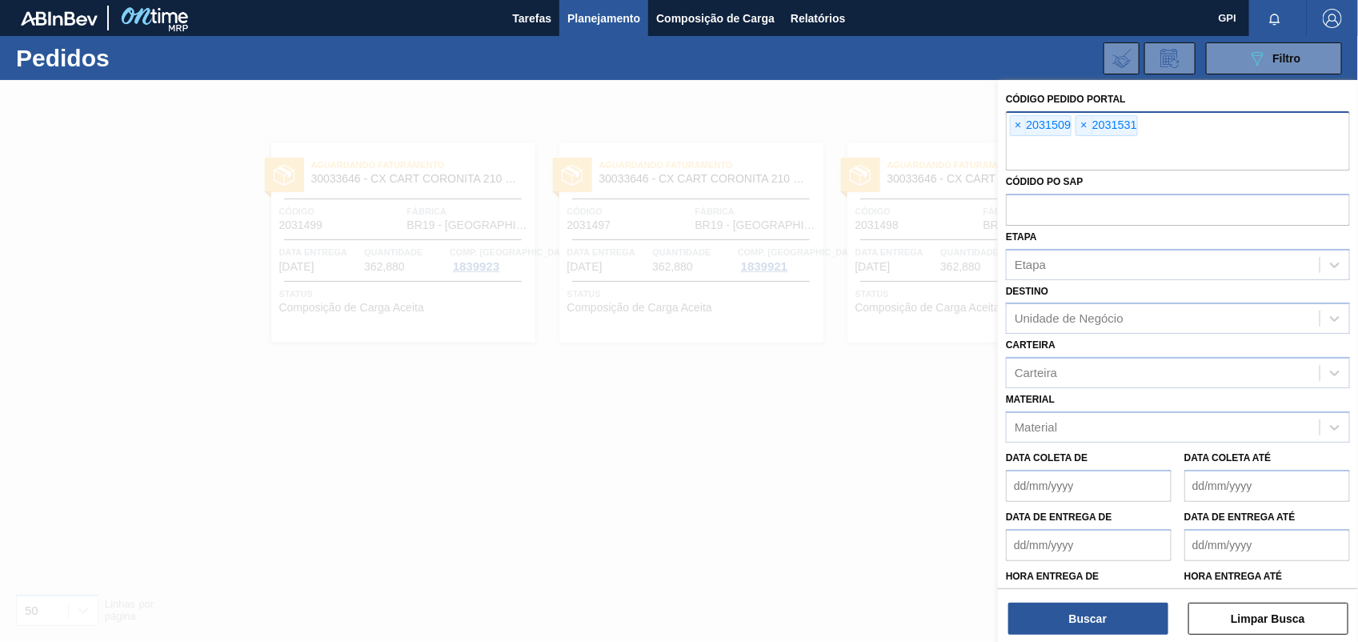
click at [1056, 596] on div "Buscar Limpar Busca" at bounding box center [1178, 610] width 360 height 45
click at [1060, 608] on button "Buscar" at bounding box center [1088, 619] width 160 height 32
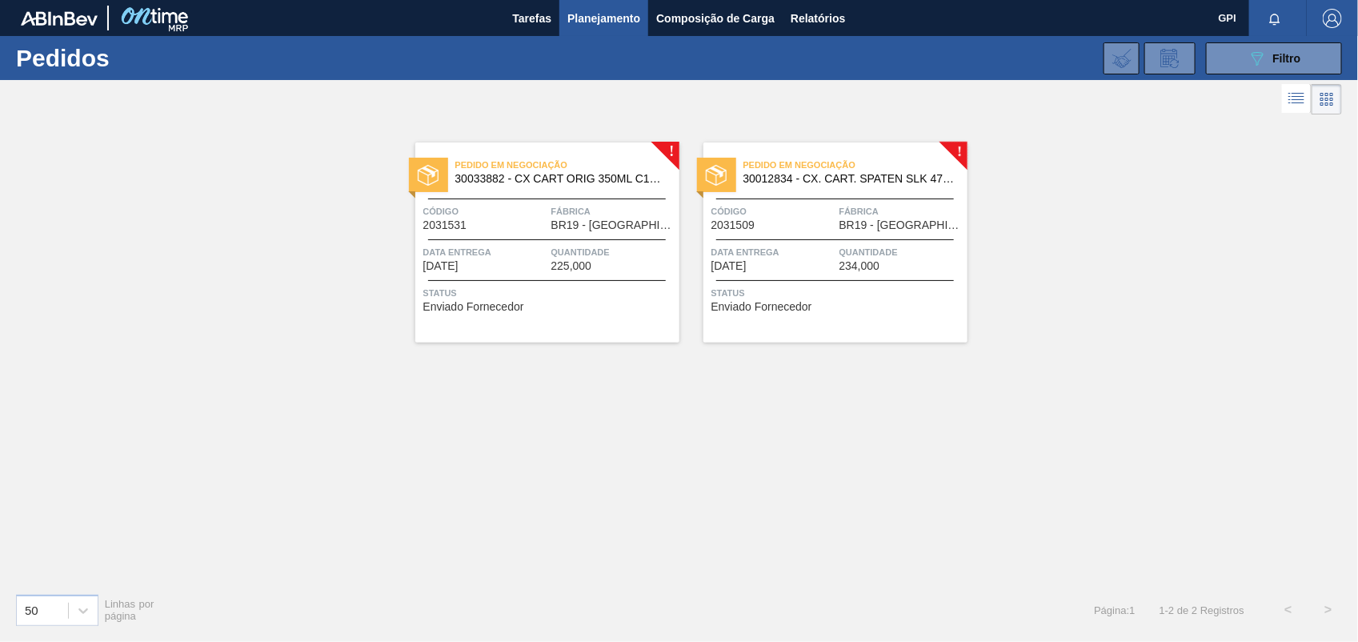
click at [751, 230] on span "2031509" at bounding box center [733, 225] width 44 height 12
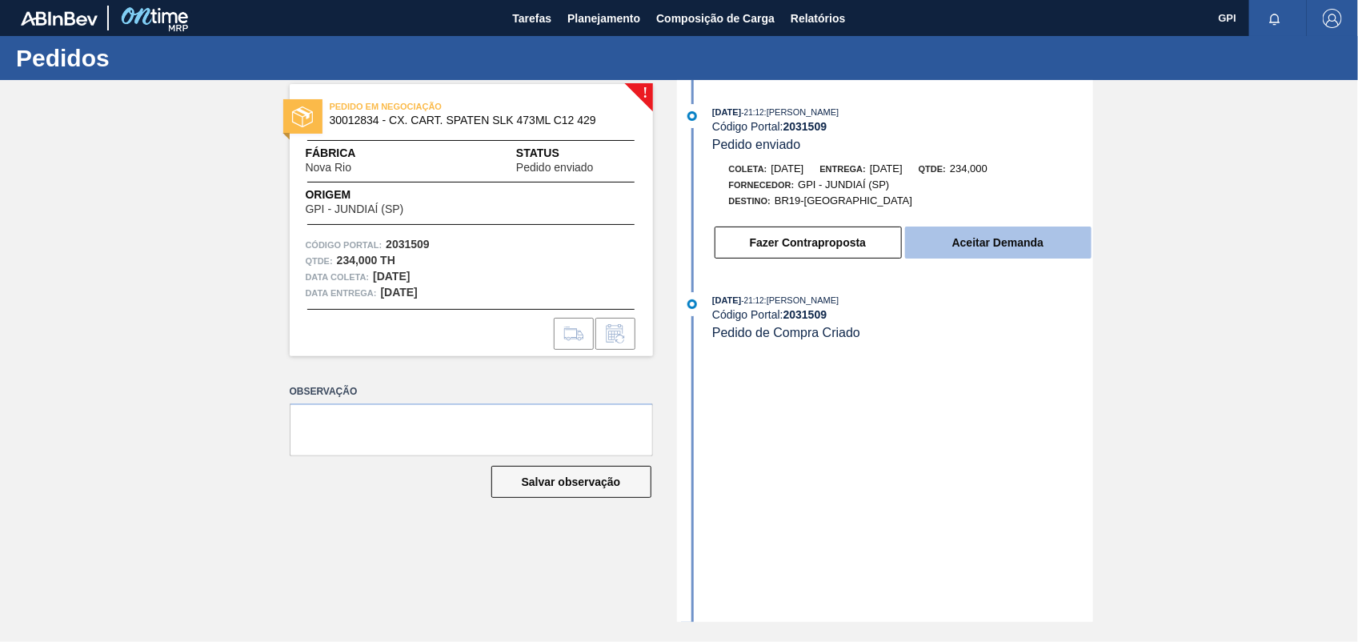
click at [1037, 242] on button "Aceitar Demanda" at bounding box center [998, 242] width 186 height 32
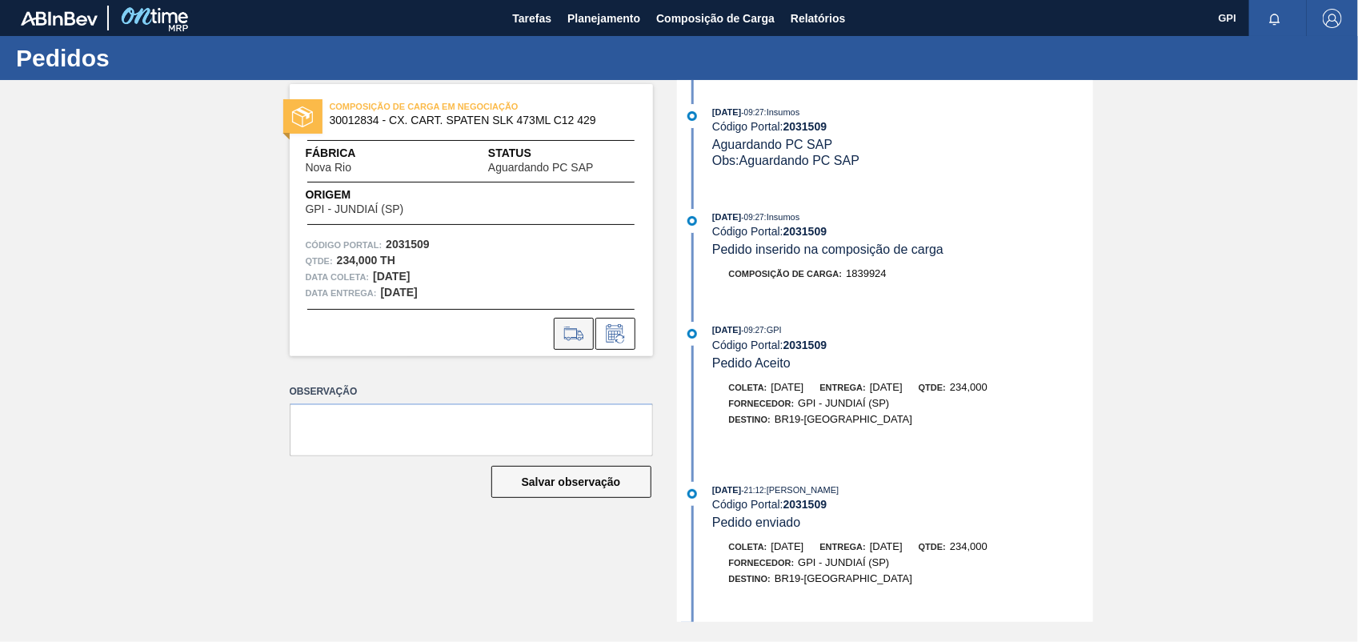
click at [585, 322] on button at bounding box center [574, 334] width 40 height 32
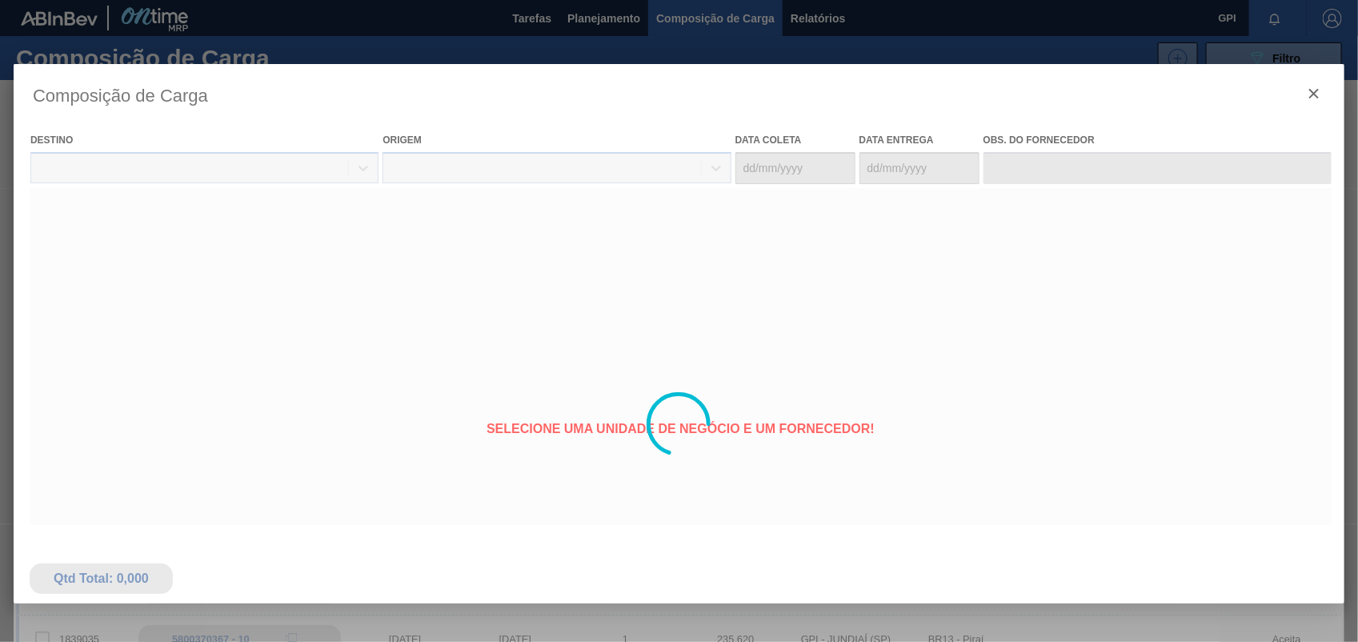
type coleta "22/10/2025"
type entrega "[DATE]"
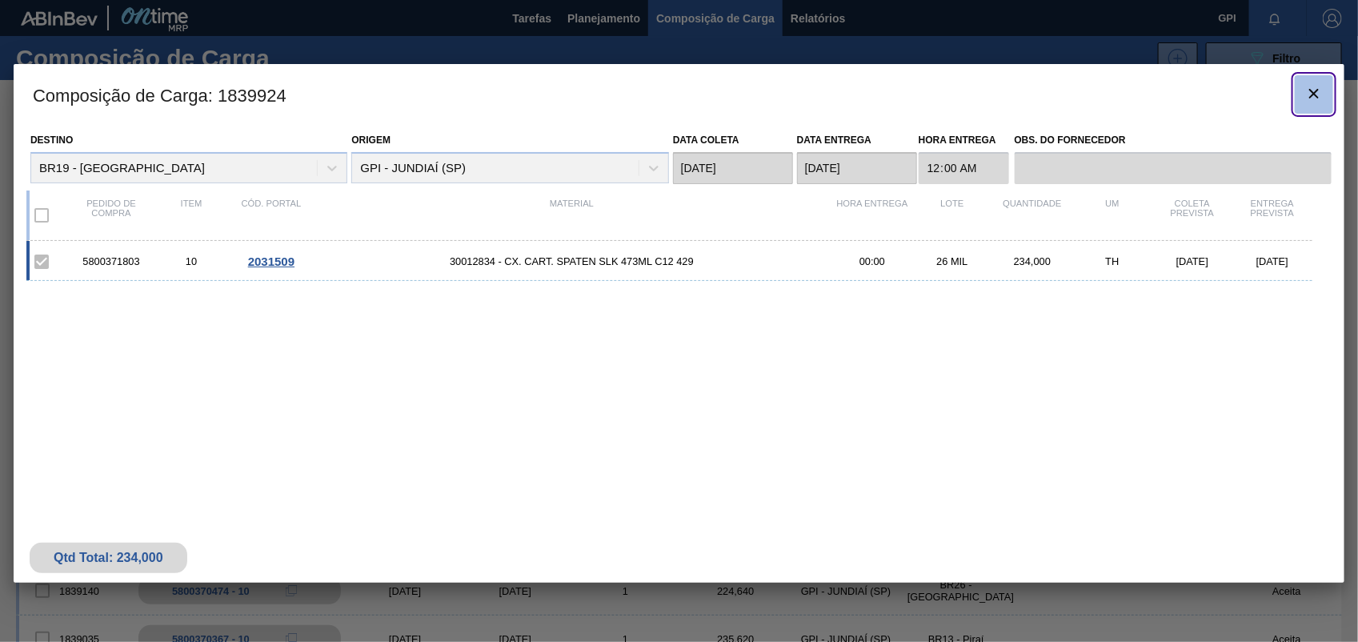
click at [1299, 86] on button "botão de ícone" at bounding box center [1314, 94] width 38 height 38
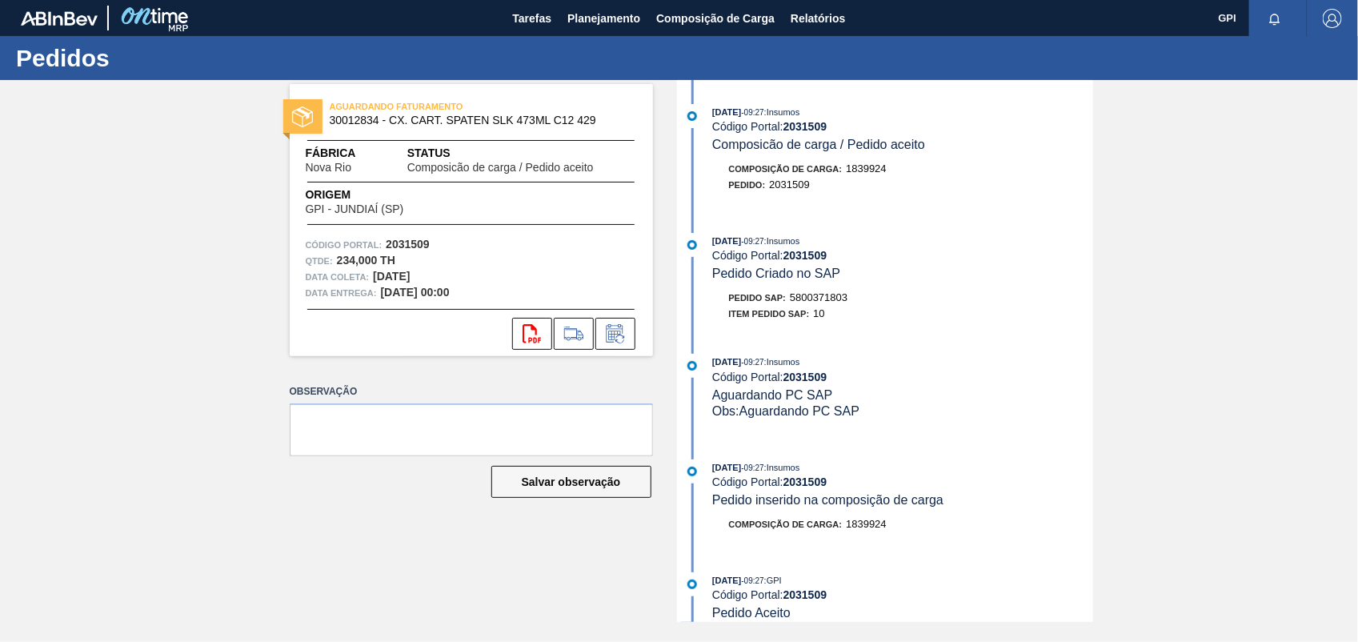
click at [833, 303] on span "5800371803" at bounding box center [819, 297] width 58 height 12
copy span "5800371803"
click at [407, 241] on strong "2031509" at bounding box center [408, 244] width 44 height 13
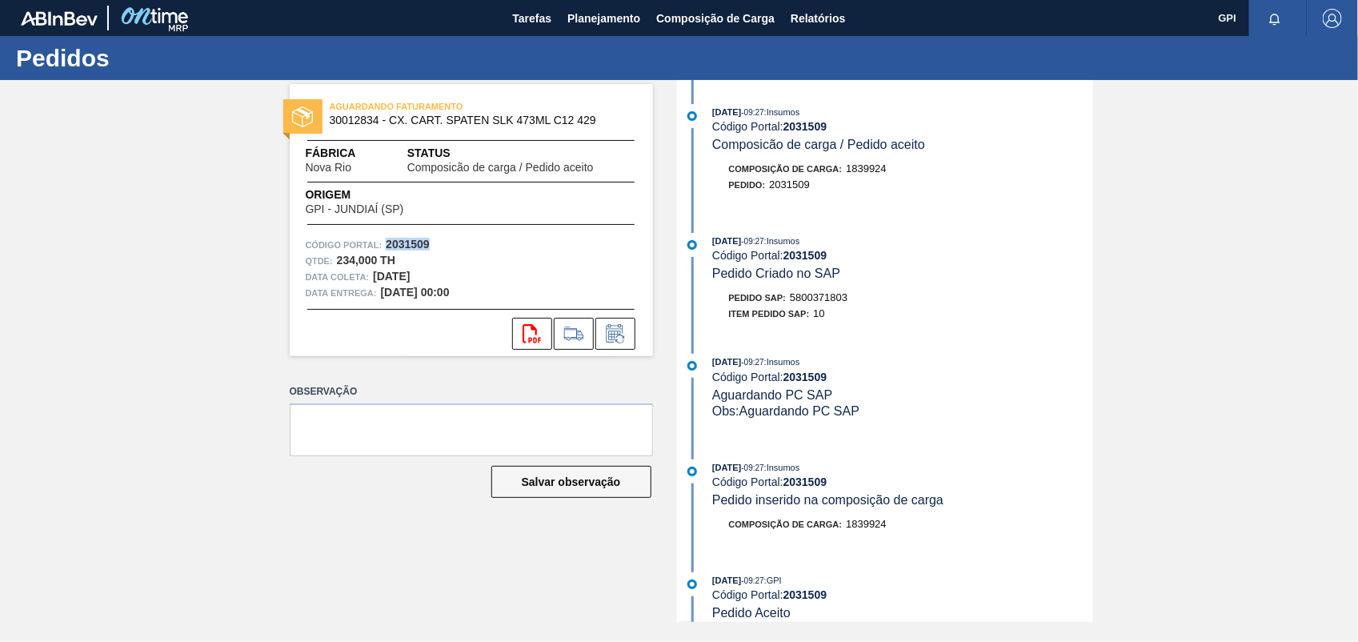
copy strong "2031509"
click at [540, 332] on icon "svg{fill:#ff0000}" at bounding box center [532, 333] width 19 height 19
click at [1231, 326] on div "AGUARDANDO FATURAMENTO 30012834 - CX. CART. SPATEN SLK 473ML C12 429 Fábrica No…" at bounding box center [679, 351] width 1358 height 542
click at [405, 246] on strong "2031509" at bounding box center [408, 244] width 44 height 13
click at [404, 246] on strong "2031509" at bounding box center [408, 244] width 44 height 13
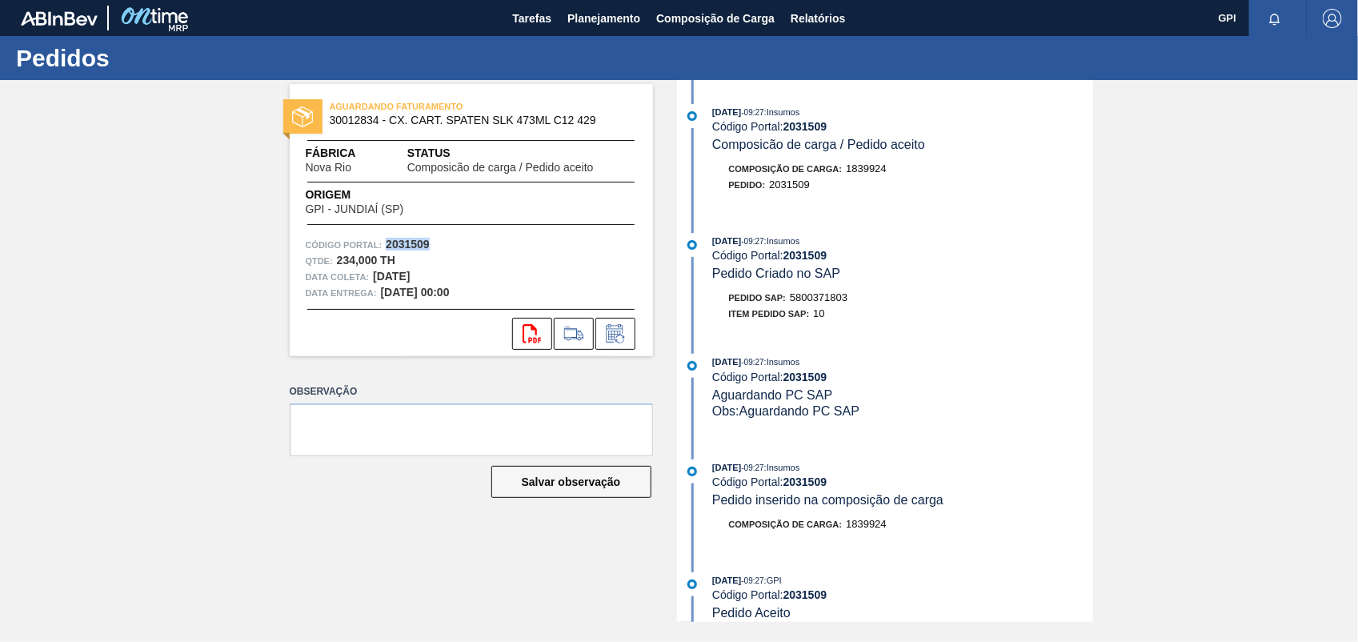
copy strong "2031509"
click at [413, 241] on strong "2031509" at bounding box center [408, 244] width 44 height 13
click at [526, 333] on icon "svg{fill:#ff0000}" at bounding box center [532, 333] width 19 height 19
click at [1205, 256] on div "AGUARDANDO FATURAMENTO 30012834 - CX. CART. SPATEN SLK 473ML C12 429 Fábrica No…" at bounding box center [679, 351] width 1358 height 542
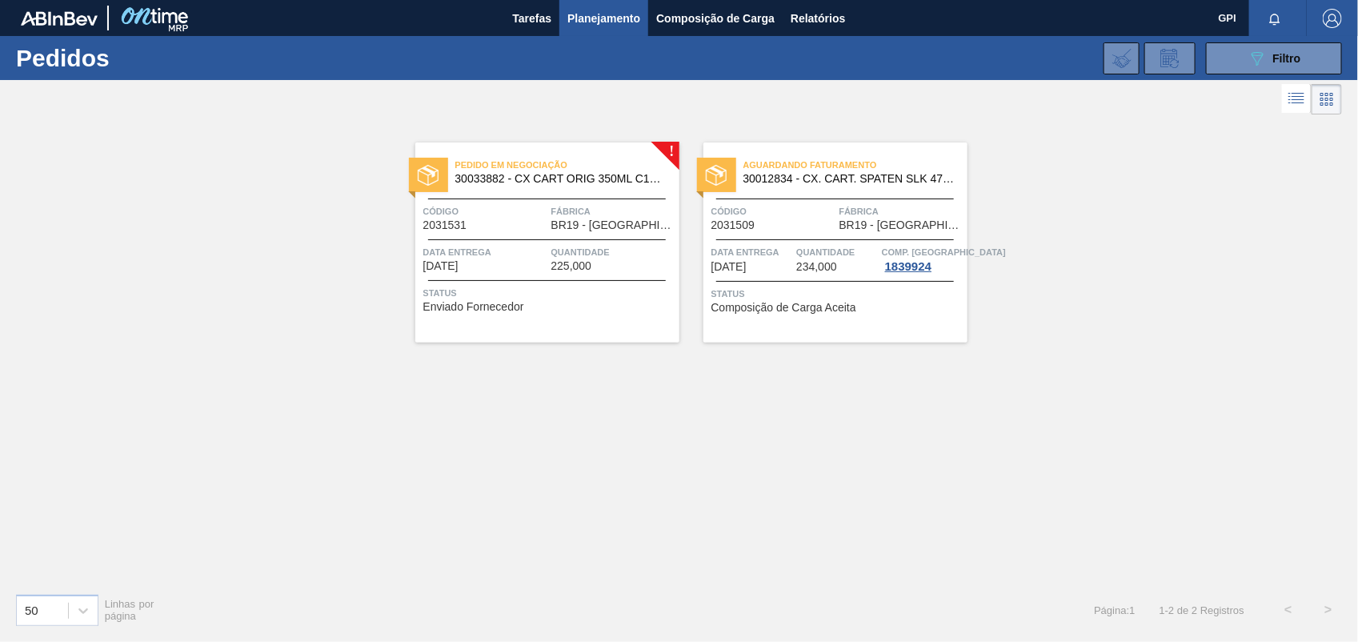
click at [465, 220] on span "2031531" at bounding box center [445, 225] width 44 height 12
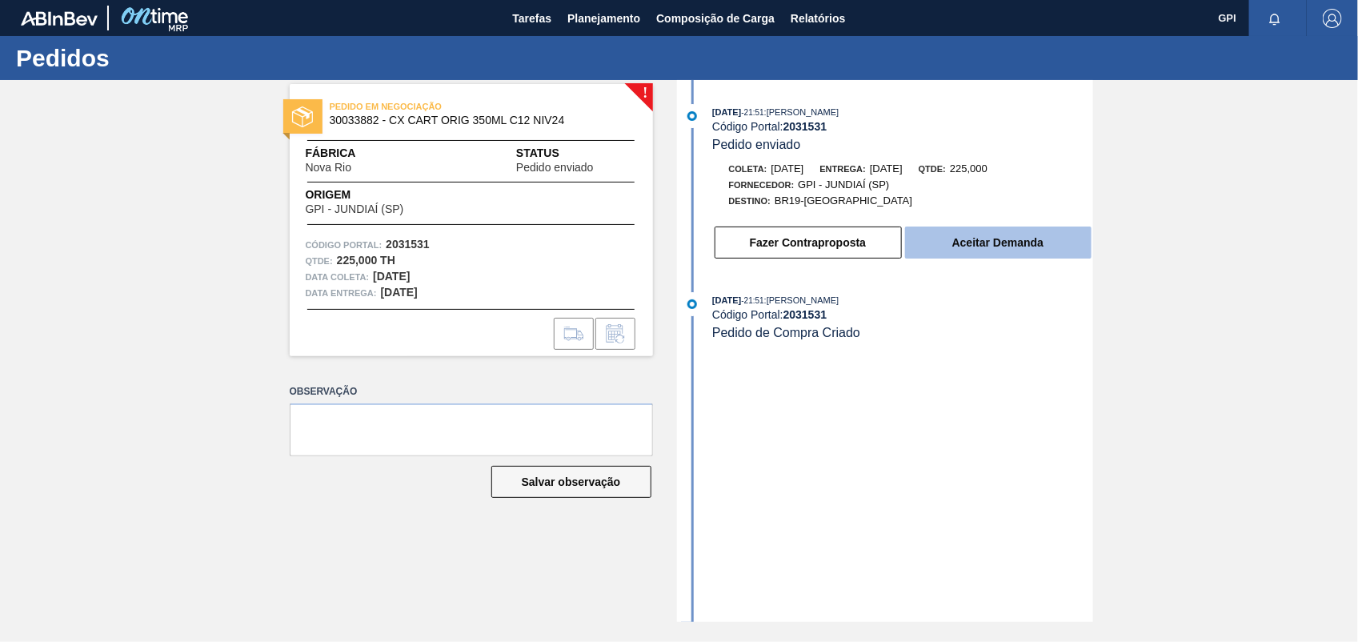
click at [1013, 240] on button "Aceitar Demanda" at bounding box center [998, 242] width 186 height 32
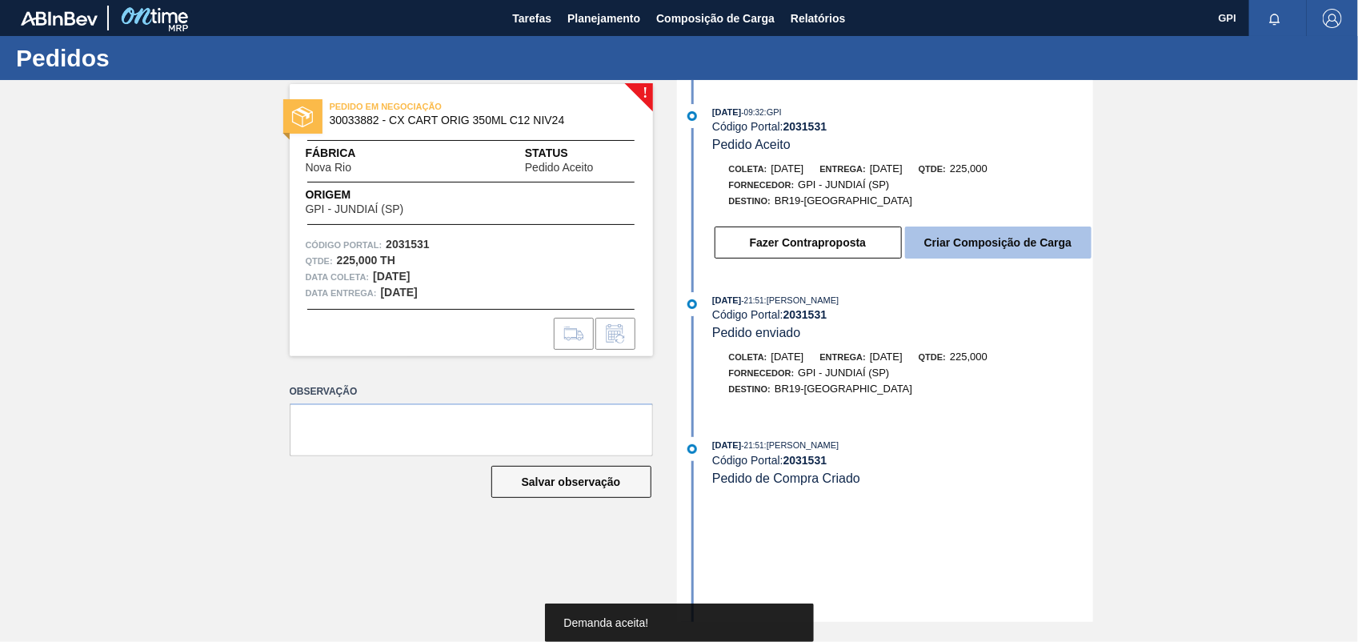
click at [1012, 246] on button "Criar Composição de Carga" at bounding box center [998, 242] width 186 height 32
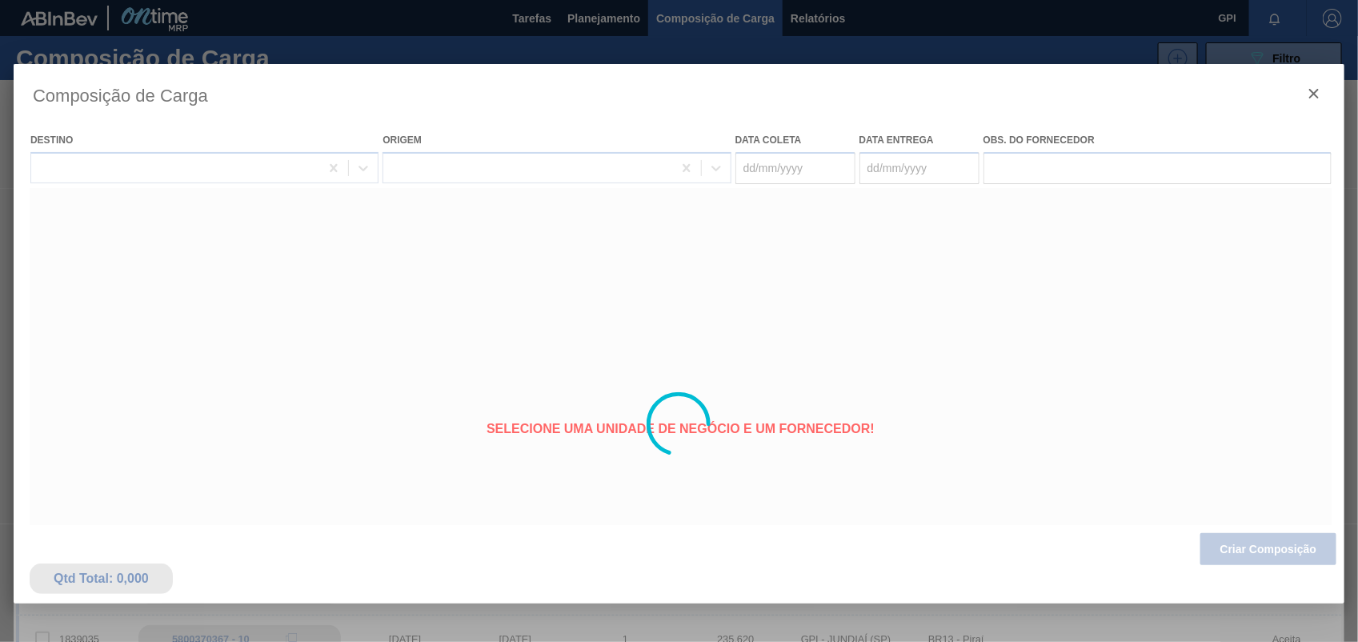
type coleta "21/10/2025"
type entrega "22/10/2025"
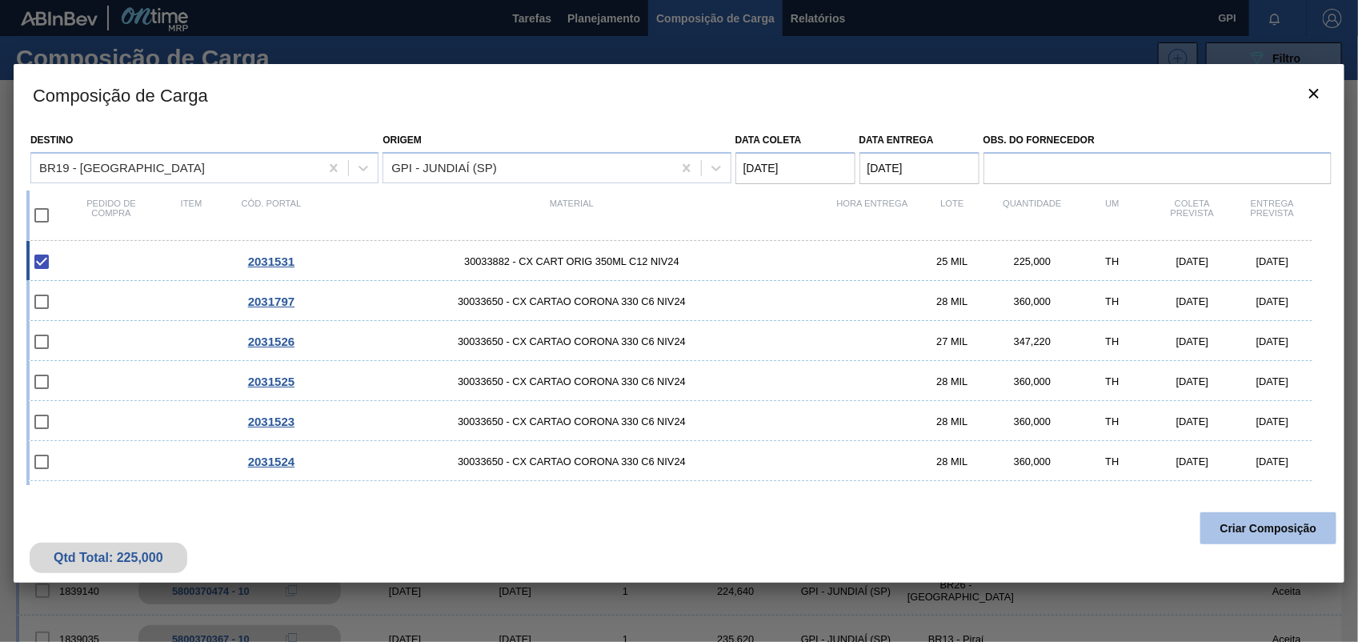
click at [1270, 533] on button "Criar Composição" at bounding box center [1268, 528] width 136 height 32
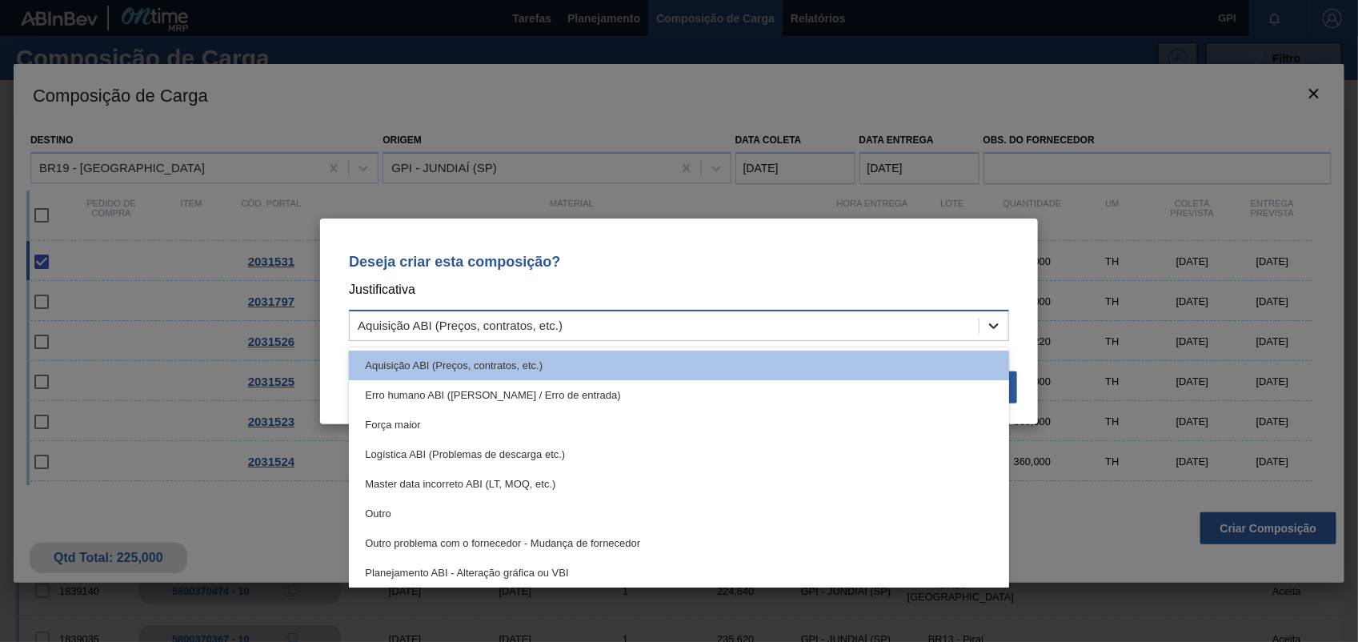
click at [986, 326] on icon at bounding box center [994, 326] width 16 height 16
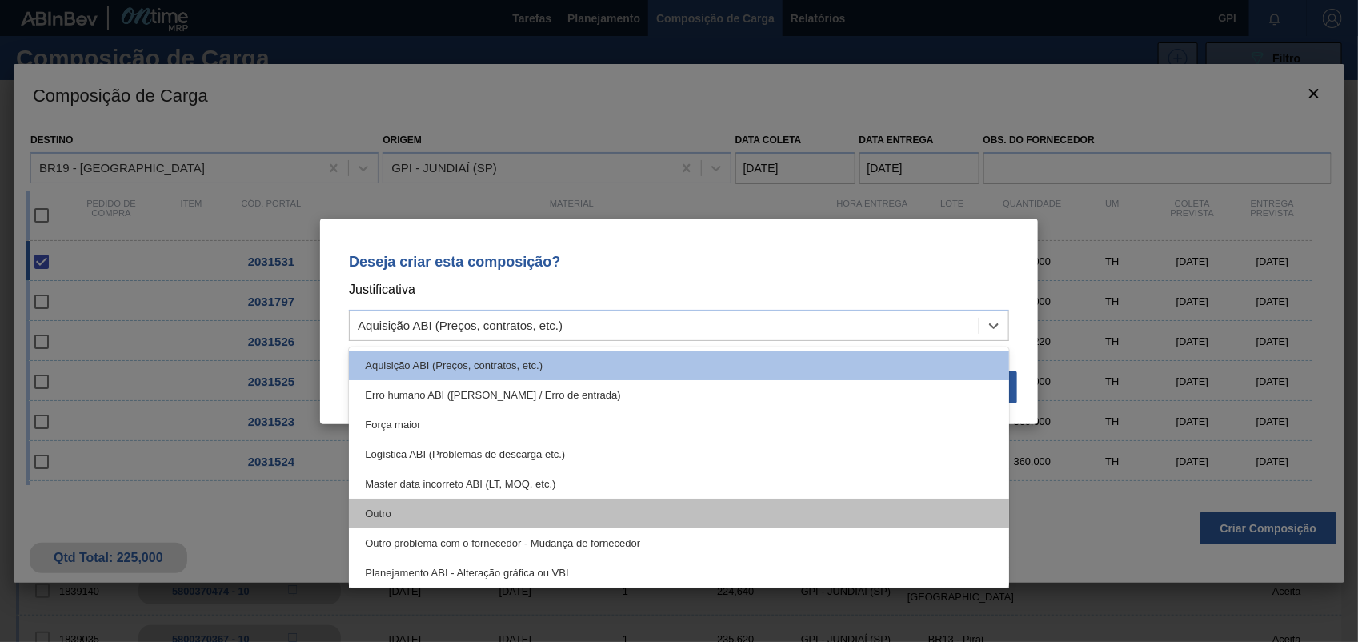
click at [397, 516] on div "Outro" at bounding box center [679, 514] width 660 height 30
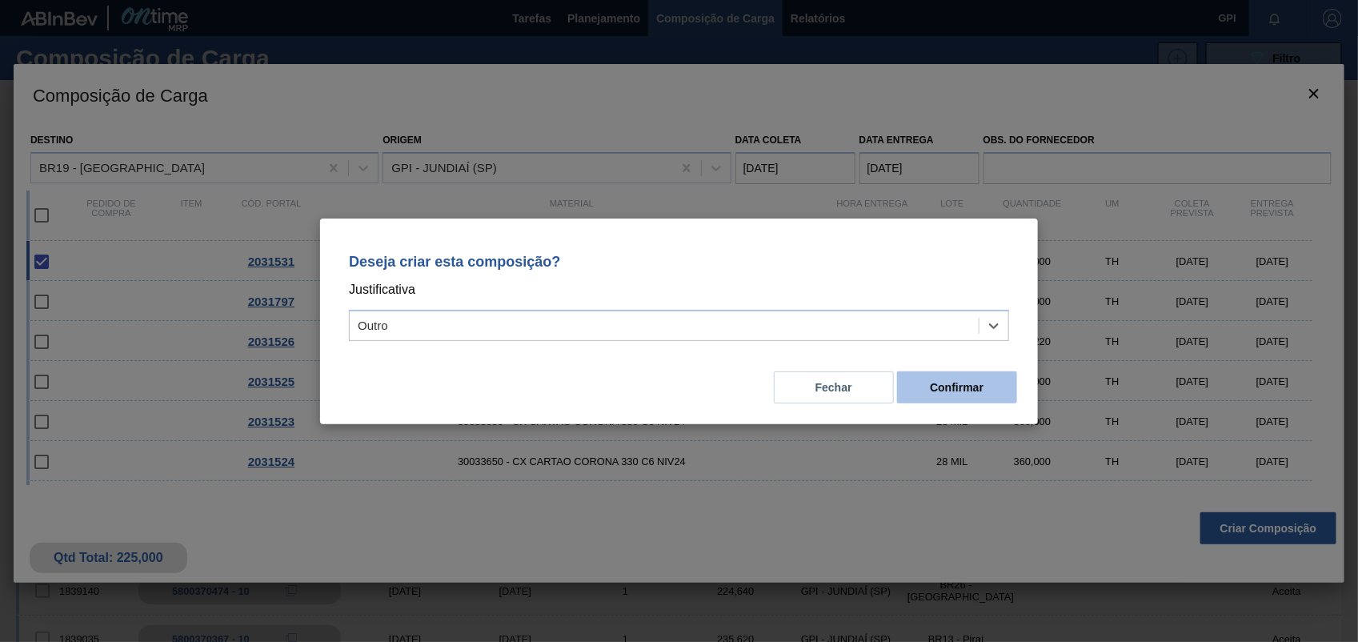
click at [934, 389] on button "Confirmar" at bounding box center [957, 387] width 120 height 32
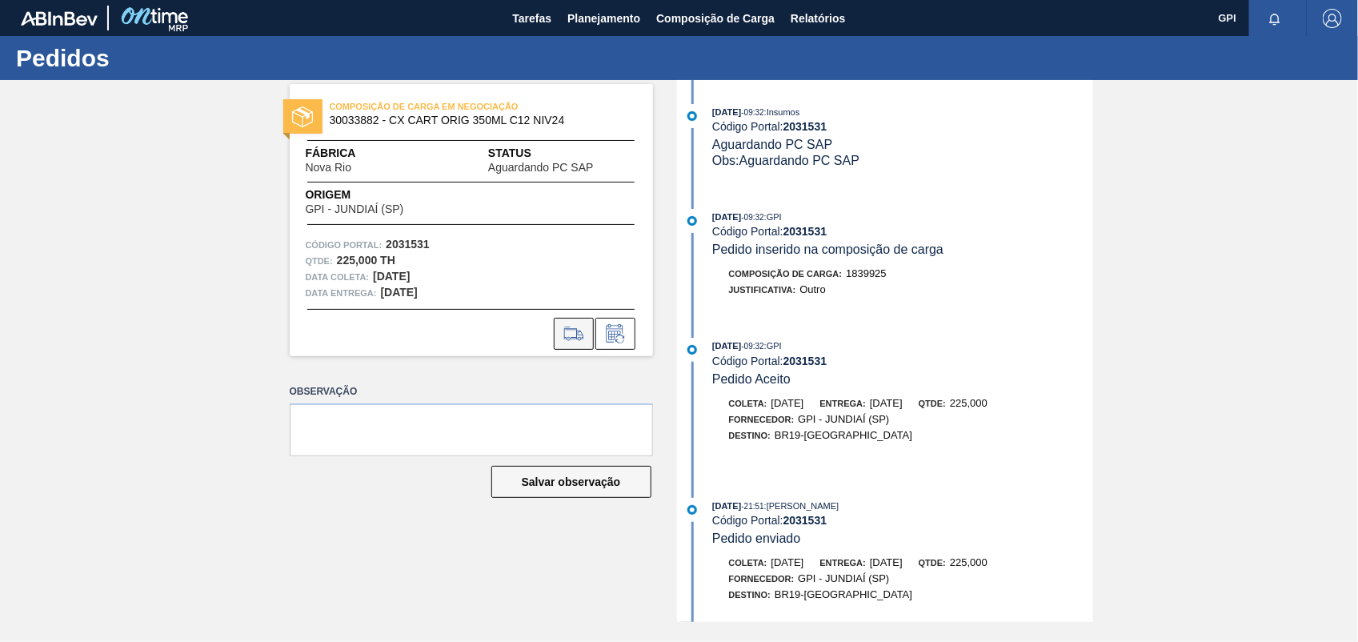
click at [568, 332] on icon at bounding box center [574, 333] width 26 height 19
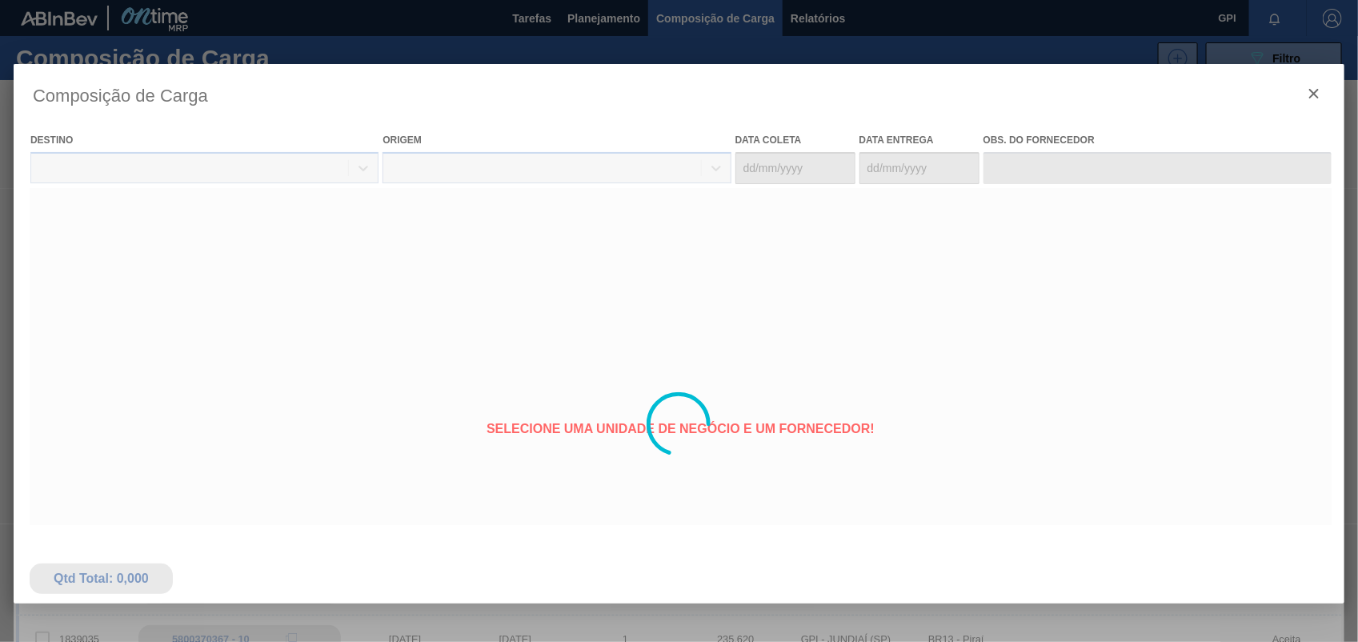
type coleta "21/10/2025"
type entrega "22/10/2025"
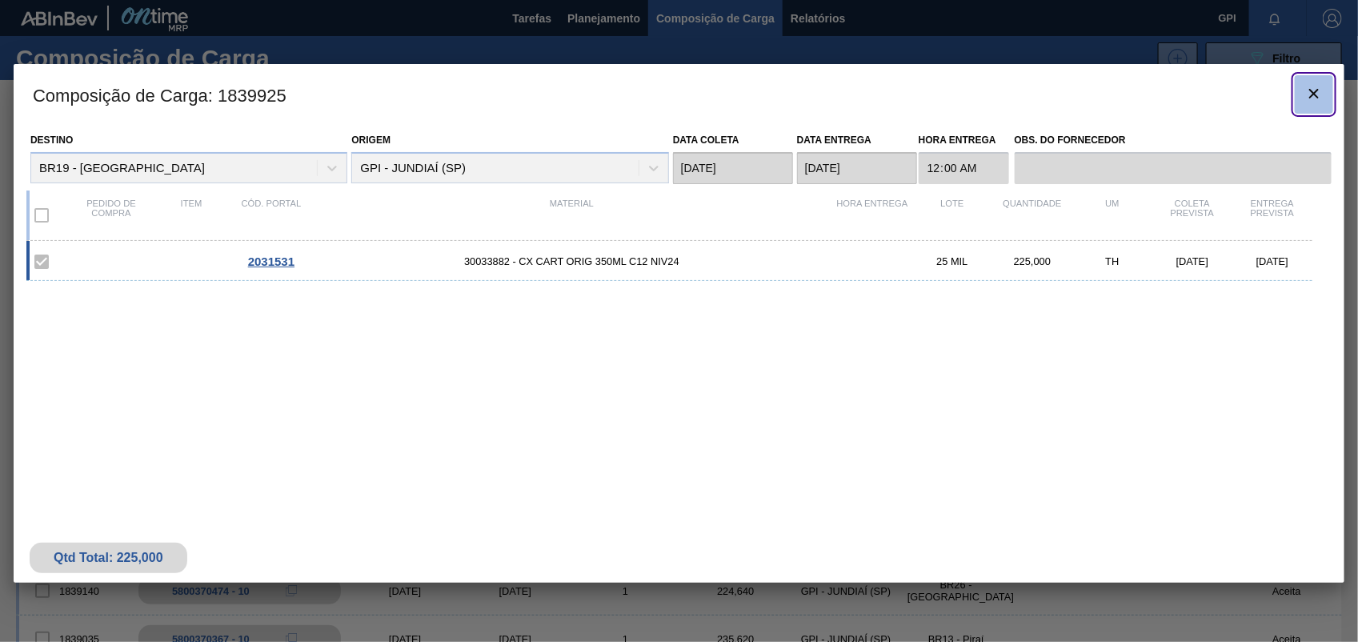
click at [1312, 90] on icon "botão de ícone" at bounding box center [1314, 94] width 10 height 10
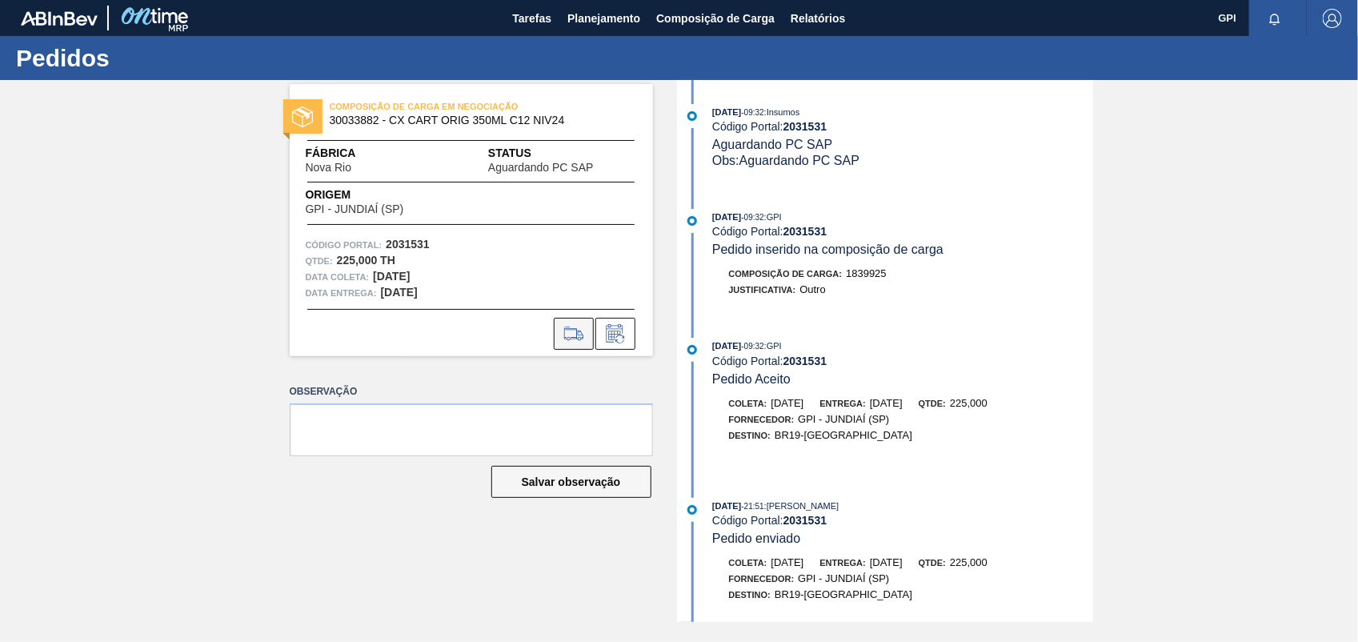
click at [569, 337] on icon at bounding box center [574, 339] width 14 height 4
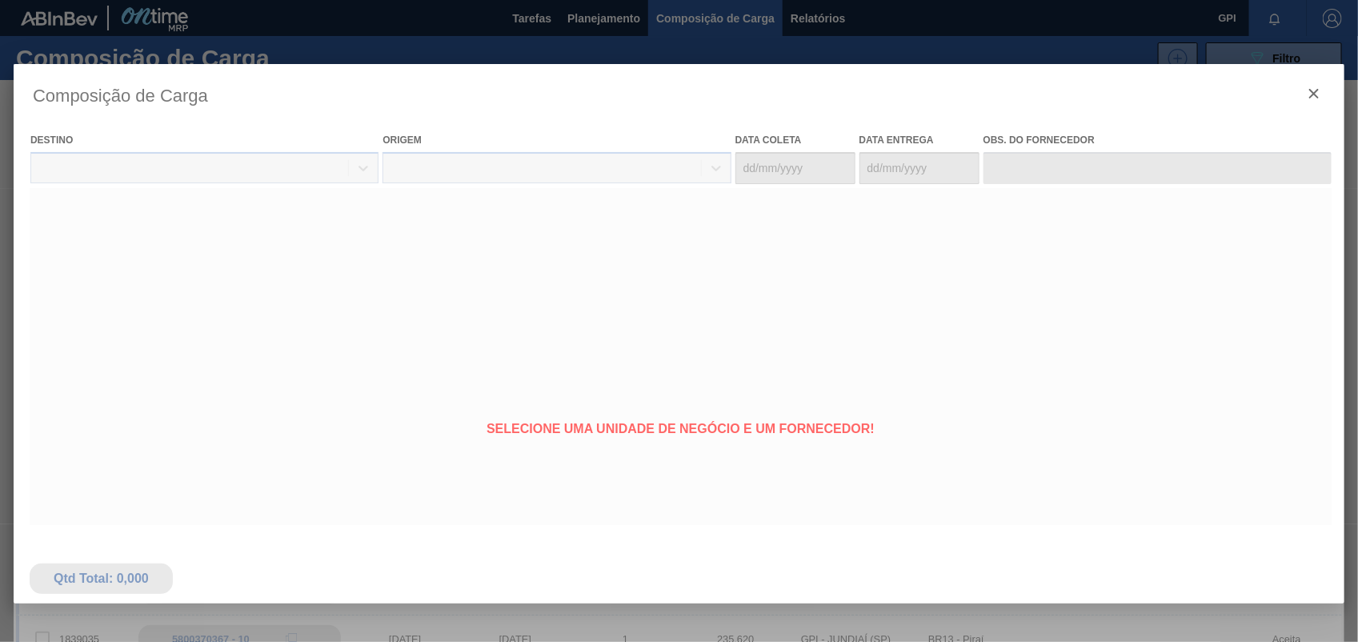
type coleta "21/10/2025"
type entrega "22/10/2025"
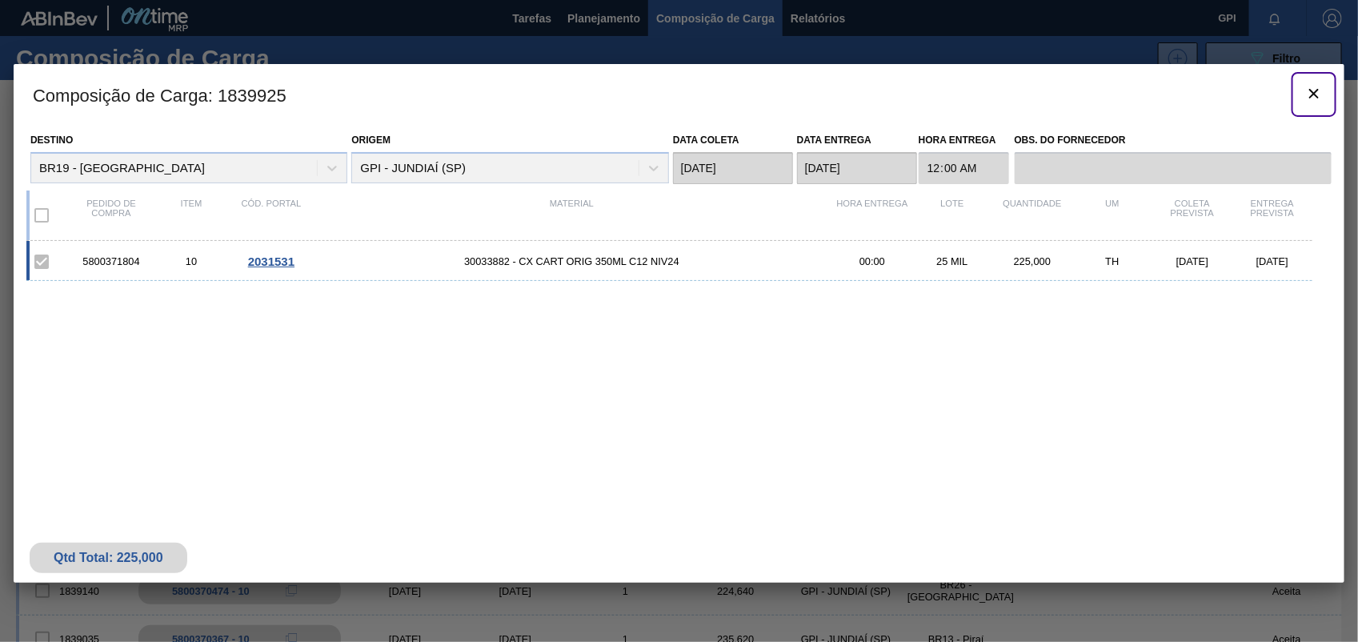
click at [1312, 101] on icon "botão de ícone" at bounding box center [1313, 93] width 19 height 19
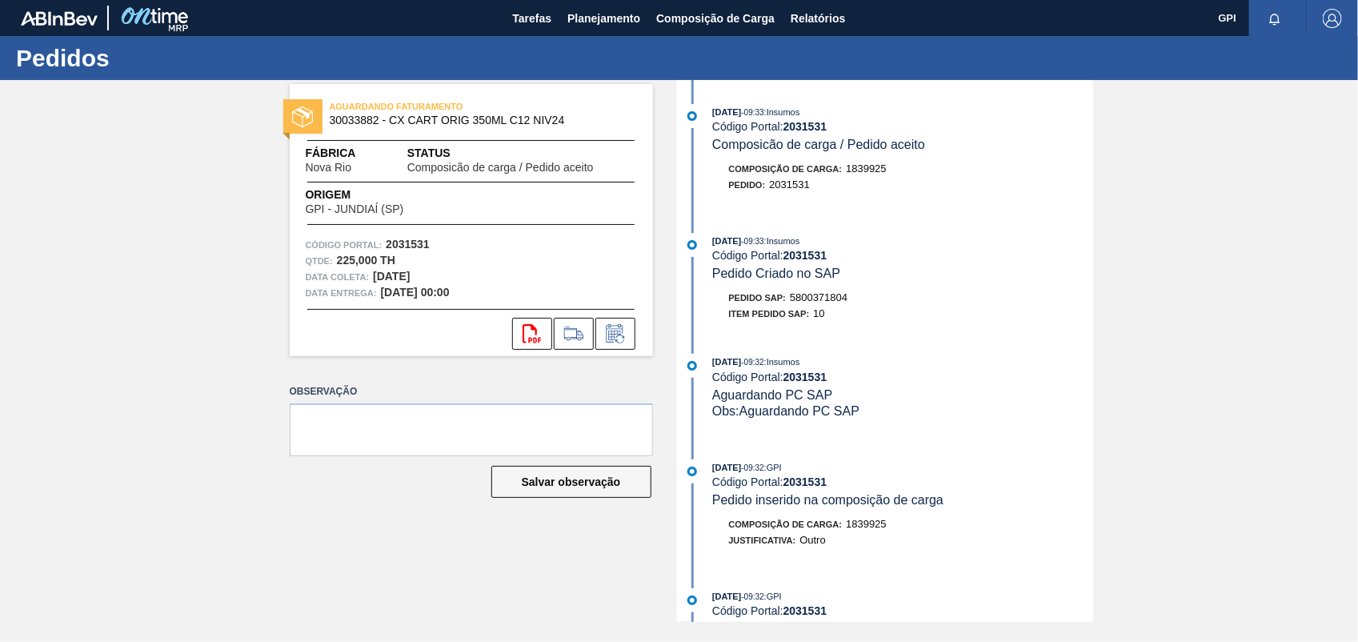
click at [800, 302] on span "5800371804" at bounding box center [819, 297] width 58 height 12
copy span "5800371804"
click at [411, 242] on strong "2031531" at bounding box center [408, 244] width 44 height 13
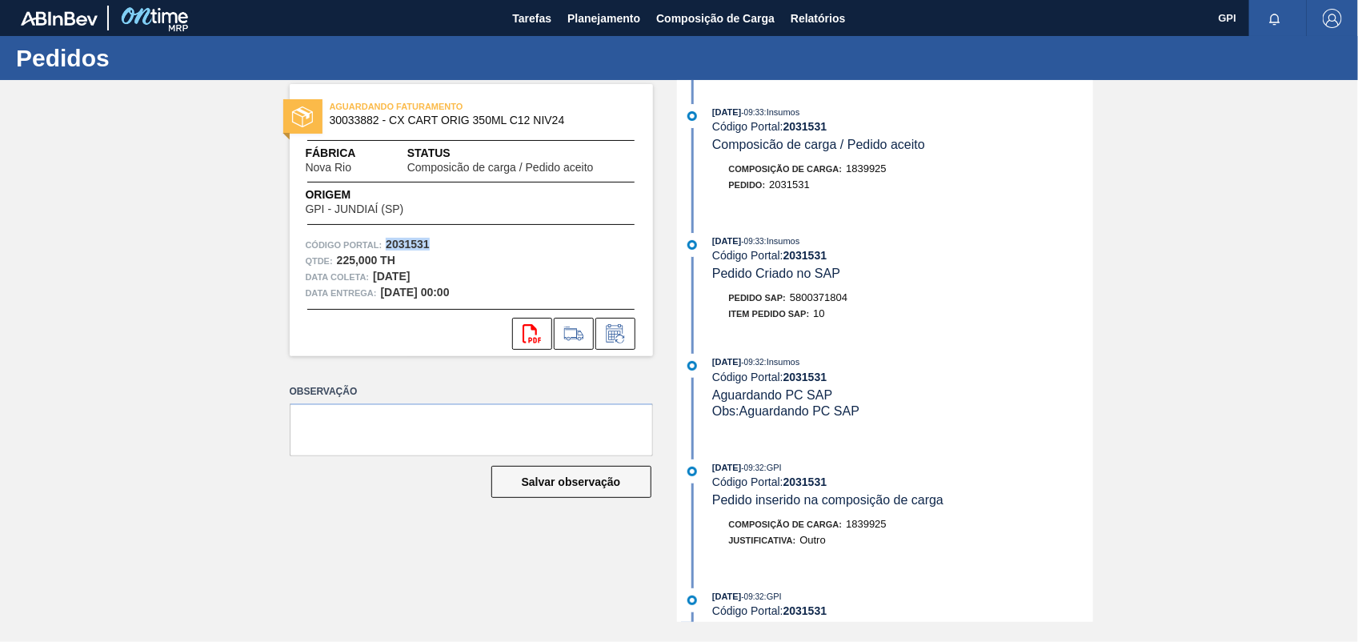
copy strong "2031531"
click at [524, 328] on icon at bounding box center [532, 333] width 18 height 19
click at [1154, 333] on div "AGUARDANDO FATURAMENTO 30033882 - CX CART ORIG 350ML C12 NIV24 Fábrica Nova Rio…" at bounding box center [679, 351] width 1358 height 542
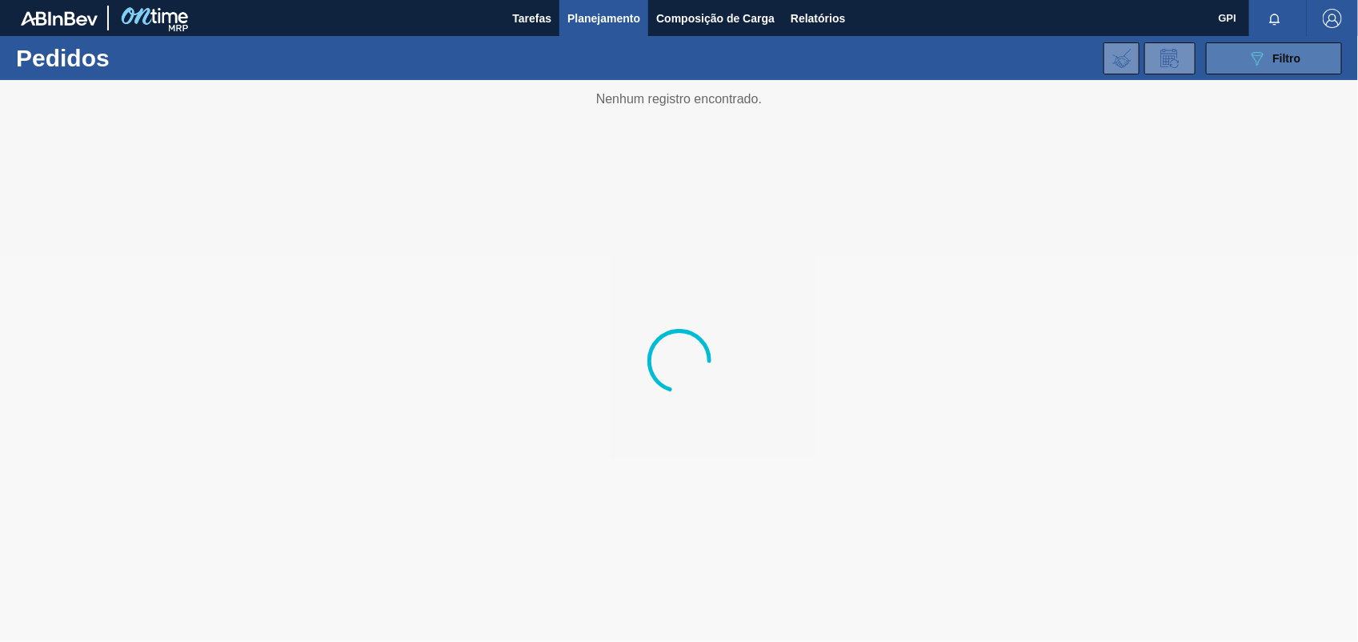
click at [1220, 65] on button "089F7B8B-B2A5-4AFE-B5C0-19BA573D28AC Filtro" at bounding box center [1274, 58] width 136 height 32
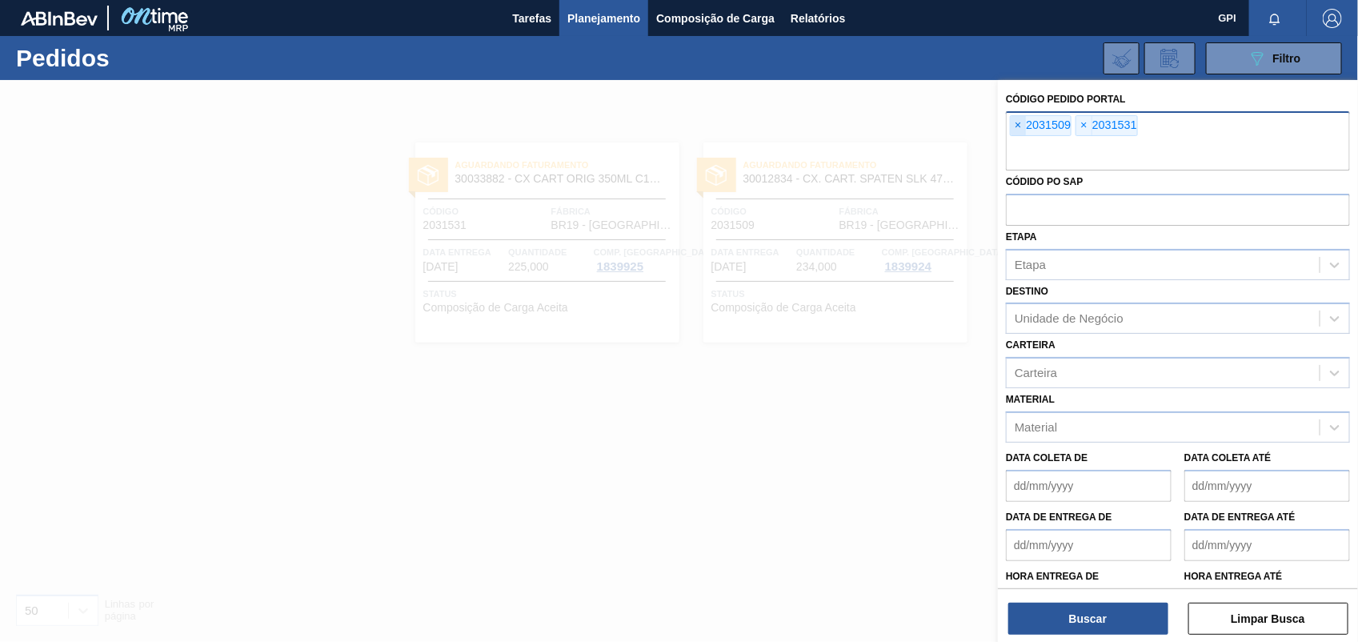
click at [1021, 125] on span "×" at bounding box center [1018, 125] width 15 height 19
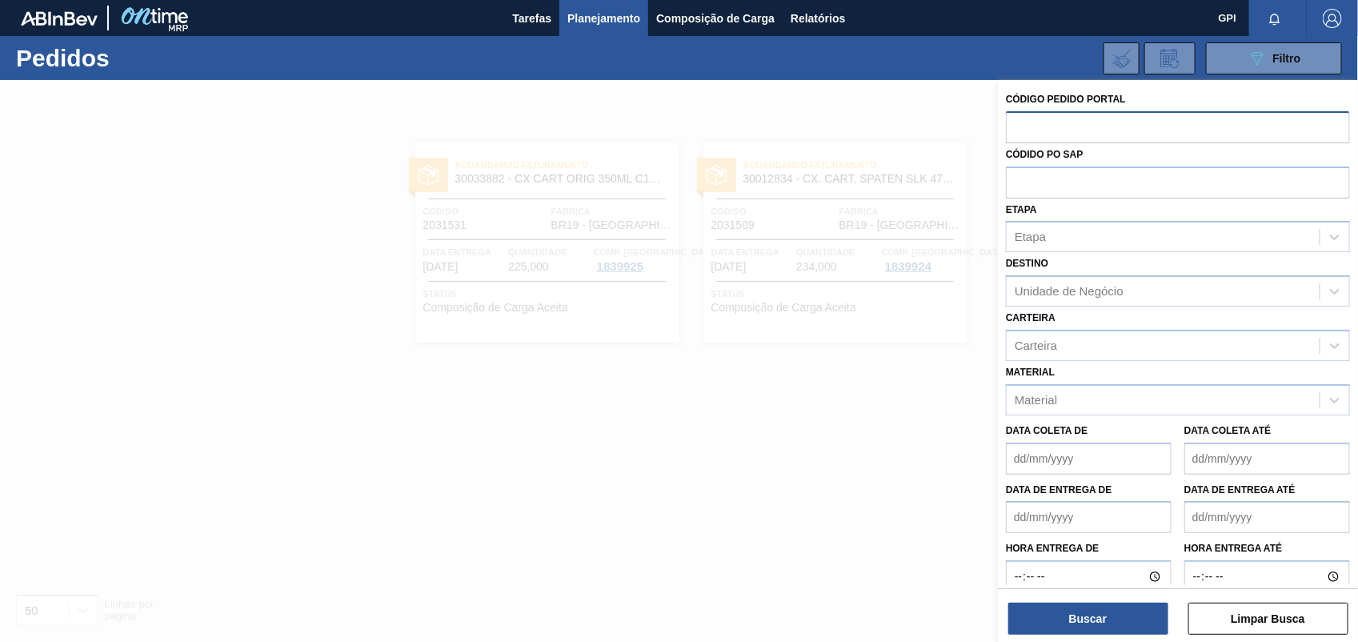
paste input "text"
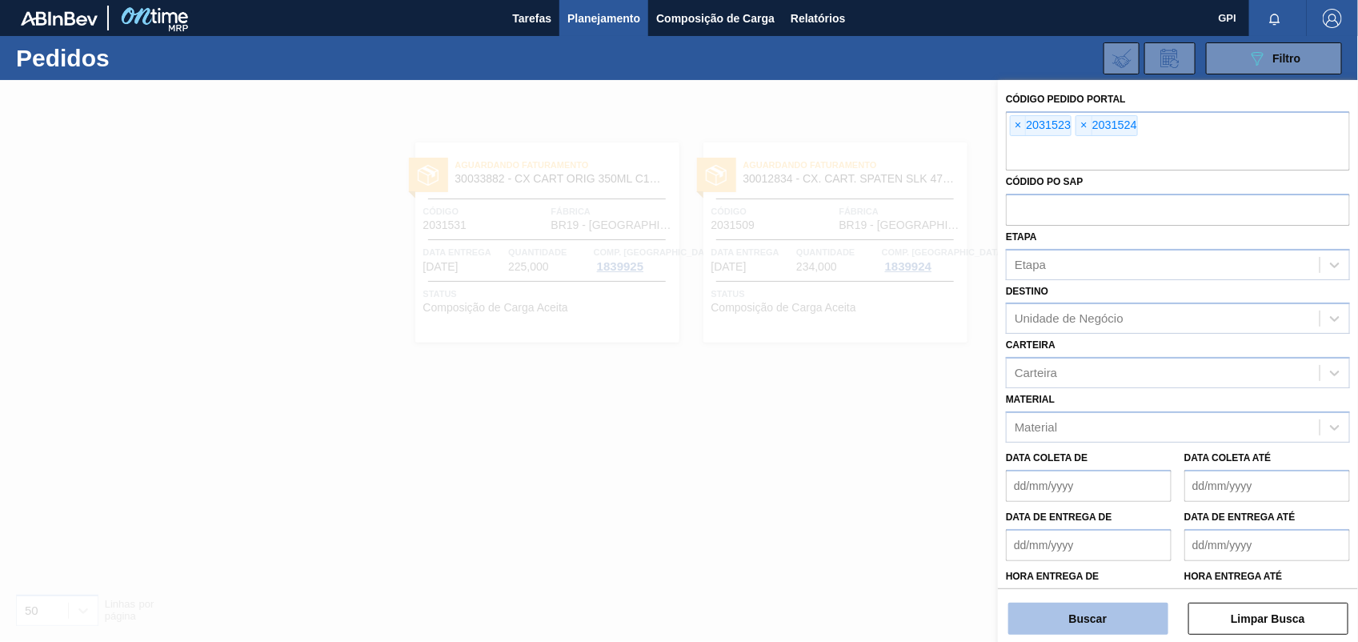
click at [1105, 622] on button "Buscar" at bounding box center [1088, 619] width 160 height 32
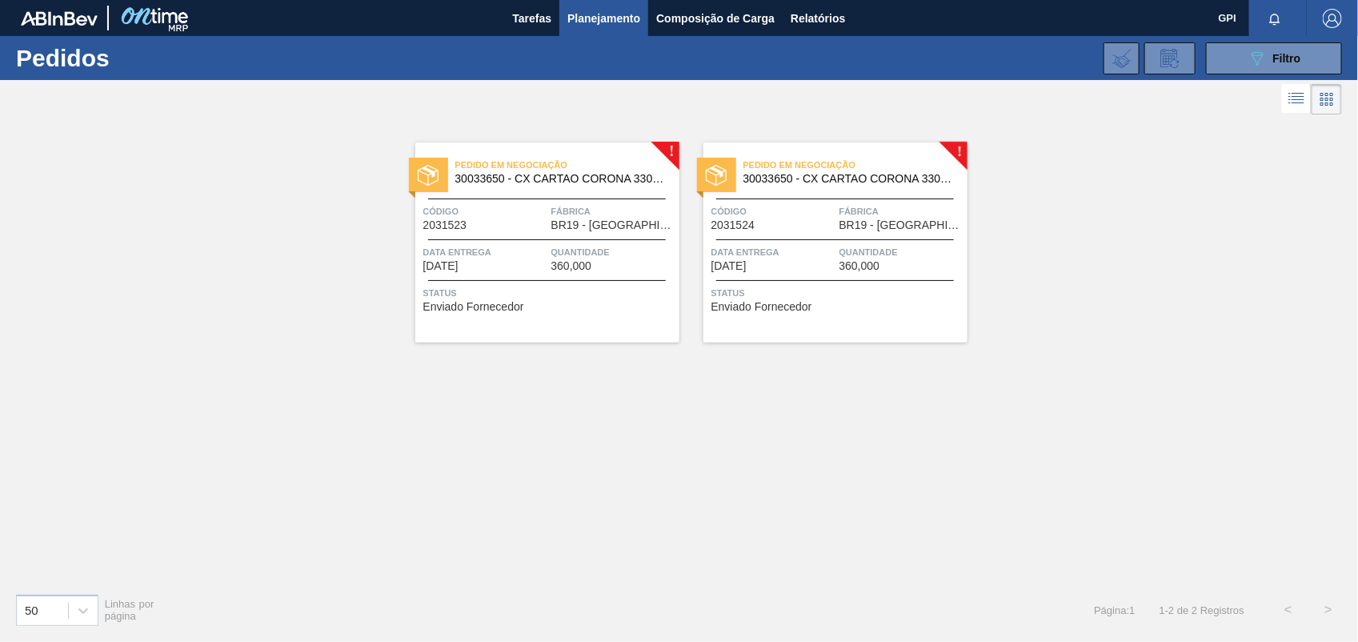
click at [500, 226] on div "Código 2031523" at bounding box center [485, 217] width 124 height 28
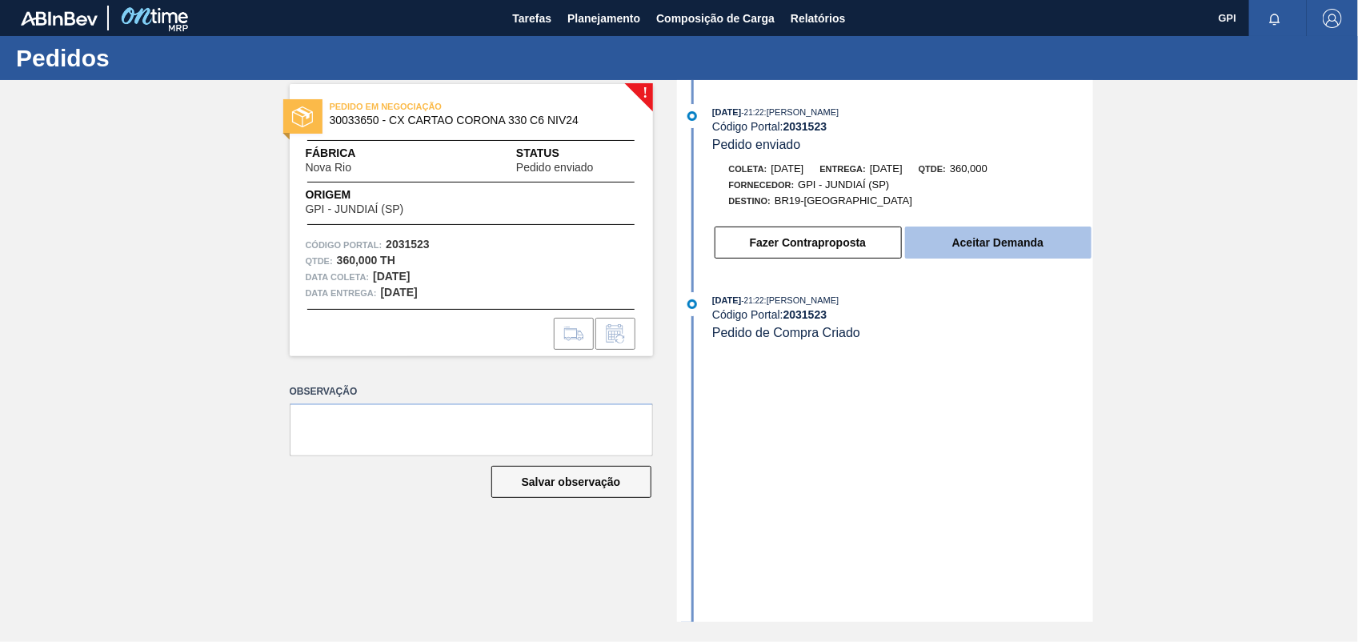
click at [988, 242] on button "Aceitar Demanda" at bounding box center [998, 242] width 186 height 32
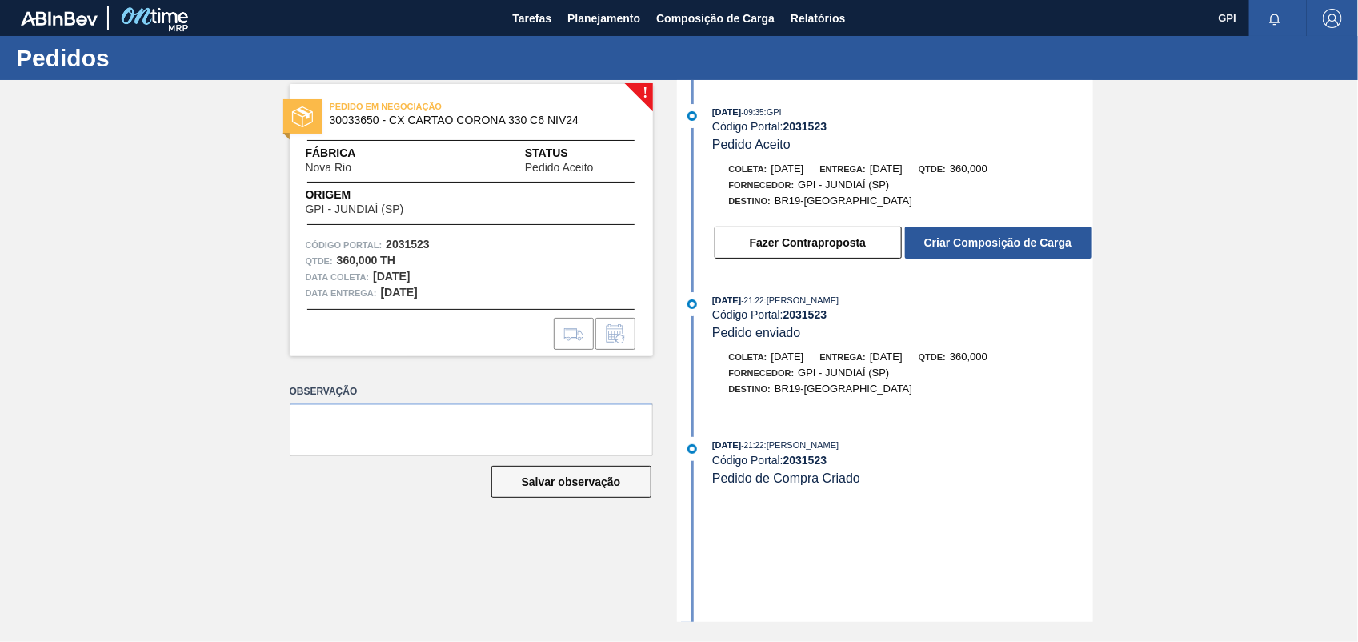
click at [988, 242] on button "Criar Composição de Carga" at bounding box center [998, 242] width 186 height 32
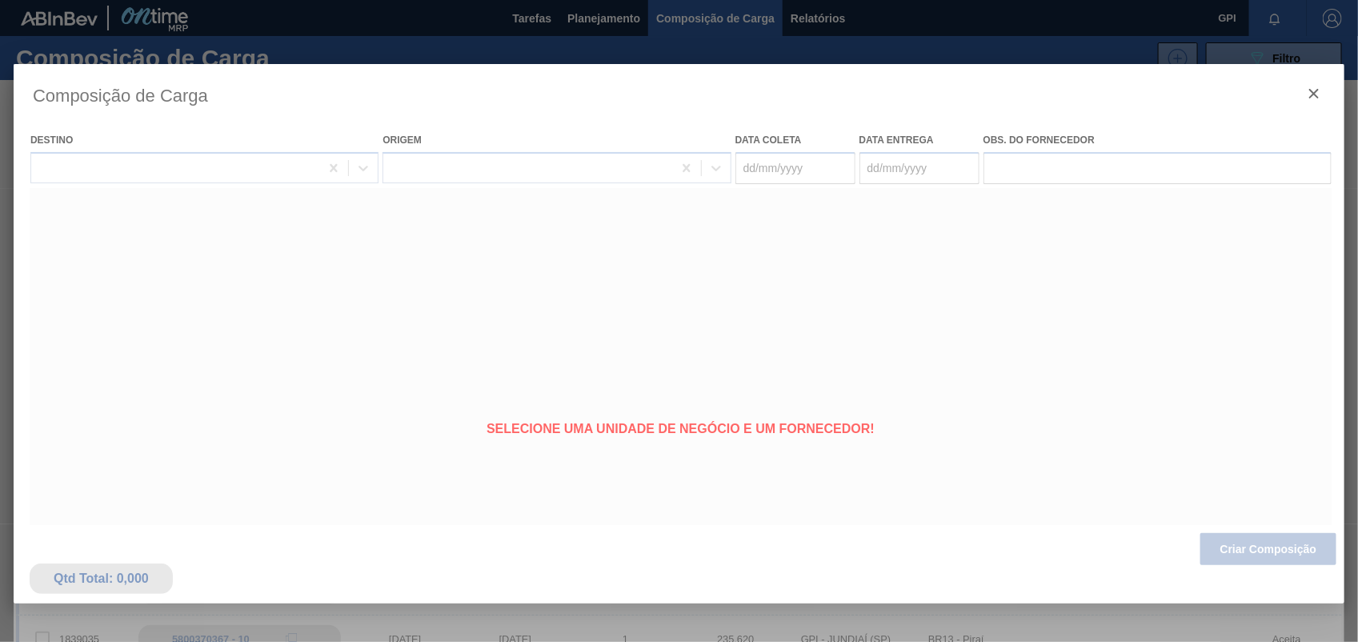
type coleta "29/10/2025"
type entrega "31/10/2025"
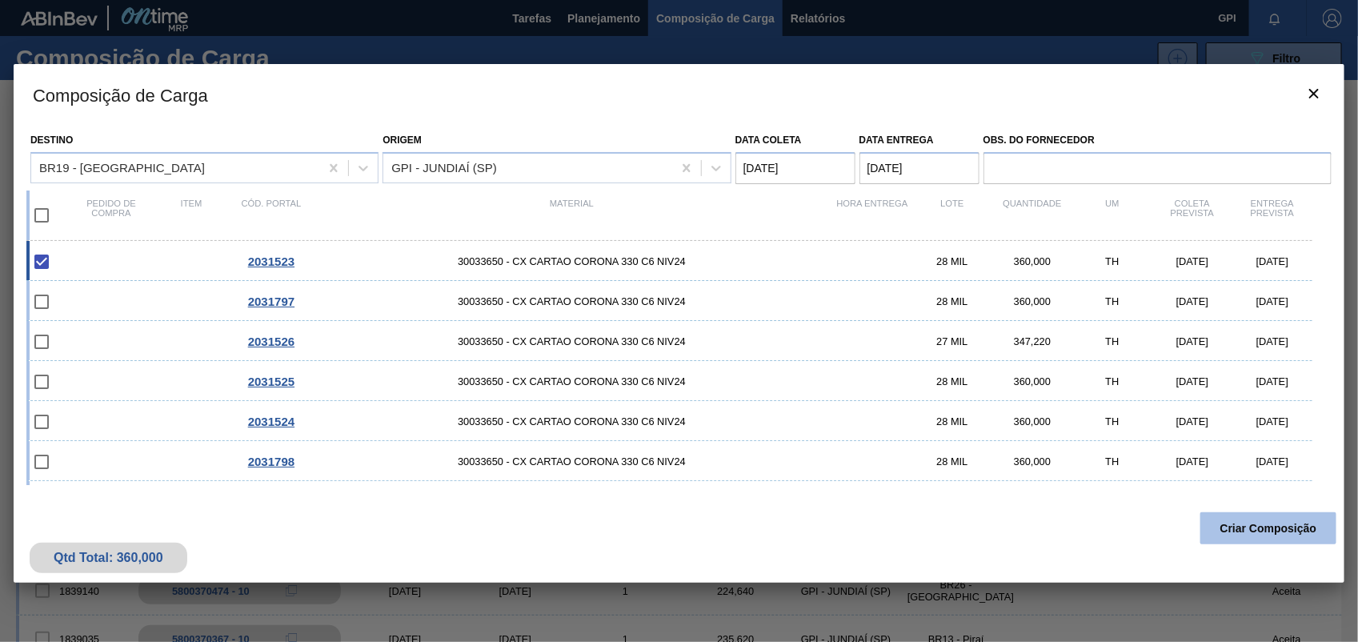
click at [1238, 541] on button "Criar Composição" at bounding box center [1268, 528] width 136 height 32
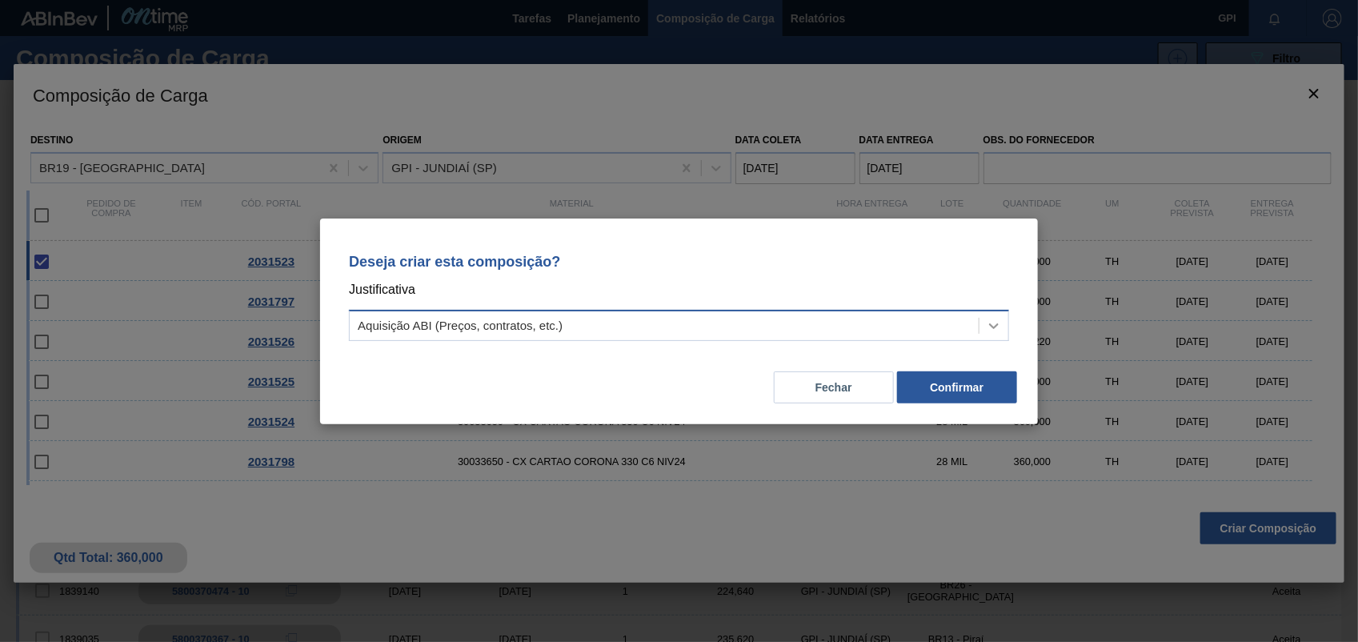
click at [1004, 322] on div at bounding box center [994, 325] width 29 height 29
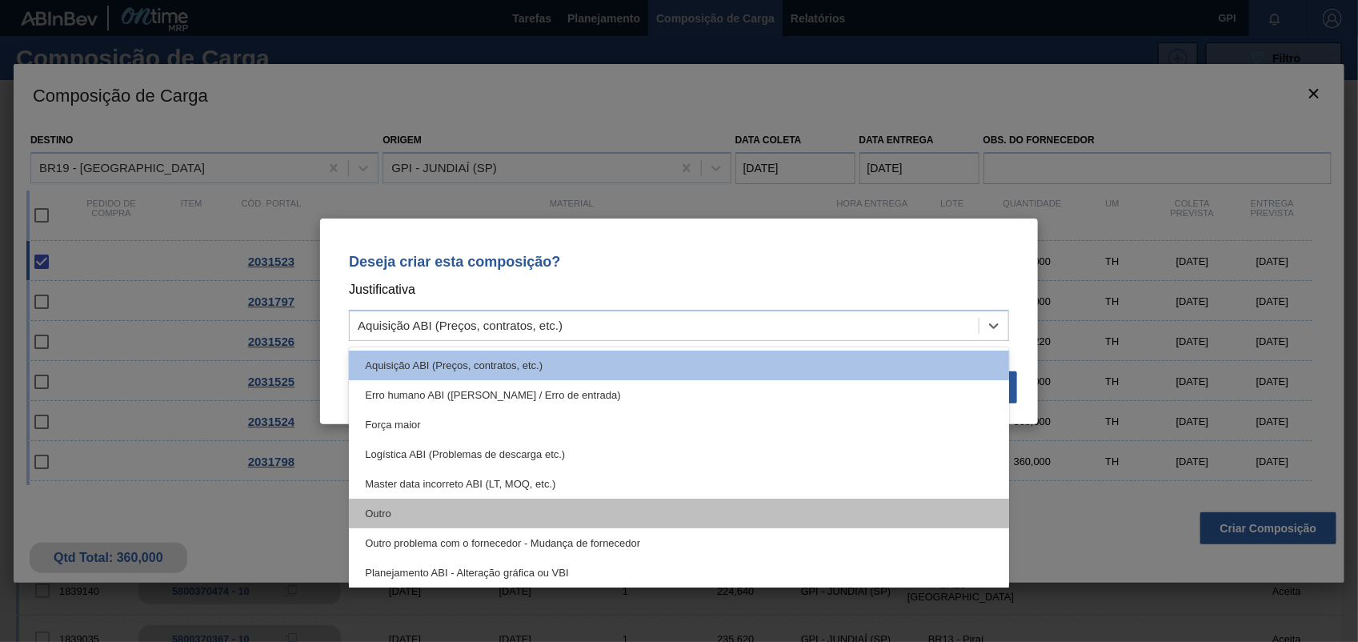
click at [512, 500] on div "Outro" at bounding box center [679, 514] width 660 height 30
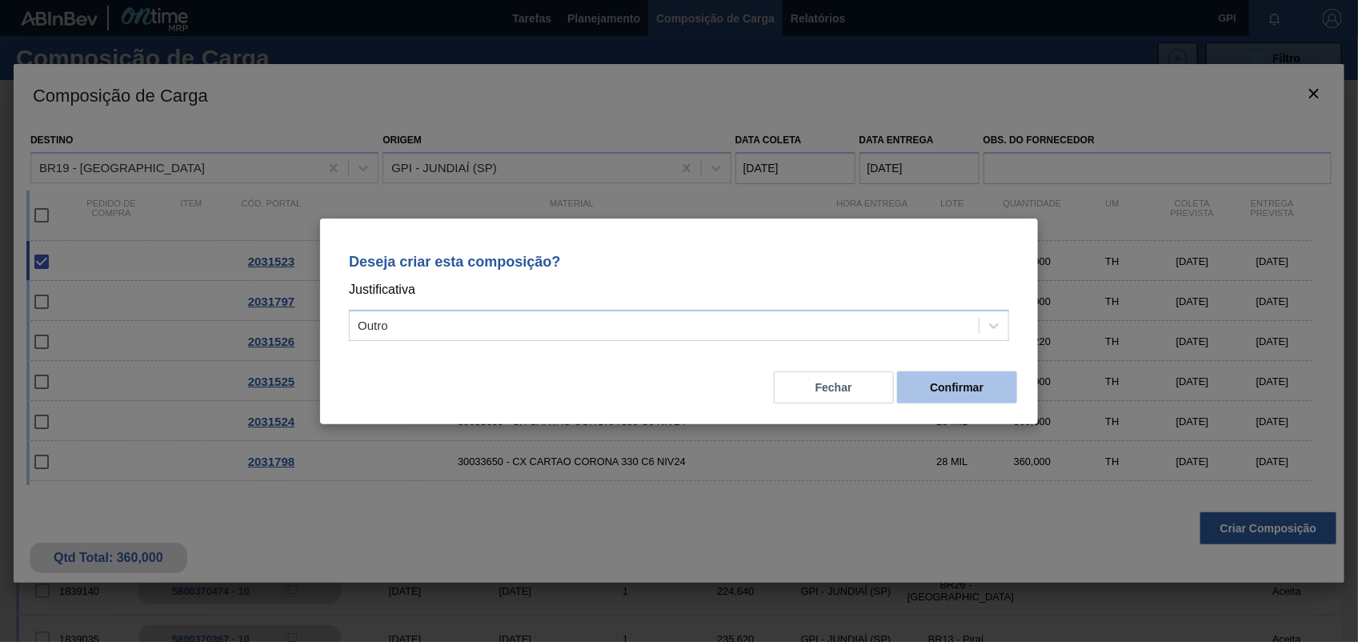
click at [935, 372] on button "Confirmar" at bounding box center [957, 387] width 120 height 32
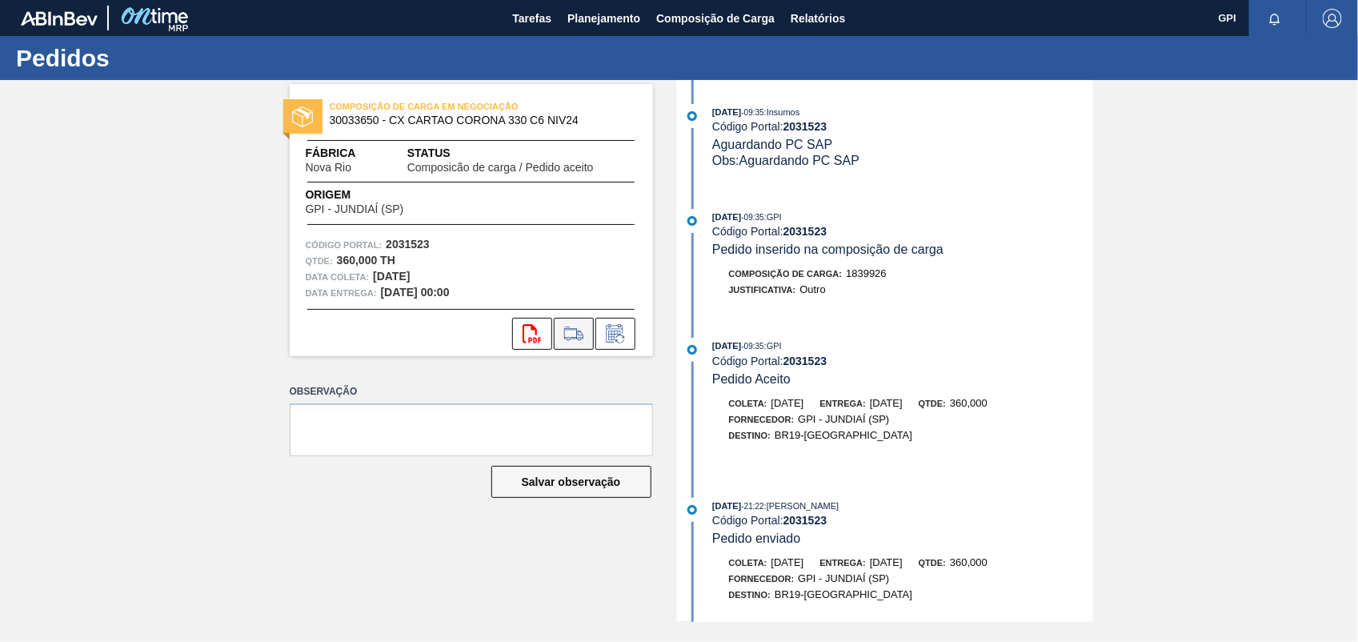
click at [574, 327] on icon at bounding box center [574, 333] width 26 height 19
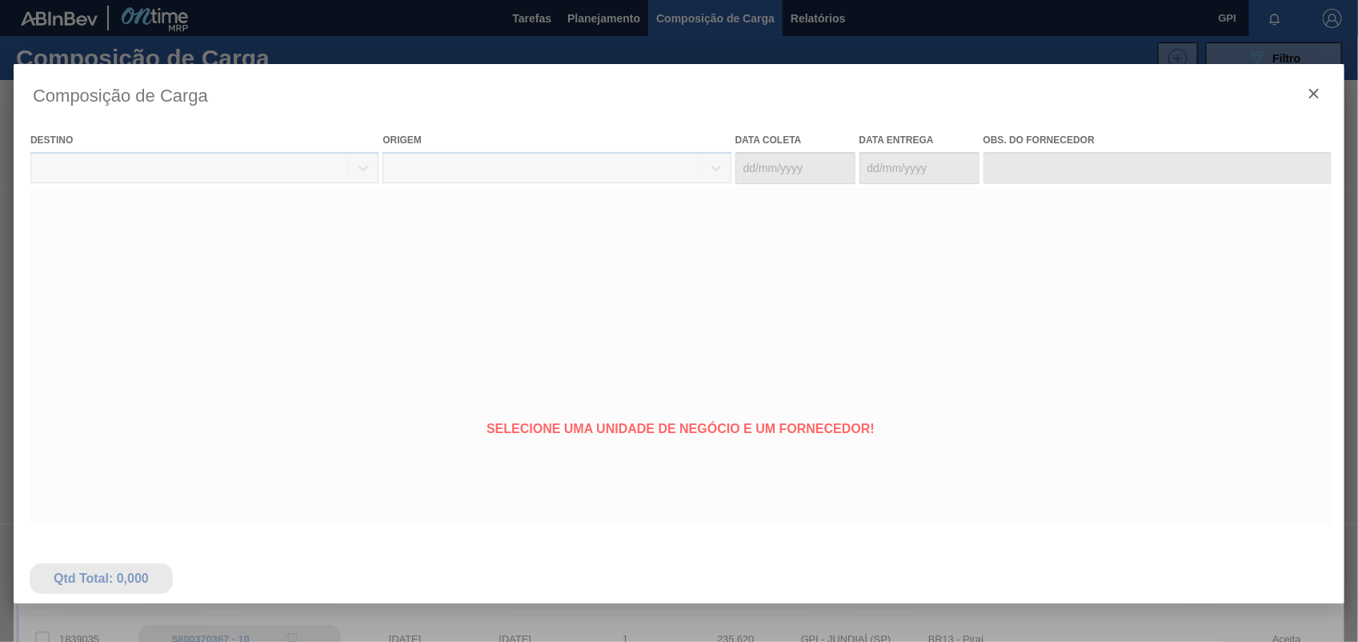
type coleta "29/10/2025"
type entrega "31/10/2025"
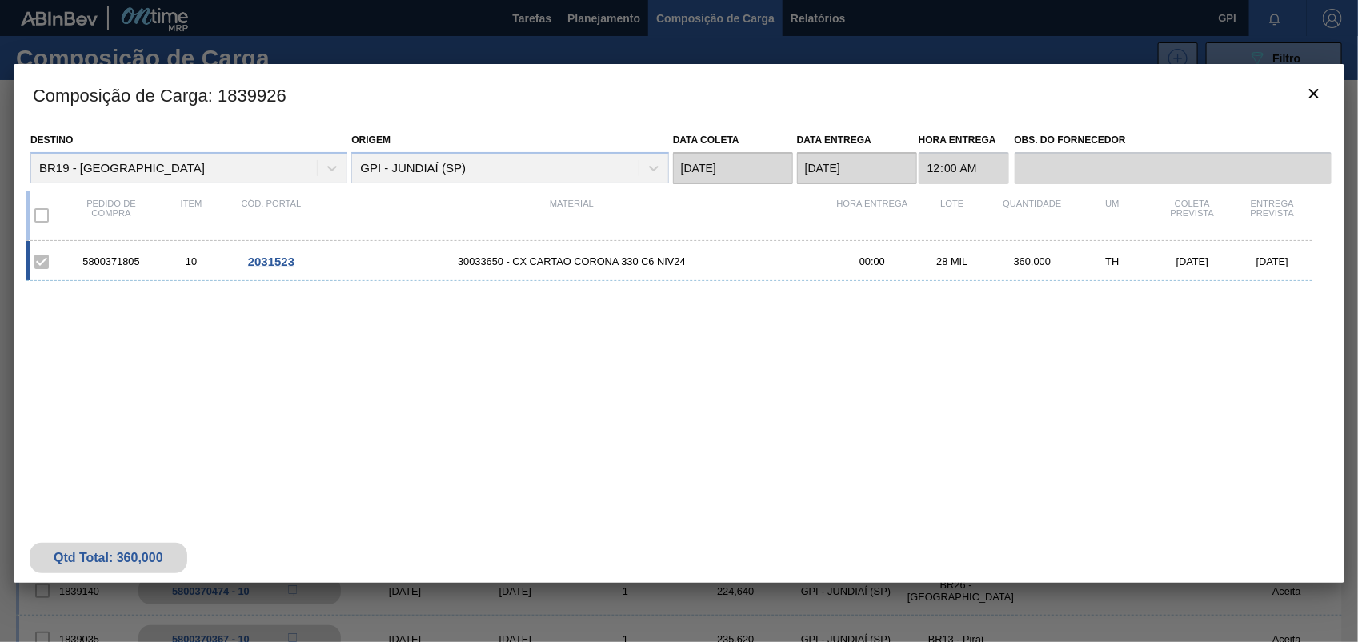
click at [1312, 116] on h3 "Composição de Carga : 1839926" at bounding box center [679, 94] width 1331 height 61
click at [1312, 92] on icon "botão de ícone" at bounding box center [1314, 94] width 10 height 10
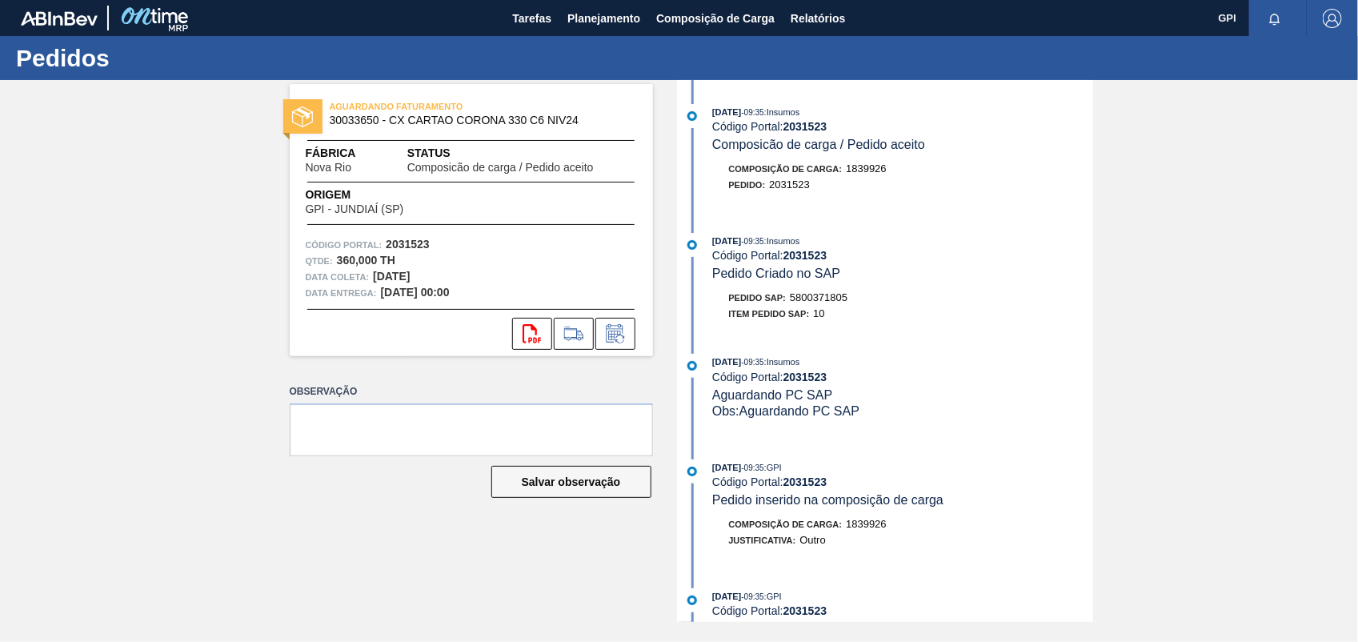
click at [831, 306] on div "Pedido SAP: 5800371805" at bounding box center [788, 298] width 119 height 16
copy span "5800371805"
click at [389, 245] on strong "2031523" at bounding box center [408, 244] width 44 height 13
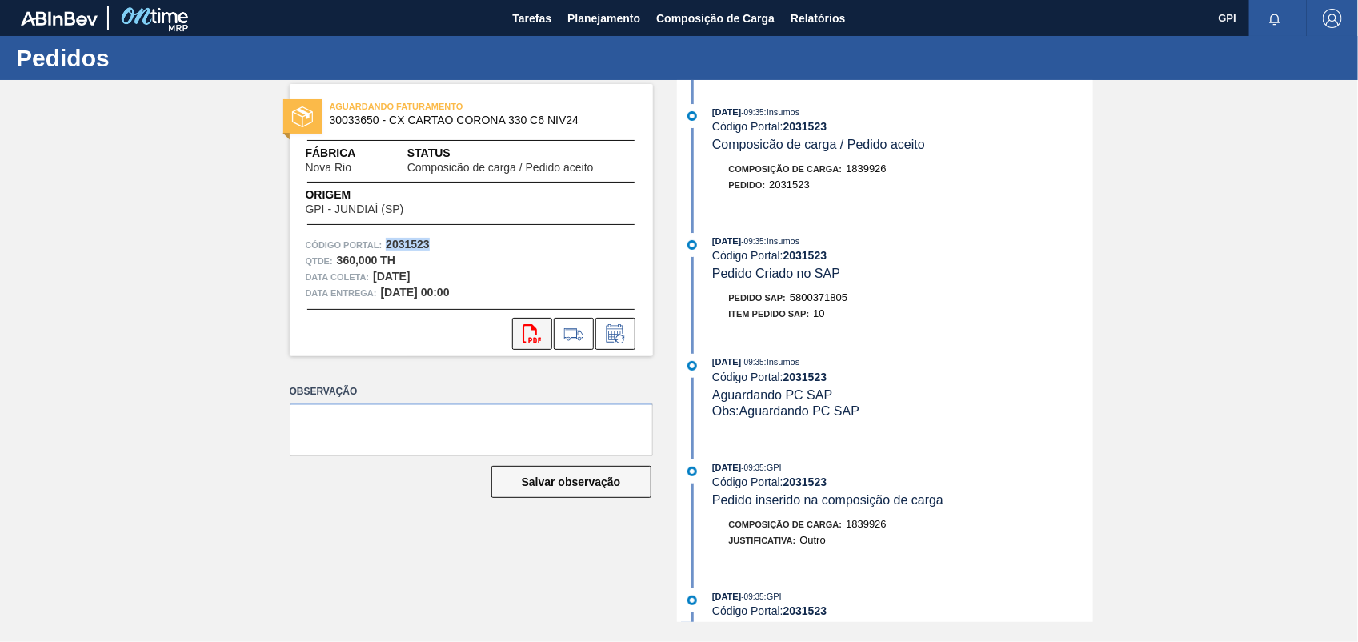
click at [523, 326] on icon at bounding box center [532, 333] width 18 height 19
click at [1040, 368] on div "17/09/2025 - 09:35 : Insumos" at bounding box center [902, 362] width 380 height 16
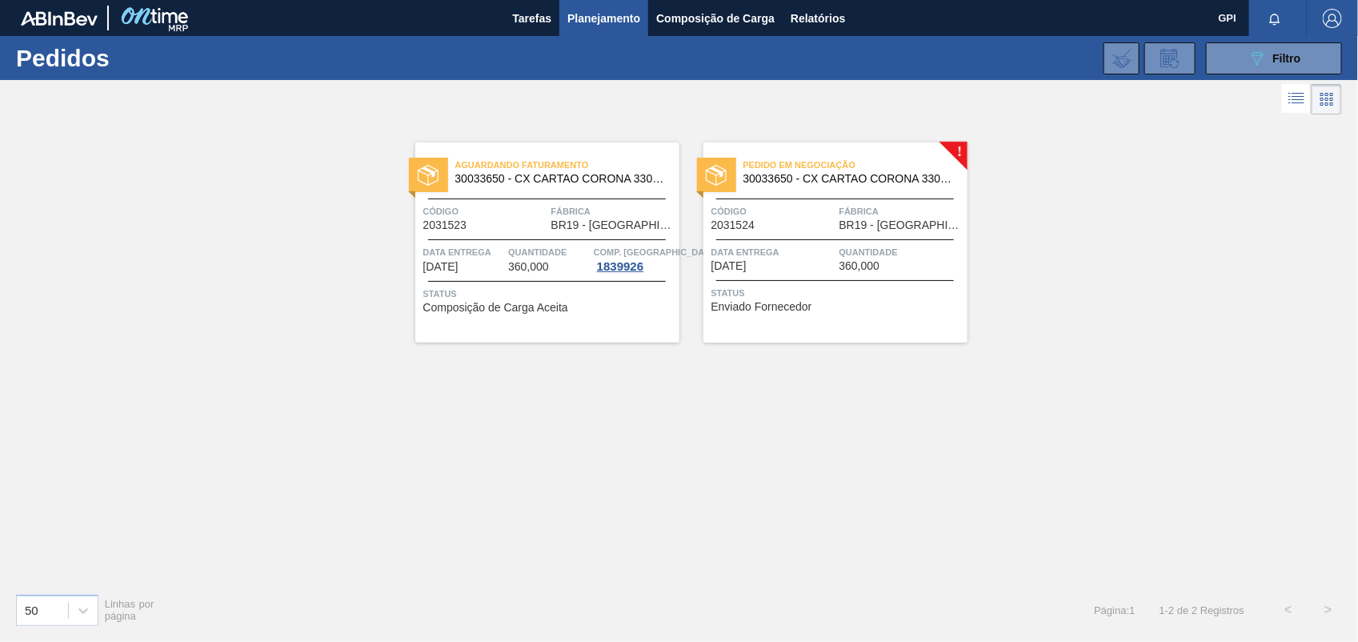
click at [781, 230] on div "Código 2031524" at bounding box center [773, 217] width 124 height 28
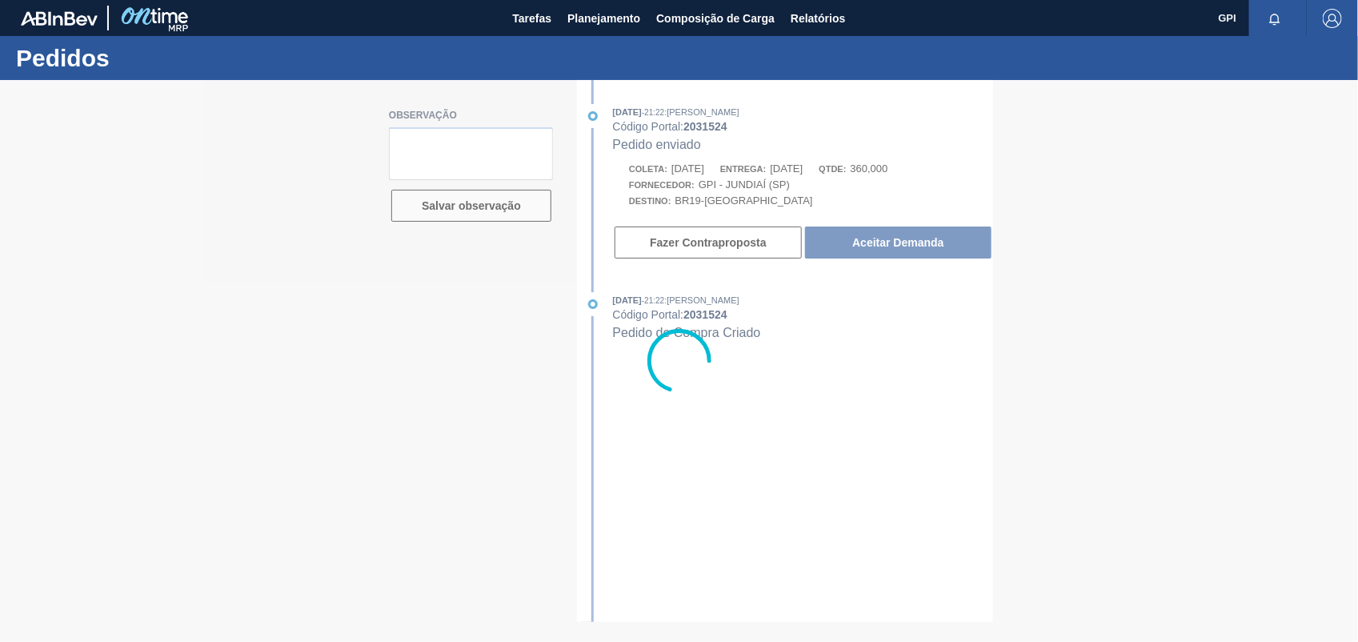
click at [888, 242] on div at bounding box center [679, 361] width 1358 height 562
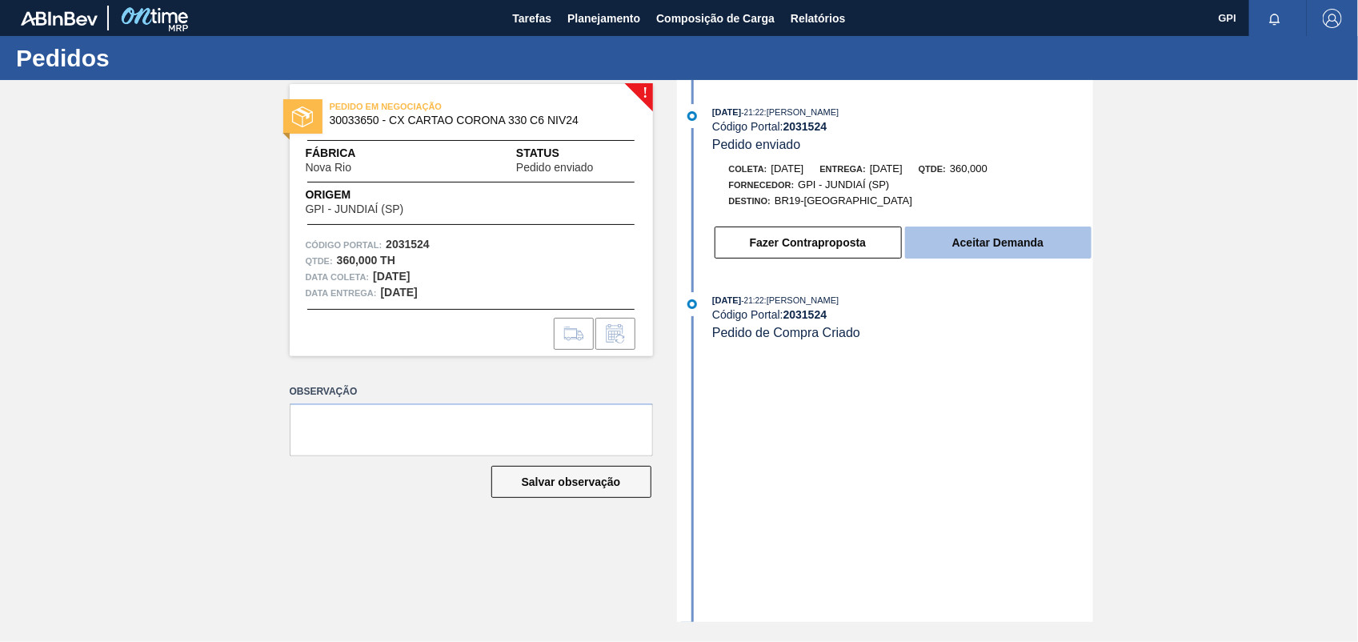
click at [1002, 241] on button "Aceitar Demanda" at bounding box center [998, 242] width 186 height 32
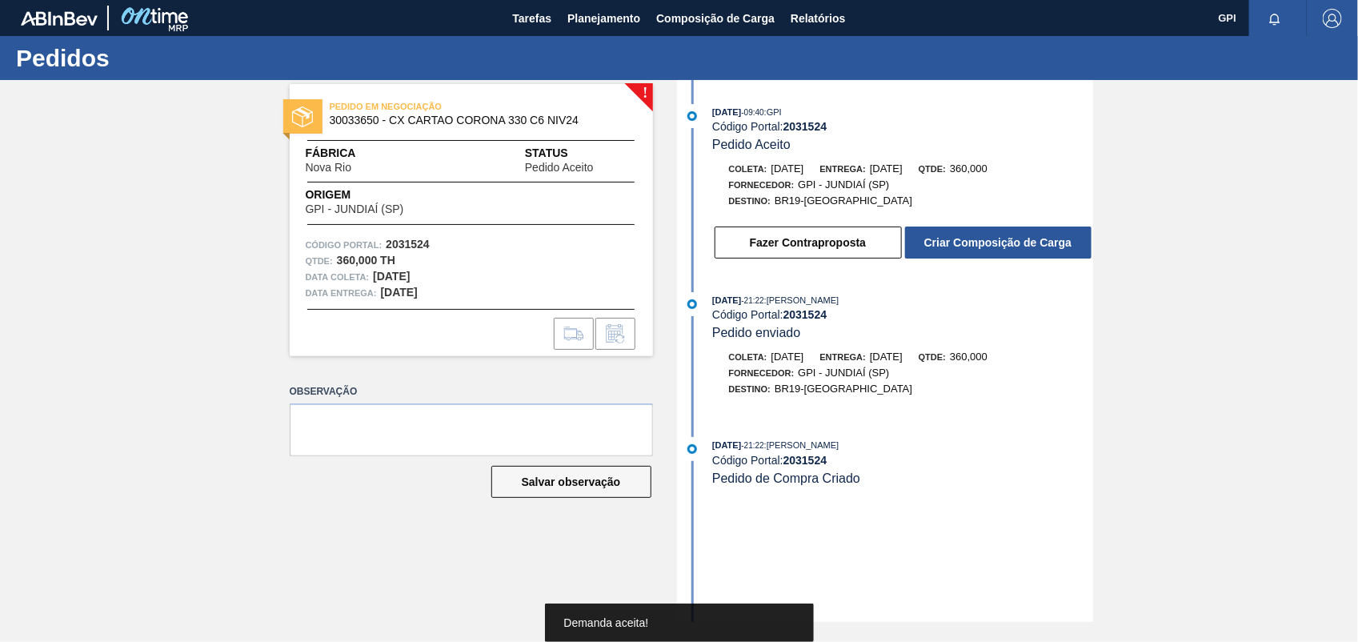
click at [1018, 249] on button "Criar Composição de Carga" at bounding box center [998, 242] width 186 height 32
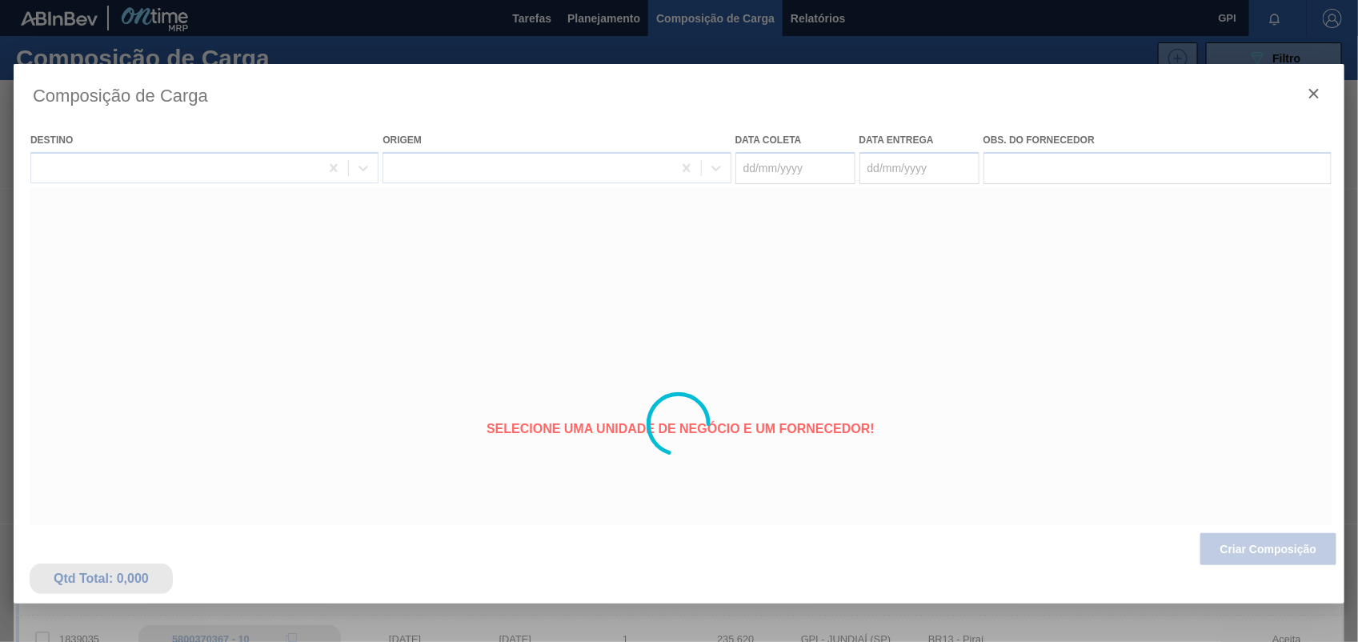
type coleta "29/10/2025"
type entrega "31/10/2025"
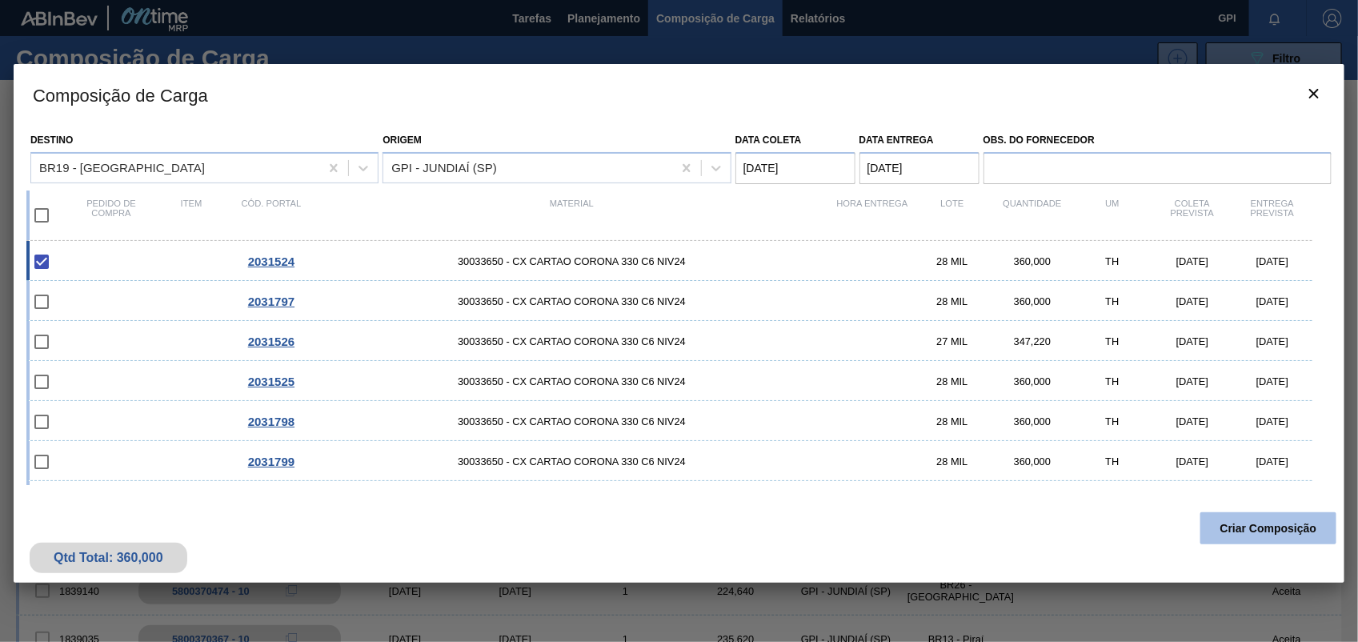
click at [1231, 525] on button "Criar Composição" at bounding box center [1268, 528] width 136 height 32
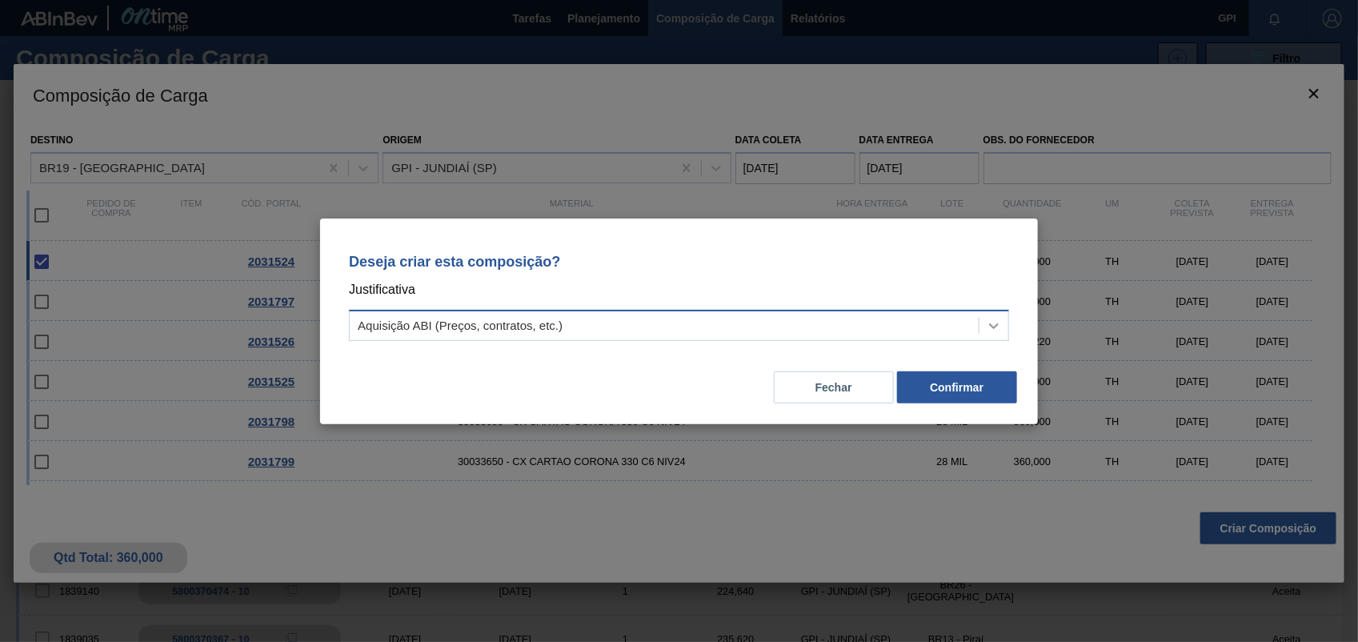
click at [997, 319] on icon at bounding box center [994, 326] width 16 height 16
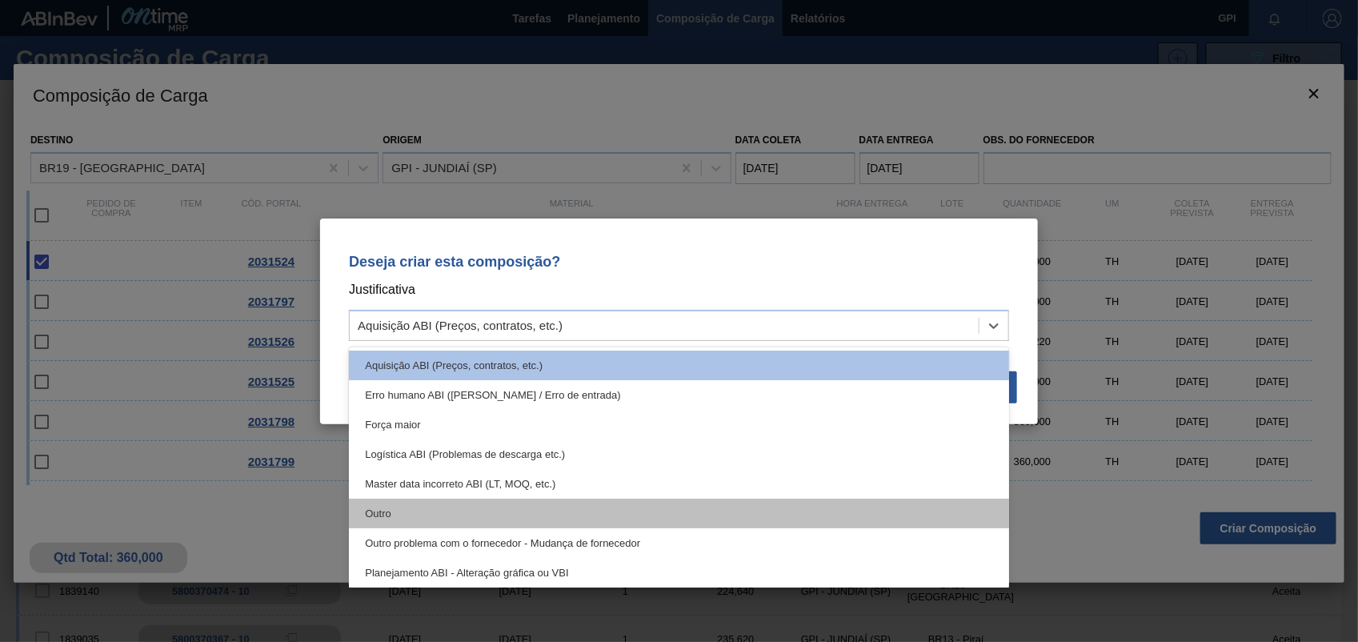
click at [384, 521] on div "Outro" at bounding box center [679, 514] width 660 height 30
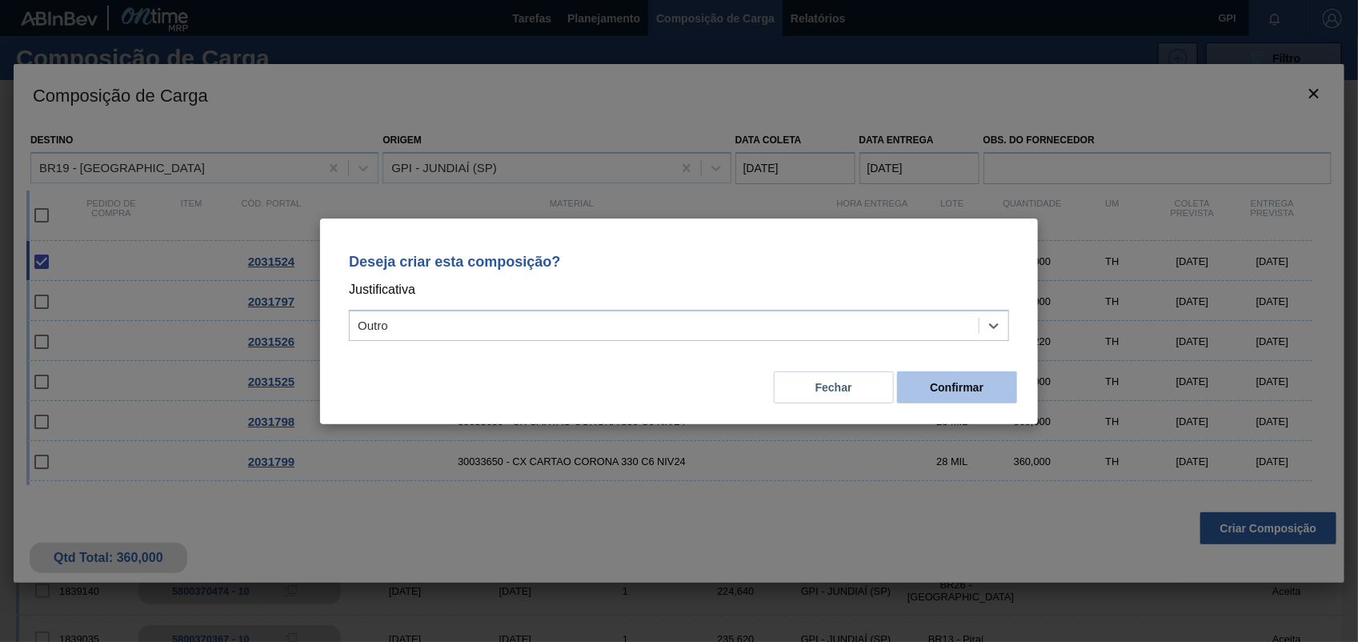
click at [985, 386] on button "Confirmar" at bounding box center [957, 387] width 120 height 32
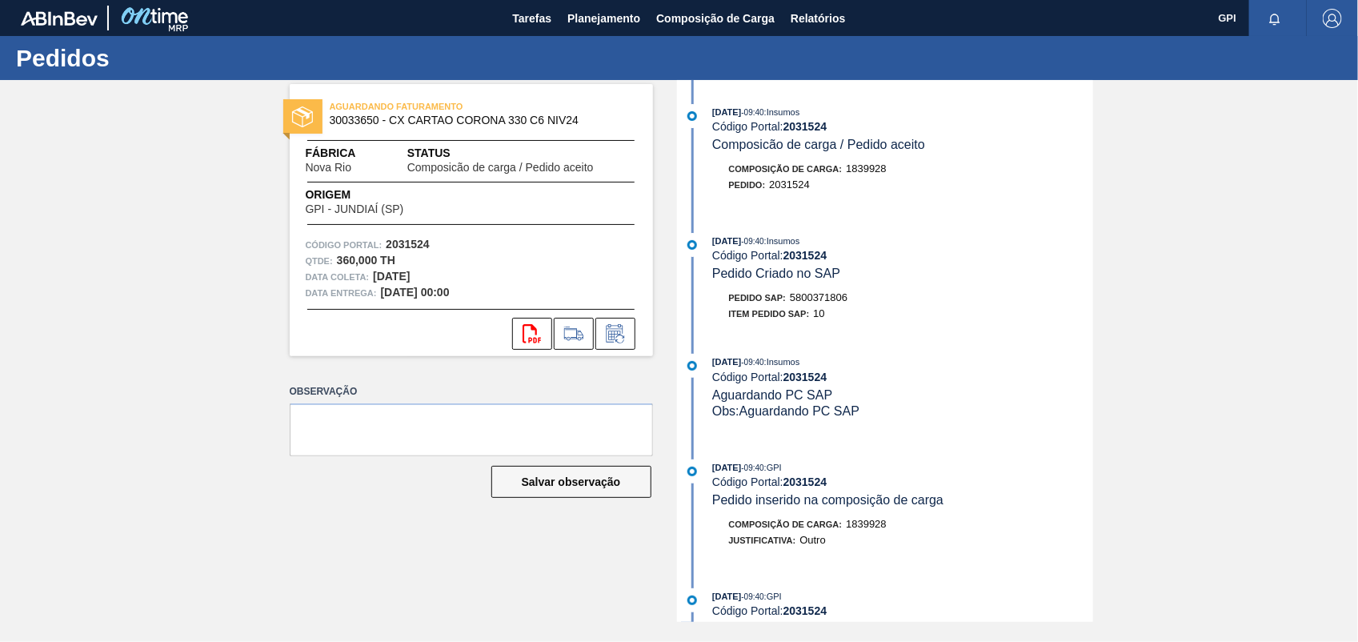
click at [812, 303] on span "5800371806" at bounding box center [819, 297] width 58 height 12
click at [392, 245] on strong "2031524" at bounding box center [408, 244] width 44 height 13
click at [531, 328] on icon at bounding box center [532, 333] width 18 height 19
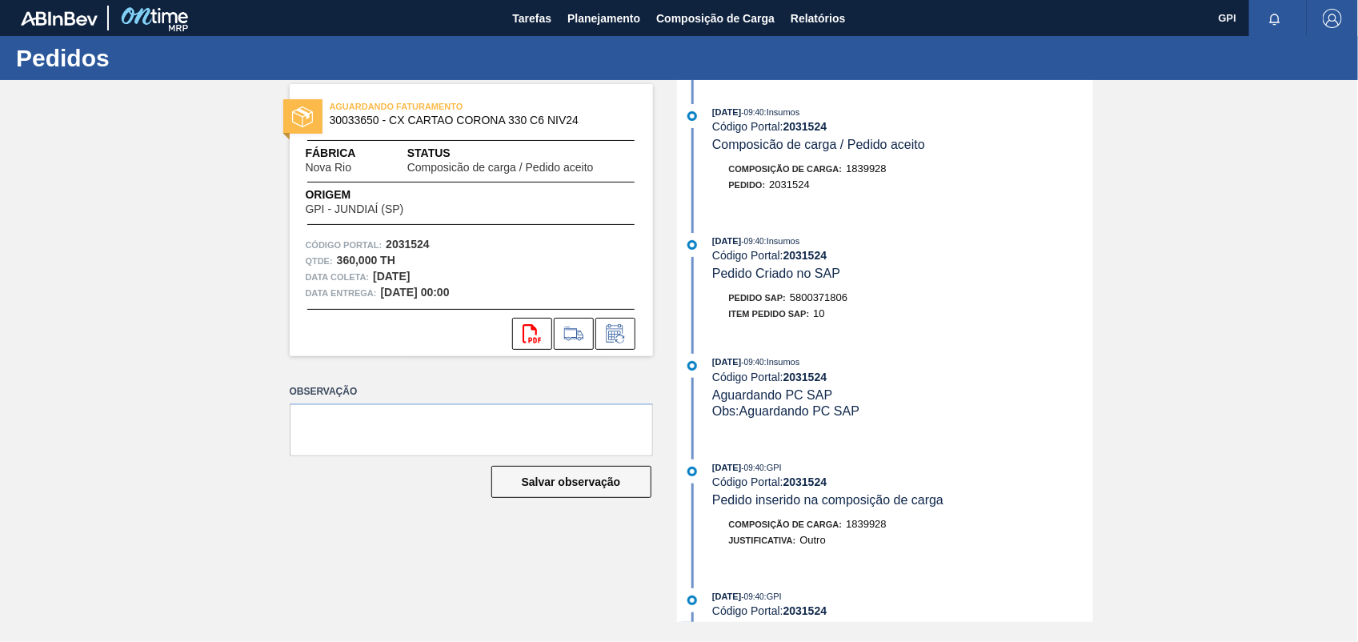
click at [1191, 491] on div "AGUARDANDO FATURAMENTO 30033650 - CX CARTAO CORONA 330 C6 NIV24 Fábrica Nova Ri…" at bounding box center [679, 351] width 1358 height 542
click at [397, 242] on strong "2031524" at bounding box center [408, 244] width 44 height 13
click at [515, 329] on button "svg{fill:#ff0000}" at bounding box center [532, 334] width 40 height 32
click at [1158, 262] on div "AGUARDANDO FATURAMENTO 30033650 - CX CARTAO CORONA 330 C6 NIV24 Fábrica Nova Ri…" at bounding box center [679, 351] width 1358 height 542
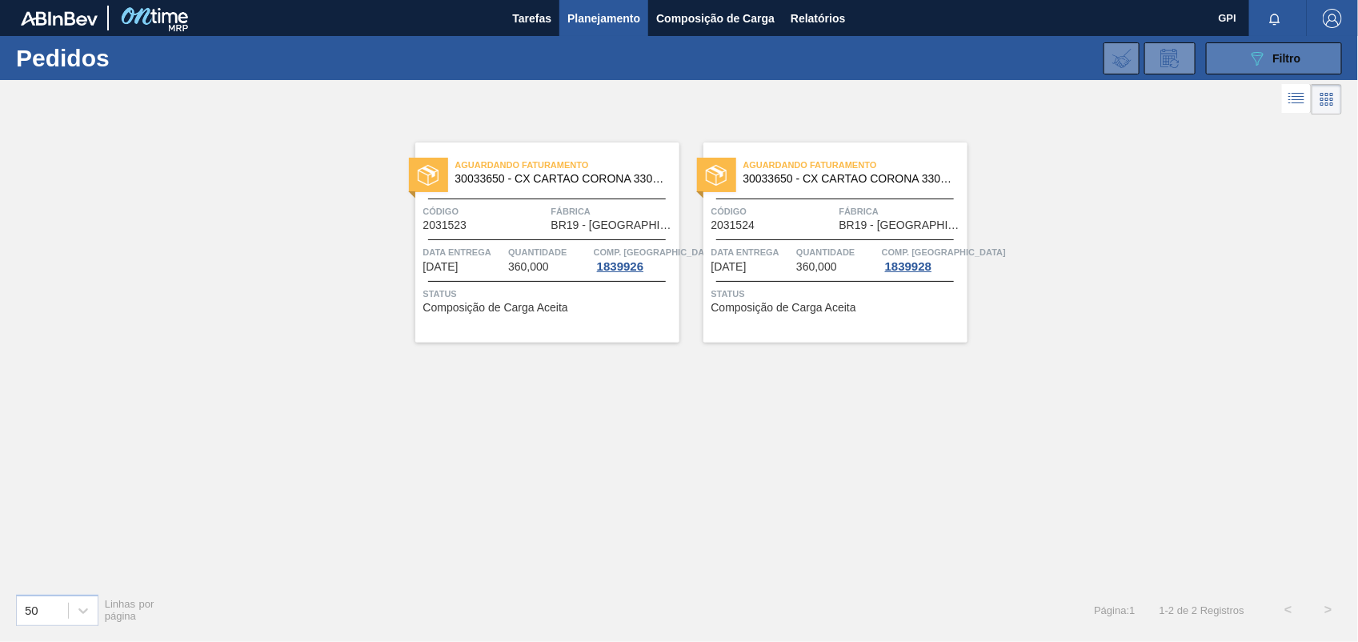
click at [1247, 72] on button "089F7B8B-B2A5-4AFE-B5C0-19BA573D28AC Filtro" at bounding box center [1274, 58] width 136 height 32
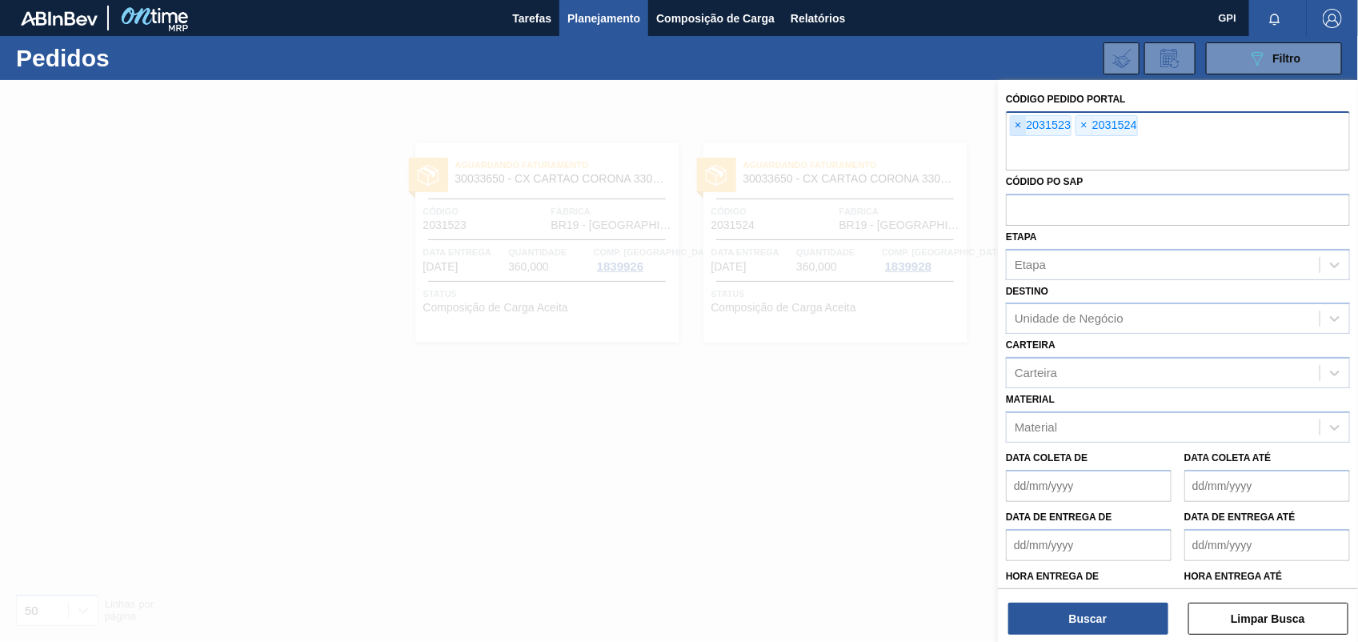
click at [1017, 126] on span "×" at bounding box center [1018, 125] width 15 height 19
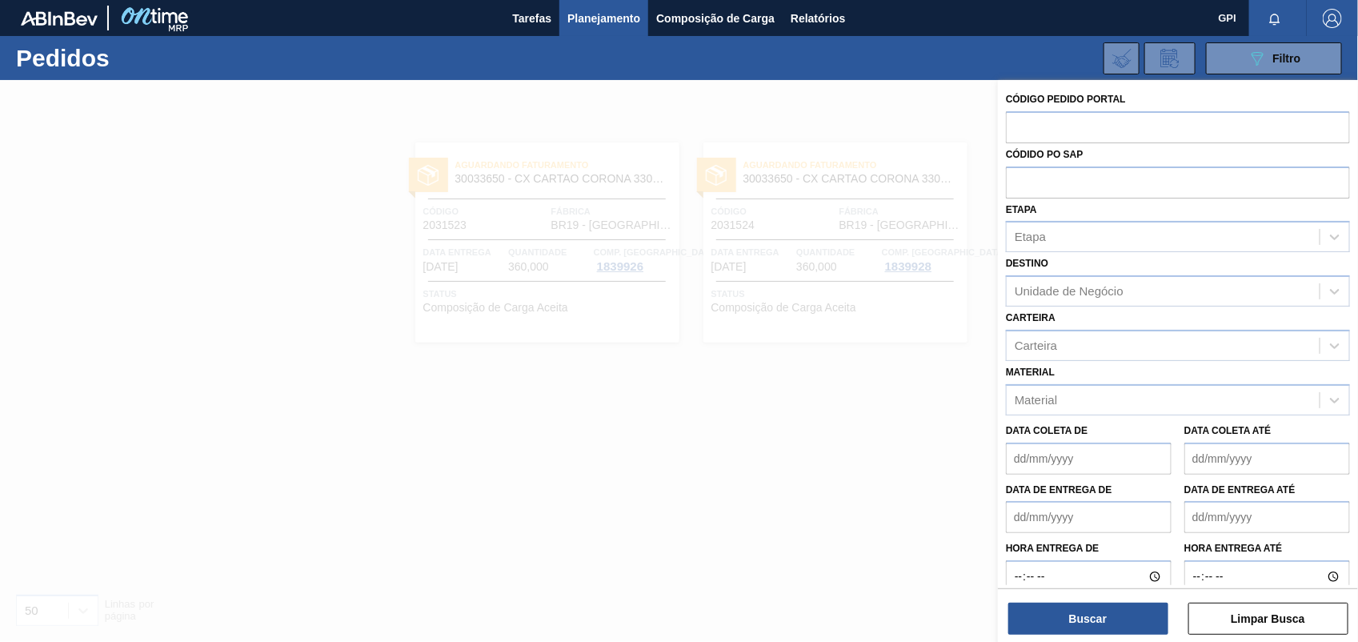
paste input "text"
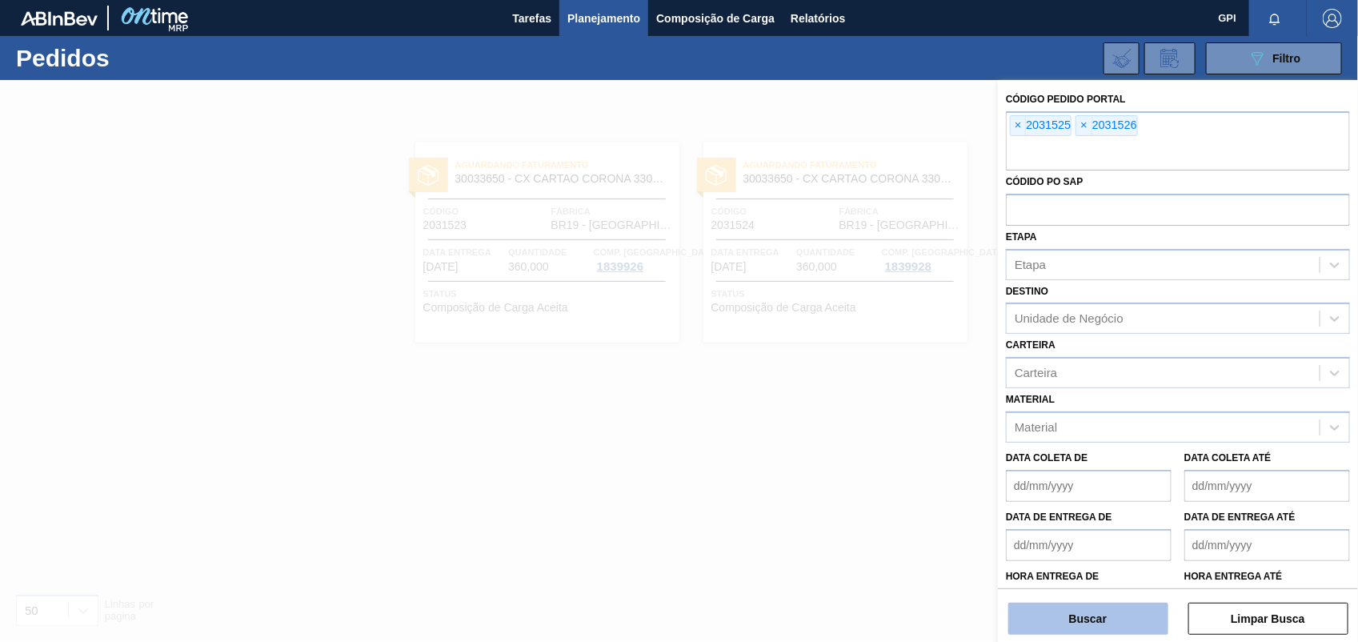
click at [1098, 618] on button "Buscar" at bounding box center [1088, 619] width 160 height 32
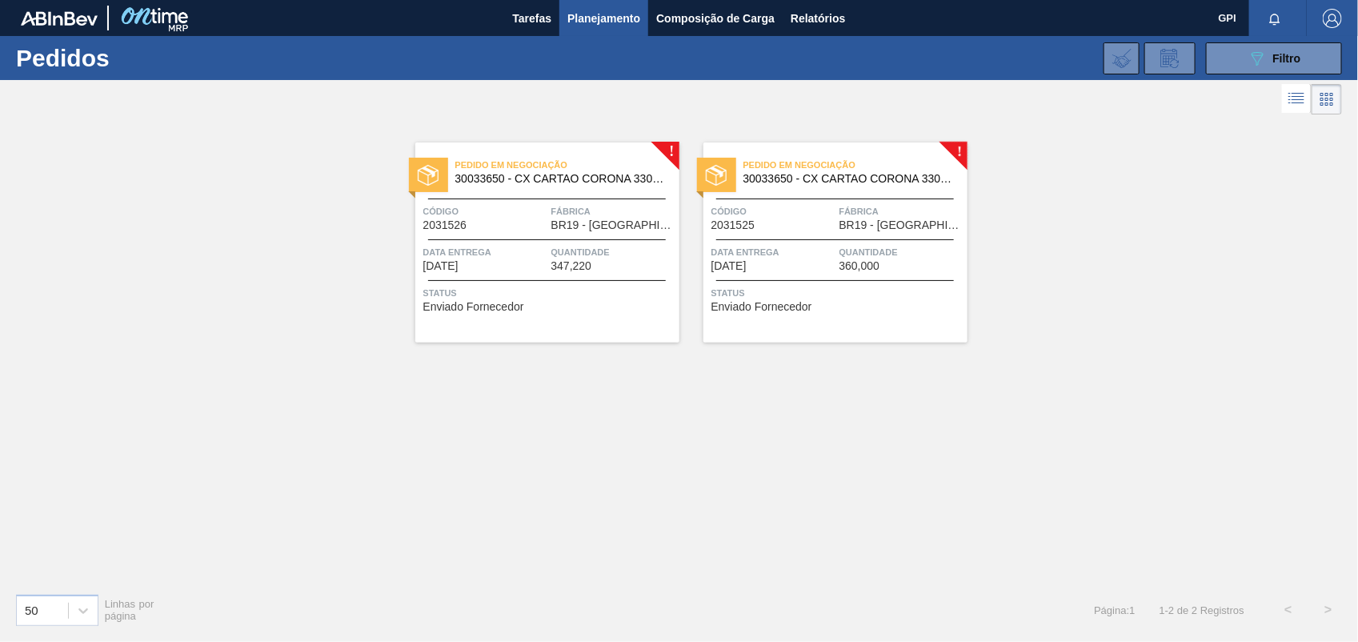
click at [771, 206] on span "Código" at bounding box center [773, 211] width 124 height 16
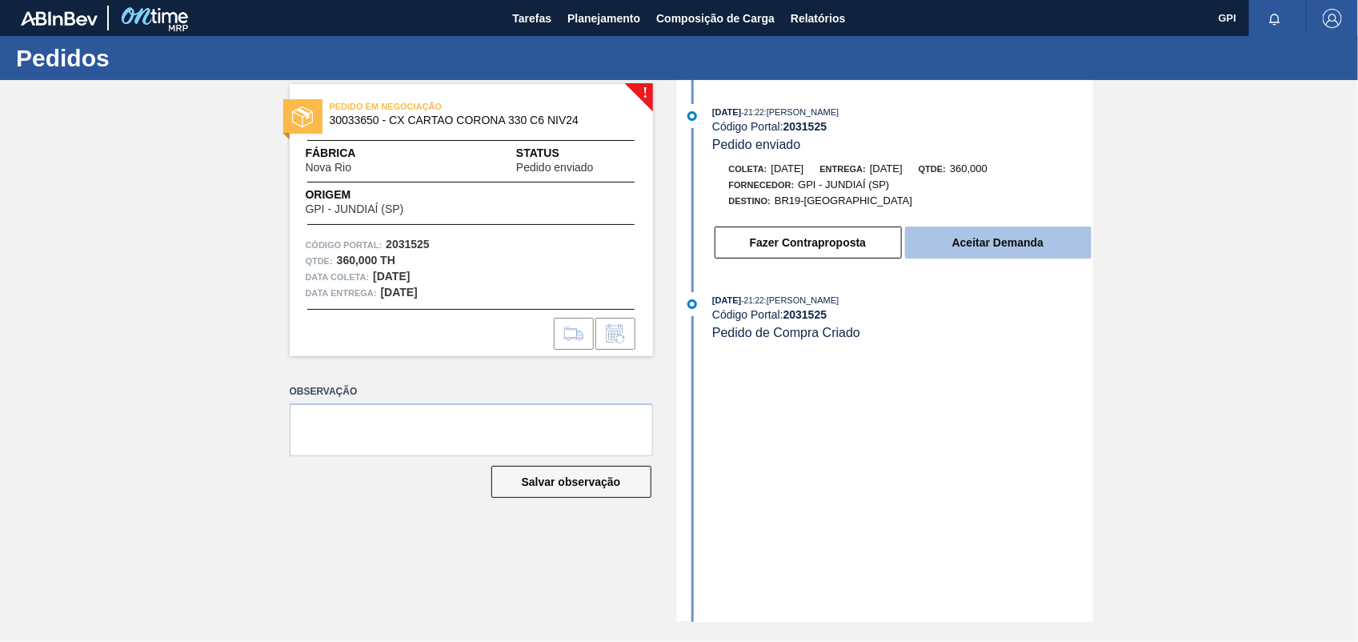
click at [1010, 244] on button "Aceitar Demanda" at bounding box center [998, 242] width 186 height 32
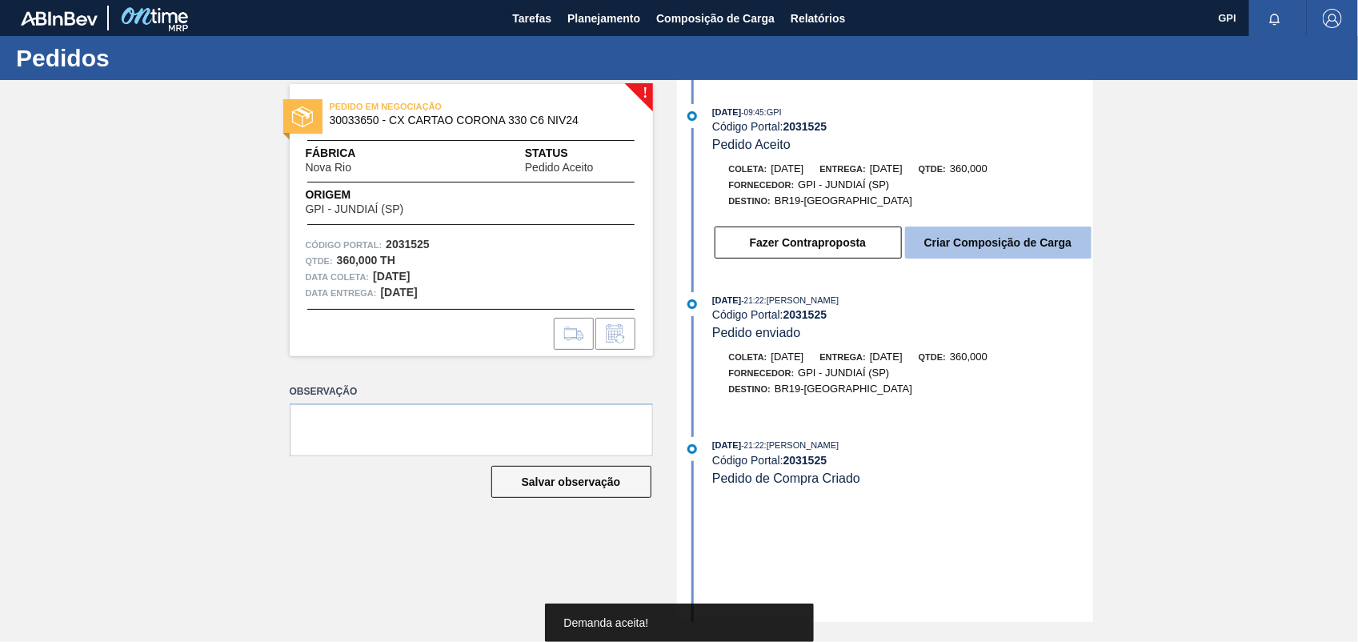
click at [1044, 254] on button "Criar Composição de Carga" at bounding box center [998, 242] width 186 height 32
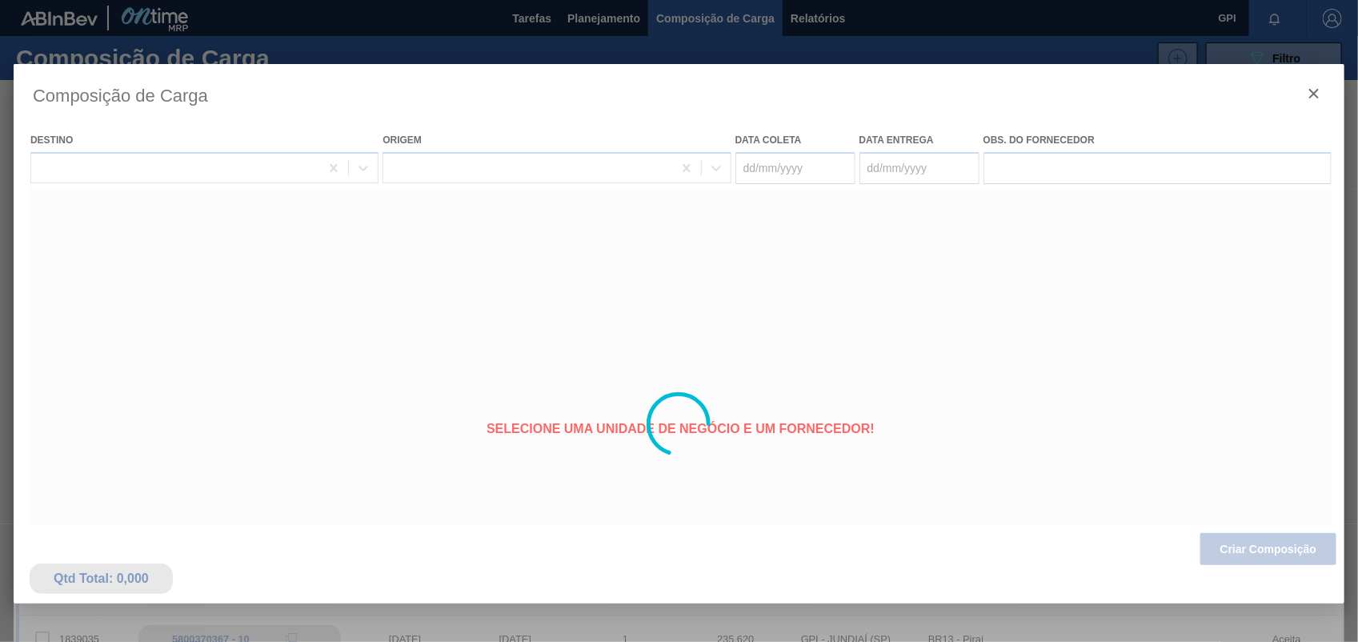
type coleta "27/10/2025"
type entrega "29/10/2025"
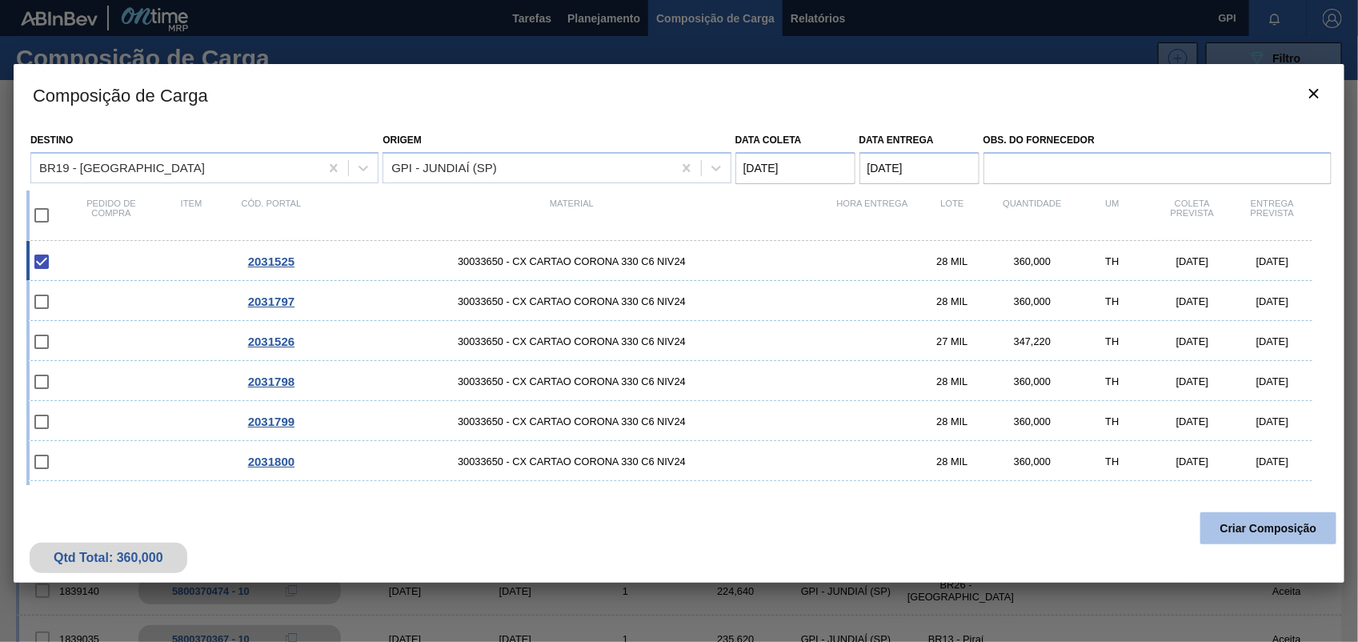
click at [1240, 531] on button "Criar Composição" at bounding box center [1268, 528] width 136 height 32
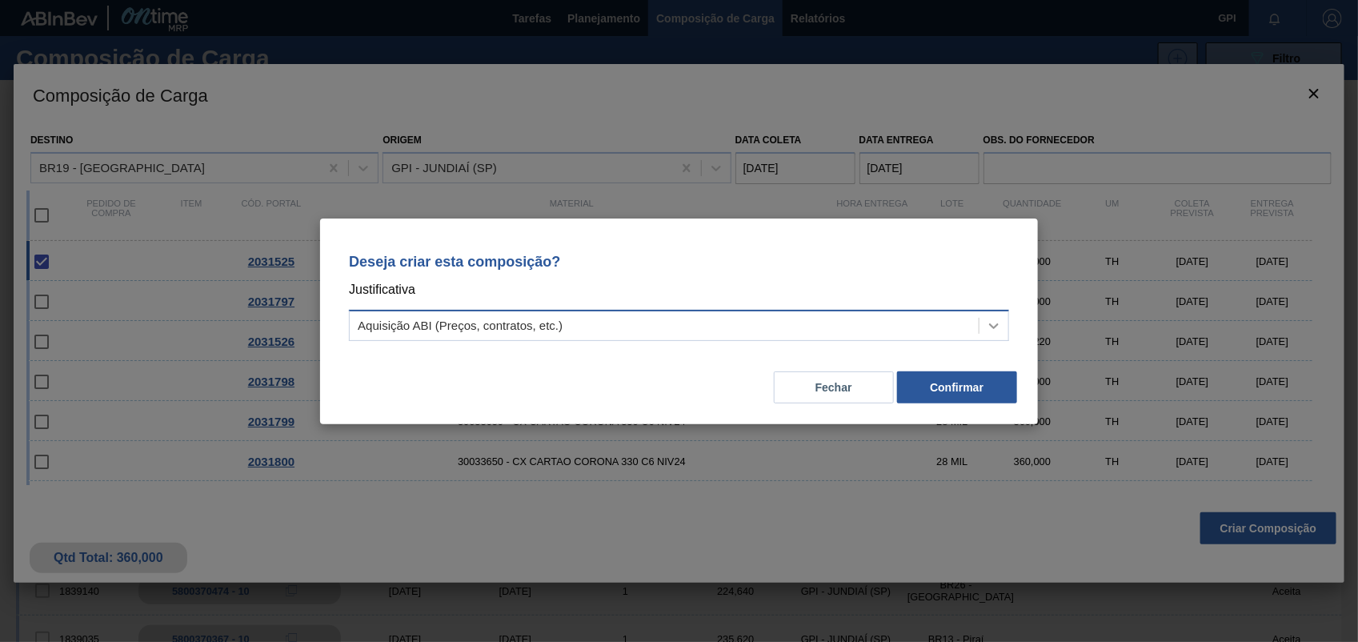
click at [989, 316] on div at bounding box center [994, 325] width 29 height 29
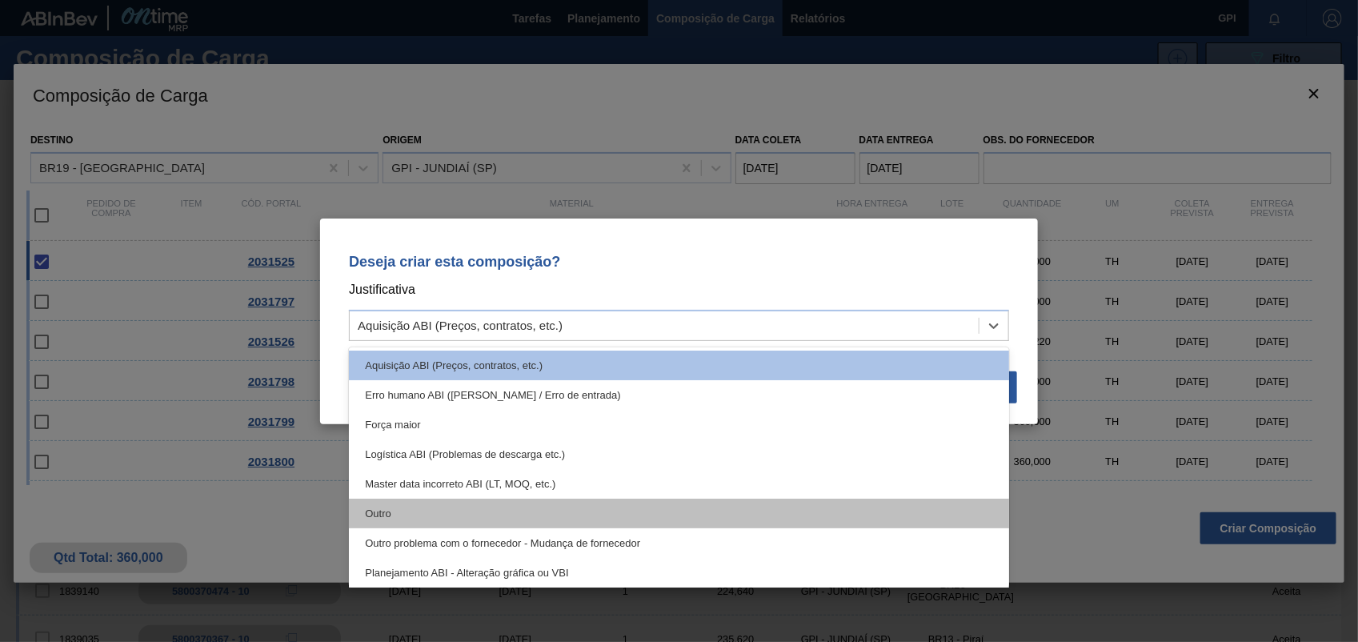
click at [375, 516] on div "Outro" at bounding box center [679, 514] width 660 height 30
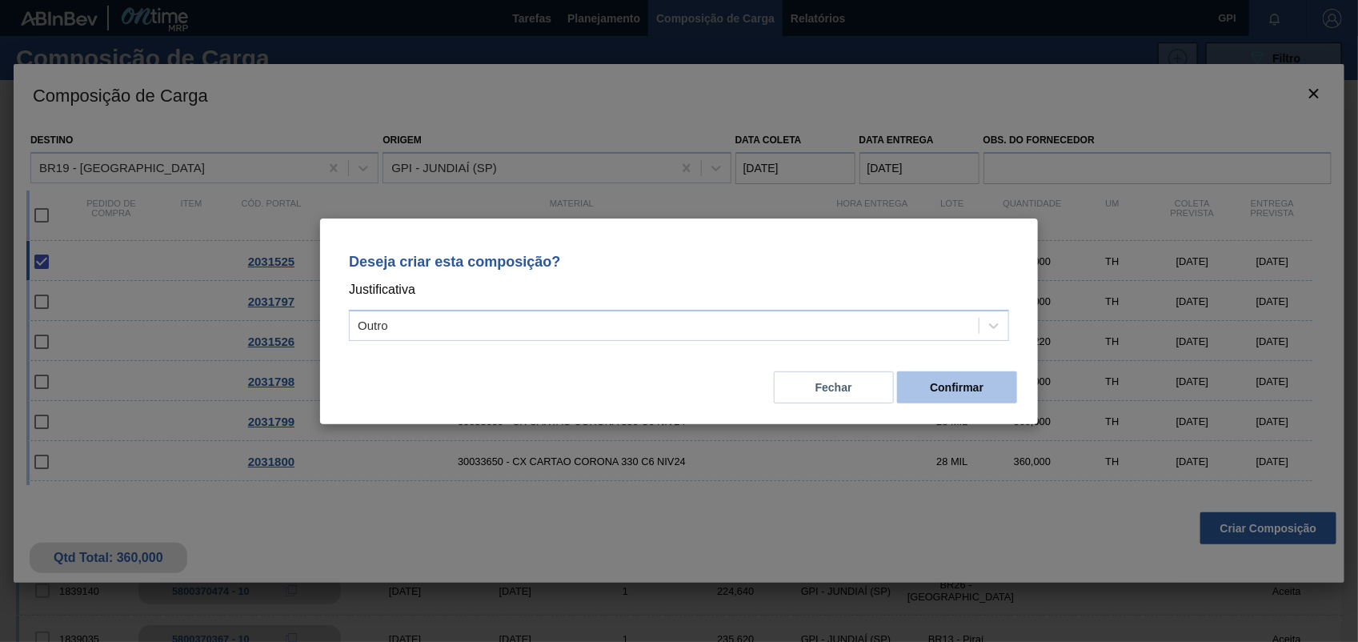
click at [994, 403] on button "Confirmar" at bounding box center [957, 387] width 120 height 32
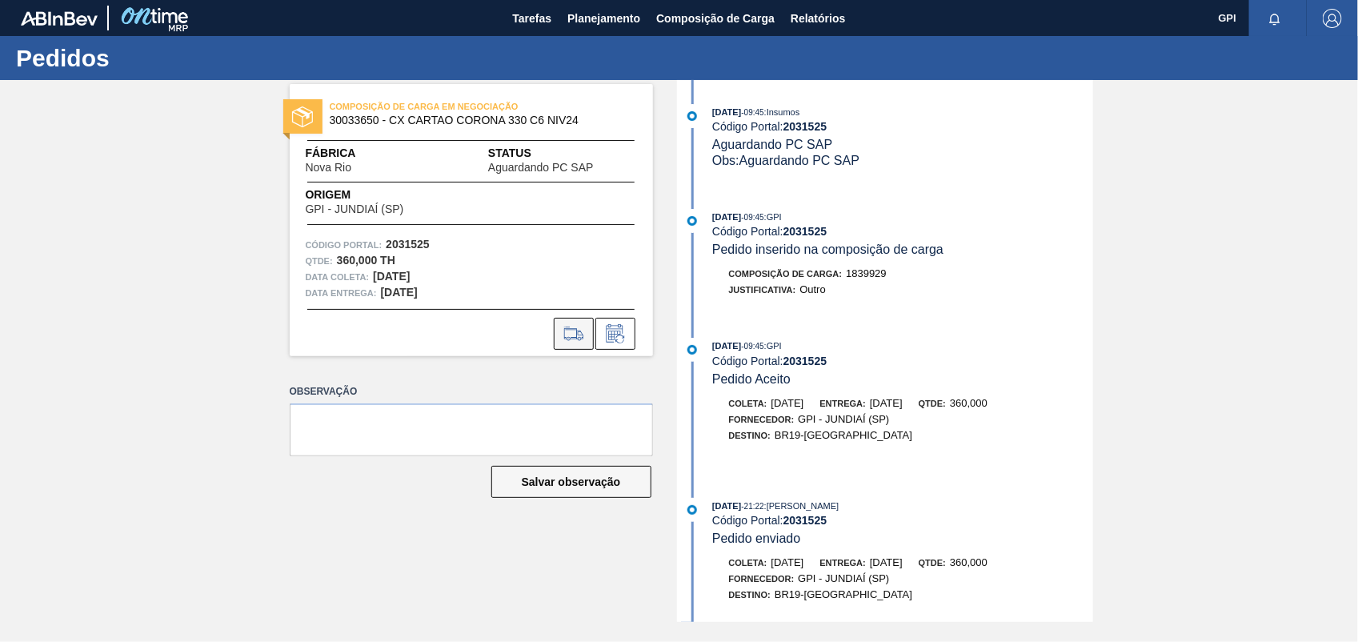
click at [565, 326] on icon at bounding box center [574, 333] width 26 height 19
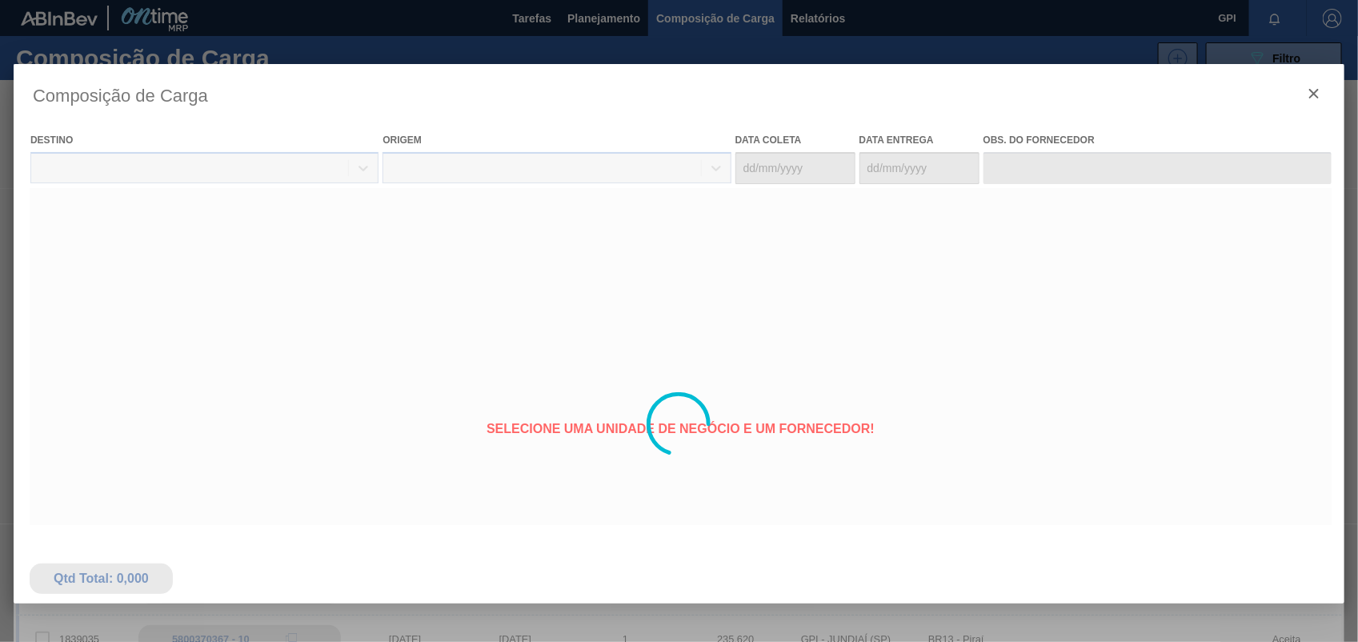
type coleta "27/10/2025"
type entrega "29/10/2025"
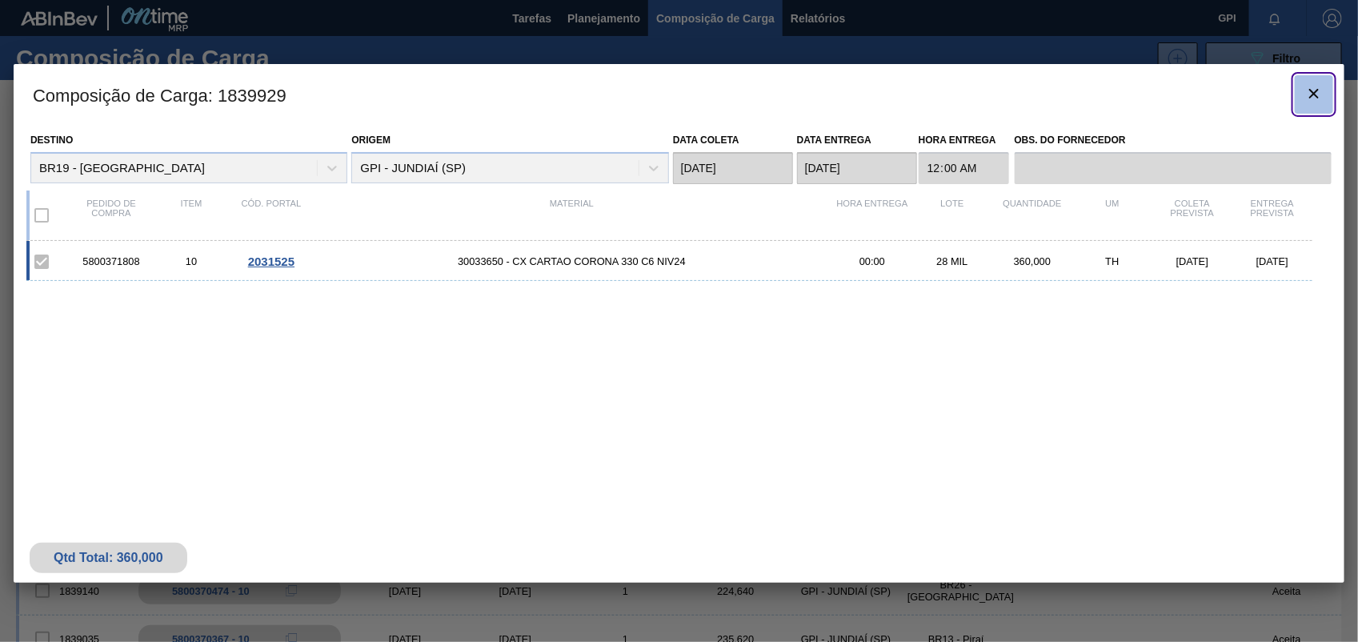
click at [1314, 97] on icon "botão de ícone" at bounding box center [1313, 93] width 19 height 19
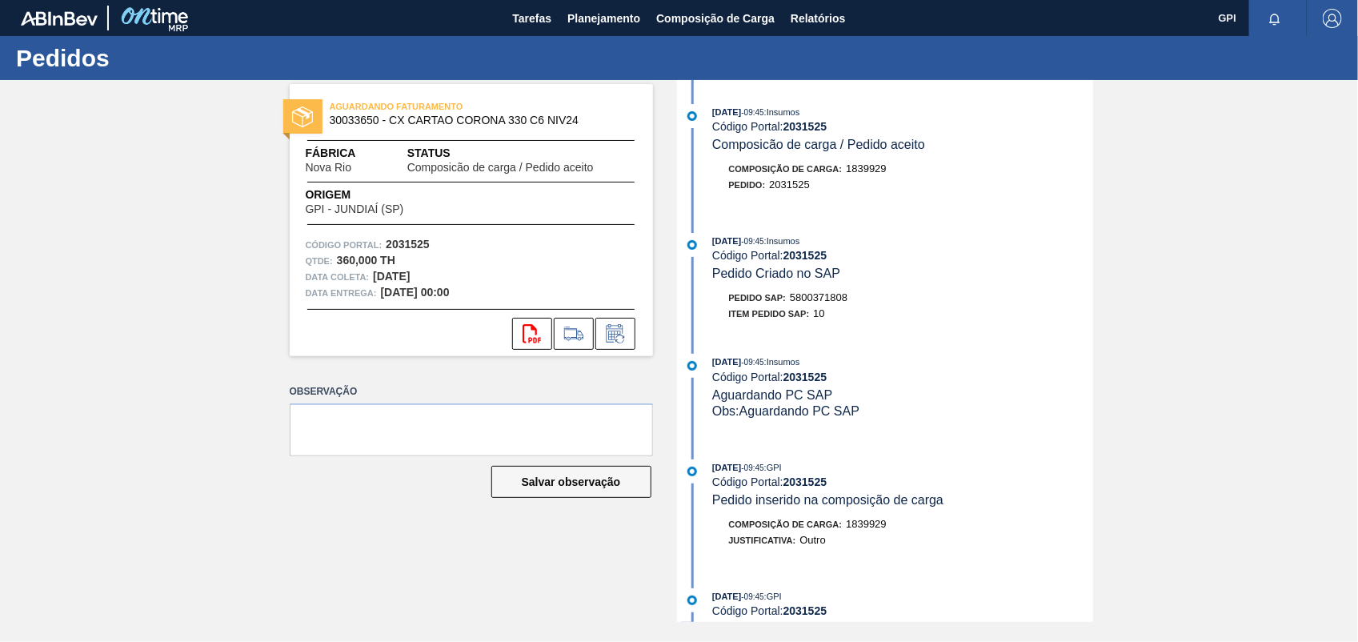
click at [833, 306] on div "Pedido SAP: 5800371808" at bounding box center [788, 298] width 119 height 16
click at [829, 302] on span "5800371808" at bounding box center [819, 297] width 58 height 12
click at [399, 242] on strong "2031525" at bounding box center [408, 244] width 44 height 13
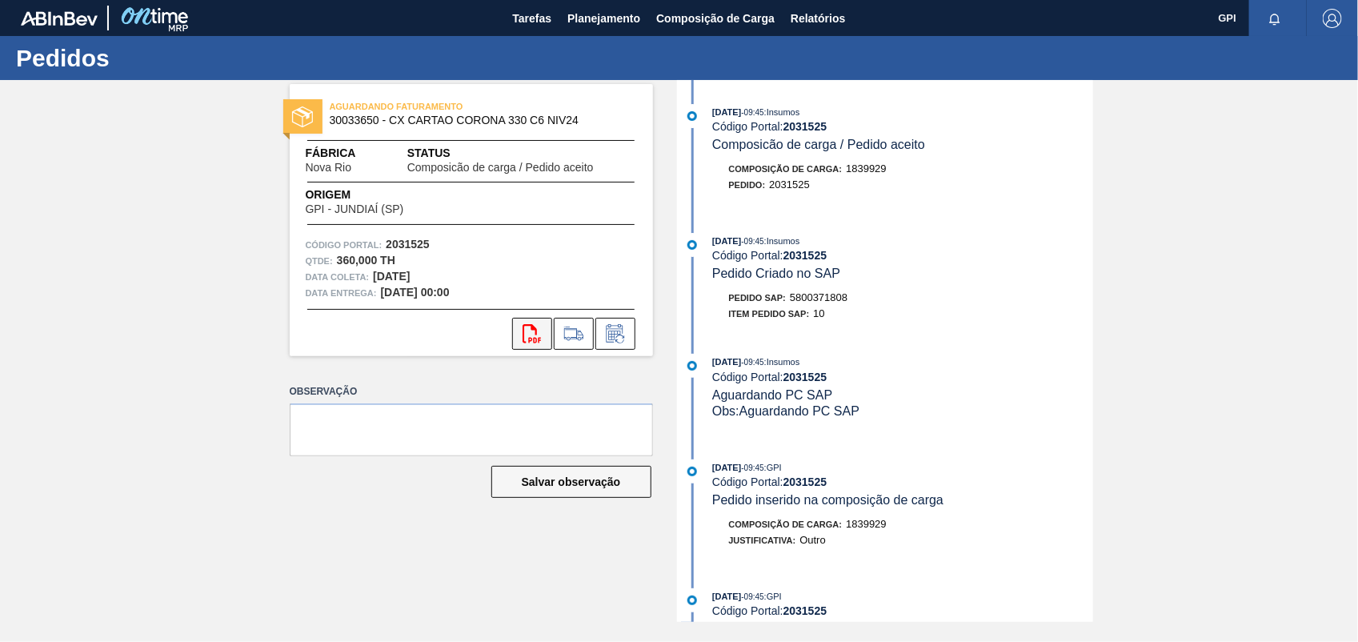
click at [538, 339] on icon at bounding box center [532, 333] width 18 height 19
click at [1195, 341] on div "AGUARDANDO FATURAMENTO 30033650 - CX CARTAO CORONA 330 C6 NIV24 Fábrica Nova Ri…" at bounding box center [679, 351] width 1358 height 542
click at [118, 398] on div "AGUARDANDO FATURAMENTO 30033650 - CX CARTAO CORONA 330 C6 NIV24 Fábrica Nova Ri…" at bounding box center [679, 351] width 1358 height 542
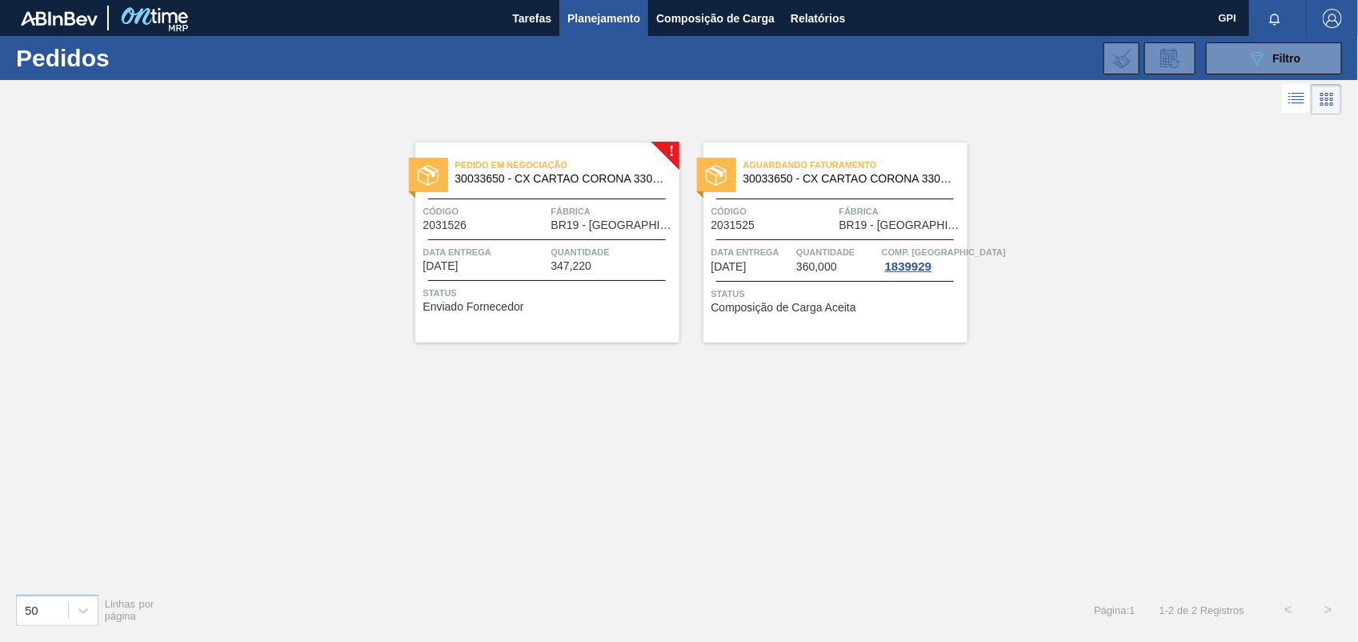
click at [501, 212] on span "Código" at bounding box center [485, 211] width 124 height 16
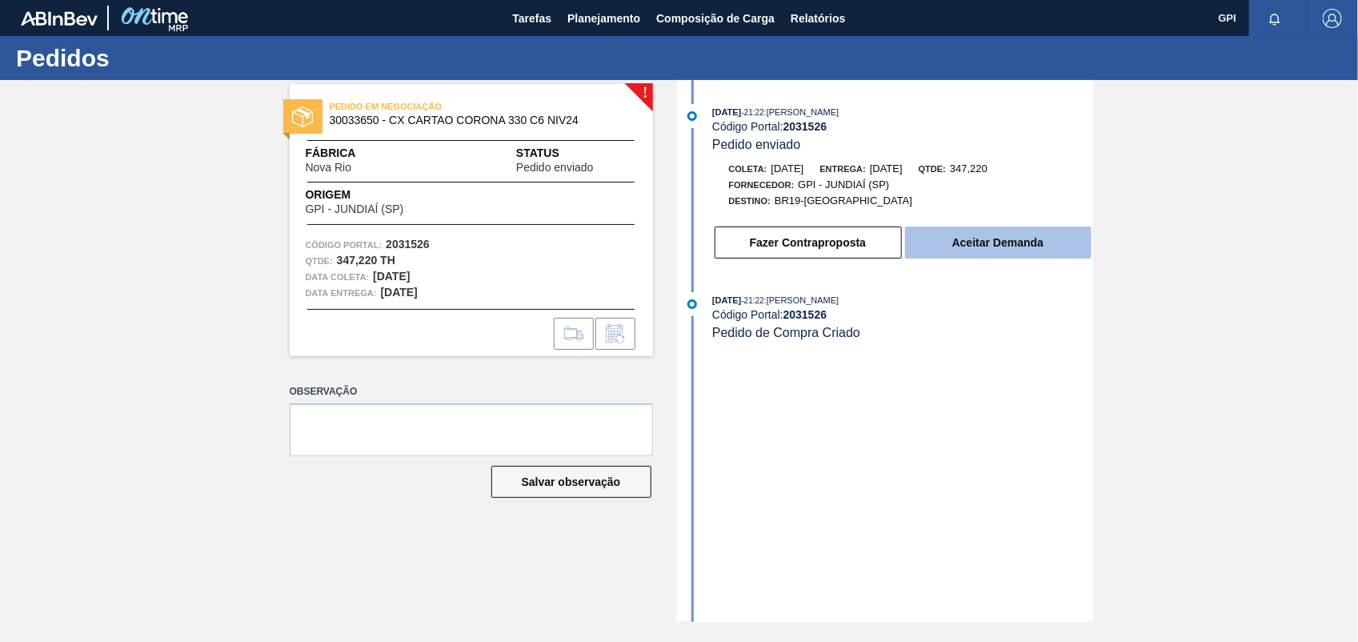
click at [1018, 253] on button "Aceitar Demanda" at bounding box center [998, 242] width 186 height 32
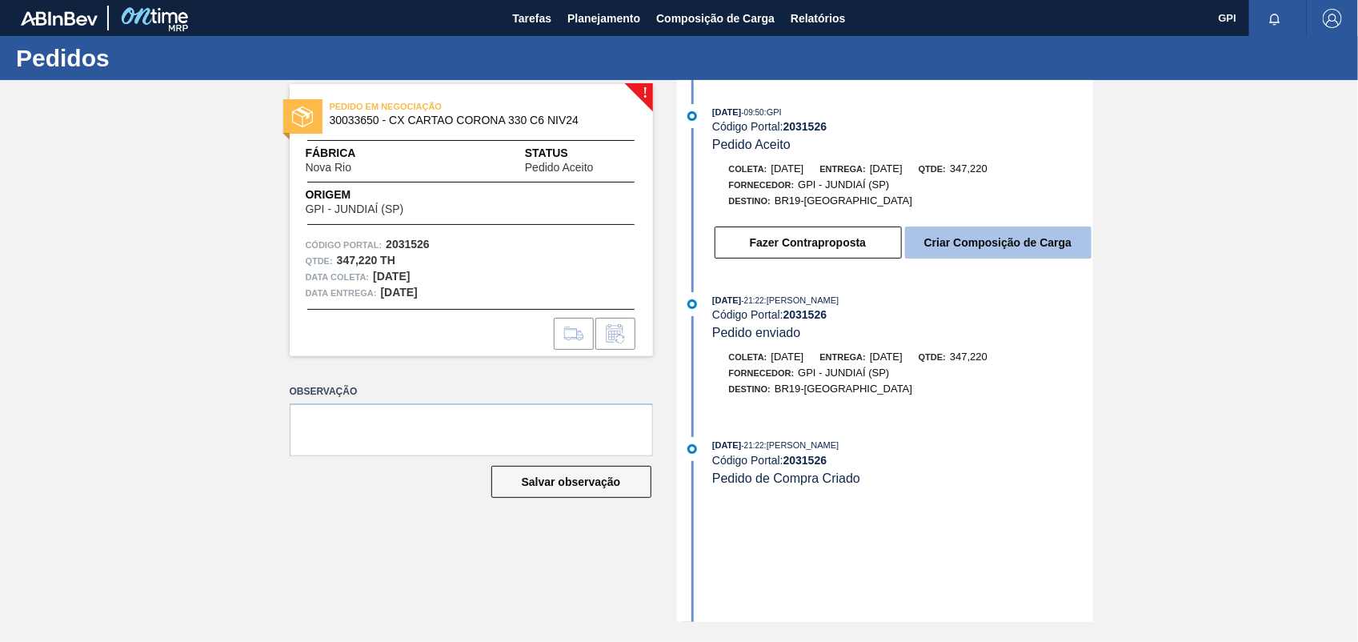
click at [1003, 256] on button "Criar Composição de Carga" at bounding box center [998, 242] width 186 height 32
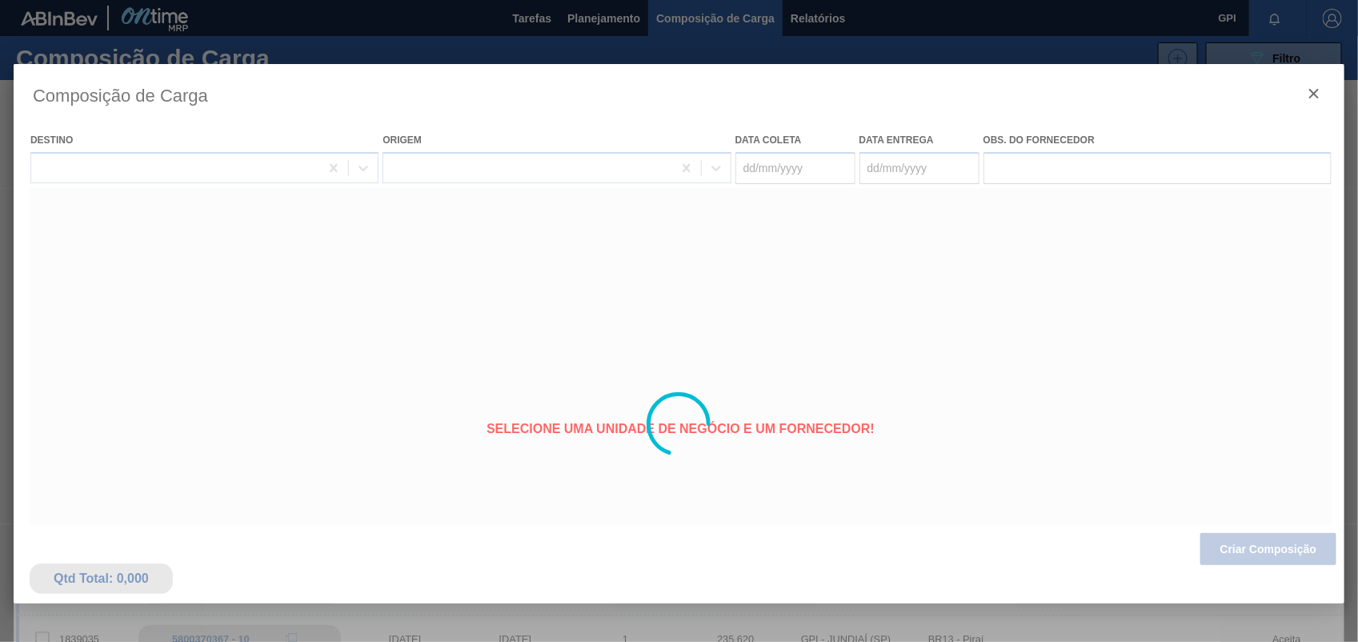
type coleta "22/10/2025"
type entrega "[DATE]"
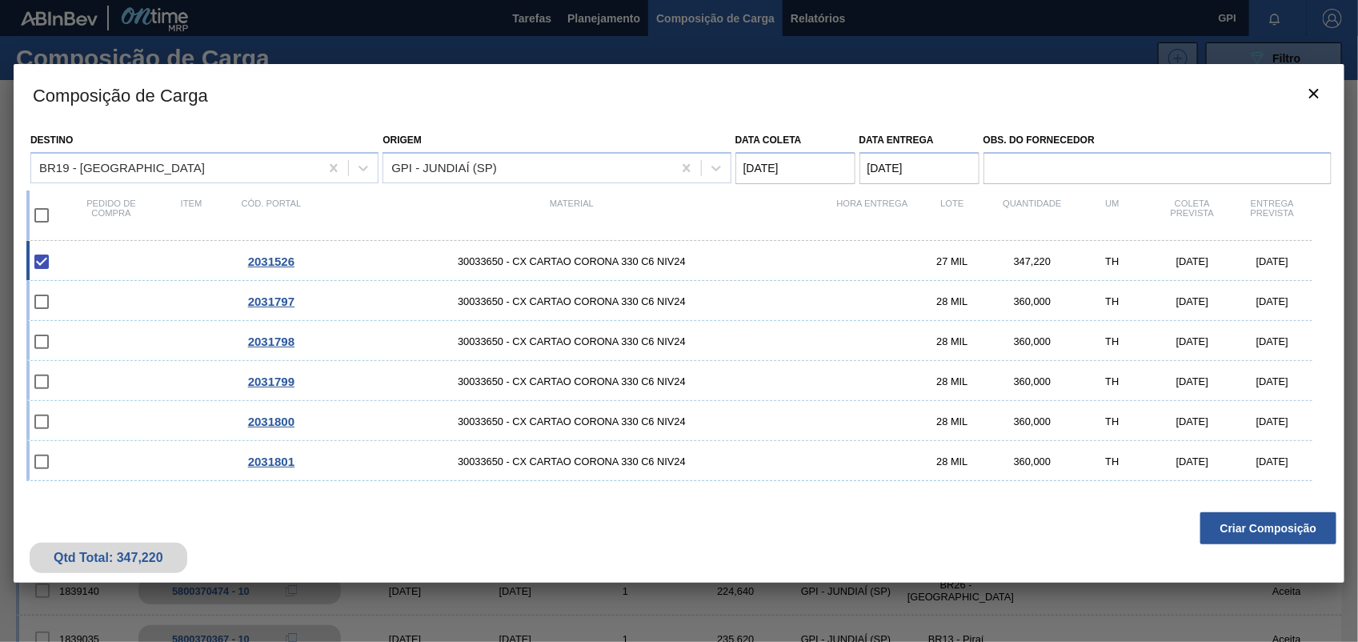
click at [1245, 529] on button "Criar Composição" at bounding box center [1268, 528] width 136 height 32
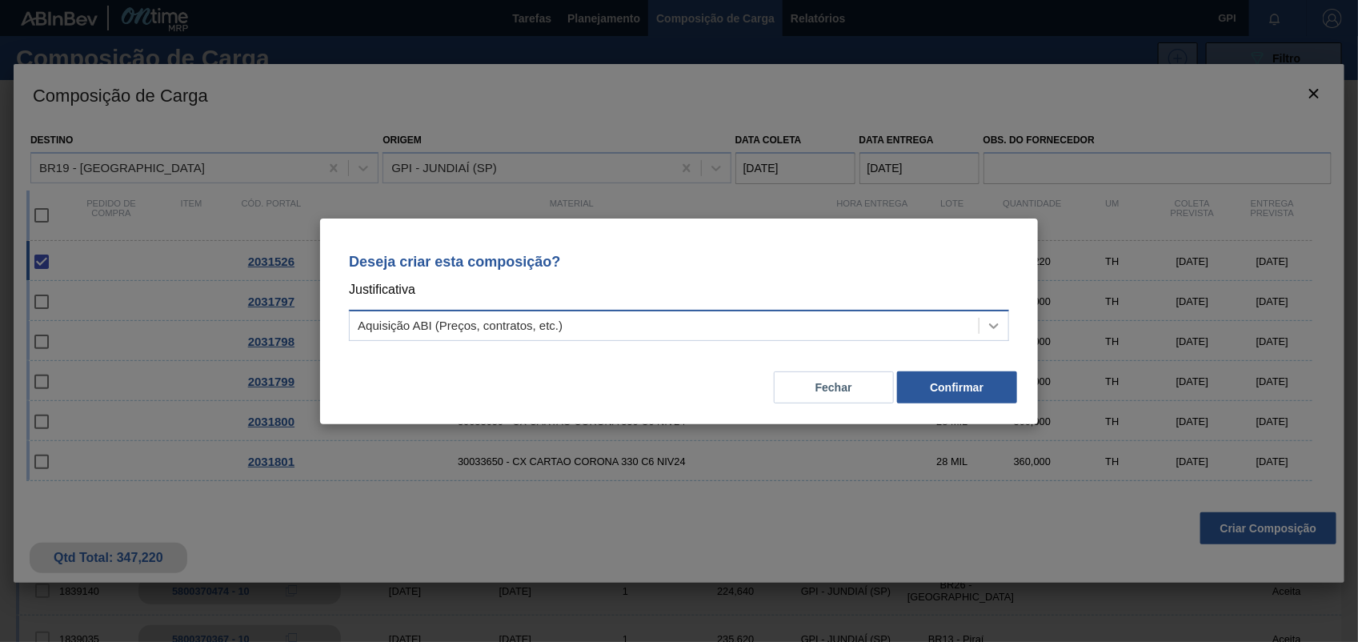
click at [996, 318] on icon at bounding box center [994, 326] width 16 height 16
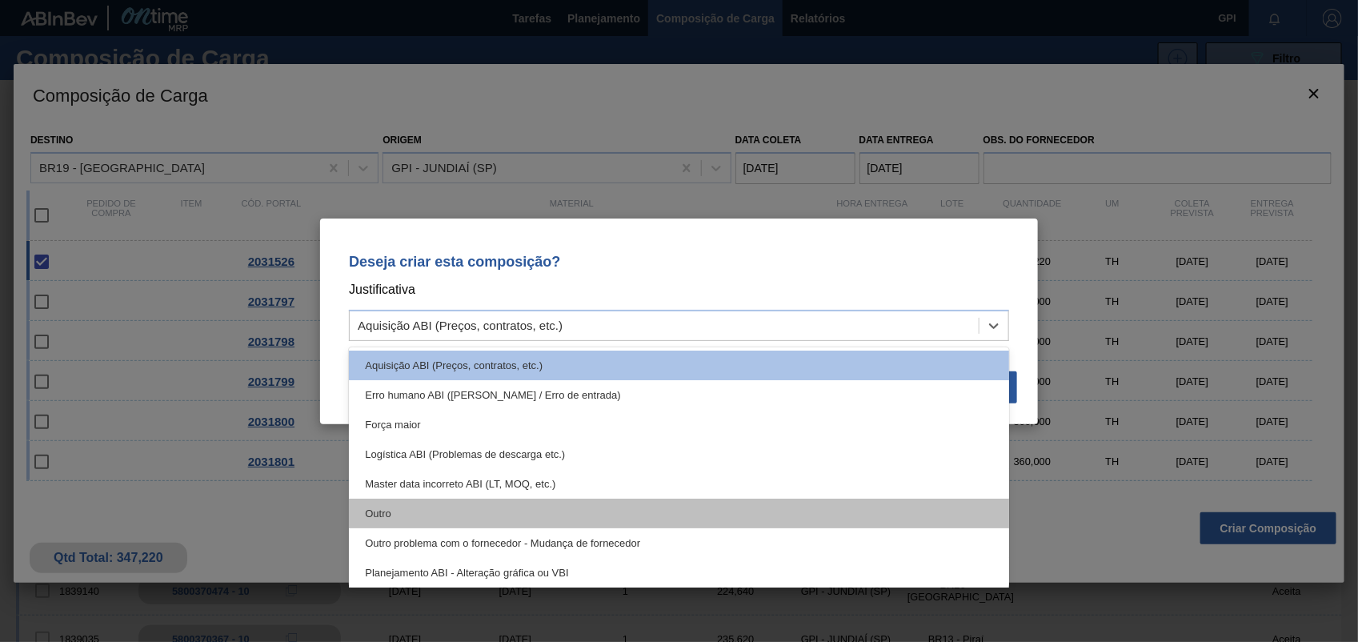
click at [452, 508] on div "Outro" at bounding box center [679, 514] width 660 height 30
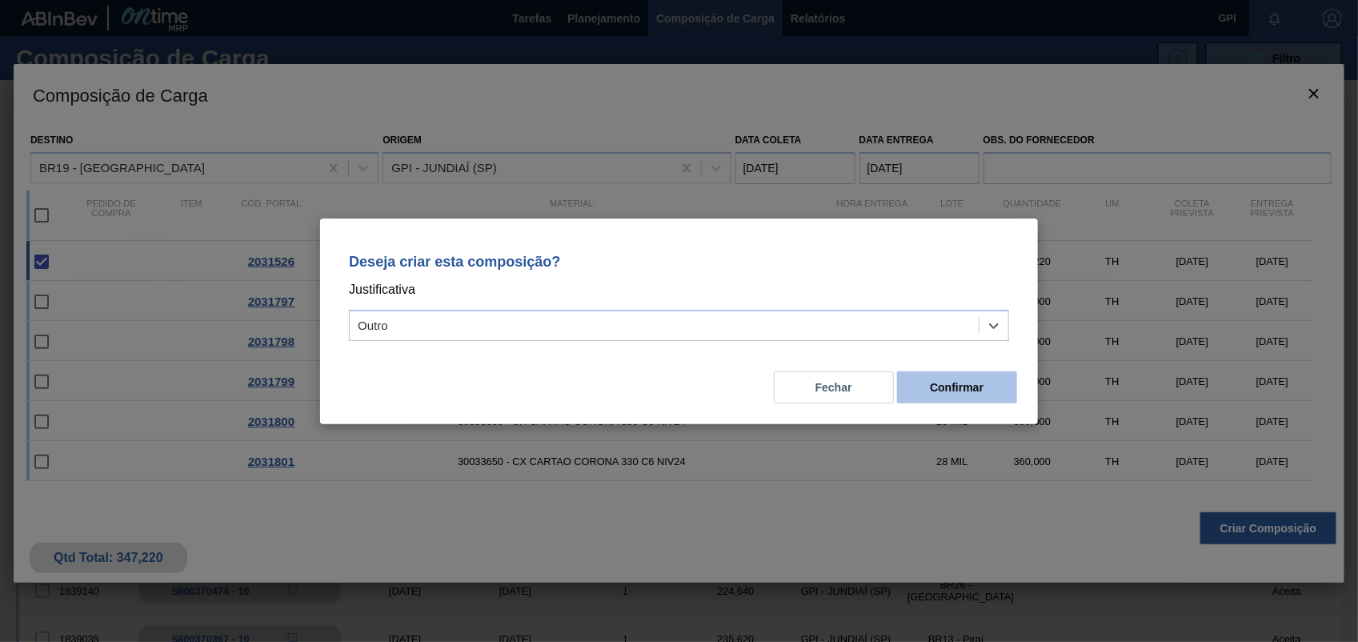
click at [979, 395] on button "Confirmar" at bounding box center [957, 387] width 120 height 32
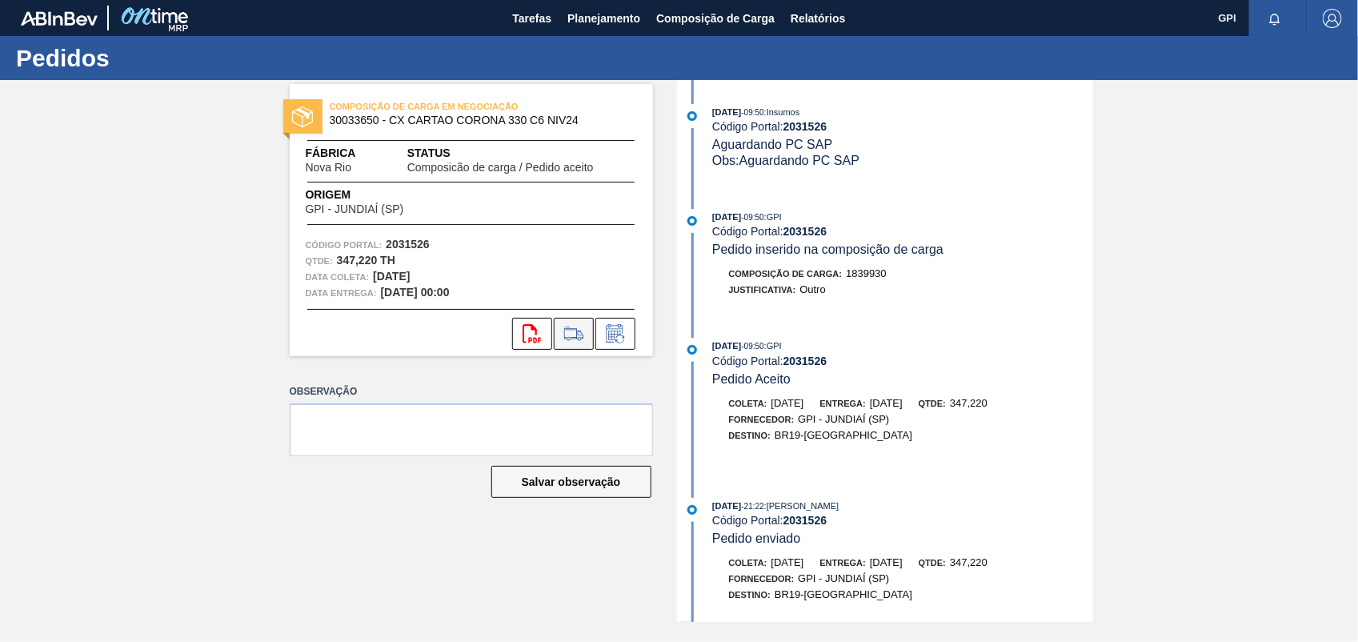
click at [580, 342] on icon at bounding box center [574, 333] width 26 height 19
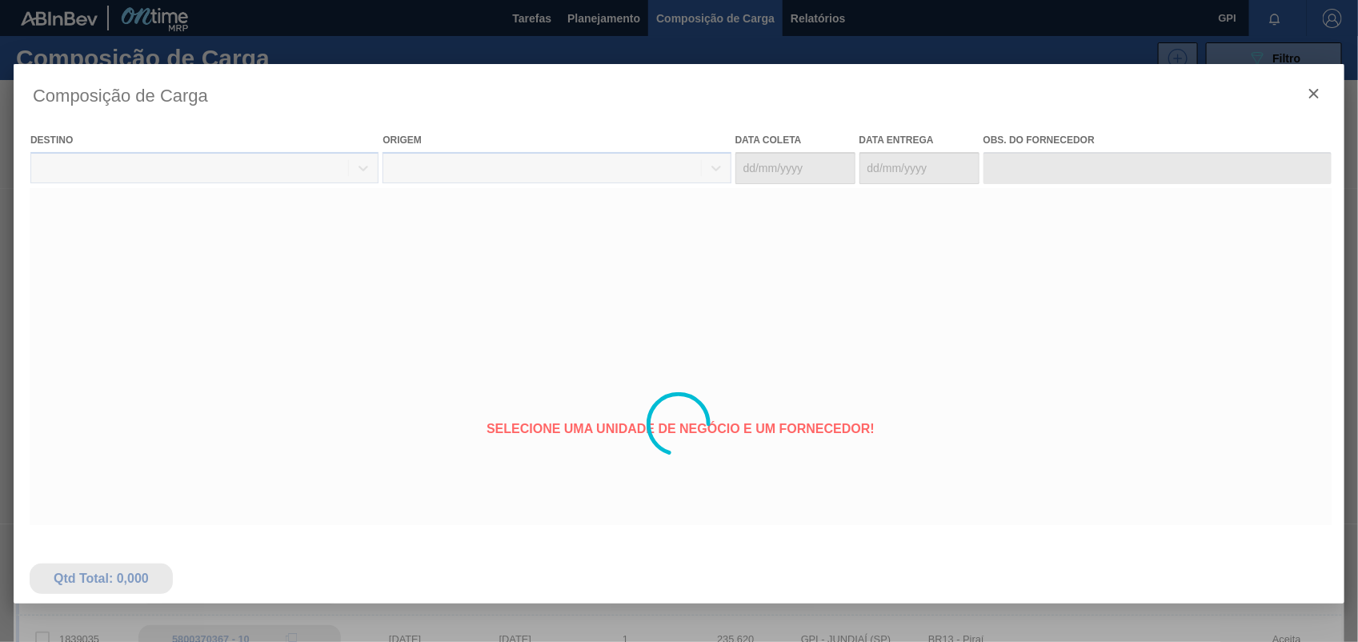
type coleta "22/10/2025"
type entrega "[DATE]"
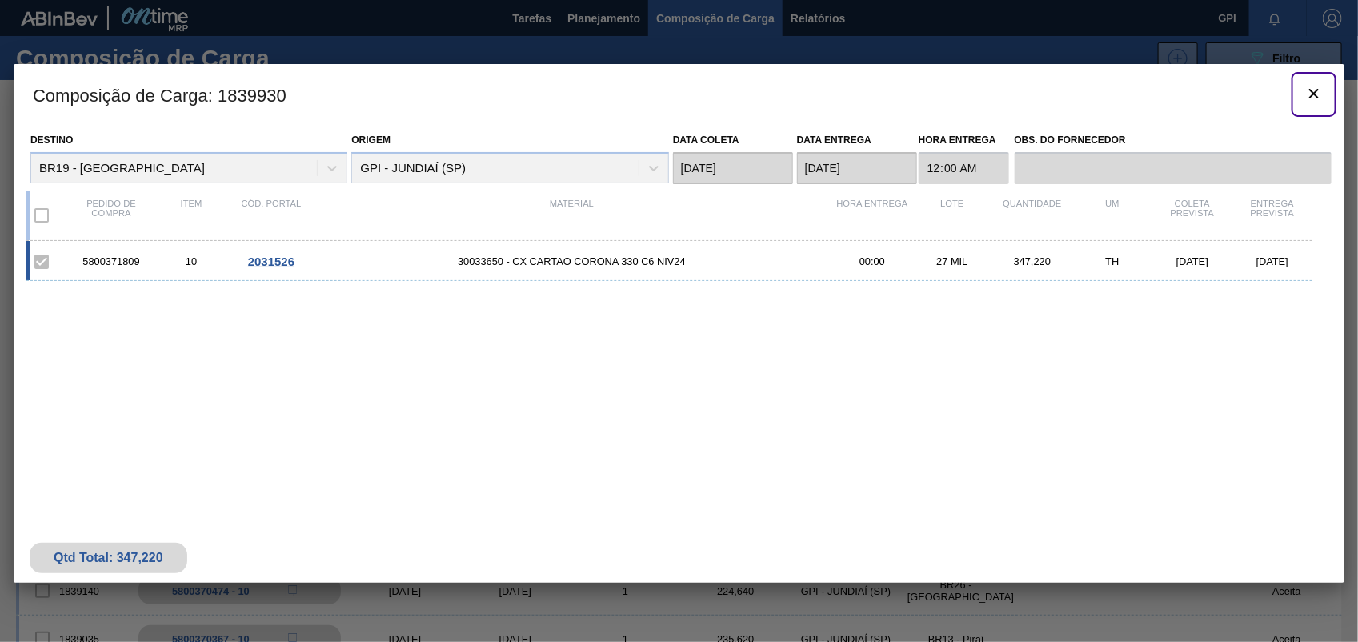
click at [1308, 105] on button "botão de ícone" at bounding box center [1314, 94] width 38 height 38
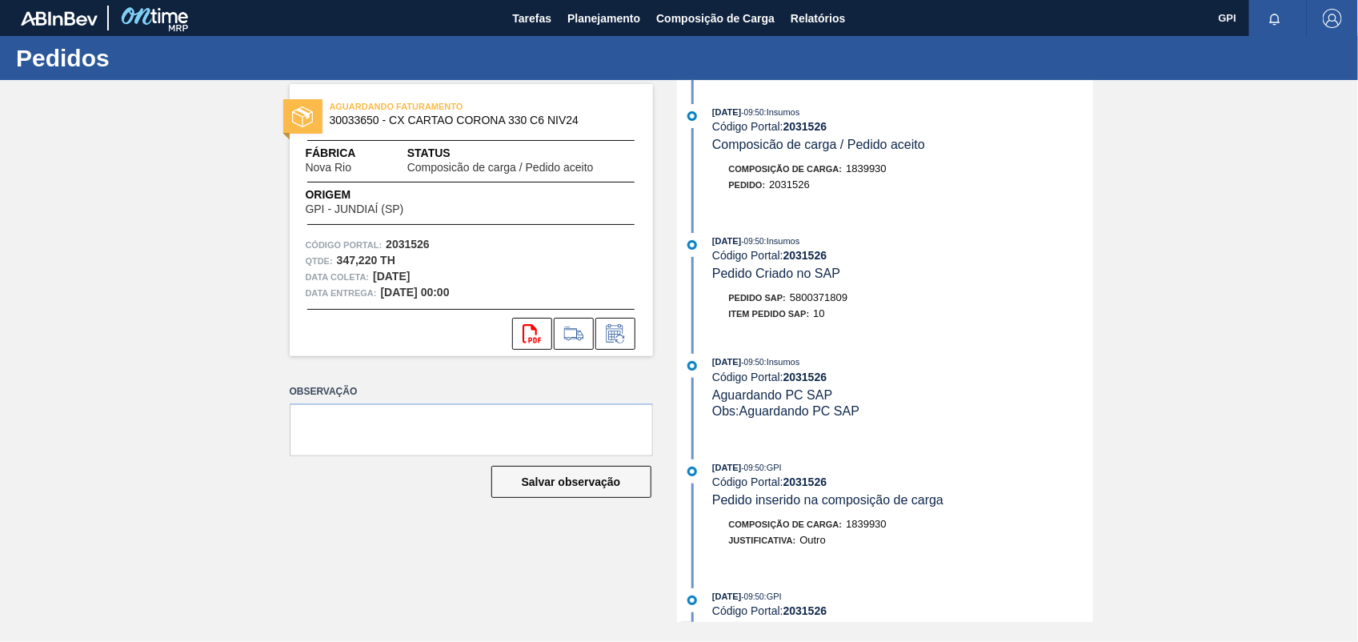
click at [809, 298] on span "5800371809" at bounding box center [819, 297] width 58 height 12
click at [407, 245] on strong "2031526" at bounding box center [408, 244] width 44 height 13
click at [535, 345] on button "svg{fill:#ff0000}" at bounding box center [532, 334] width 40 height 32
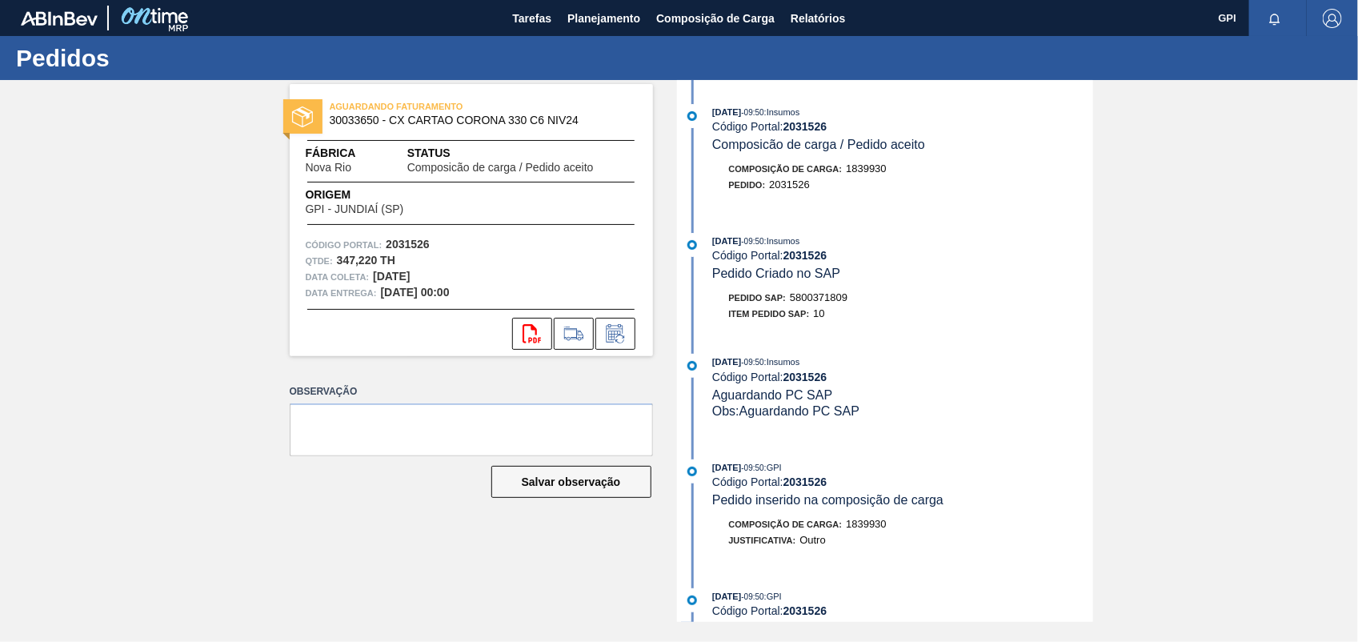
click at [1270, 416] on div "AGUARDANDO FATURAMENTO 30033650 - CX CARTAO CORONA 330 C6 NIV24 Fábrica Nova Ri…" at bounding box center [679, 351] width 1358 height 542
click at [841, 303] on span "5800371809" at bounding box center [819, 297] width 58 height 12
click at [837, 302] on span "5800371809" at bounding box center [819, 297] width 58 height 12
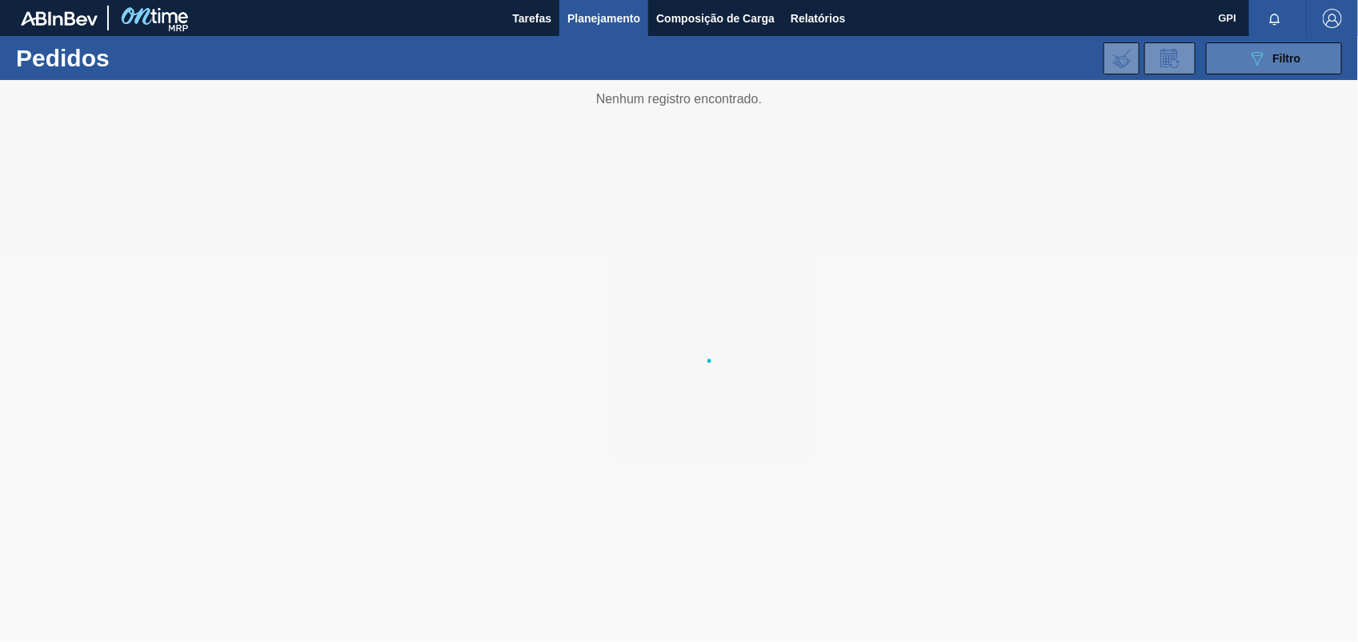
click at [1261, 72] on button "089F7B8B-B2A5-4AFE-B5C0-19BA573D28AC Filtro" at bounding box center [1274, 58] width 136 height 32
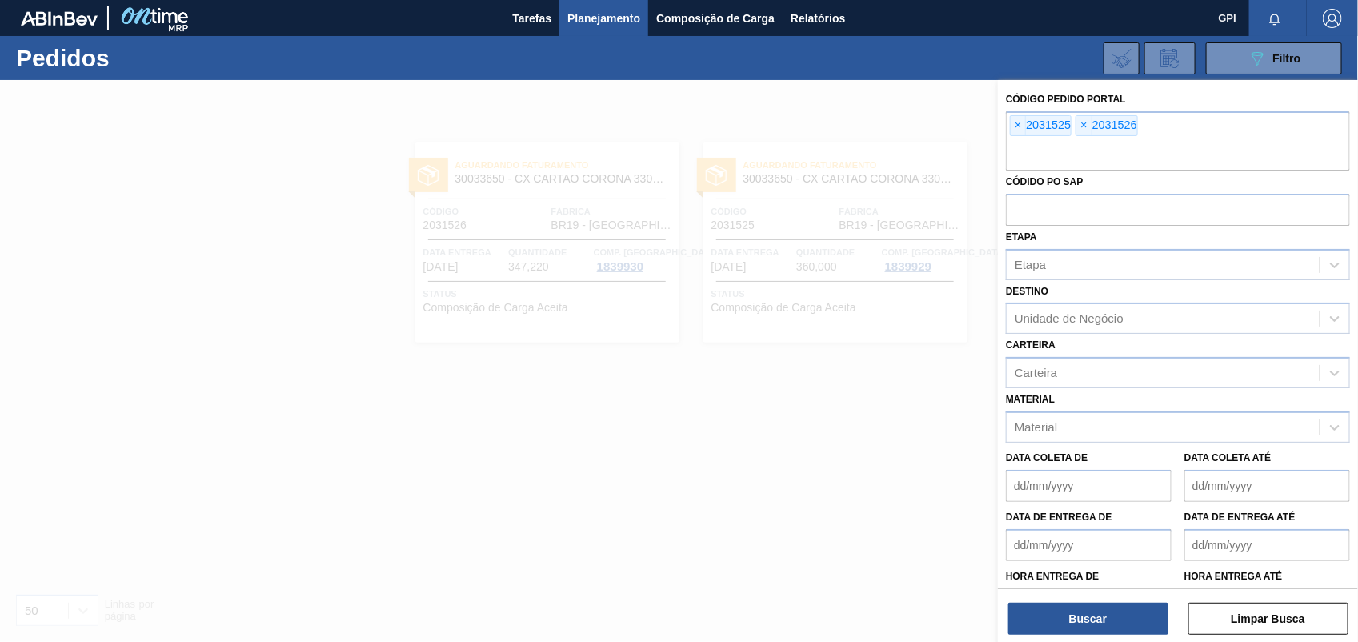
click at [1009, 129] on div "× 2031525 × 2031526" at bounding box center [1178, 140] width 344 height 59
click at [1015, 126] on span "×" at bounding box center [1018, 125] width 15 height 19
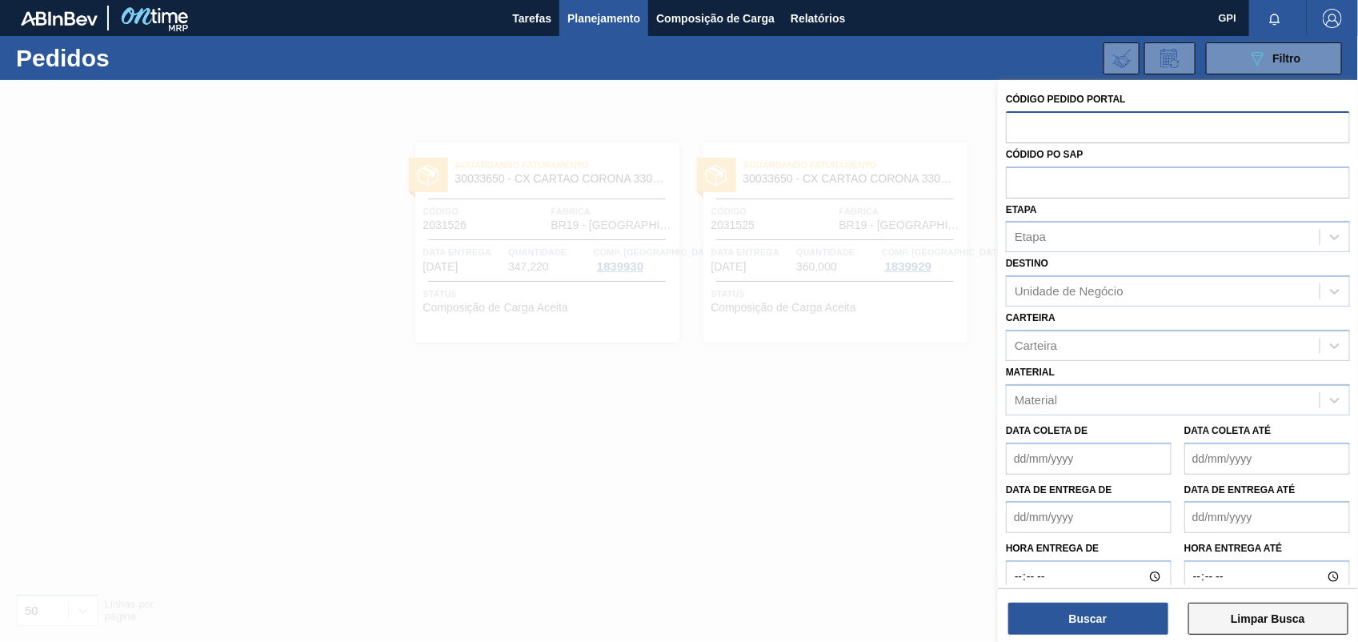
click at [1329, 607] on button "Limpar Busca" at bounding box center [1268, 619] width 160 height 32
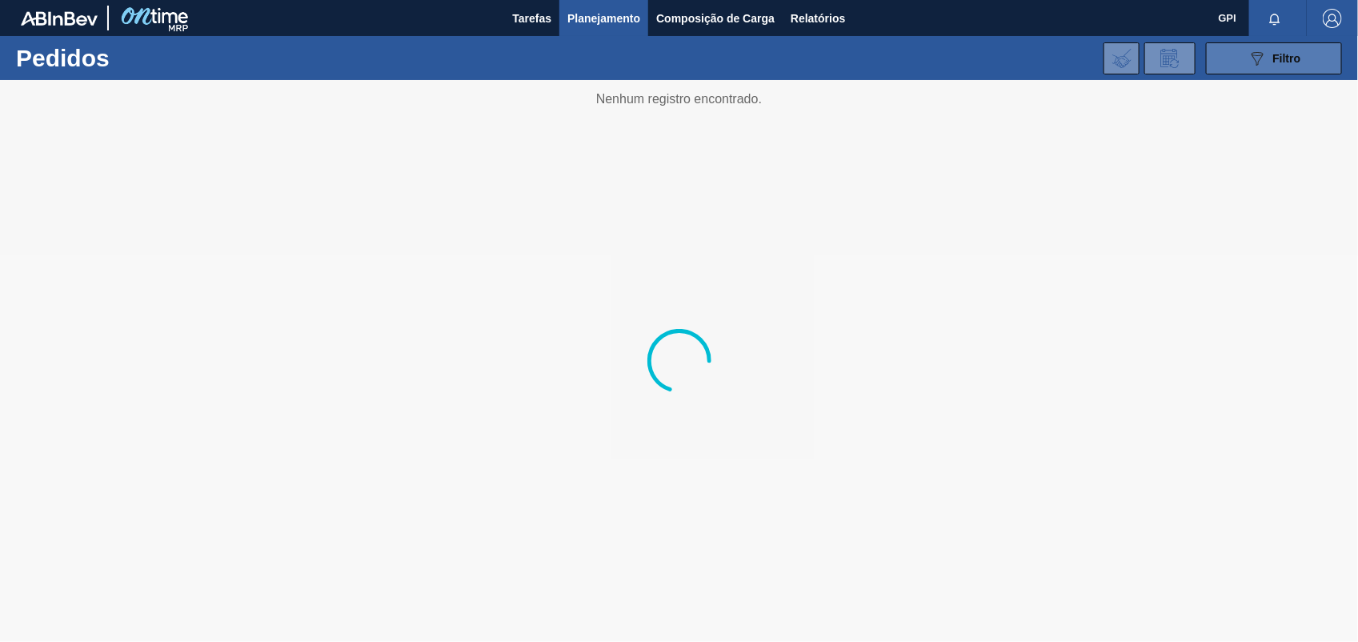
click at [1237, 62] on button "089F7B8B-B2A5-4AFE-B5C0-19BA573D28AC Filtro" at bounding box center [1274, 58] width 136 height 32
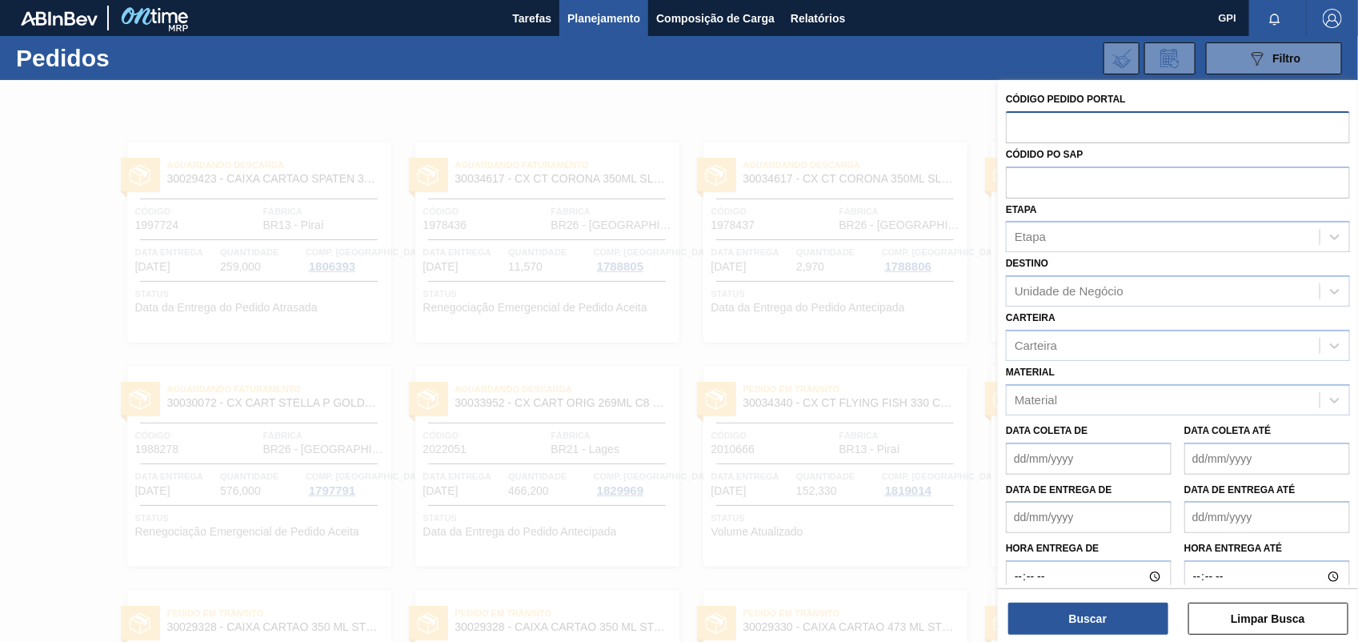
click at [1024, 132] on input "text" at bounding box center [1178, 126] width 344 height 30
paste input "2032542"
type input "2032542"
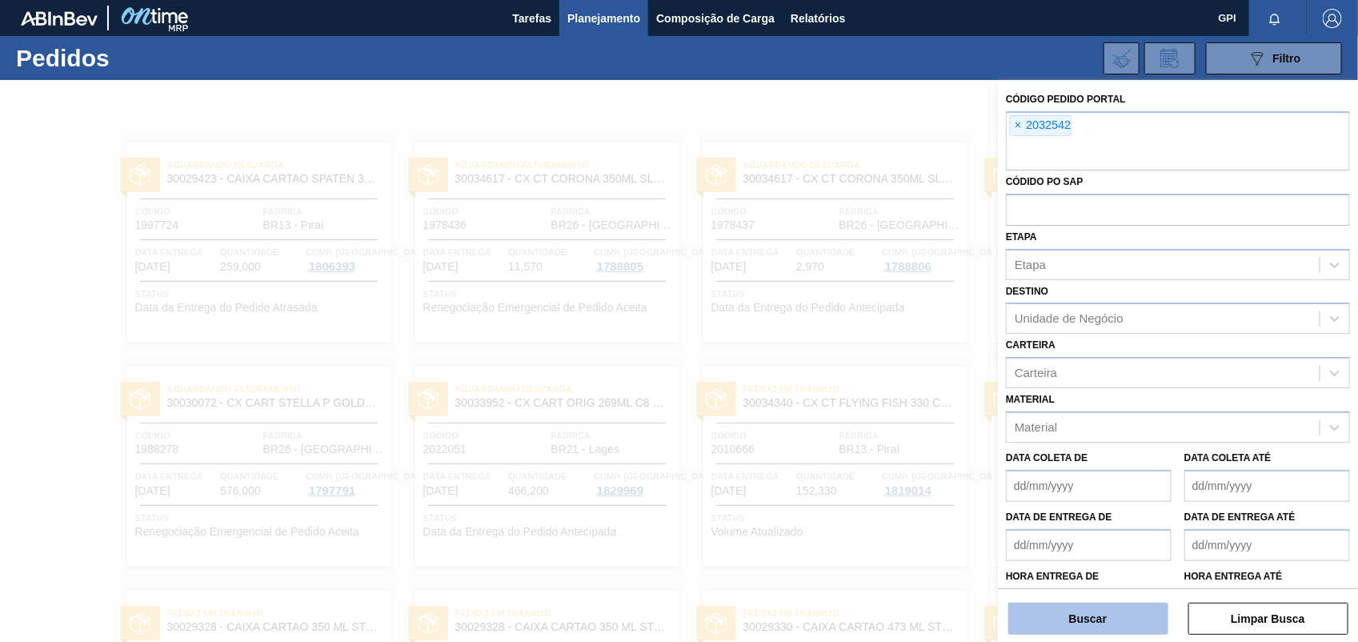
click at [1110, 617] on button "Buscar" at bounding box center [1088, 619] width 160 height 32
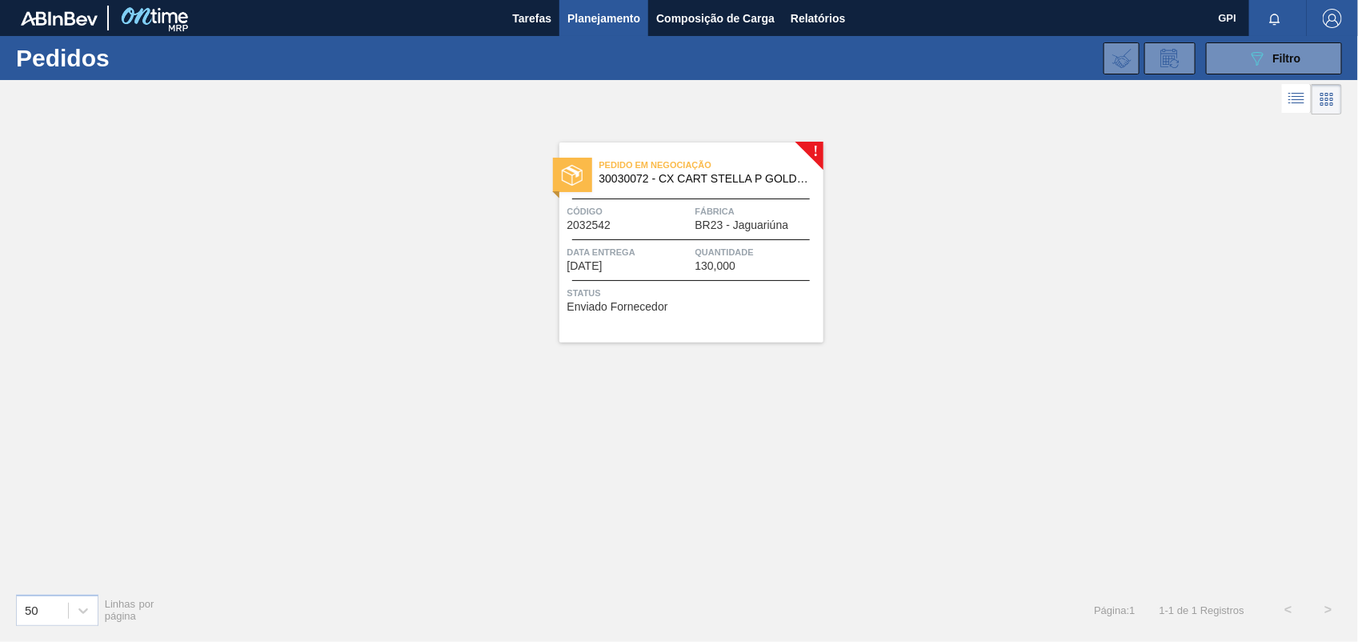
click at [647, 232] on div "Pedido em Negociação 30030072 - CX CART STELLA P GOLD 330ML C6 298 NIV23 Código…" at bounding box center [691, 242] width 264 height 200
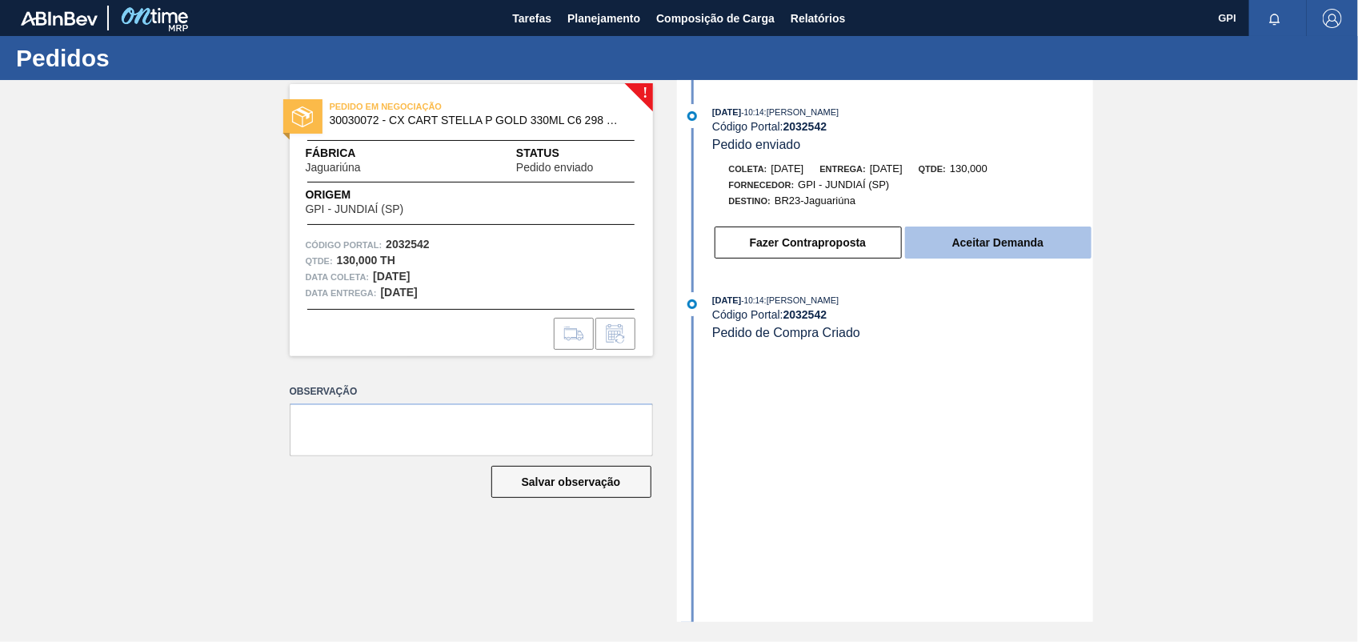
click at [1008, 245] on button "Aceitar Demanda" at bounding box center [998, 242] width 186 height 32
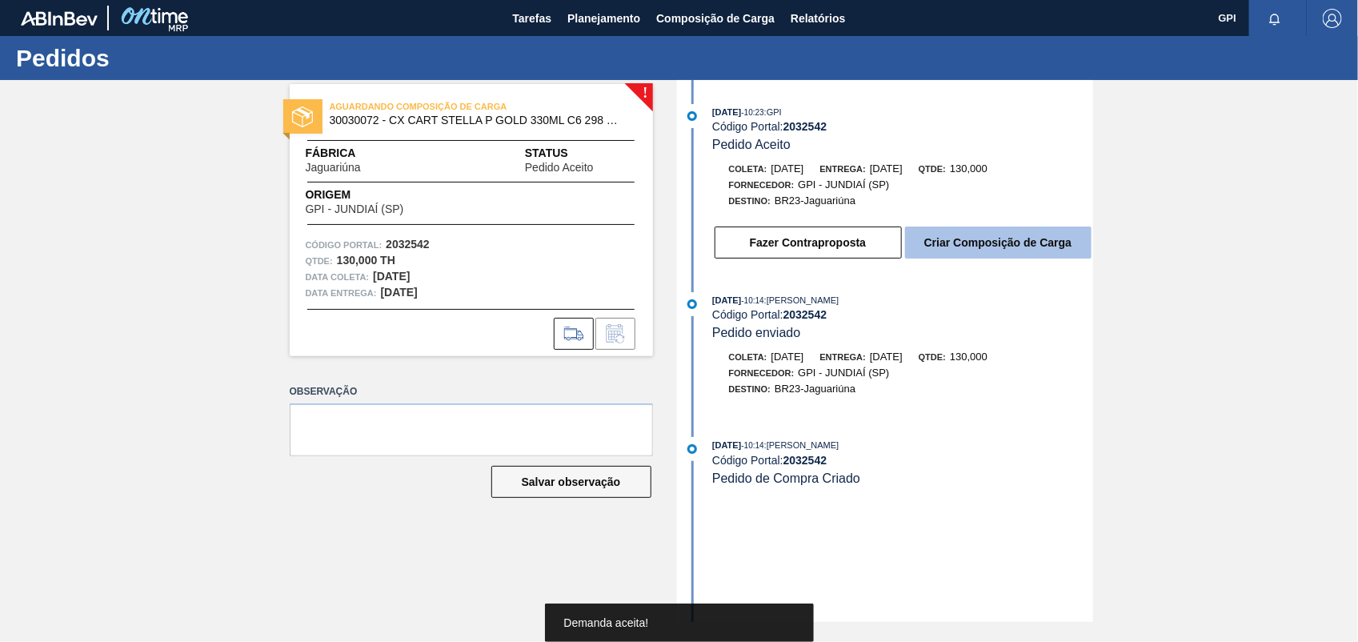
drag, startPoint x: 1057, startPoint y: 234, endPoint x: 1056, endPoint y: 242, distance: 8.0
click at [1056, 242] on button "Criar Composição de Carga" at bounding box center [998, 242] width 186 height 32
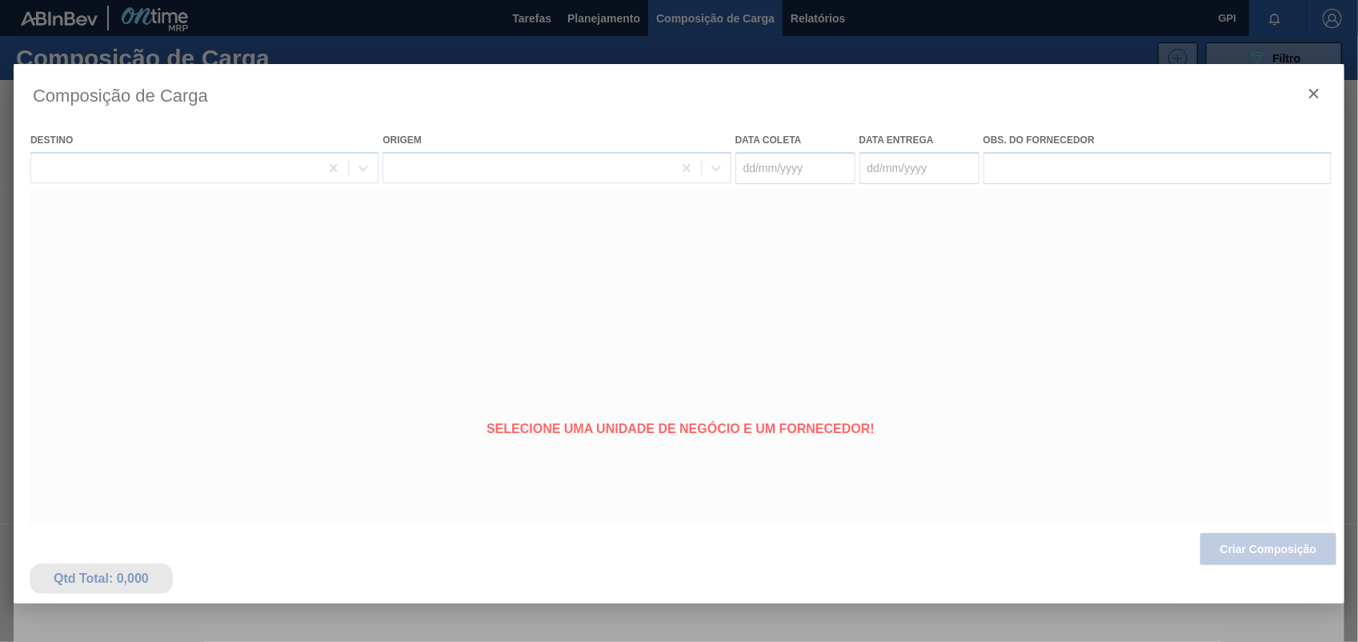
type coleta "18/09/2025"
type entrega "19/09/2025"
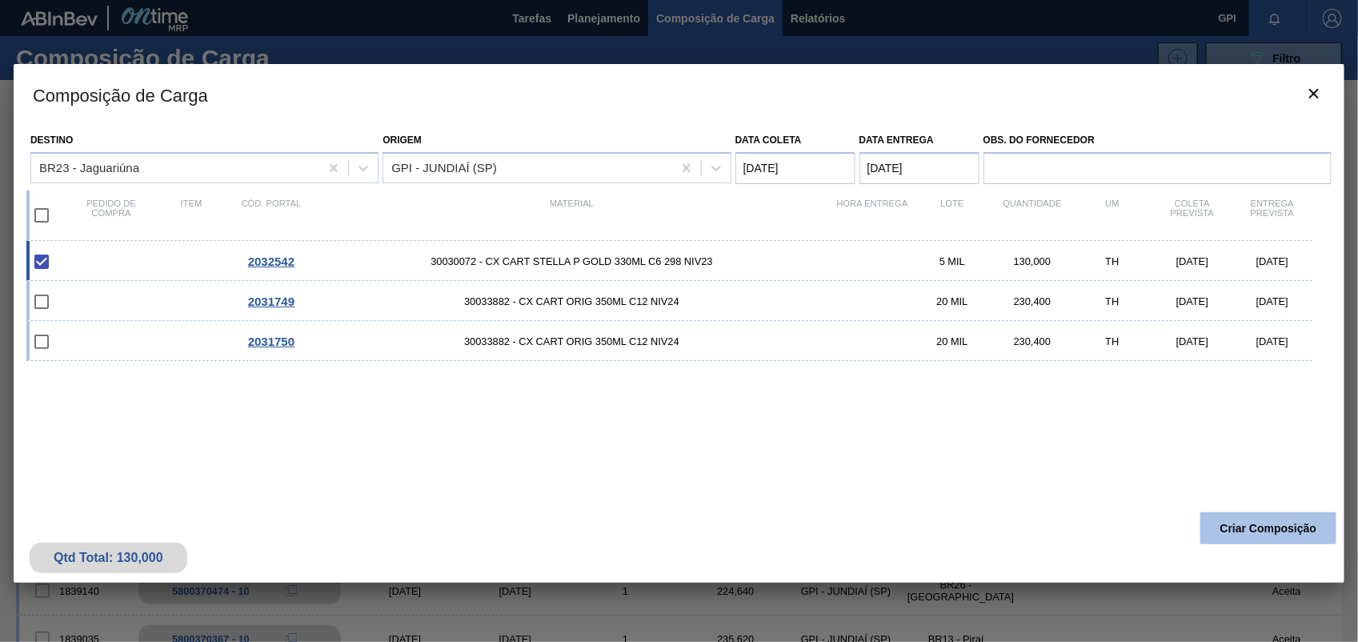
click at [1230, 532] on button "Criar Composição" at bounding box center [1268, 528] width 136 height 32
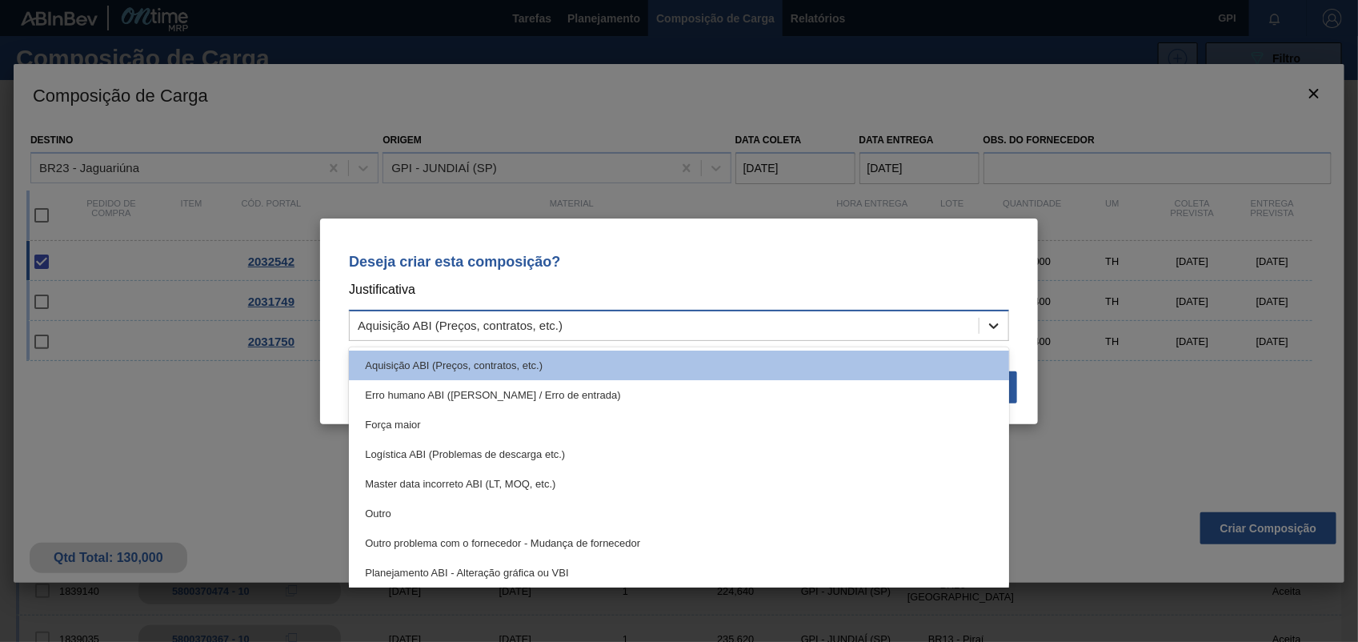
click at [1002, 319] on div at bounding box center [994, 325] width 29 height 29
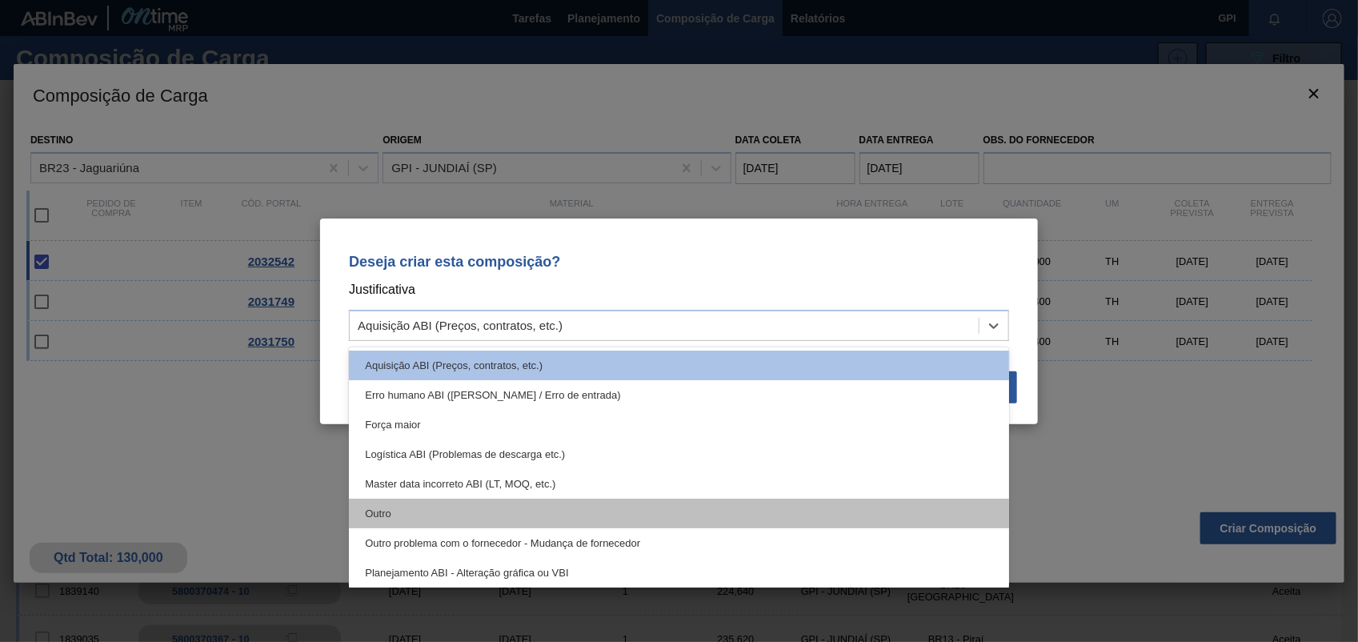
click at [349, 499] on div "Outro" at bounding box center [679, 514] width 660 height 30
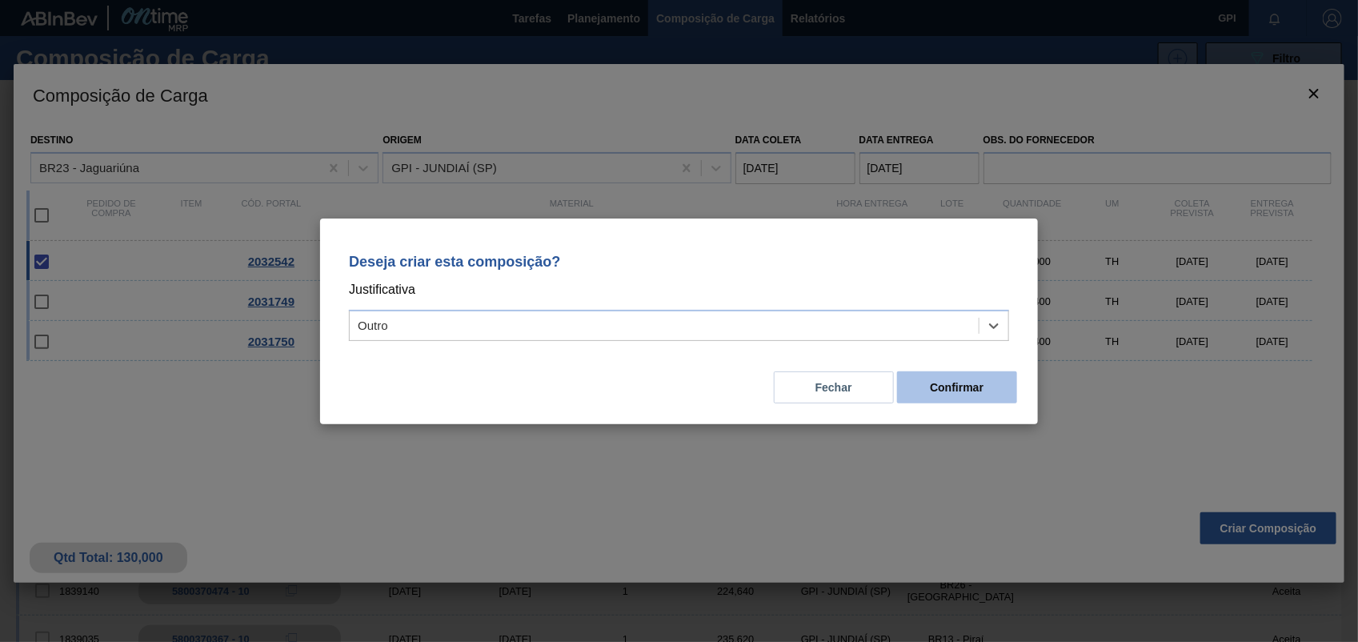
click at [968, 377] on button "Confirmar" at bounding box center [957, 387] width 120 height 32
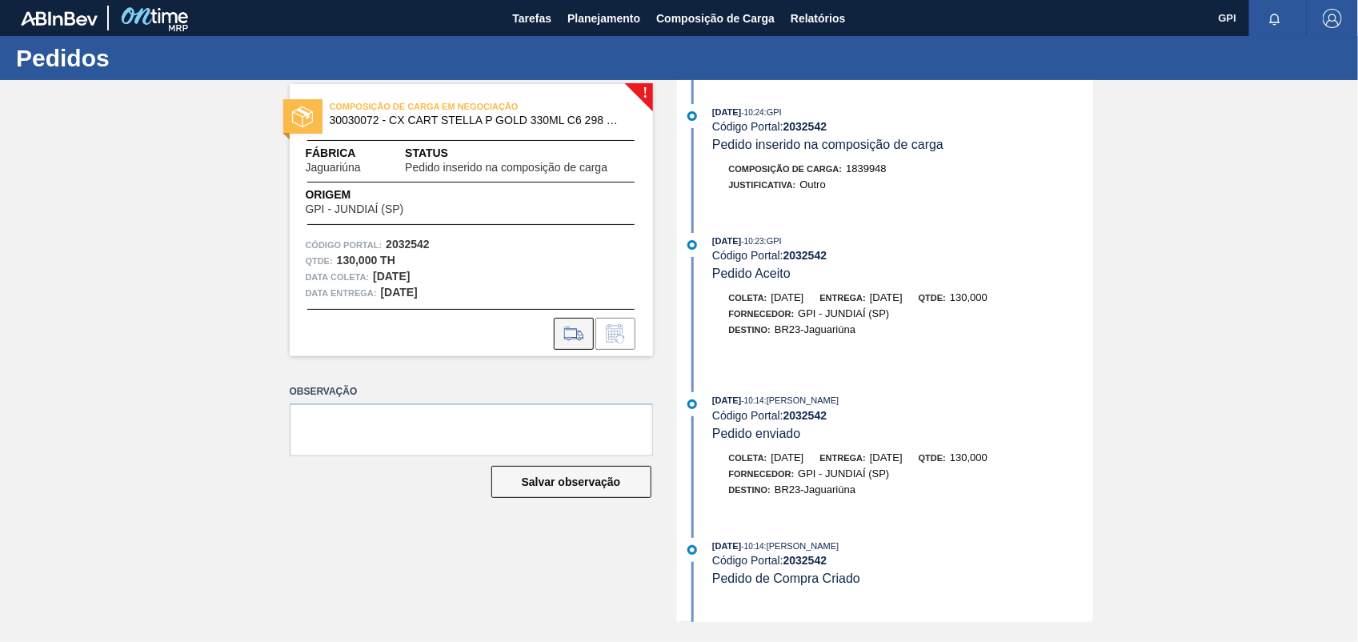
click at [587, 330] on button at bounding box center [574, 334] width 40 height 32
click at [559, 329] on button at bounding box center [574, 334] width 40 height 32
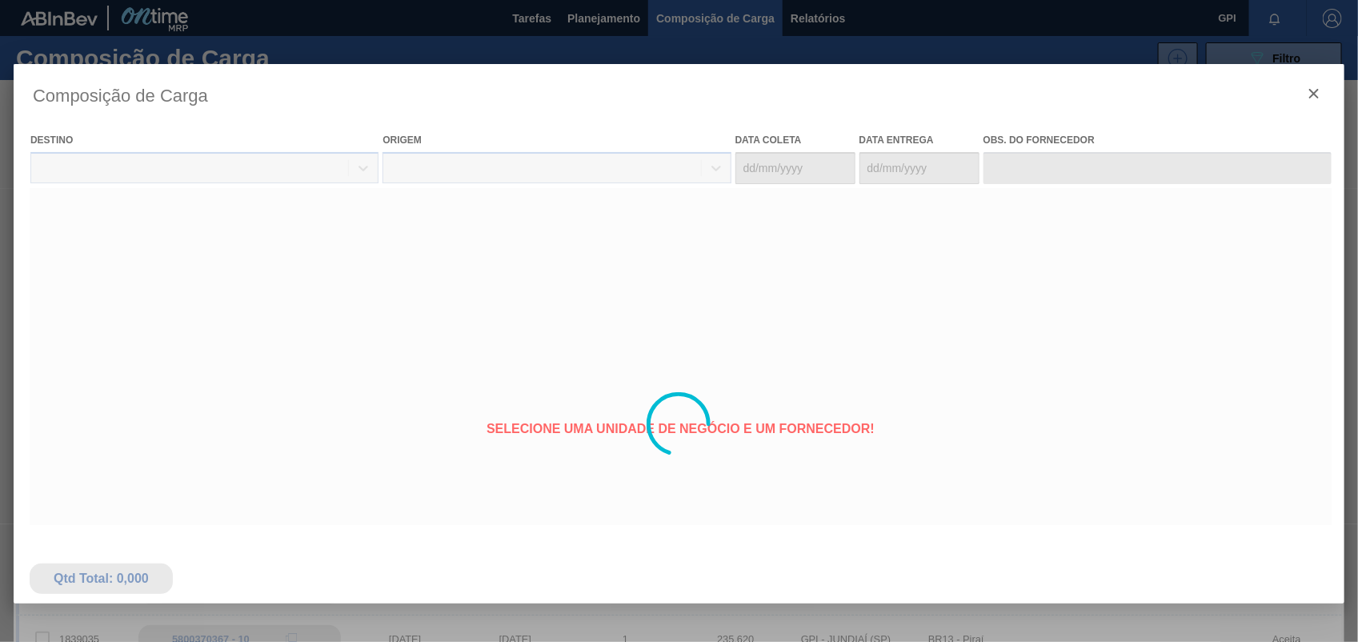
type coleta "18/09/2025"
type entrega "19/09/2025"
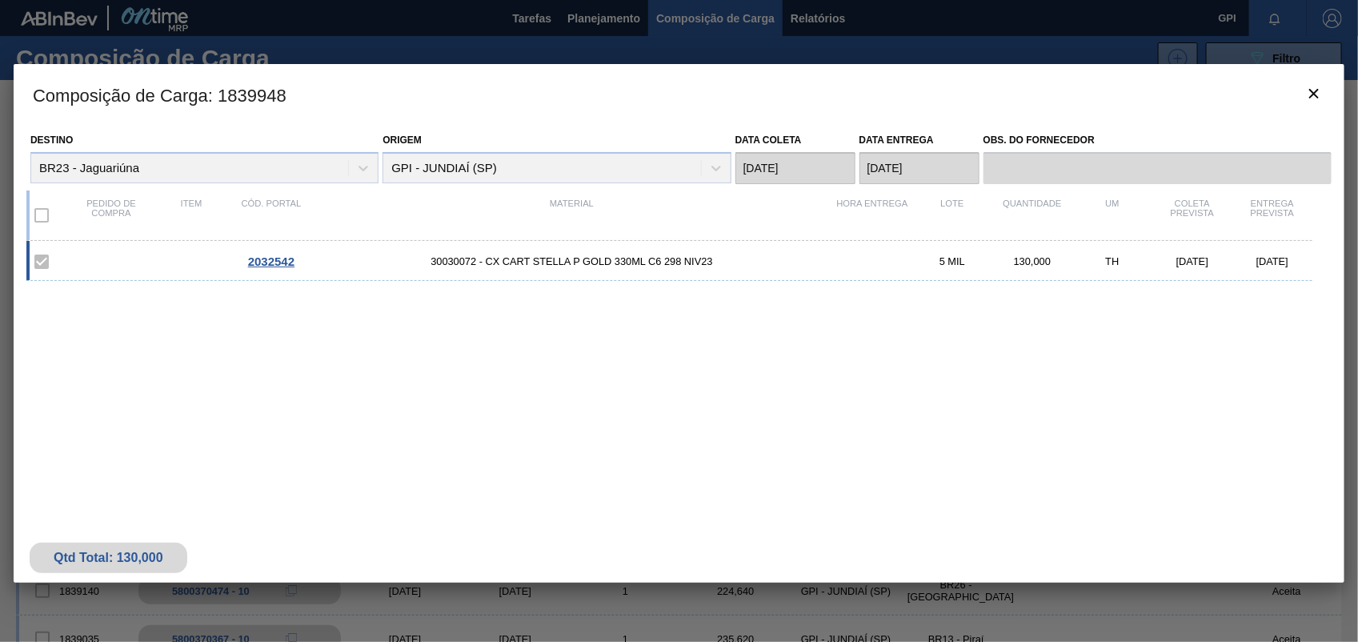
click at [1336, 112] on h3 "Composição de Carga : 1839948" at bounding box center [679, 94] width 1331 height 61
click at [1320, 105] on button "botão de ícone" at bounding box center [1314, 94] width 38 height 38
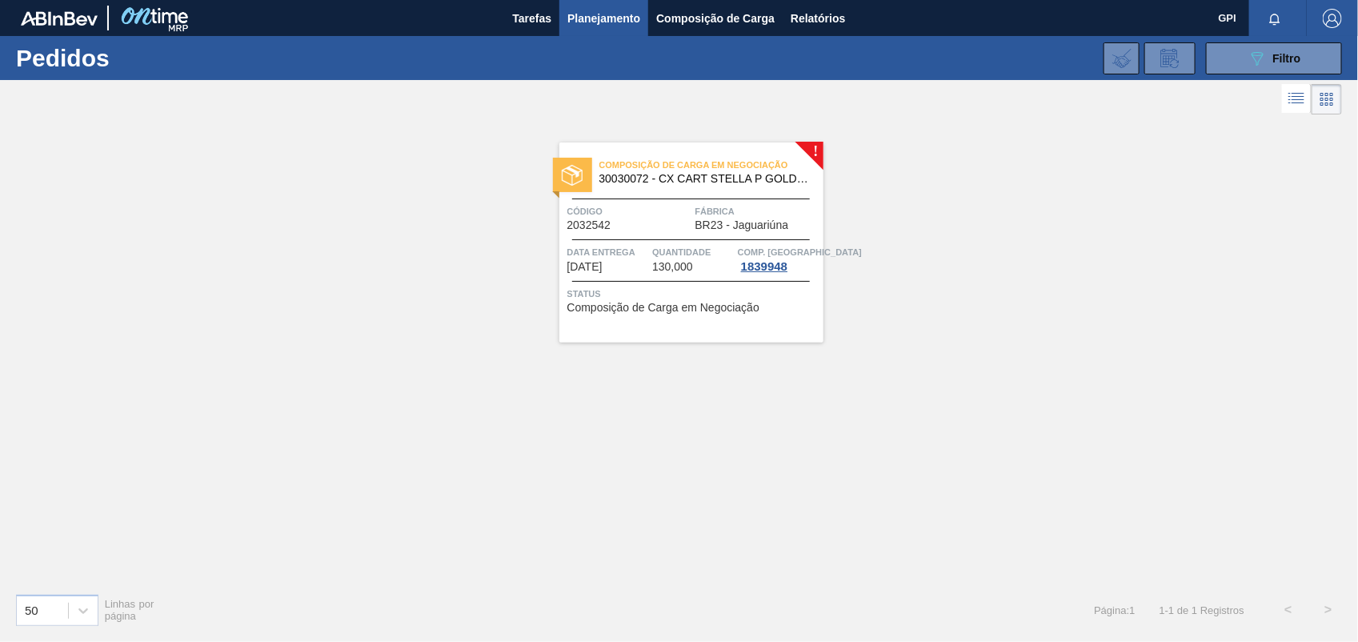
click at [603, 230] on span "2032542" at bounding box center [589, 225] width 44 height 12
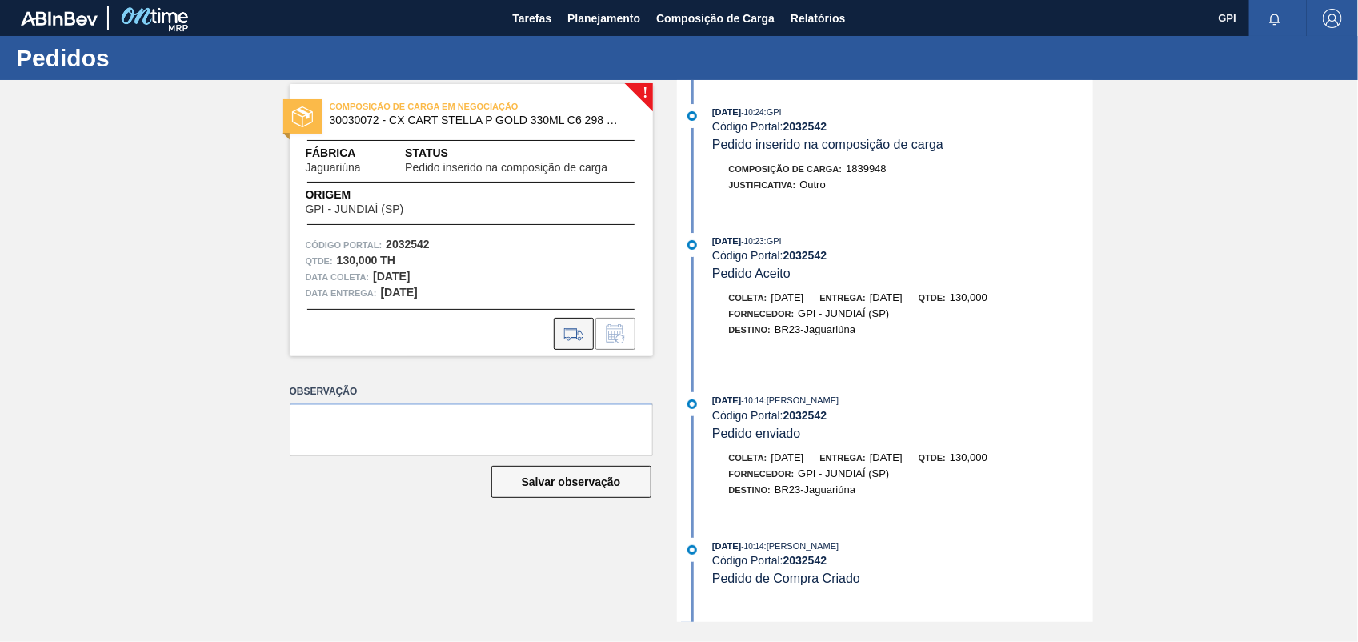
click at [576, 335] on icon at bounding box center [573, 333] width 18 height 11
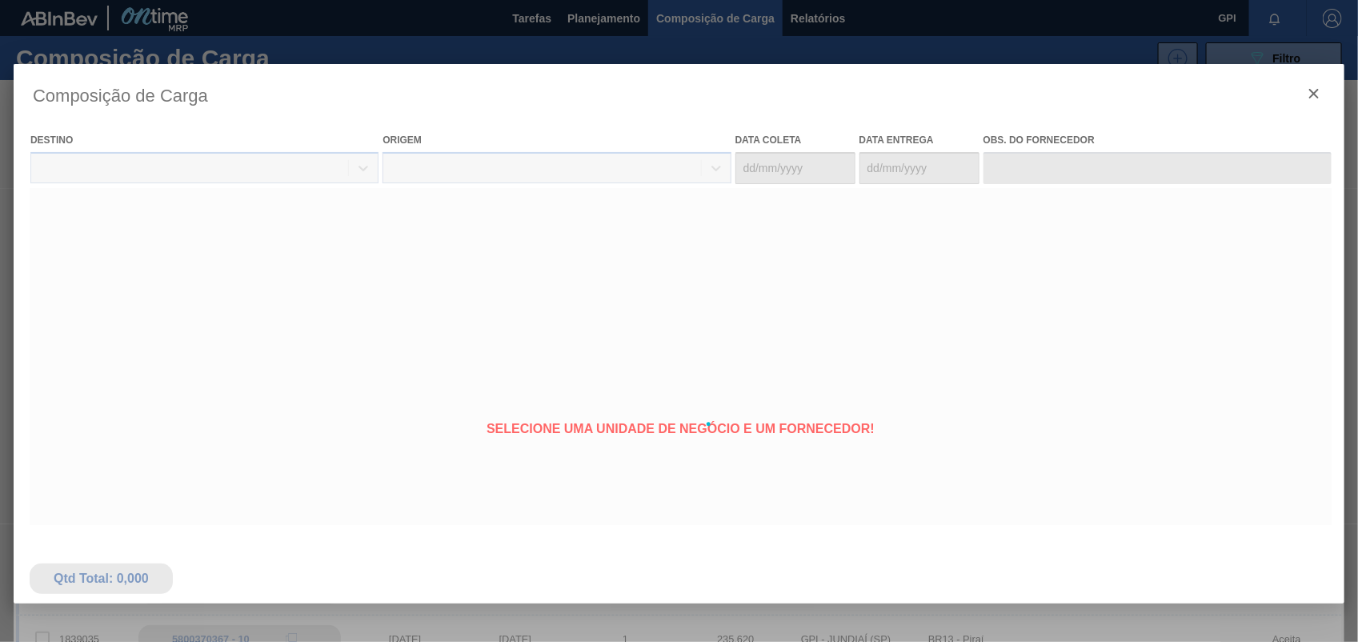
type coleta "18/09/2025"
type entrega "19/09/2025"
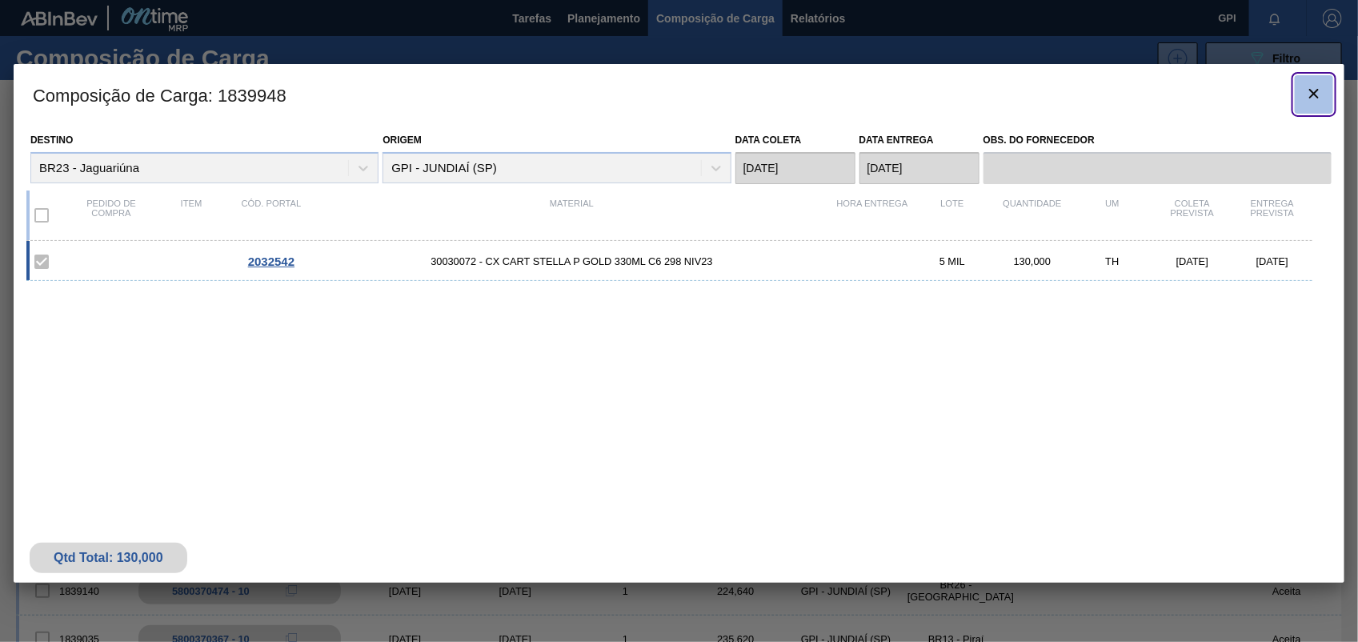
click at [1326, 85] on button "botão de ícone" at bounding box center [1314, 94] width 38 height 38
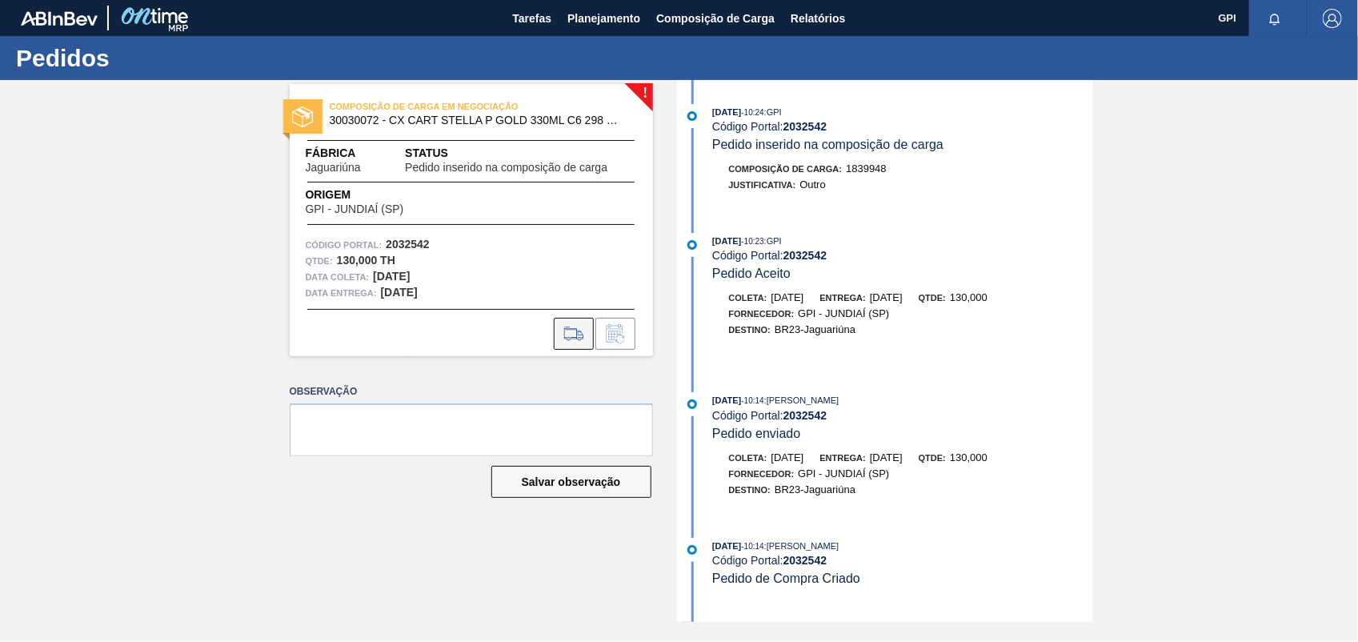
click at [565, 320] on button at bounding box center [574, 334] width 40 height 32
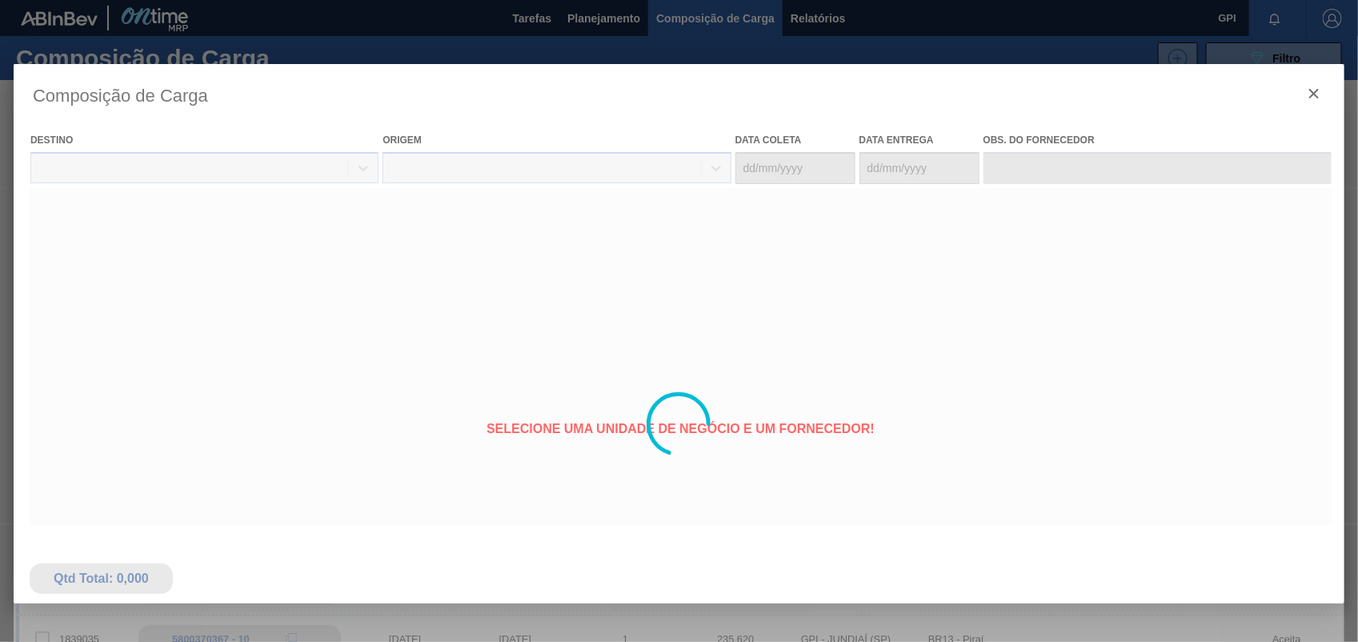
type coleta "18/09/2025"
type entrega "19/09/2025"
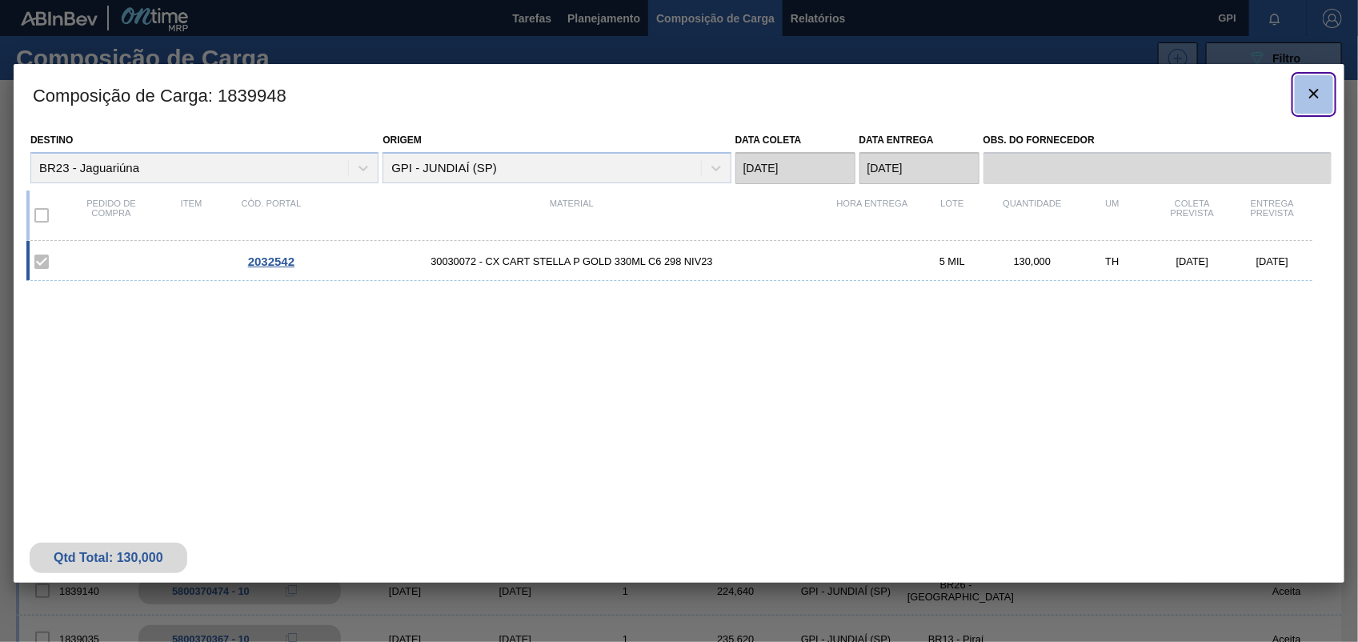
click at [1316, 94] on icon "botão de ícone" at bounding box center [1314, 94] width 10 height 10
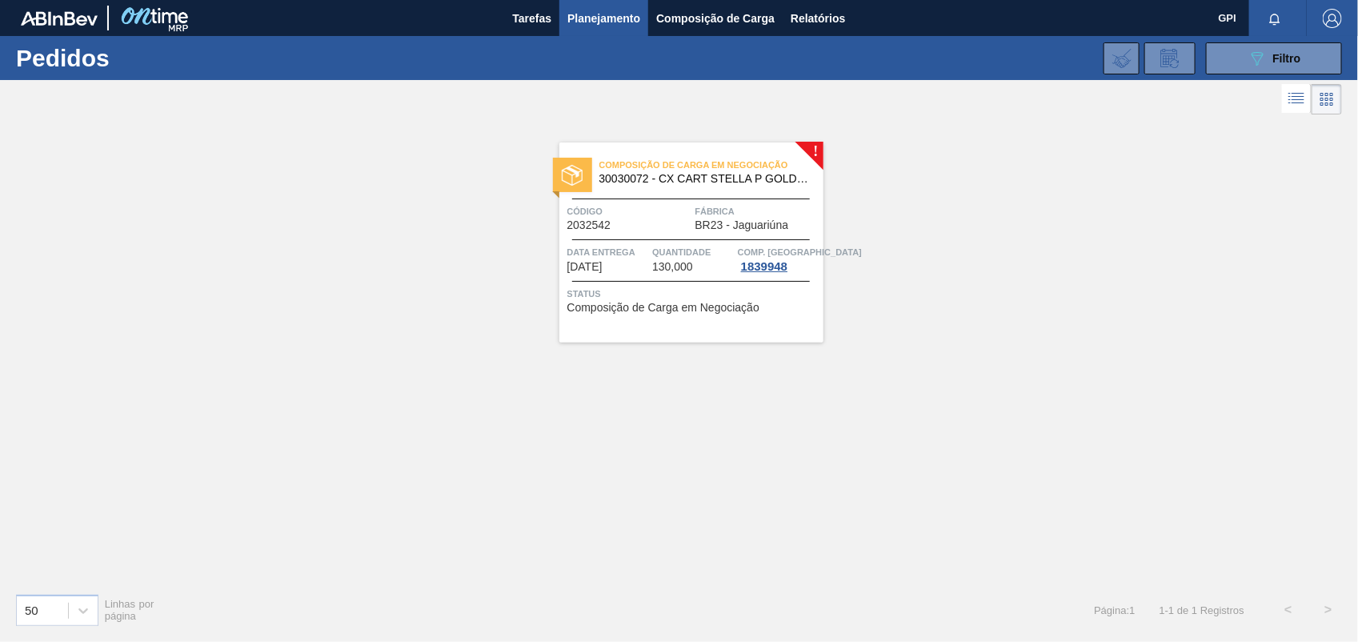
click at [636, 228] on div "Código 2032542" at bounding box center [629, 217] width 124 height 28
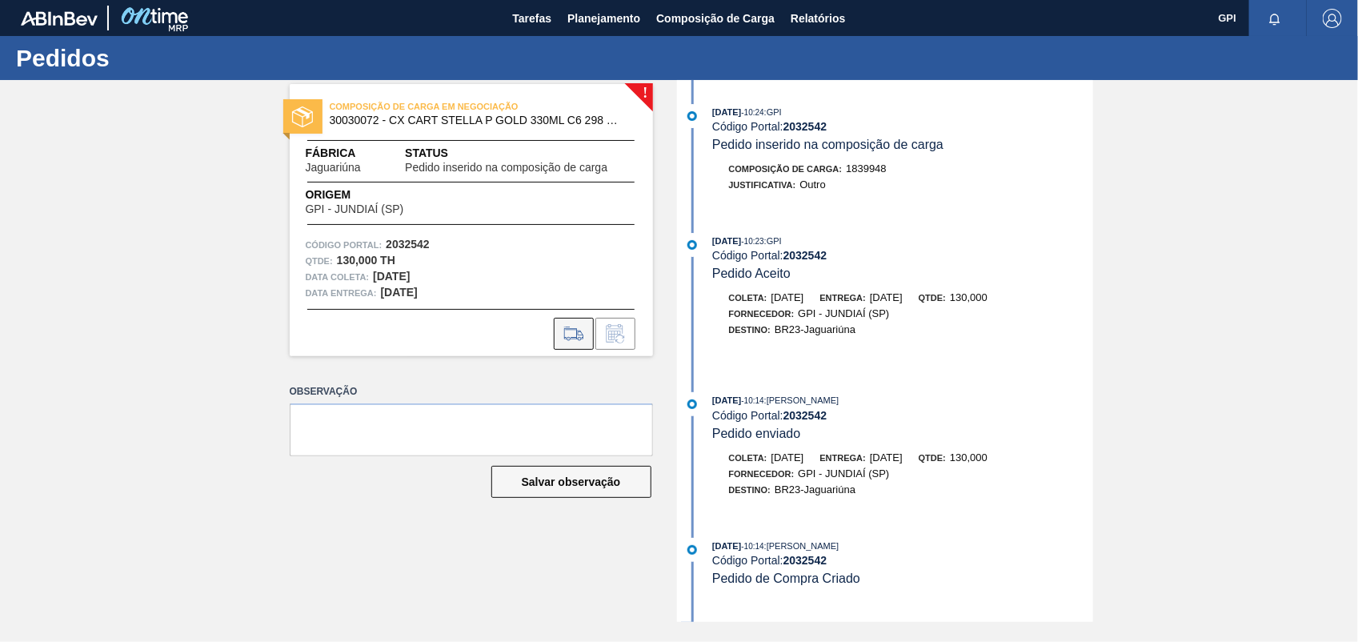
click at [567, 333] on icon at bounding box center [574, 333] width 26 height 19
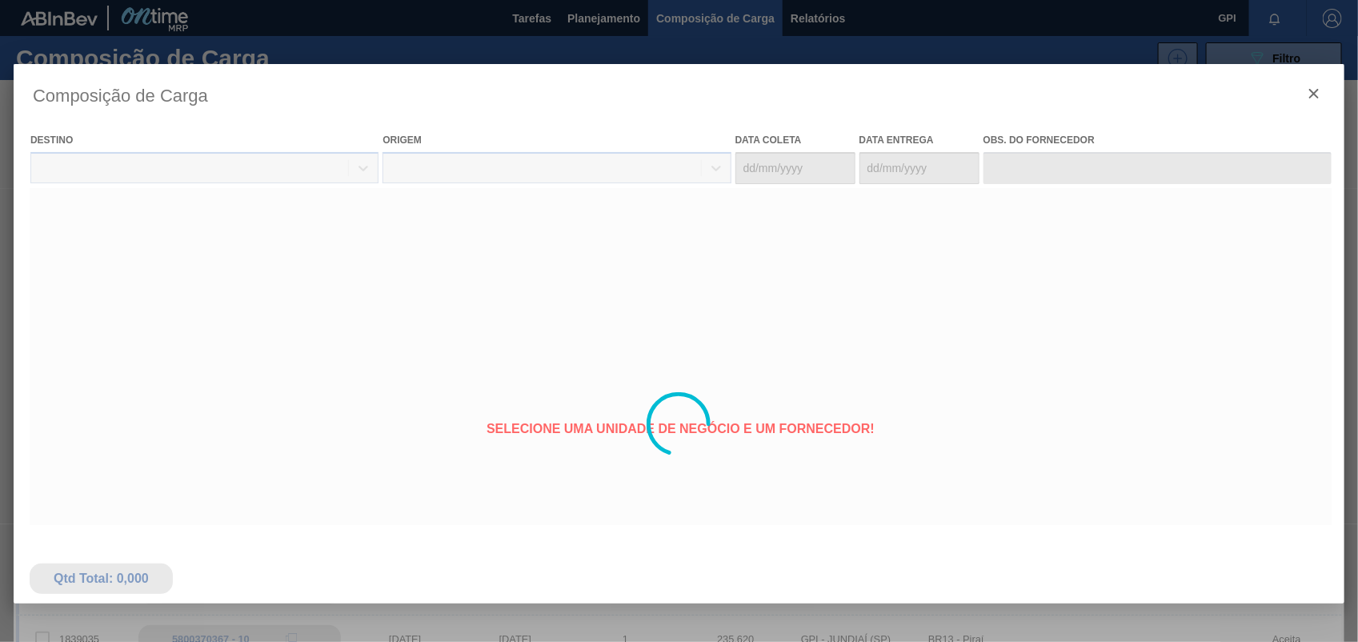
type coleta "18/09/2025"
type entrega "19/09/2025"
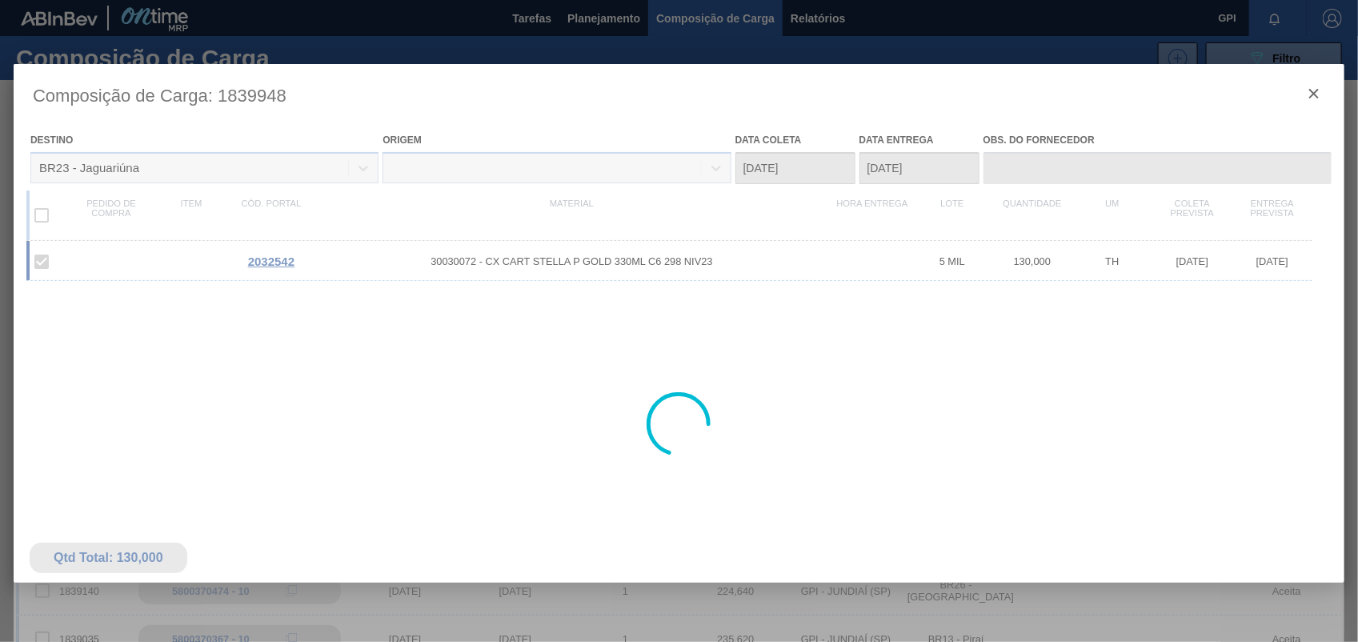
click at [1317, 96] on div at bounding box center [679, 424] width 1331 height 720
click at [1301, 92] on div at bounding box center [679, 424] width 1331 height 720
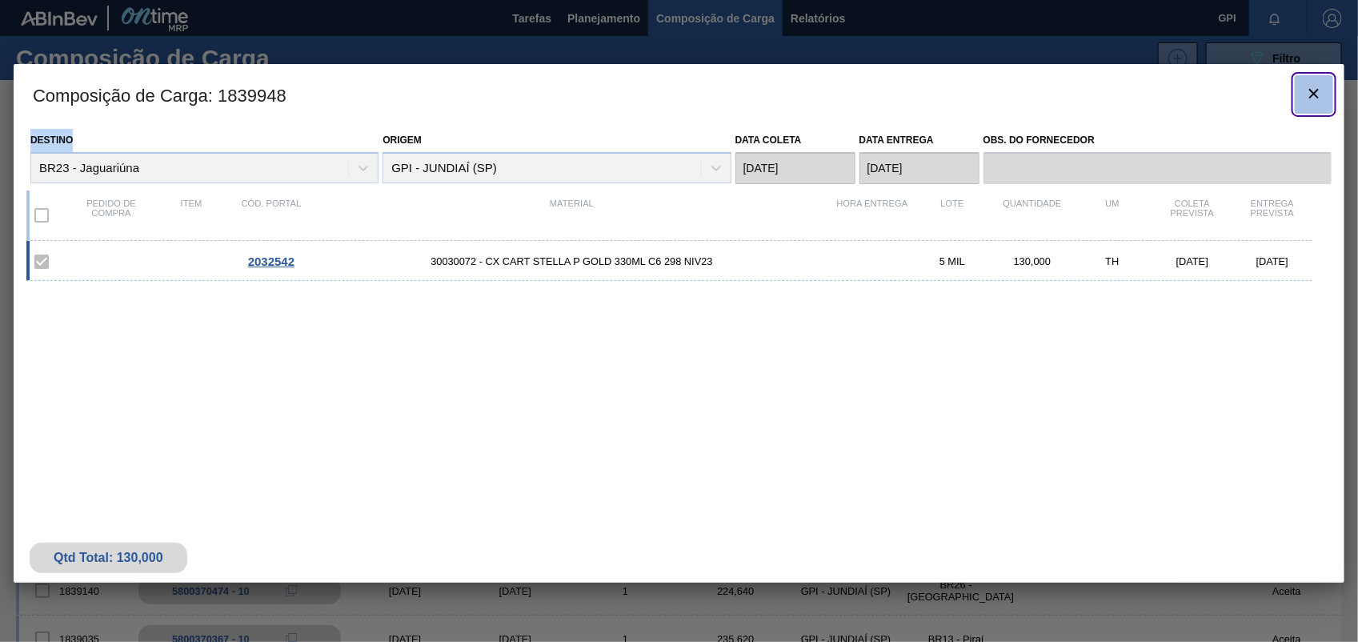
click at [1301, 92] on button "botão de ícone" at bounding box center [1314, 94] width 38 height 38
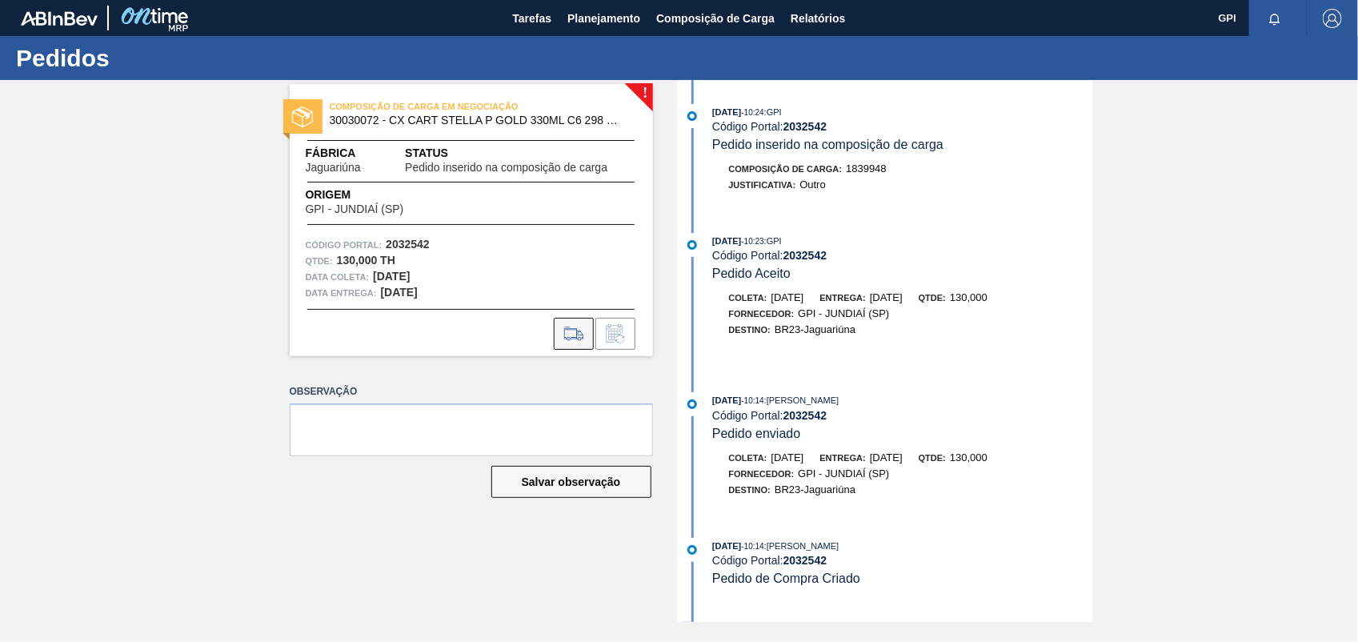
click at [582, 326] on icon at bounding box center [574, 333] width 26 height 19
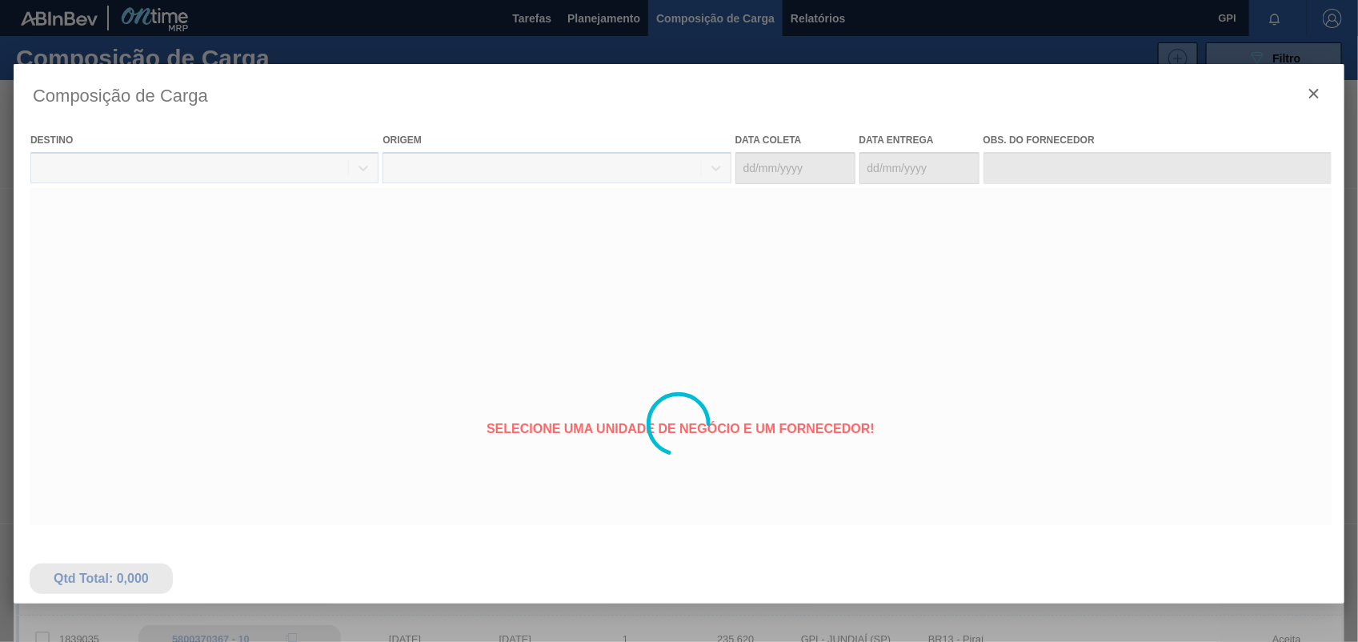
type coleta "18/09/2025"
type entrega "19/09/2025"
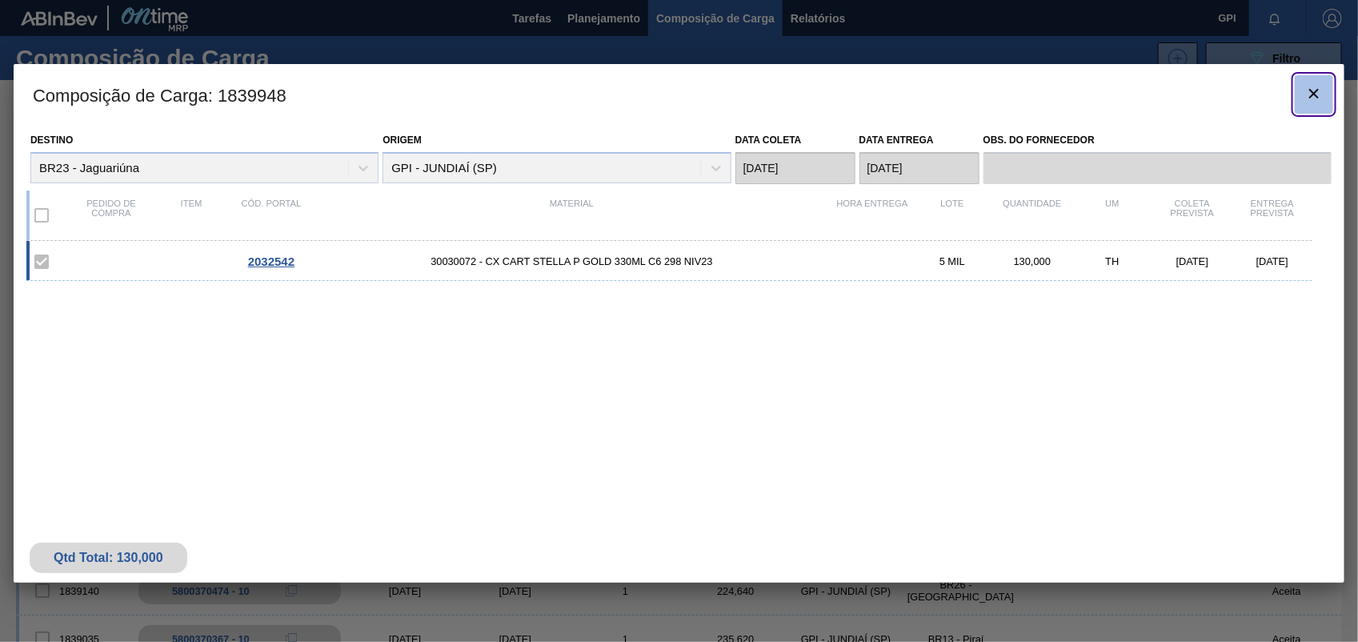
click at [1308, 94] on icon "botão de ícone" at bounding box center [1313, 93] width 19 height 19
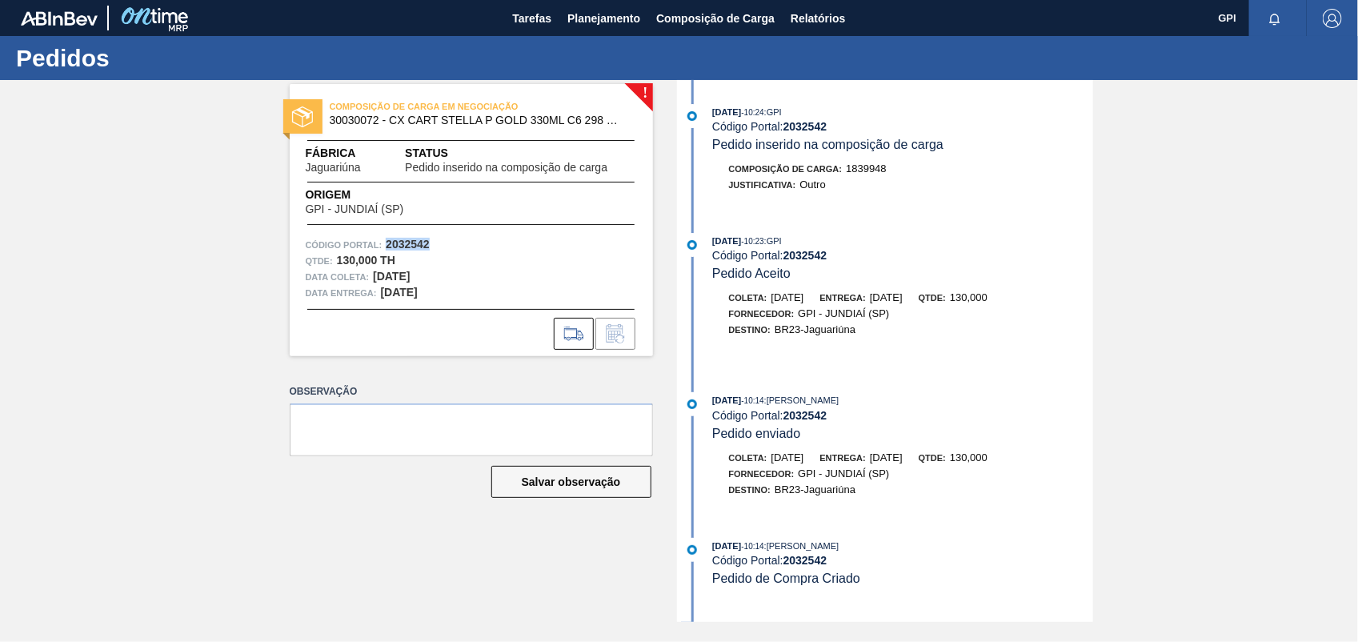
drag, startPoint x: 387, startPoint y: 242, endPoint x: 452, endPoint y: 242, distance: 65.6
click at [452, 242] on div "Código Portal: 2032542" at bounding box center [471, 245] width 331 height 16
copy strong "2032542"
drag, startPoint x: 305, startPoint y: 165, endPoint x: 364, endPoint y: 168, distance: 59.3
click at [364, 168] on div "Fábrica Jaguariúna" at bounding box center [356, 159] width 100 height 29
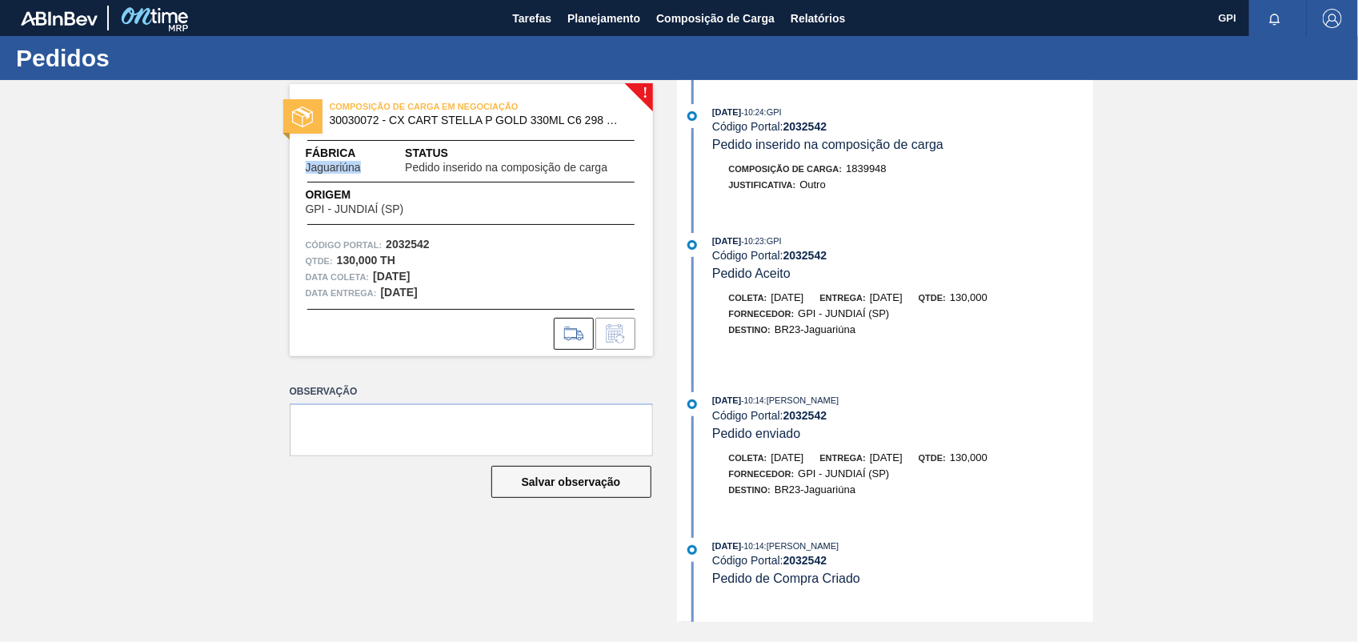
copy span "Jaguariúna"
drag, startPoint x: 376, startPoint y: 274, endPoint x: 425, endPoint y: 274, distance: 48.8
click at [410, 274] on strong "18/09/2025" at bounding box center [391, 276] width 37 height 13
drag, startPoint x: 425, startPoint y: 274, endPoint x: 404, endPoint y: 288, distance: 25.3
click at [409, 290] on strong "19/09/2025" at bounding box center [399, 292] width 37 height 13
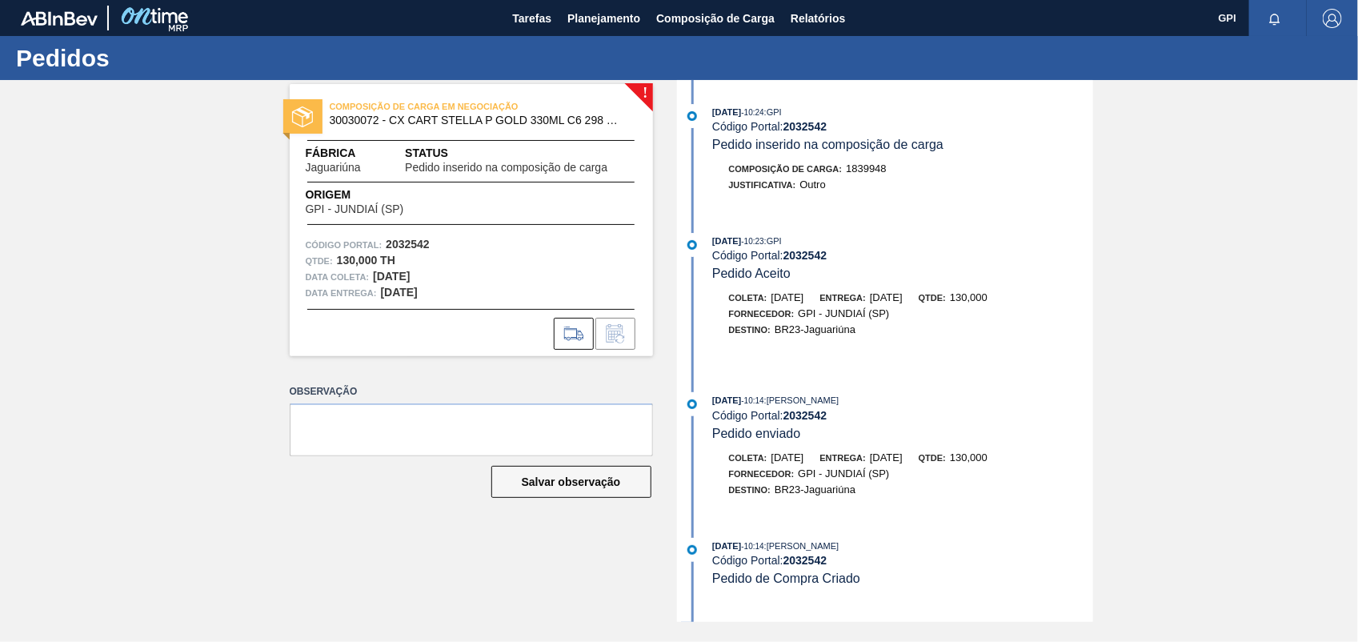
drag, startPoint x: 373, startPoint y: 274, endPoint x: 430, endPoint y: 278, distance: 57.0
click at [430, 278] on div "Data coleta: 18/09/2025" at bounding box center [471, 277] width 331 height 16
copy strong "18/09/2025"
drag, startPoint x: 387, startPoint y: 244, endPoint x: 452, endPoint y: 248, distance: 65.7
click at [452, 248] on div "Código Portal: 2032542" at bounding box center [471, 245] width 331 height 16
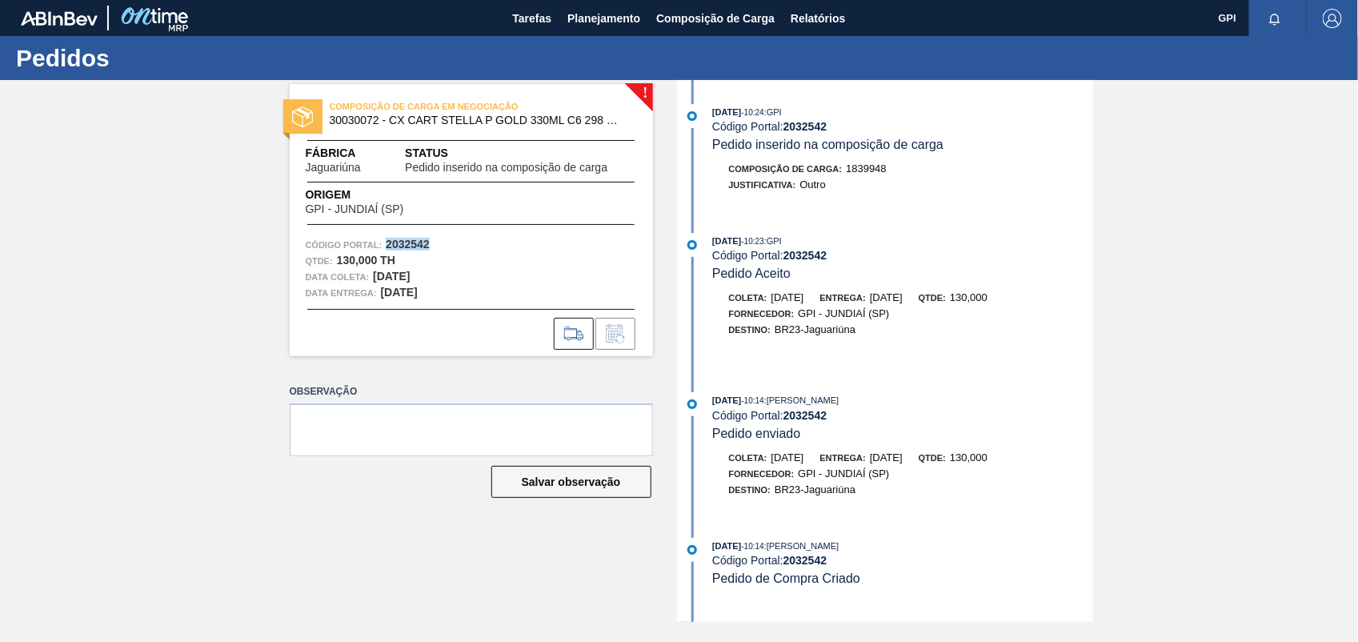
copy strong "2032542"
drag, startPoint x: 330, startPoint y: 116, endPoint x: 388, endPoint y: 118, distance: 58.5
click at [388, 118] on span "30030072 - CX CART STELLA P GOLD 330ML C6 298 NIV23" at bounding box center [475, 120] width 290 height 12
drag, startPoint x: 388, startPoint y: 118, endPoint x: 368, endPoint y: 132, distance: 24.2
click at [375, 138] on div "COMPOSIÇÃO DE CARGA EM NEGOCIAÇÃO 30030072 - CX CART STELLA P GOLD 330ML C6 298…" at bounding box center [471, 220] width 363 height 272
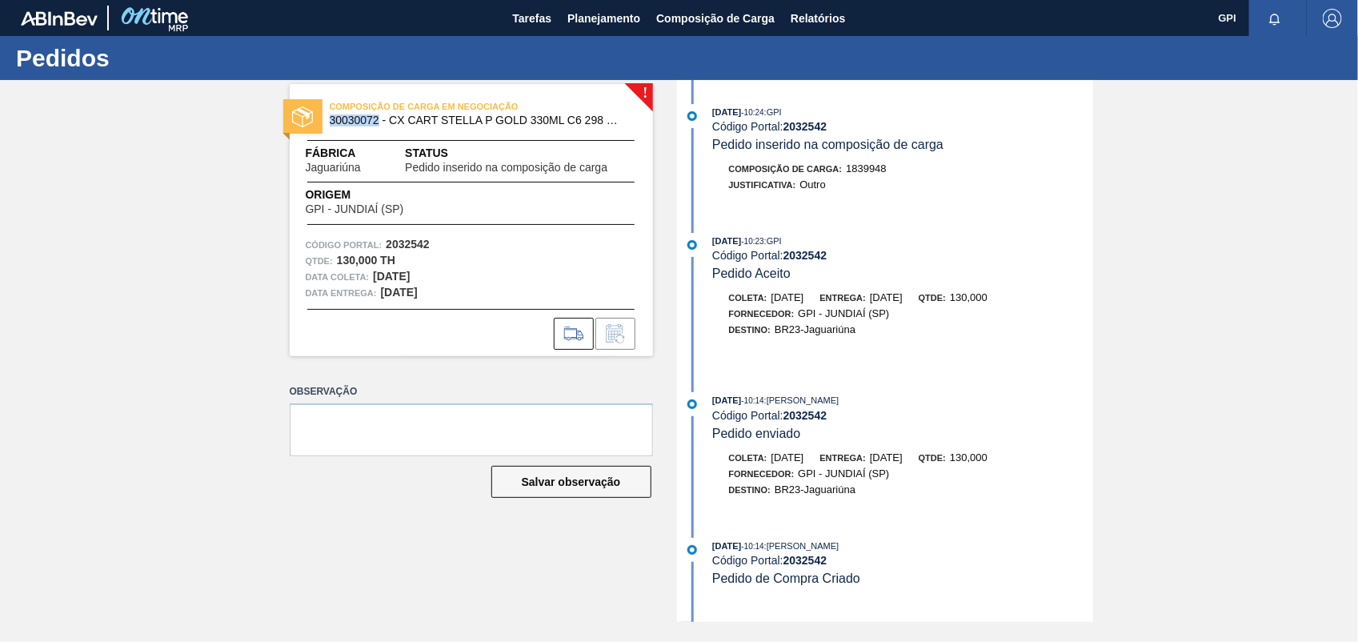
drag, startPoint x: 329, startPoint y: 116, endPoint x: 378, endPoint y: 117, distance: 48.8
click at [378, 117] on span "30030072 - CX CART STELLA P GOLD 330ML C6 298 NIV23" at bounding box center [475, 120] width 290 height 12
copy span "30030072"
drag, startPoint x: 336, startPoint y: 262, endPoint x: 376, endPoint y: 260, distance: 40.1
click at [376, 260] on strong "130,000 TH" at bounding box center [366, 260] width 58 height 13
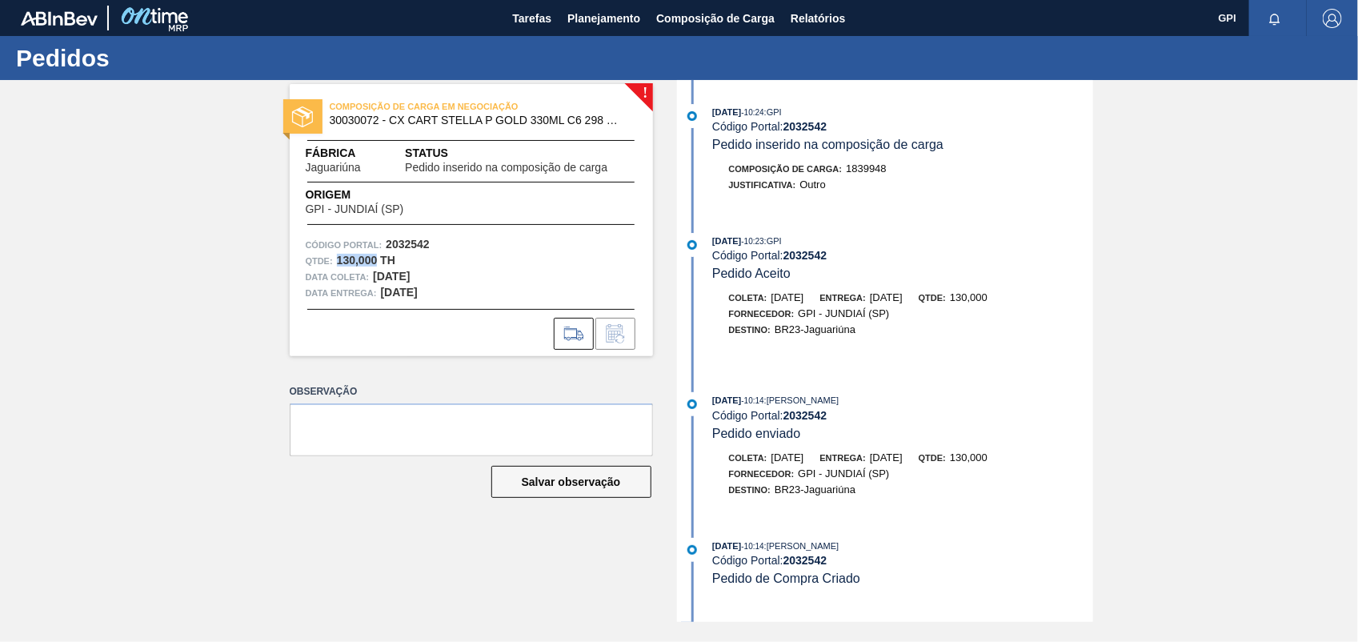
copy strong "130,000"
drag, startPoint x: 391, startPoint y: 117, endPoint x: 565, endPoint y: 116, distance: 174.5
click at [565, 116] on span "30030072 - CX CART STELLA P GOLD 330ML C6 298 NIV23" at bounding box center [475, 120] width 290 height 12
drag, startPoint x: 565, startPoint y: 116, endPoint x: 441, endPoint y: 146, distance: 127.7
click at [495, 156] on span "Status" at bounding box center [520, 153] width 231 height 17
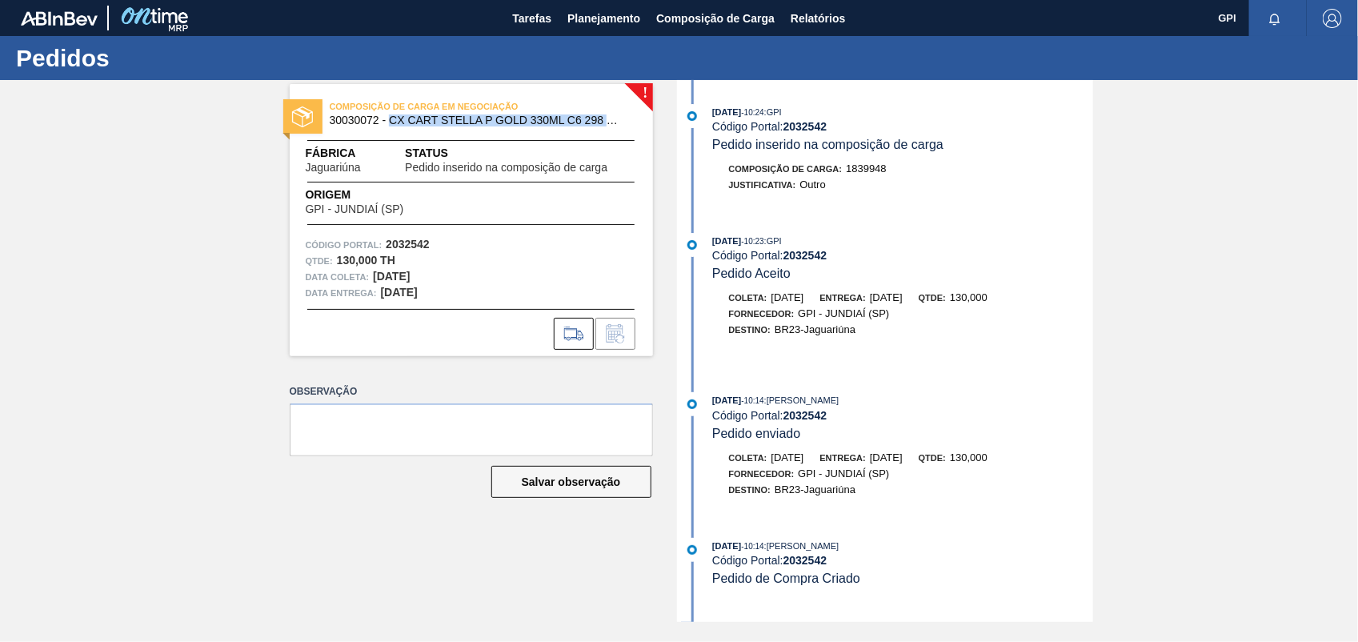
drag, startPoint x: 393, startPoint y: 121, endPoint x: 611, endPoint y: 126, distance: 217.7
click at [611, 126] on div "COMPOSIÇÃO DE CARGA EM NEGOCIAÇÃO 30030072 - CX CART STELLA P GOLD 330ML C6 298…" at bounding box center [471, 114] width 363 height 36
copy span "CX CART STELLA P GOLD 330ML C6 298 N"
click at [585, 117] on span "30030072 - CX CART STELLA P GOLD 330ML C6 298 NIV23" at bounding box center [475, 120] width 290 height 12
